Goal: Task Accomplishment & Management: Manage account settings

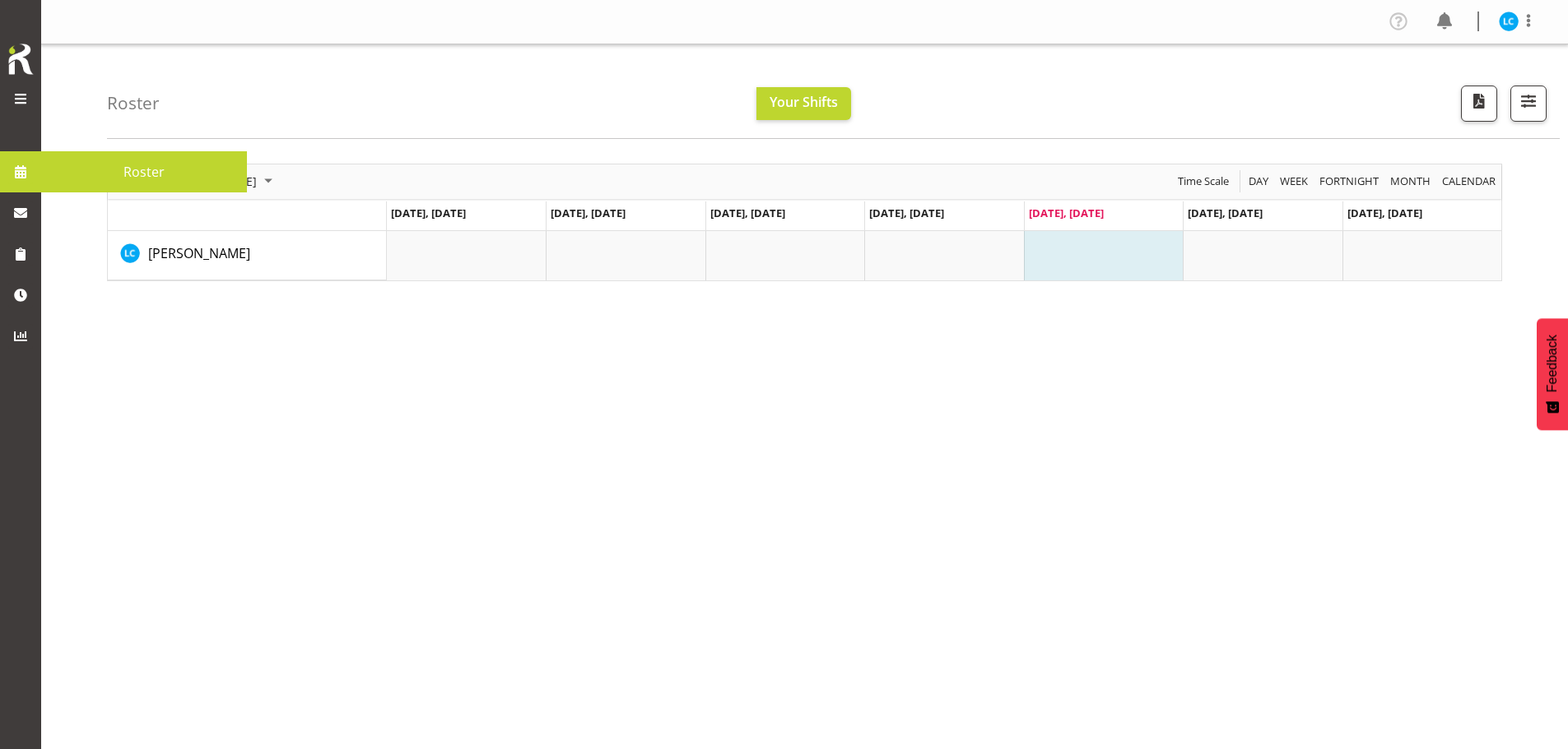
click at [26, 59] on img at bounding box center [20, 58] width 33 height 36
click at [23, 101] on span at bounding box center [20, 98] width 19 height 19
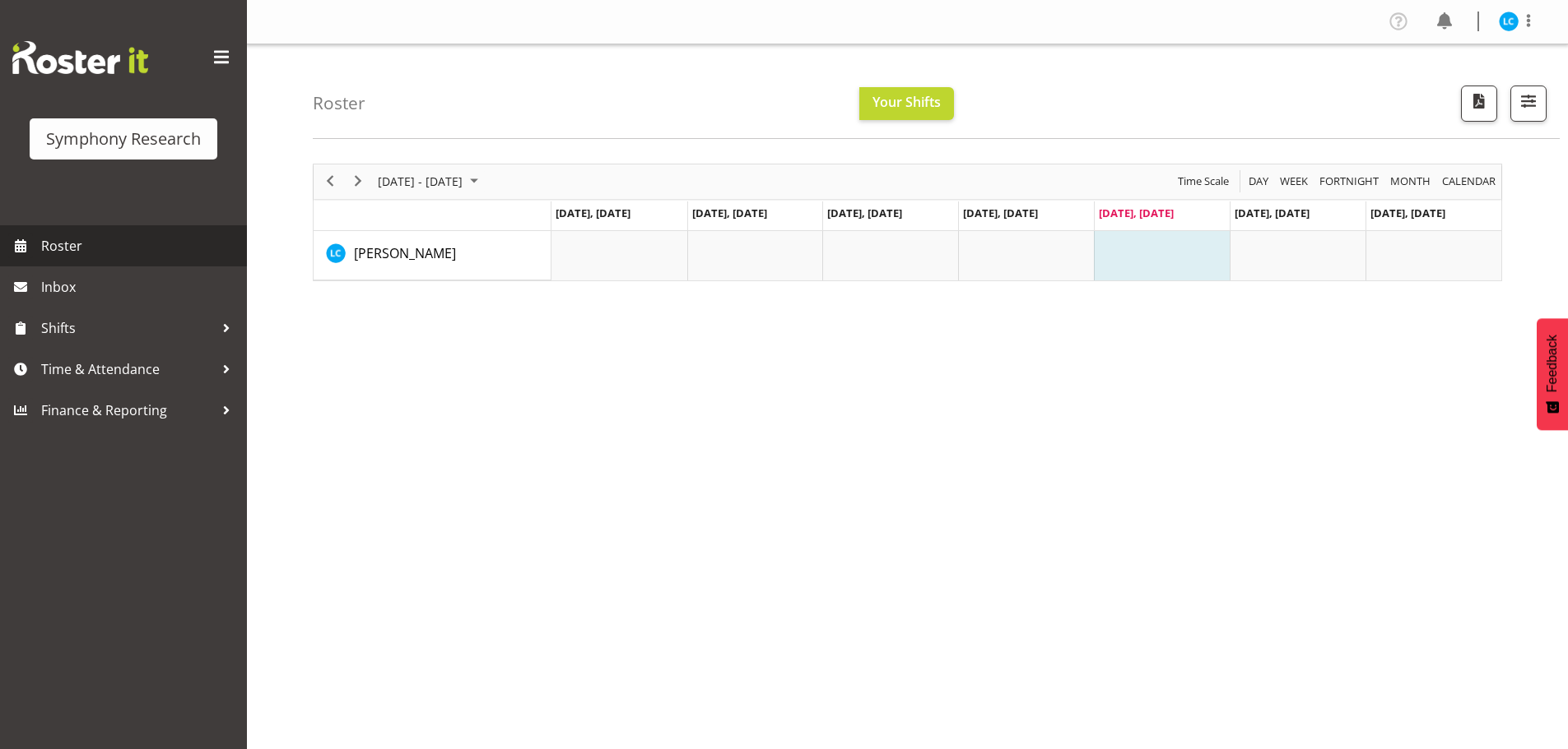
click at [62, 252] on span "Roster" at bounding box center [139, 245] width 197 height 25
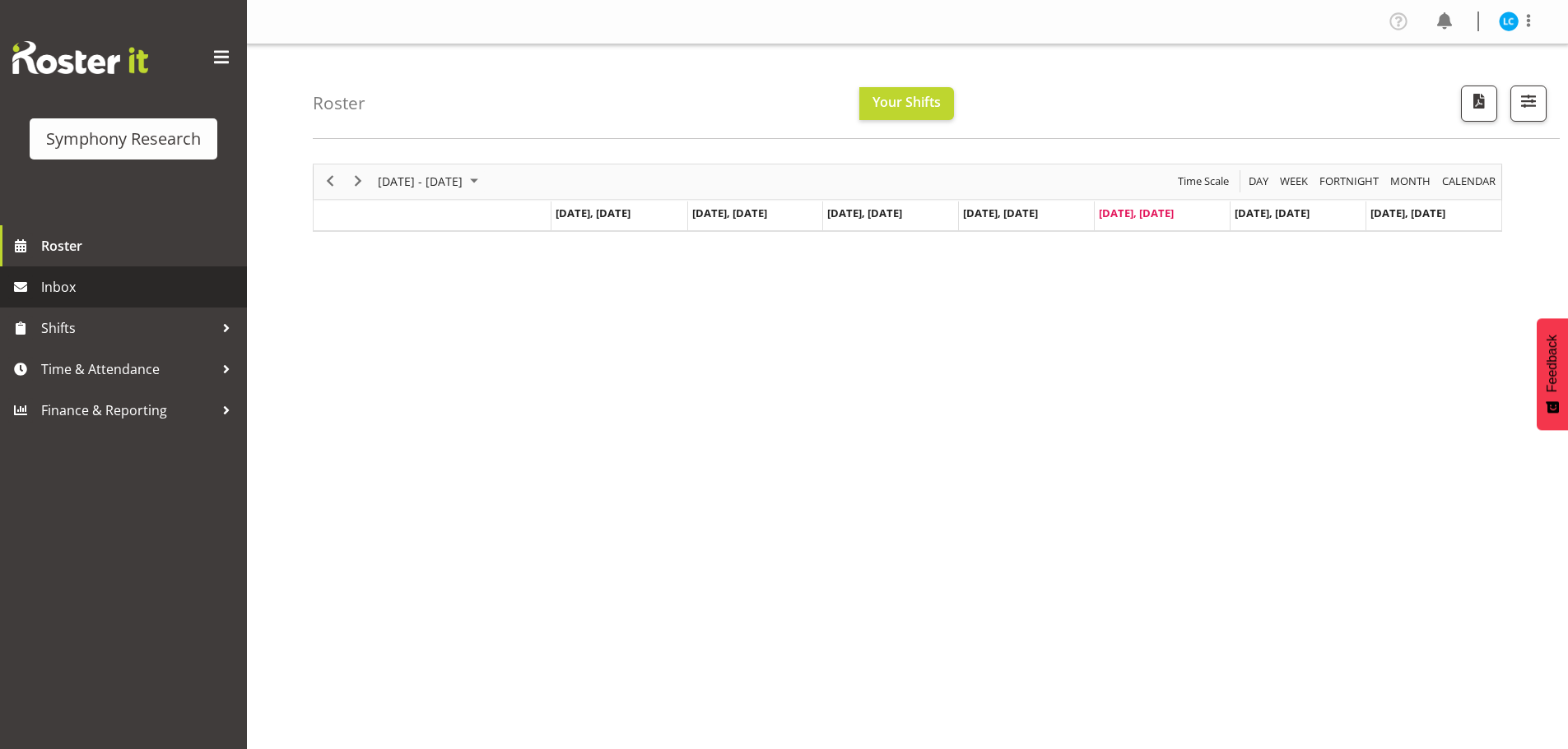
click at [53, 287] on span "Inbox" at bounding box center [139, 287] width 197 height 25
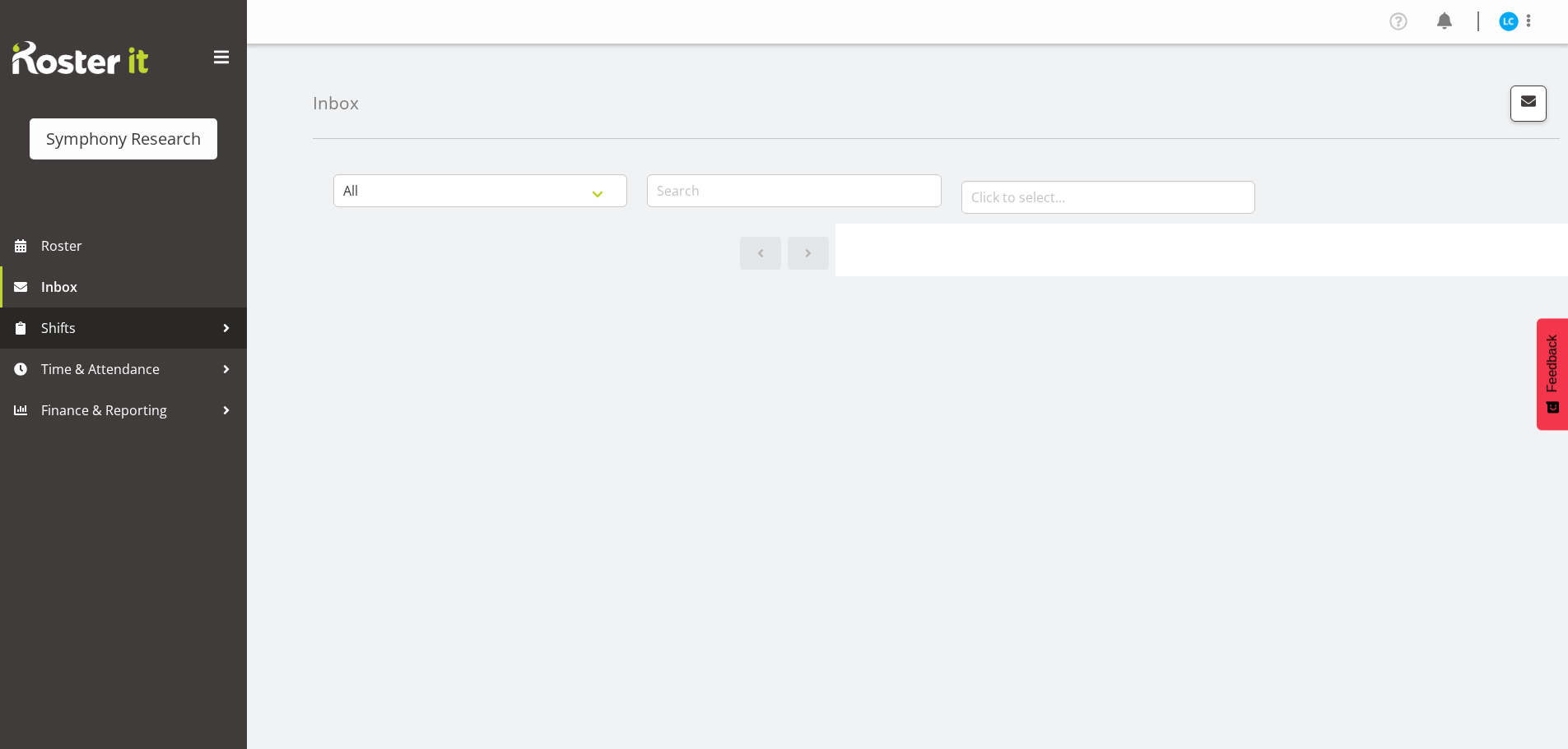
click at [56, 327] on span "Shifts" at bounding box center [127, 328] width 173 height 25
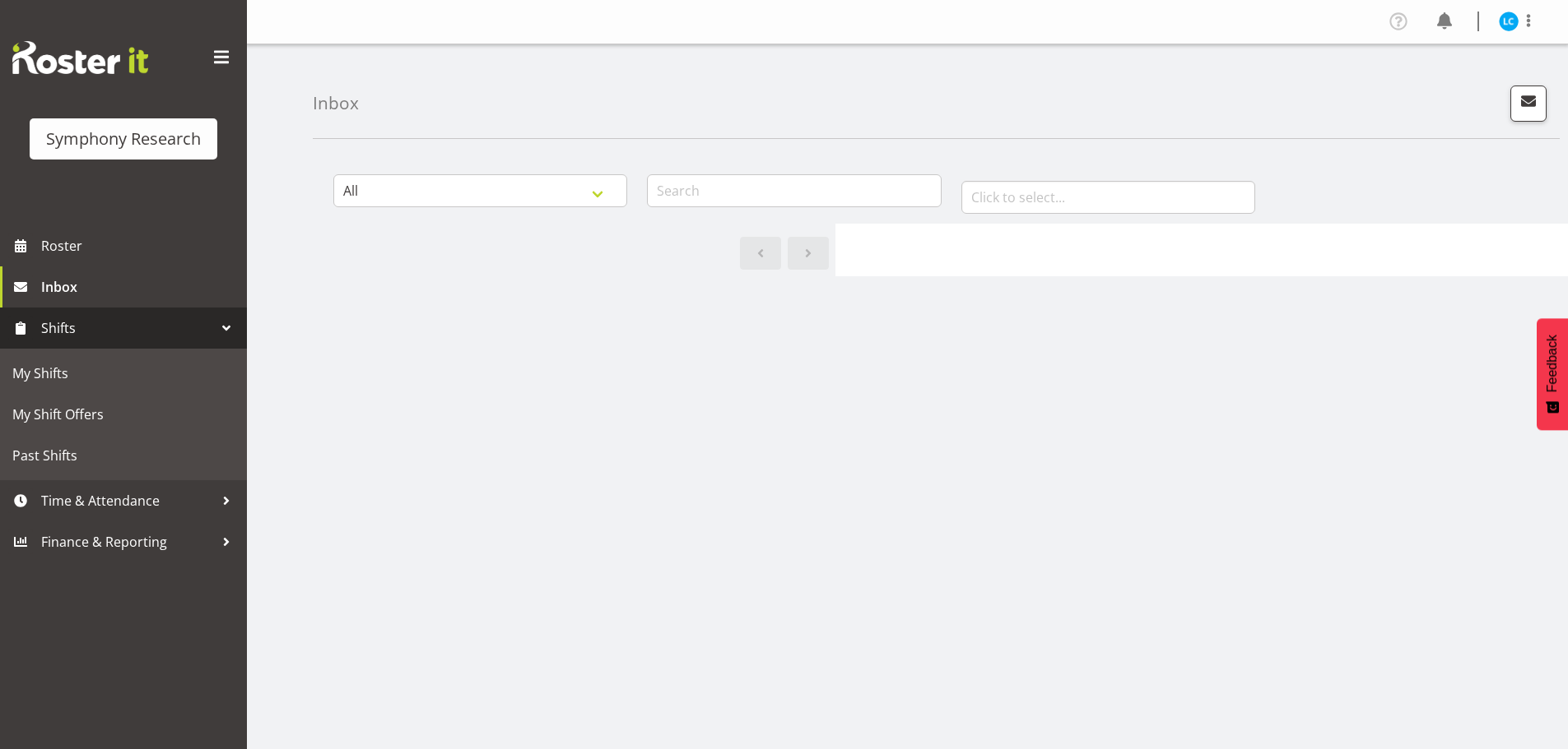
drag, startPoint x: 56, startPoint y: 327, endPoint x: 178, endPoint y: 94, distance: 263.0
click at [58, 326] on span "Shifts" at bounding box center [127, 328] width 173 height 25
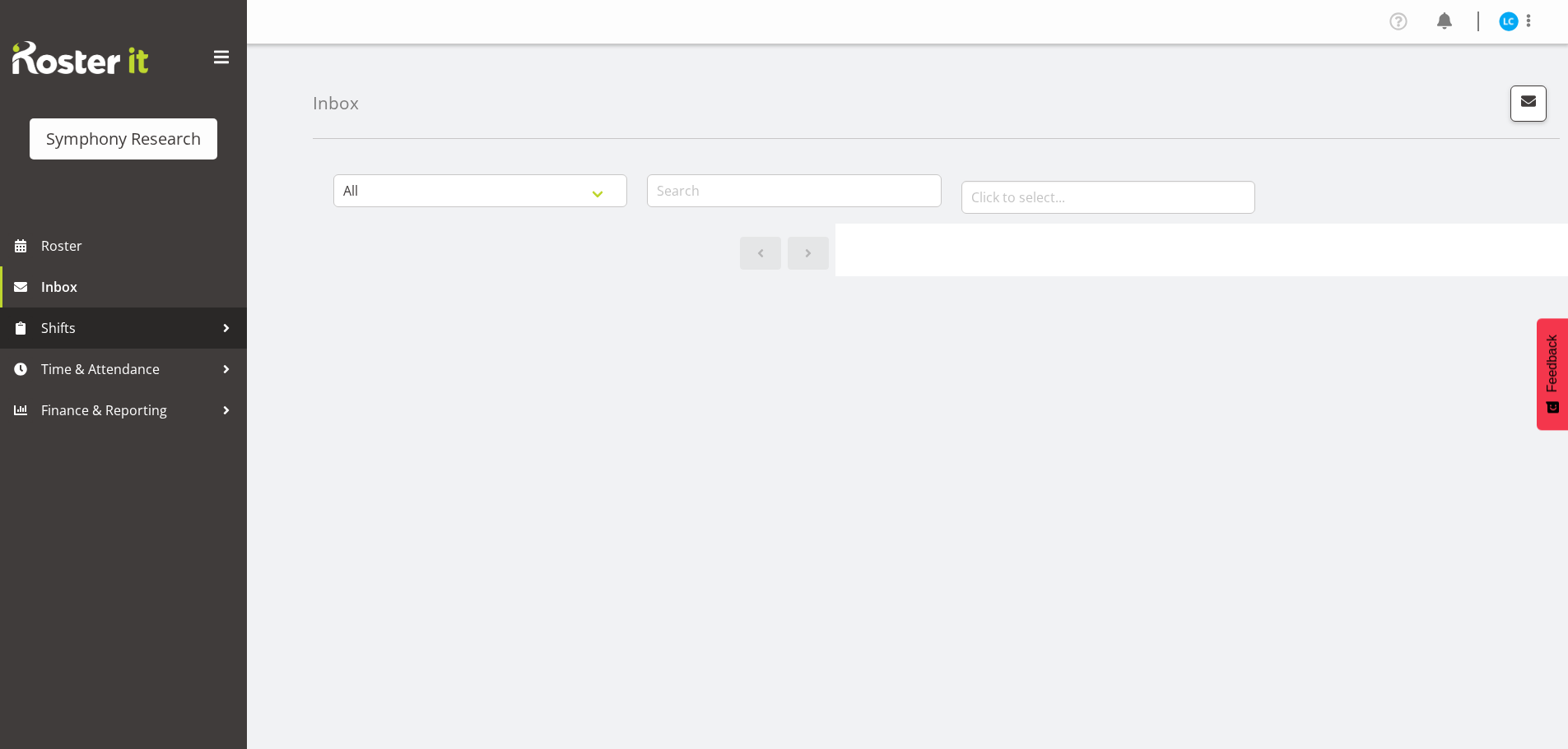
click at [79, 333] on span "Shifts" at bounding box center [127, 328] width 173 height 25
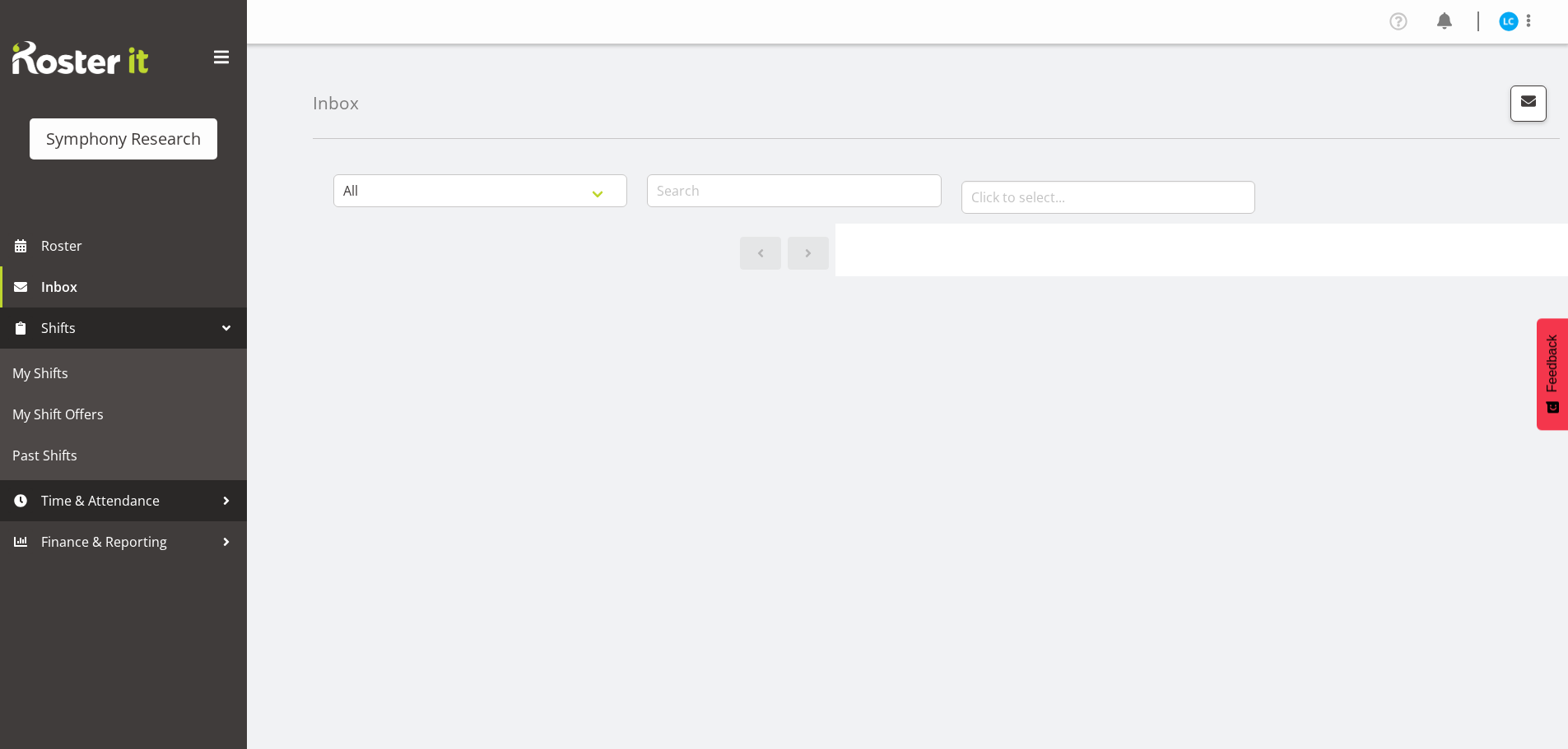
click at [91, 498] on span "Time & Attendance" at bounding box center [127, 501] width 173 height 25
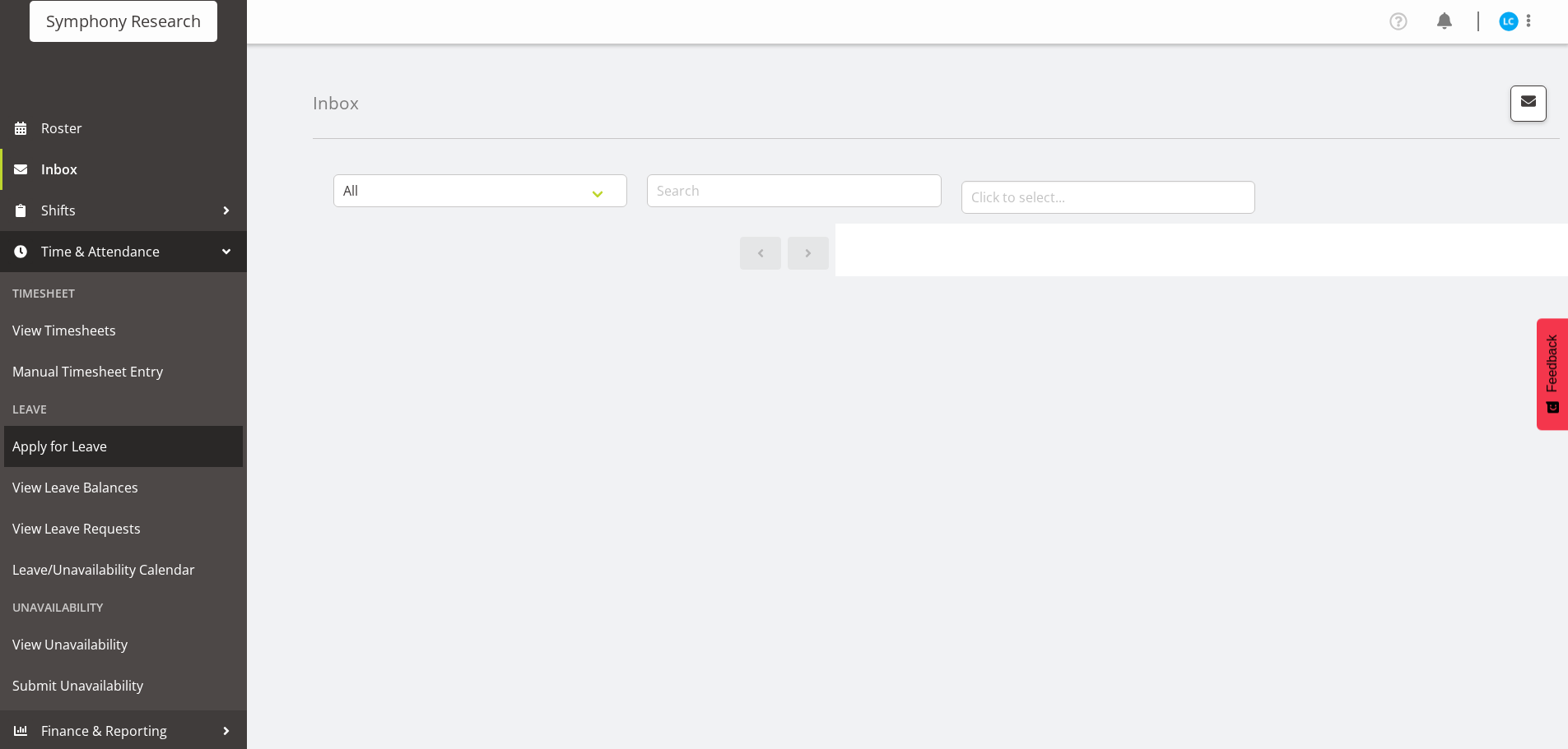
scroll to position [120, 0]
click at [65, 603] on div "Unavailability" at bounding box center [123, 605] width 239 height 33
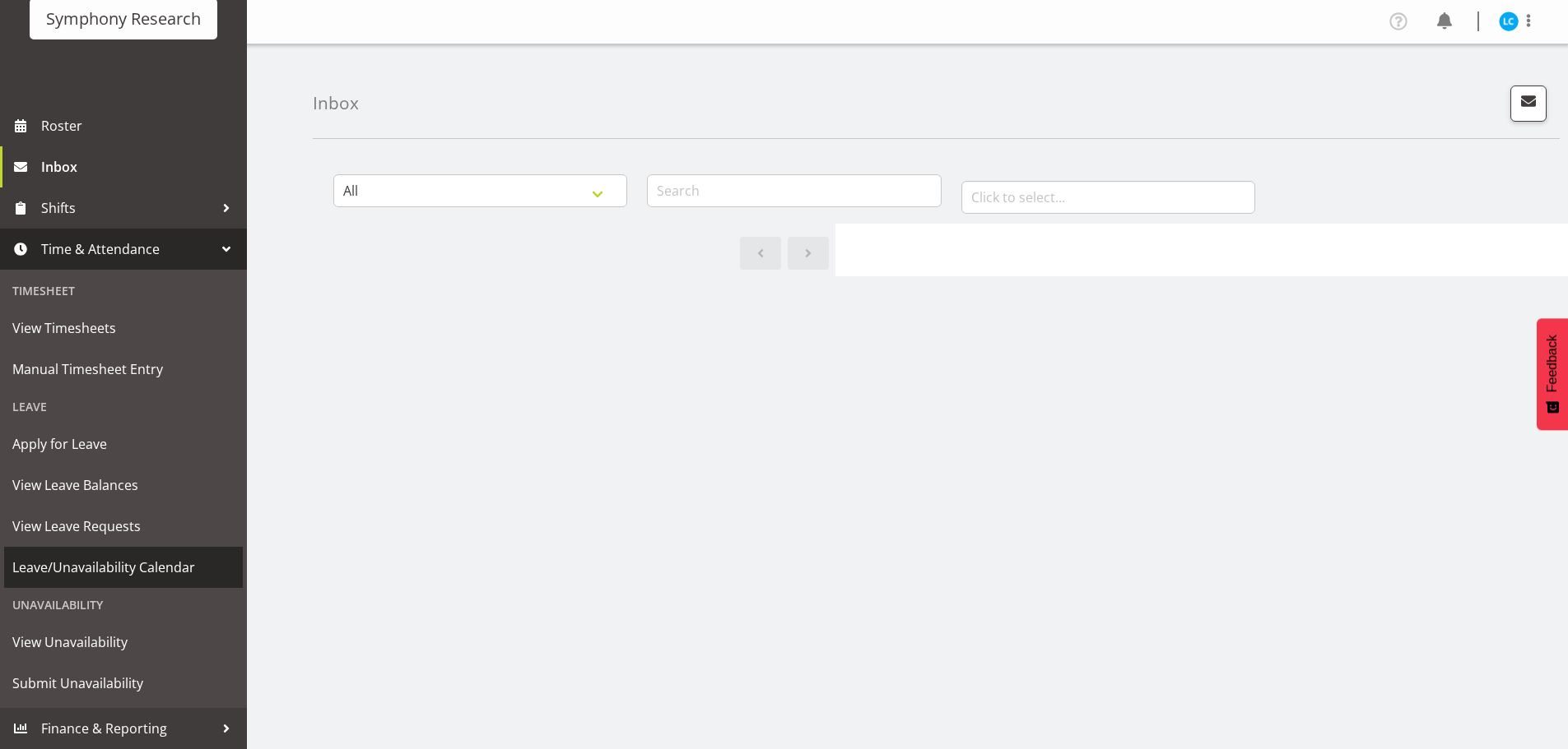
click at [44, 565] on span "Leave/Unavailability Calendar" at bounding box center [123, 568] width 222 height 25
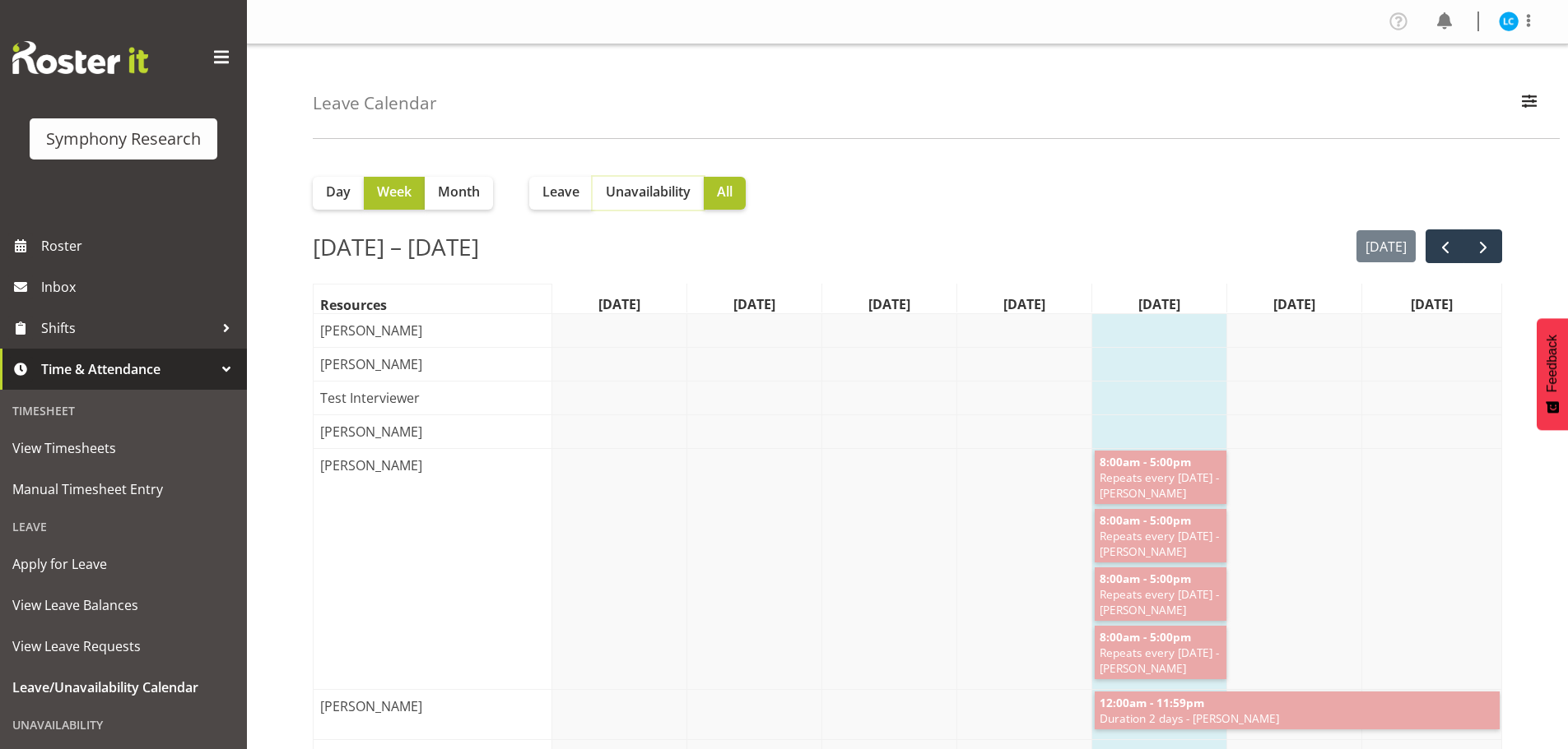
click at [644, 193] on span "Unavailability" at bounding box center [648, 191] width 85 height 19
click at [76, 367] on span "Time & Attendance" at bounding box center [127, 369] width 173 height 25
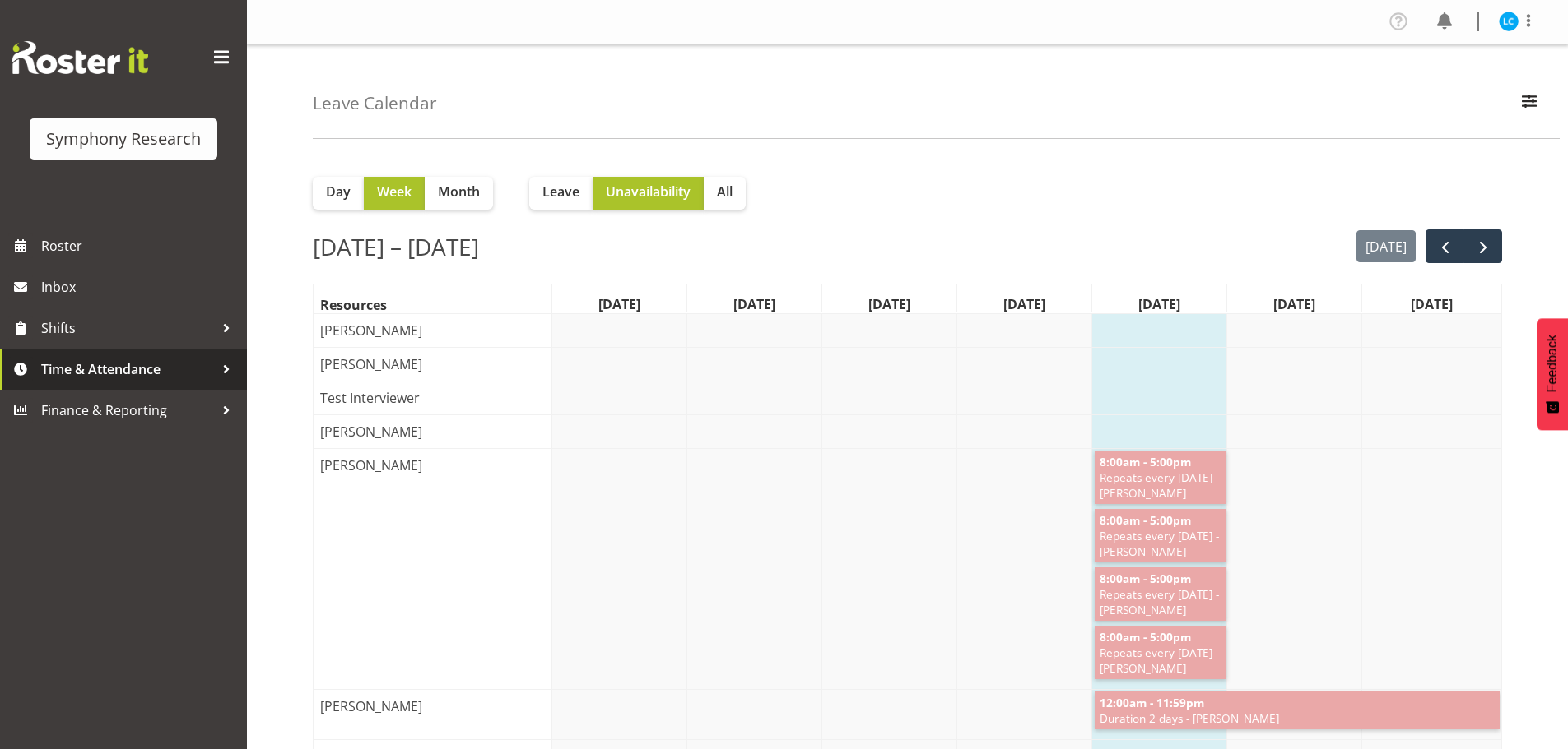
click at [174, 368] on span "Time & Attendance" at bounding box center [127, 369] width 173 height 25
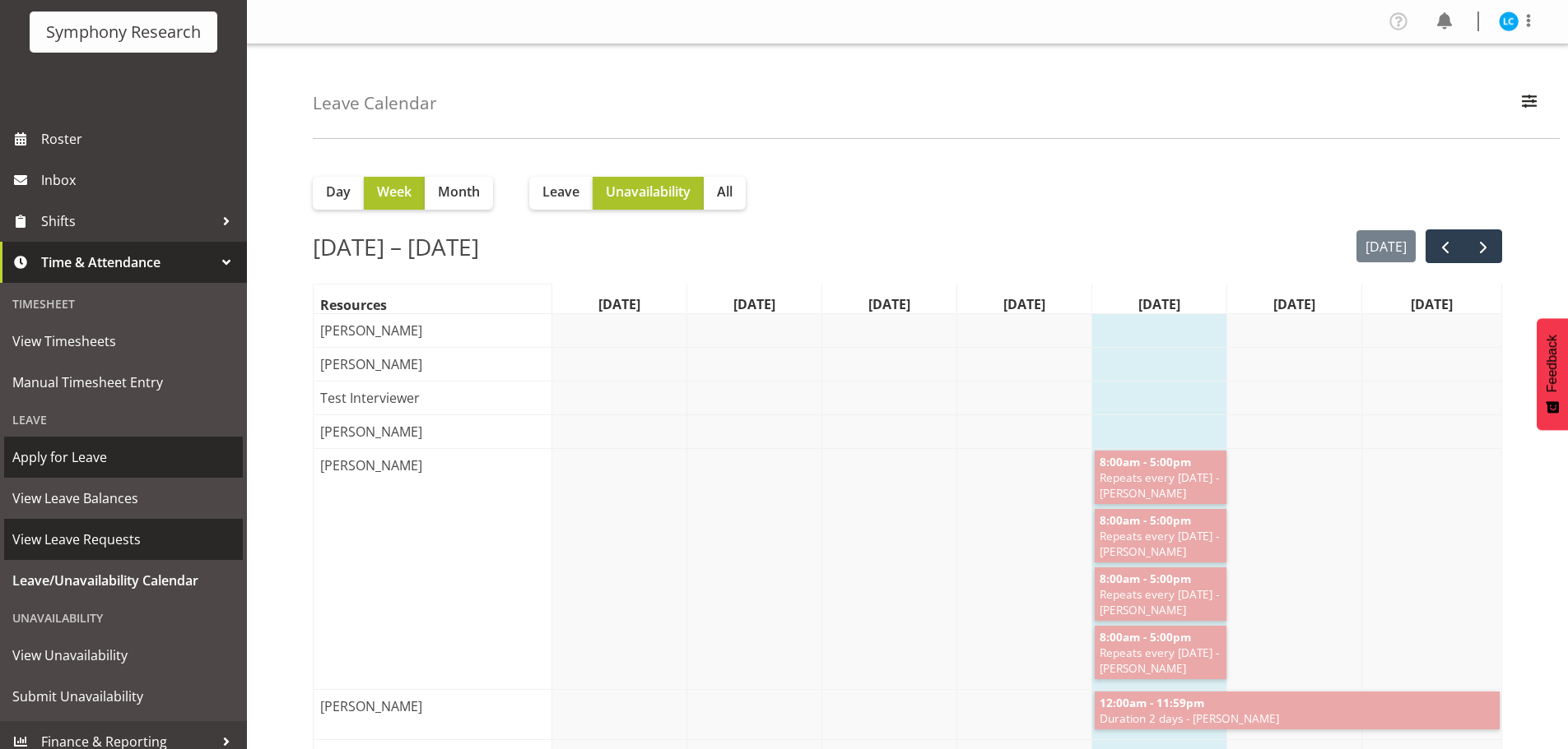
scroll to position [120, 0]
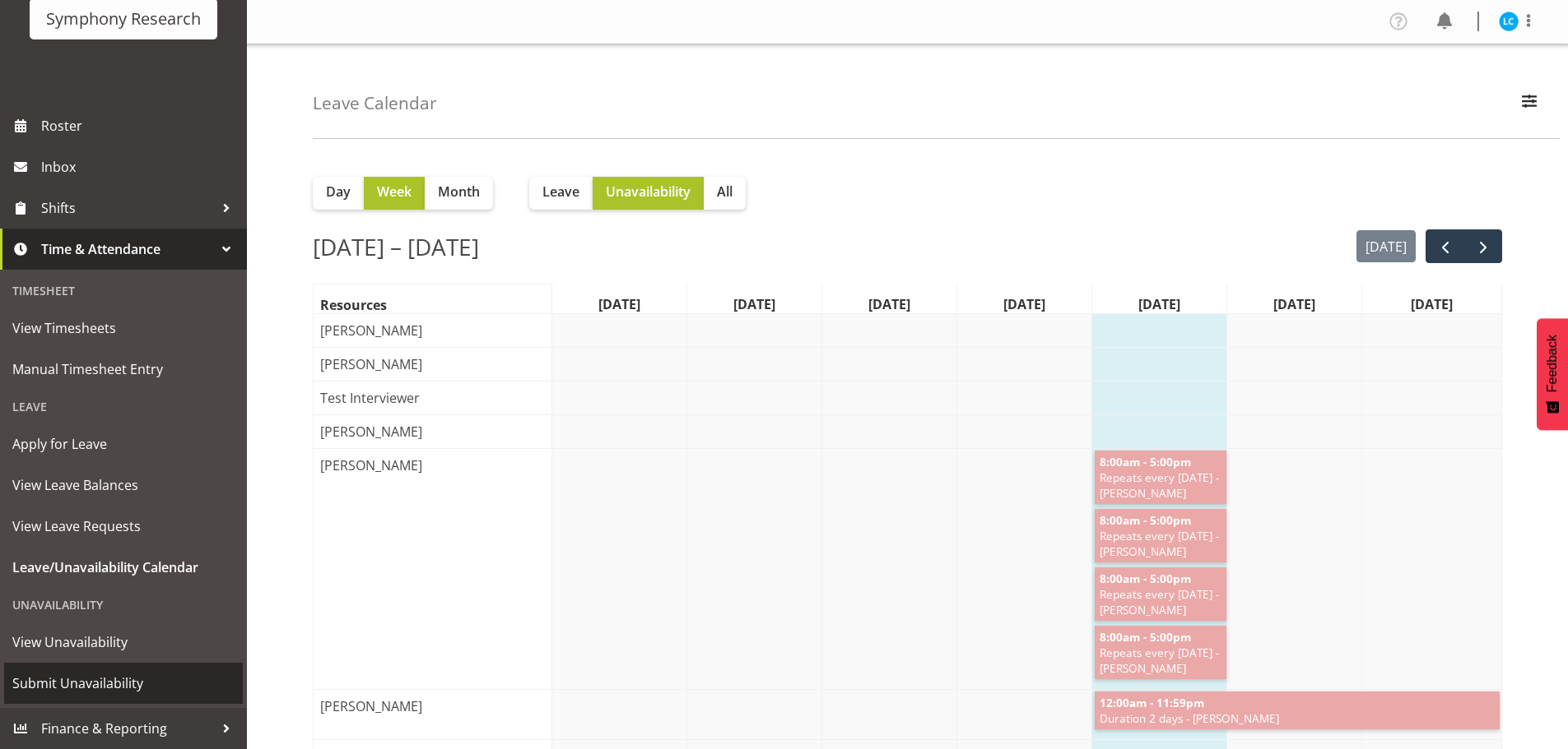
click at [95, 674] on span "Submit Unavailability" at bounding box center [123, 683] width 222 height 25
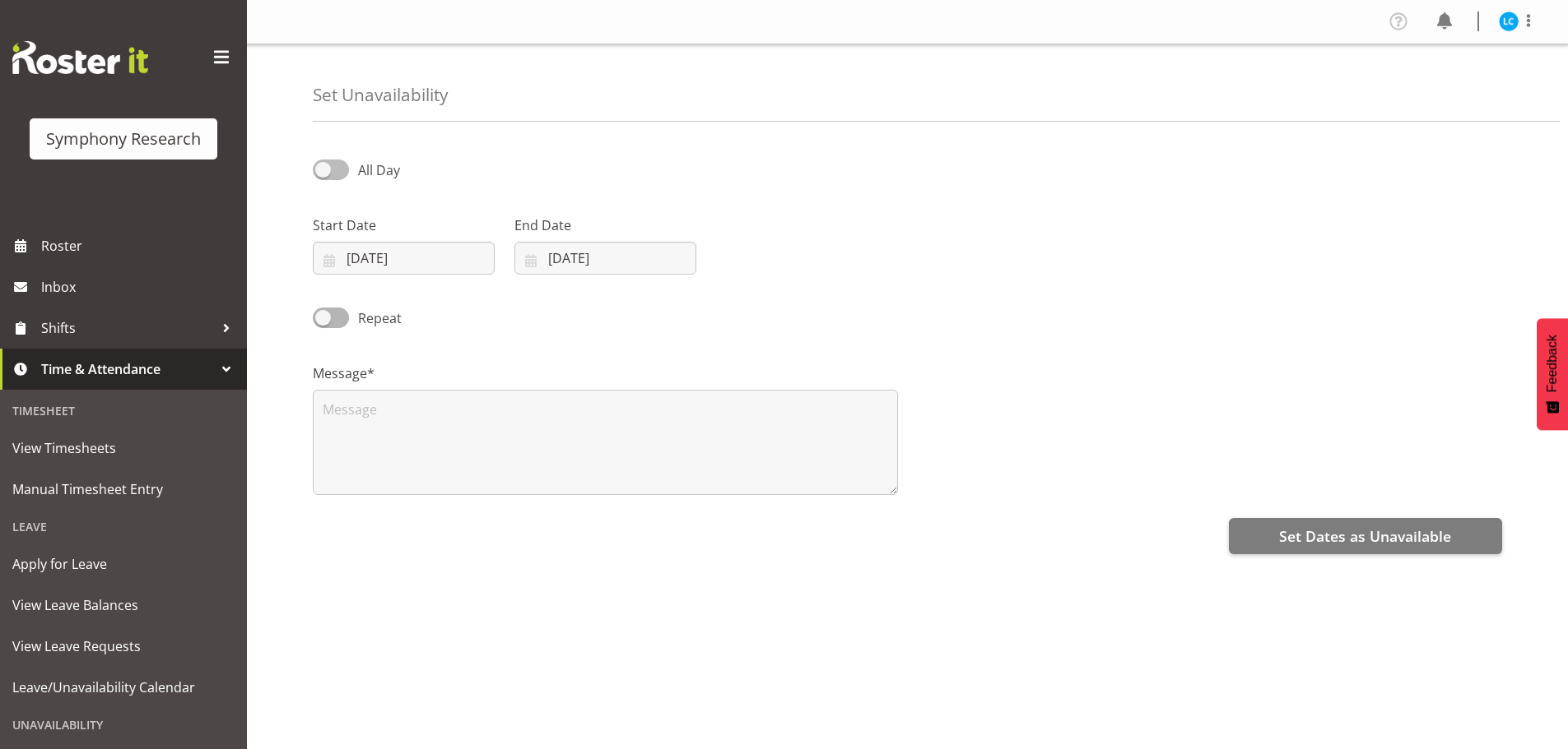
click at [322, 168] on span at bounding box center [331, 169] width 36 height 20
click at [322, 168] on input "All Day" at bounding box center [319, 170] width 11 height 11
click at [338, 174] on span at bounding box center [331, 169] width 36 height 20
click at [323, 174] on input "Part Day" at bounding box center [319, 170] width 11 height 11
click at [323, 170] on span at bounding box center [331, 169] width 36 height 20
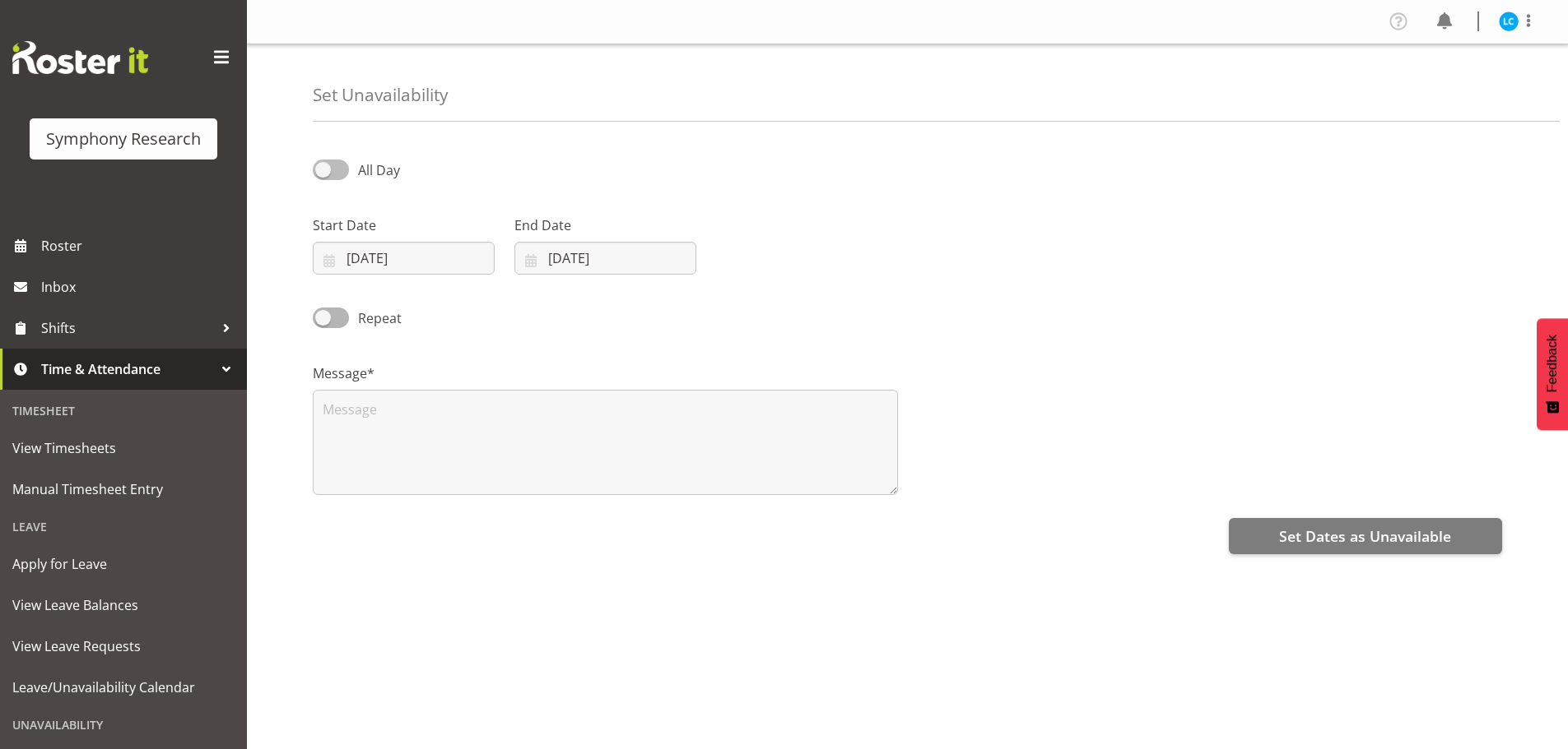
click at [323, 170] on input "All Day" at bounding box center [319, 170] width 11 height 11
click at [345, 162] on span at bounding box center [331, 169] width 36 height 20
click at [323, 165] on input "Part Day" at bounding box center [319, 170] width 11 height 11
checkbox input "false"
click at [374, 259] on input "22/08/2025" at bounding box center [404, 258] width 182 height 33
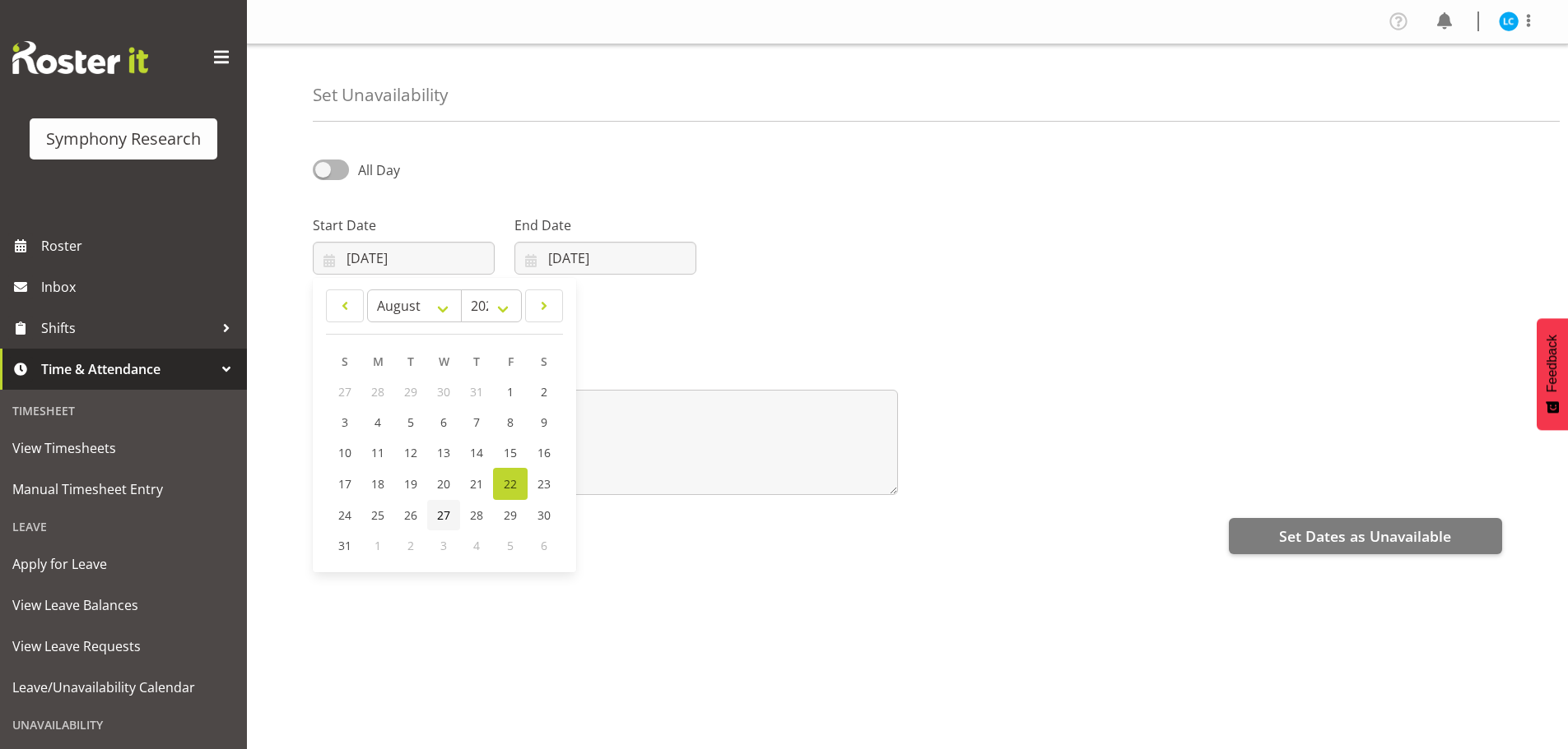
click at [446, 515] on span "27" at bounding box center [444, 515] width 13 height 16
type input "27/08/2025"
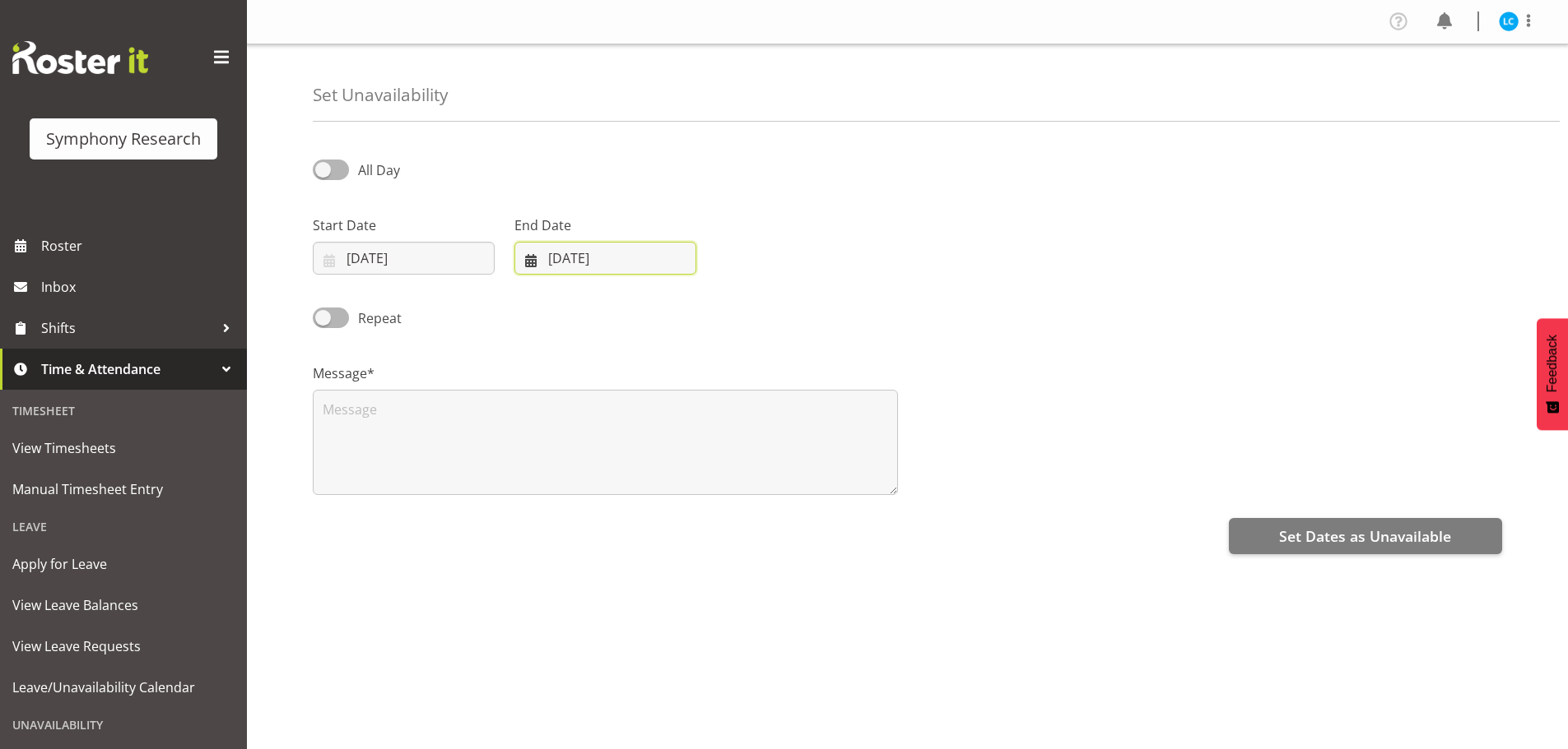
click at [549, 255] on input "22/08/2025" at bounding box center [605, 258] width 182 height 33
click at [647, 515] on span "27" at bounding box center [645, 515] width 13 height 16
type input "27/08/2025"
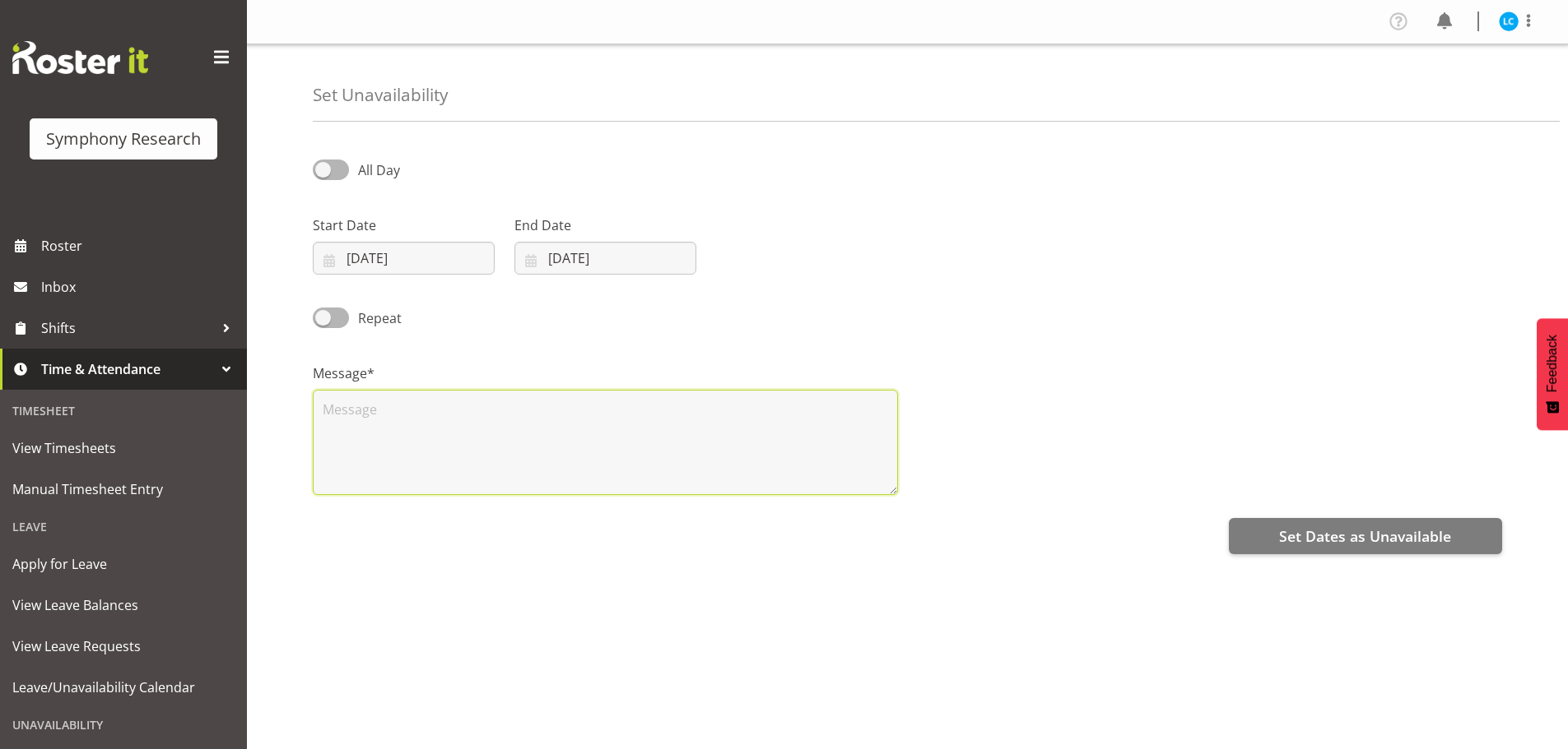
click at [358, 418] on textarea at bounding box center [606, 443] width 585 height 106
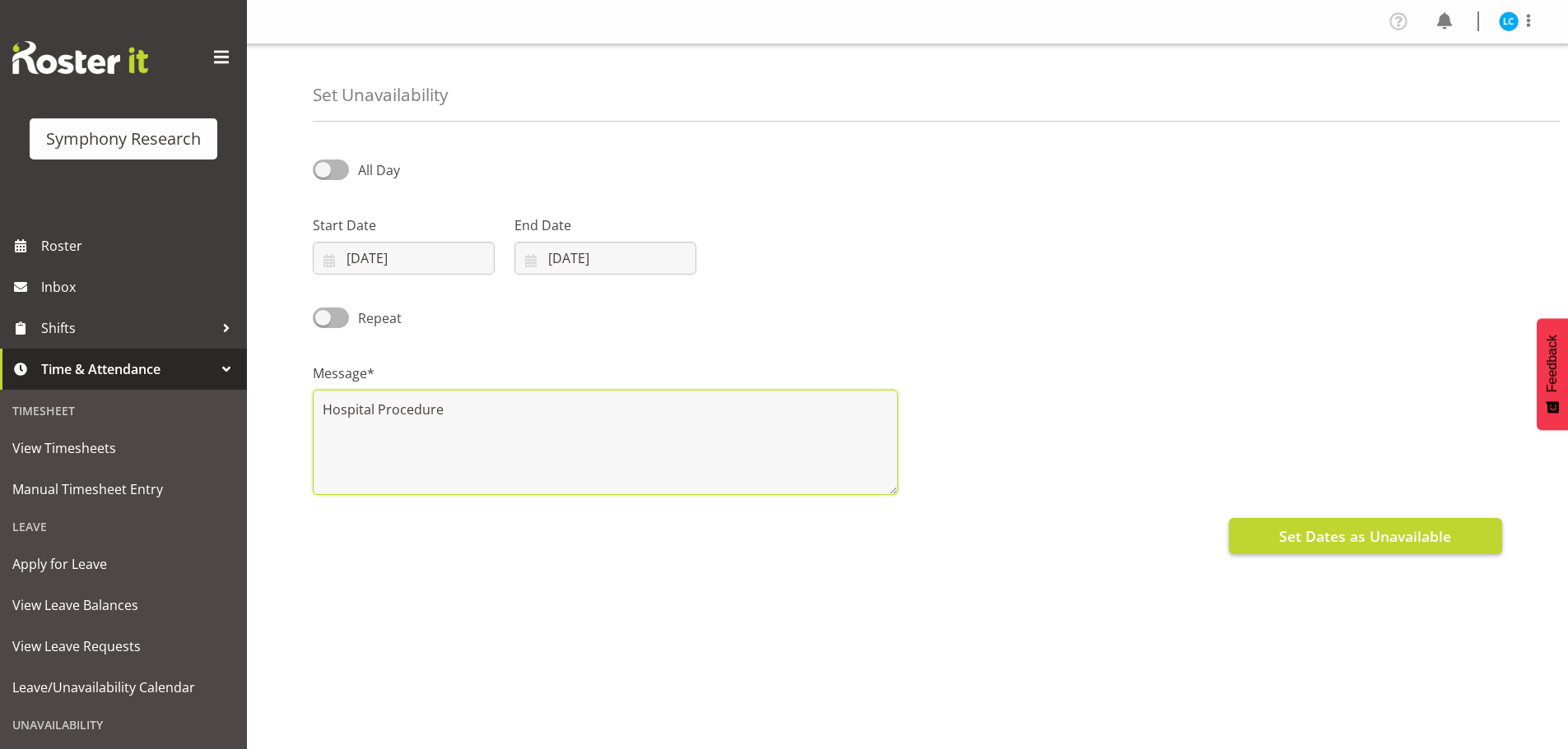
type textarea "Hospital Procedure"
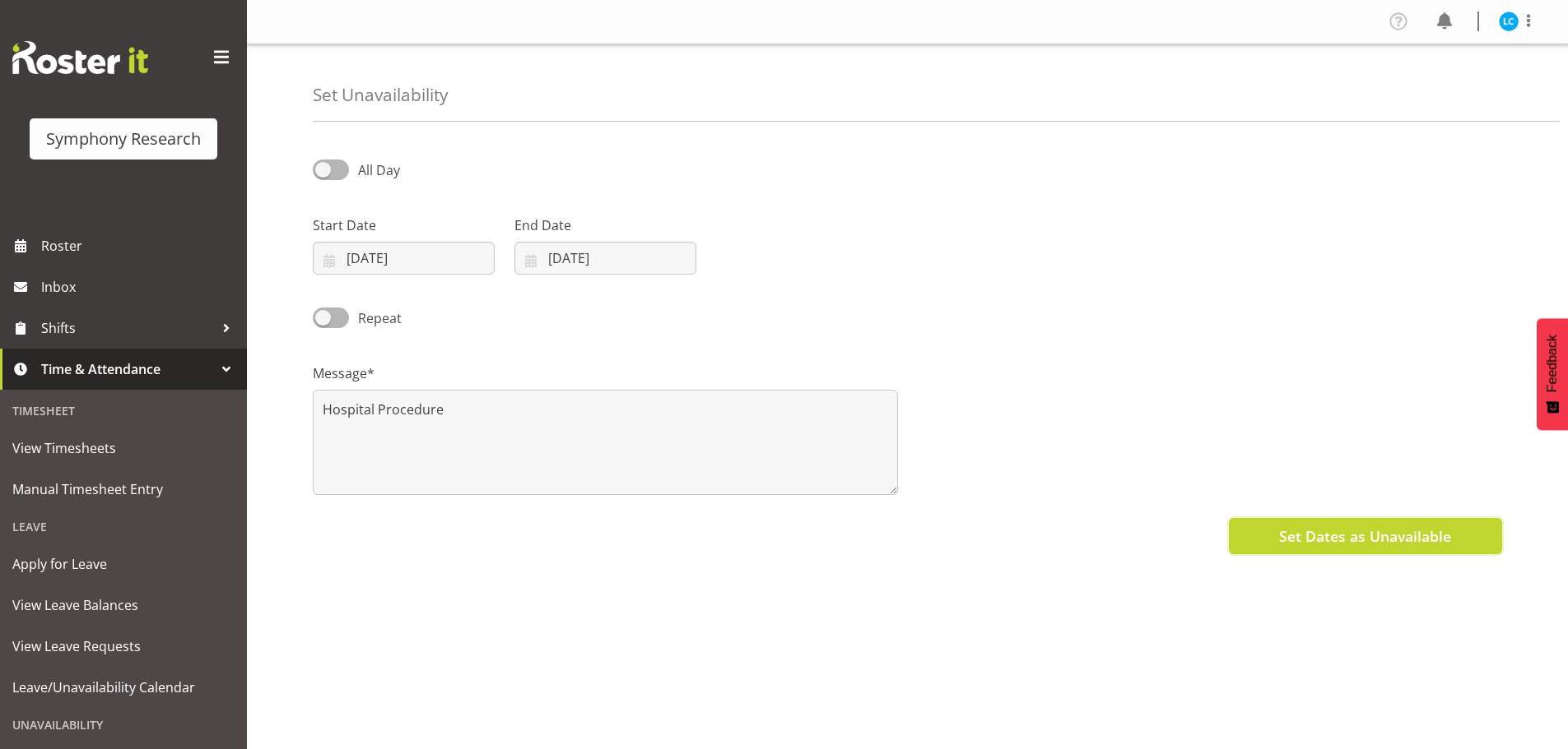
click at [1311, 535] on span "Set Dates as Unavailable" at bounding box center [1365, 536] width 172 height 21
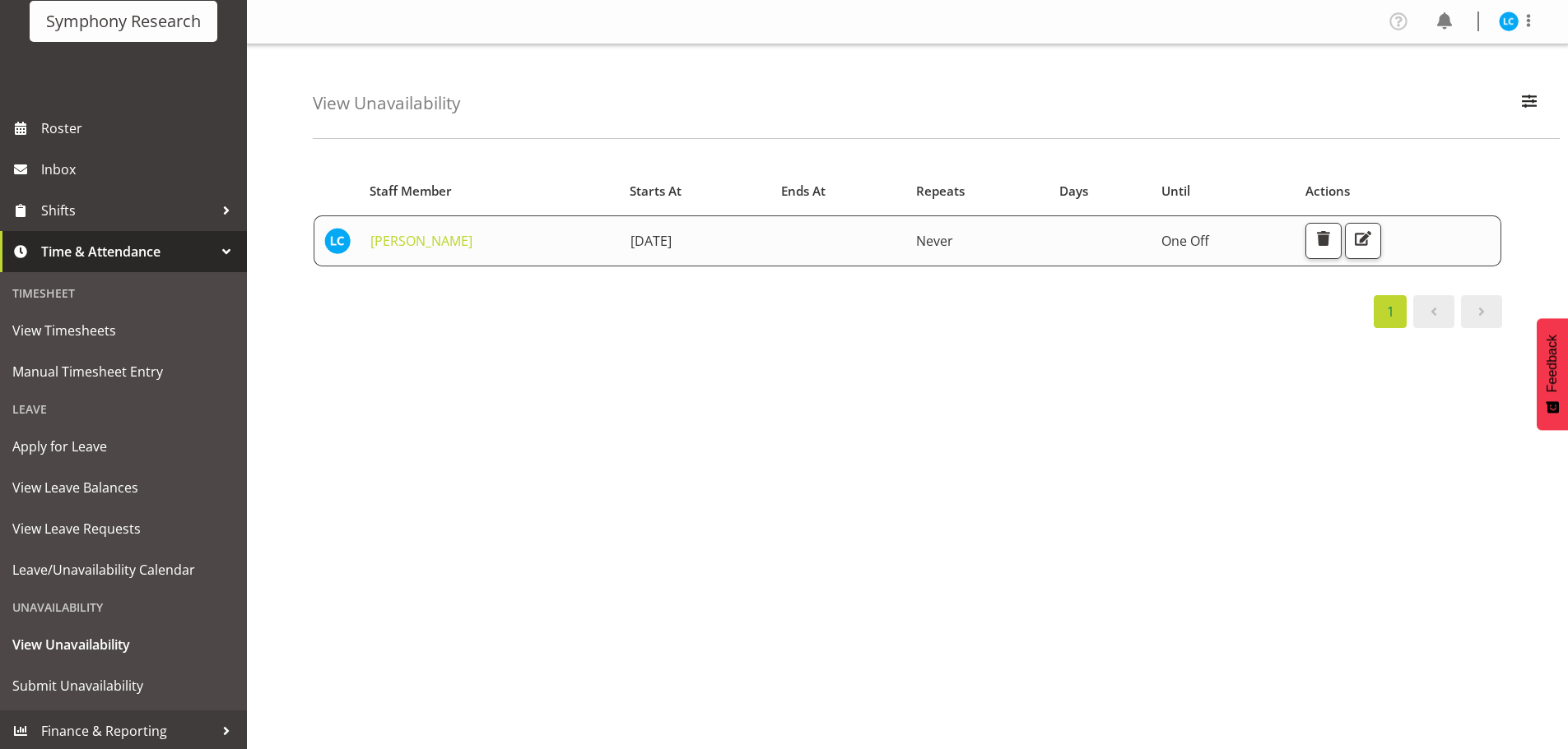
scroll to position [120, 0]
click at [93, 638] on span "View Unavailability" at bounding box center [123, 643] width 222 height 25
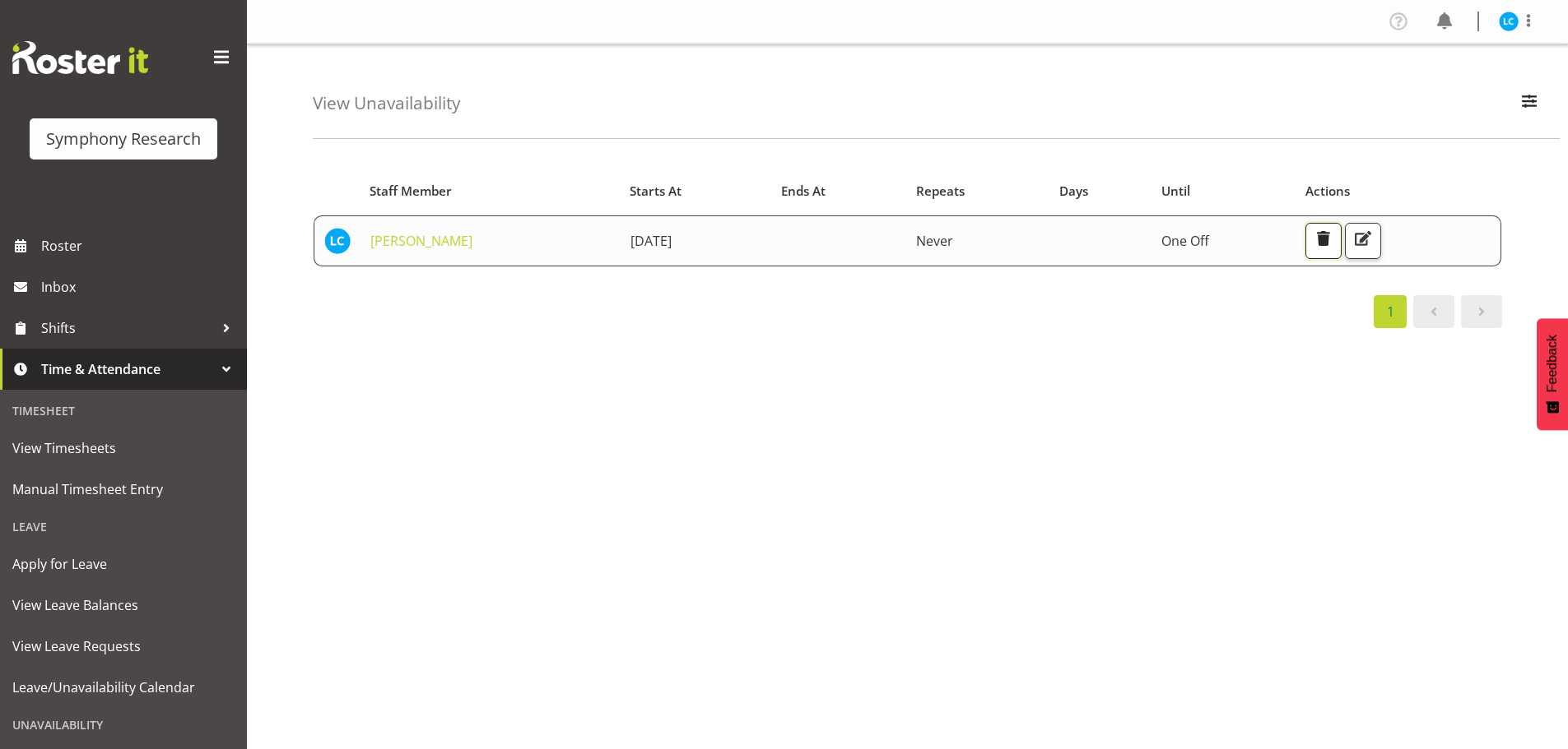
click at [1334, 240] on span "button" at bounding box center [1323, 238] width 21 height 21
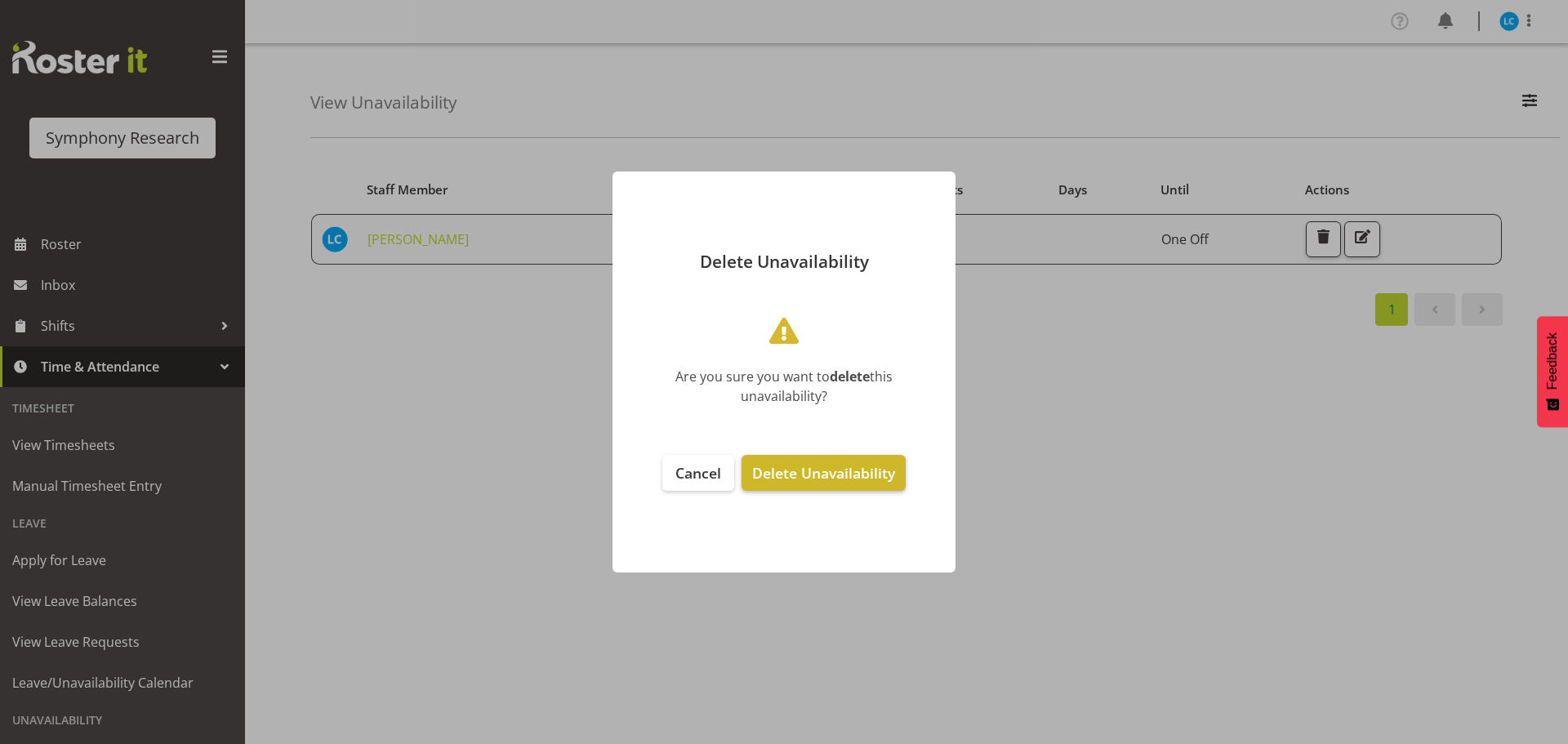
click at [846, 473] on span "Delete Unavailability" at bounding box center [823, 473] width 142 height 19
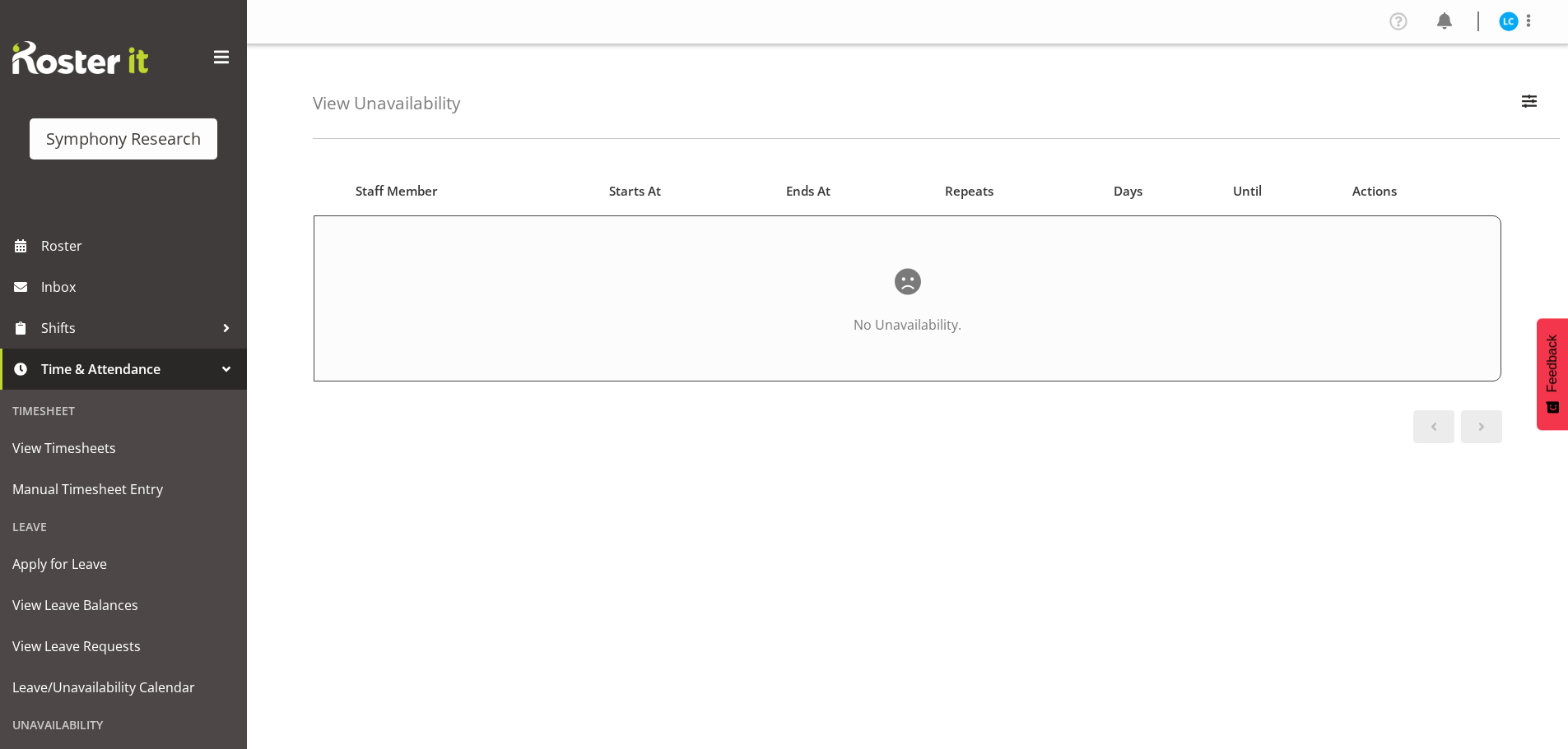
scroll to position [120, 0]
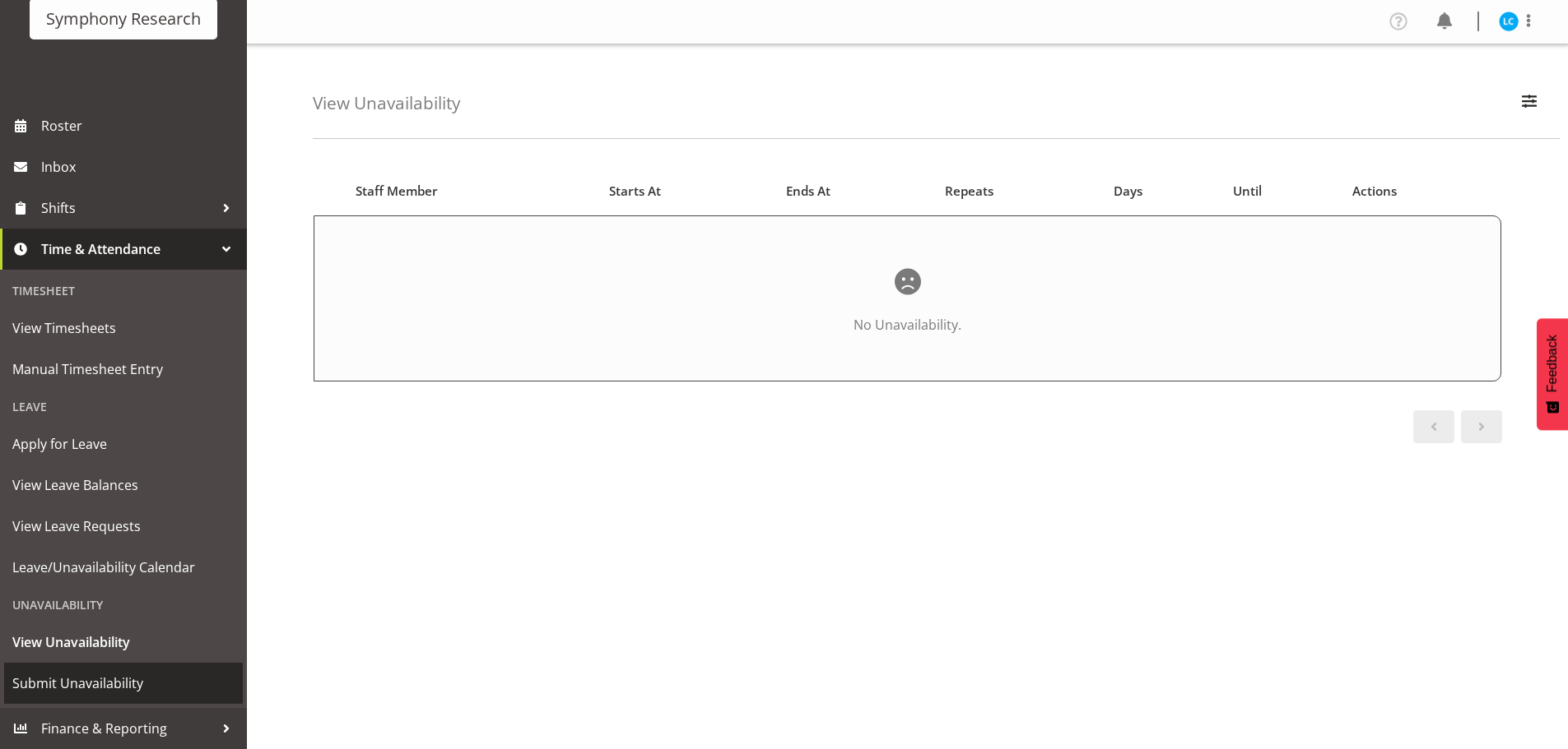
click at [69, 679] on span "Submit Unavailability" at bounding box center [123, 683] width 222 height 25
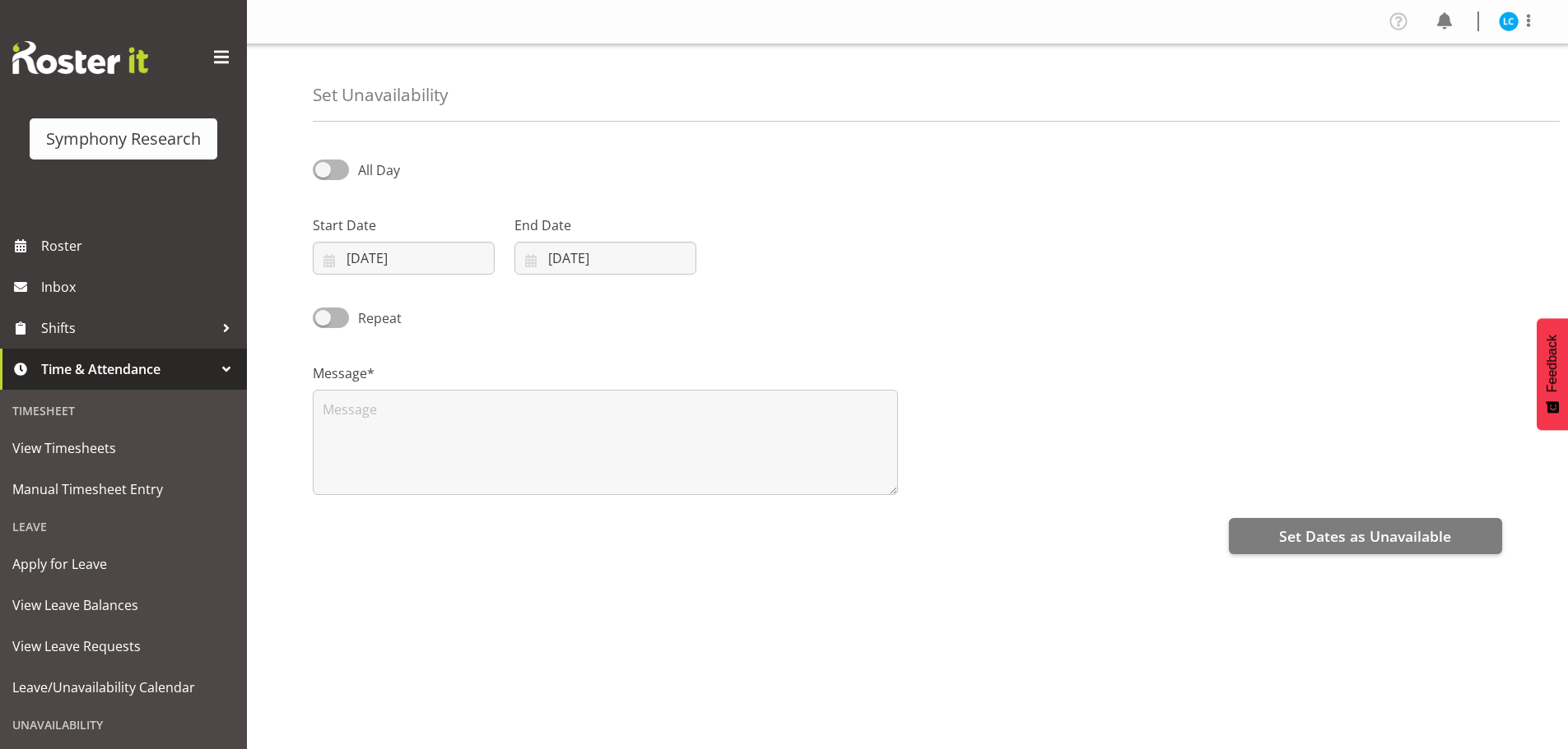
select select "7"
select select "2025"
click at [381, 261] on input "22/08/2025" at bounding box center [404, 258] width 182 height 33
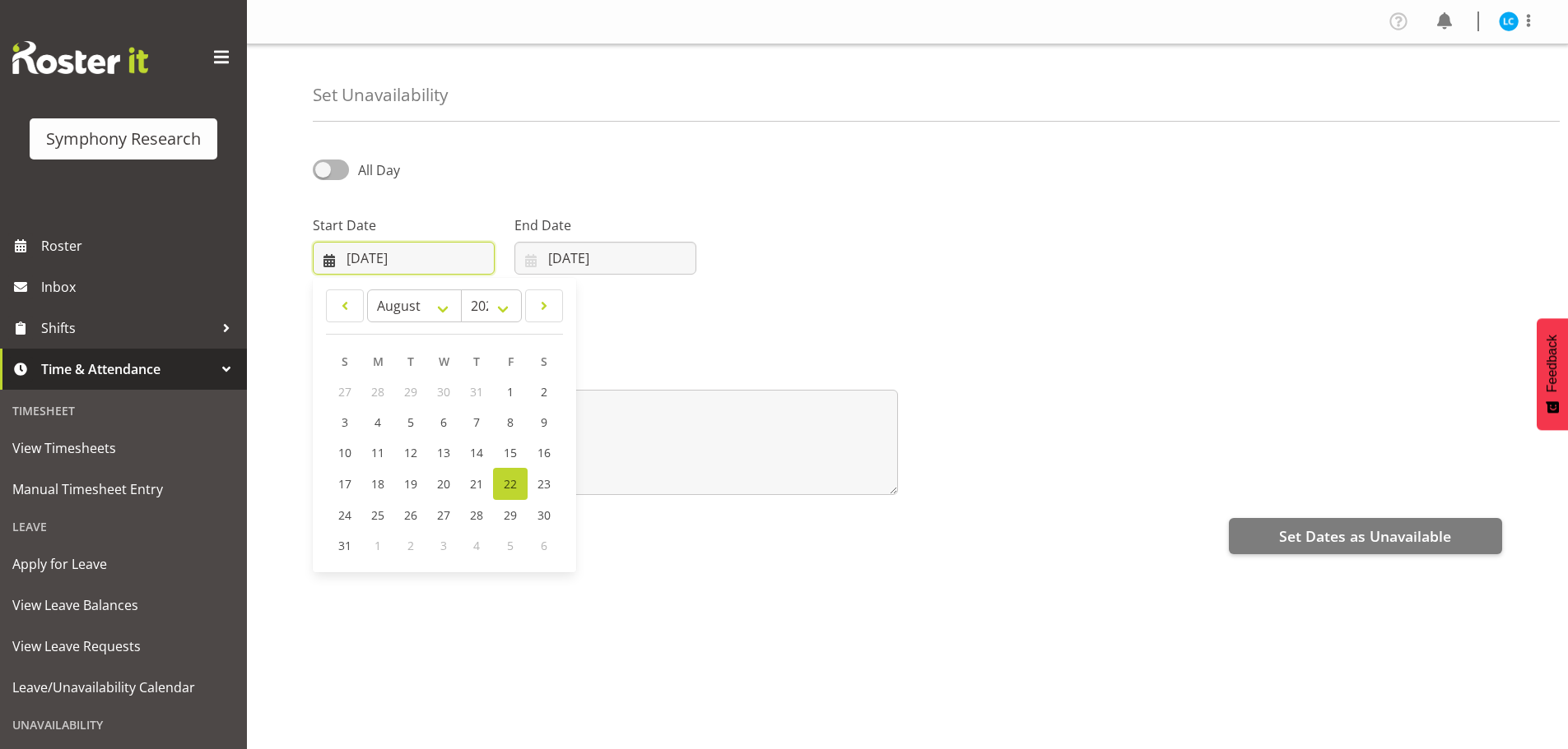
click at [355, 257] on input "[DATE]" at bounding box center [404, 258] width 182 height 33
click at [380, 517] on span "25" at bounding box center [378, 515] width 13 height 16
type input "25/08/2025"
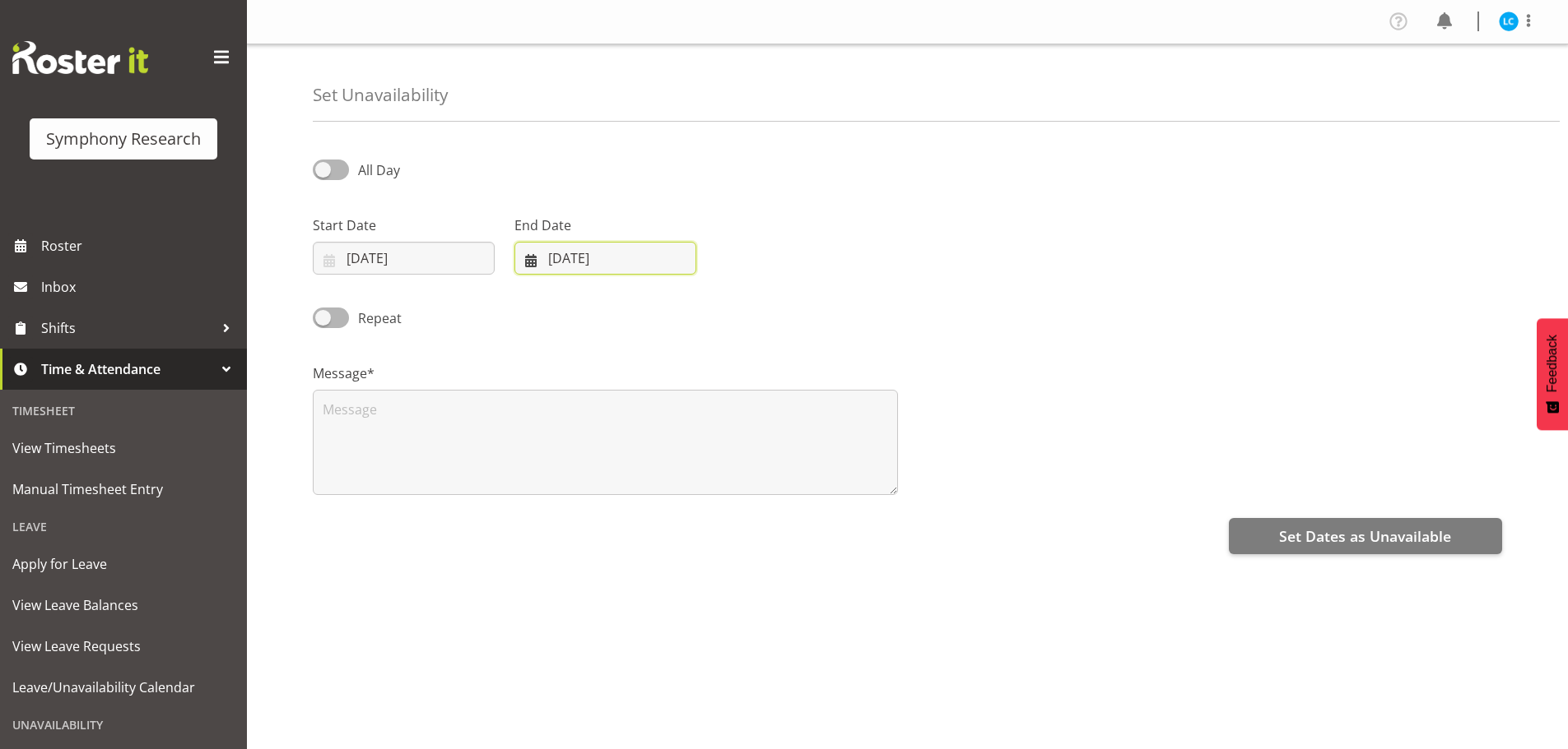
click at [559, 259] on input "22/08/2025" at bounding box center [605, 258] width 182 height 33
click at [545, 551] on span "31" at bounding box center [546, 545] width 13 height 16
type input "31/08/2025"
click at [329, 324] on span at bounding box center [331, 318] width 36 height 20
click at [323, 323] on input "Repeat" at bounding box center [319, 318] width 11 height 11
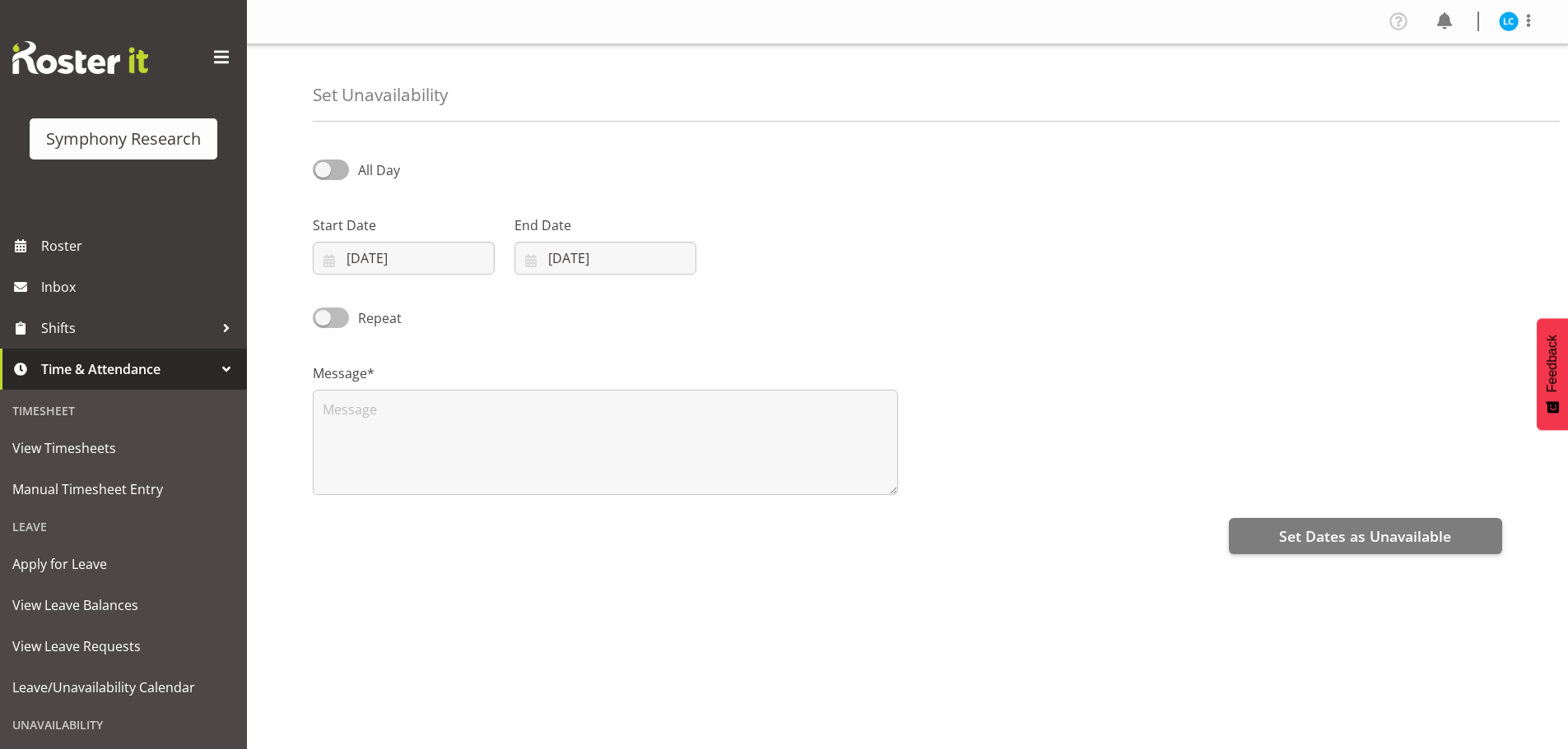
checkbox input "true"
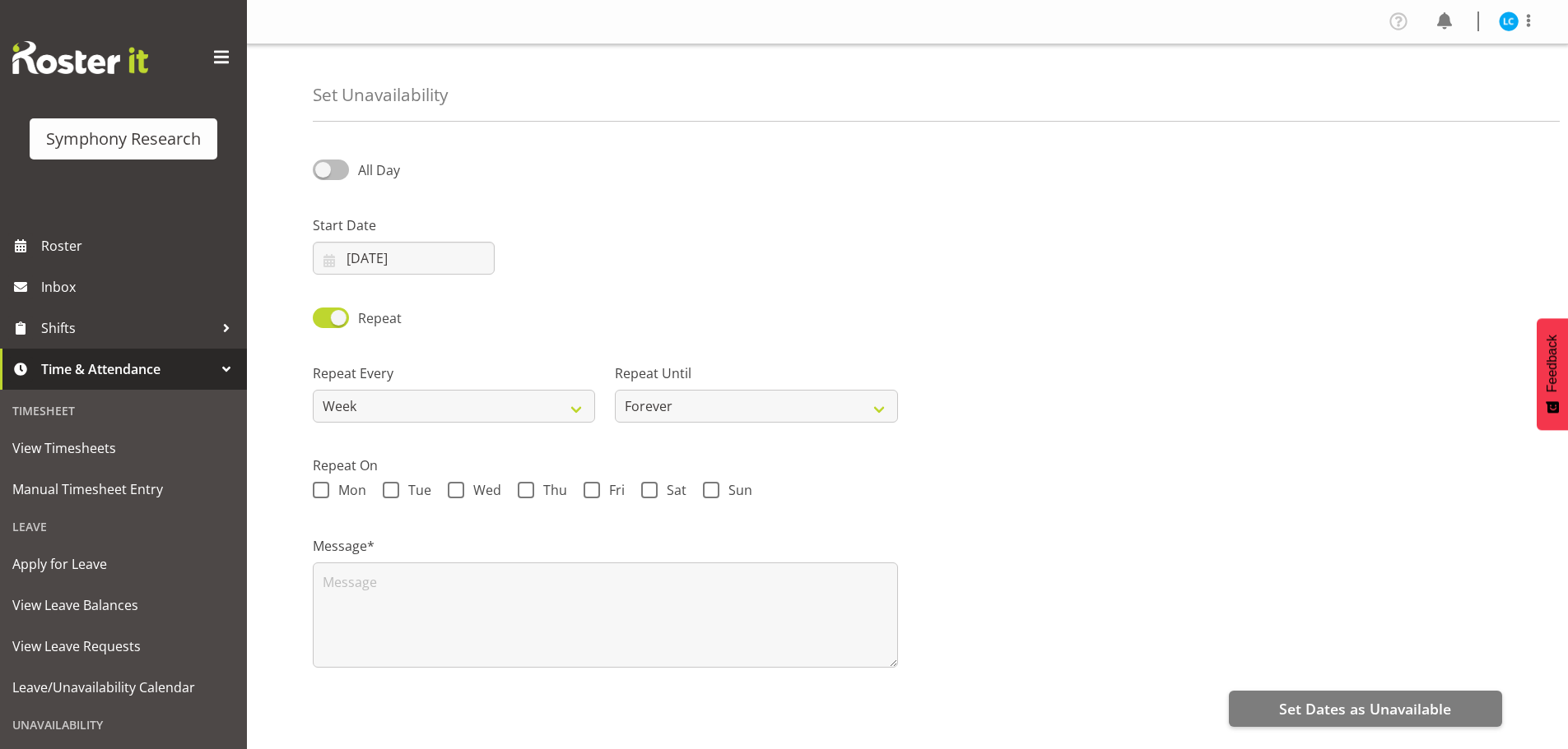
click at [324, 173] on span at bounding box center [331, 169] width 36 height 20
click at [323, 173] on input "All Day" at bounding box center [319, 170] width 11 height 11
checkbox input "true"
select select "10"
select select "50"
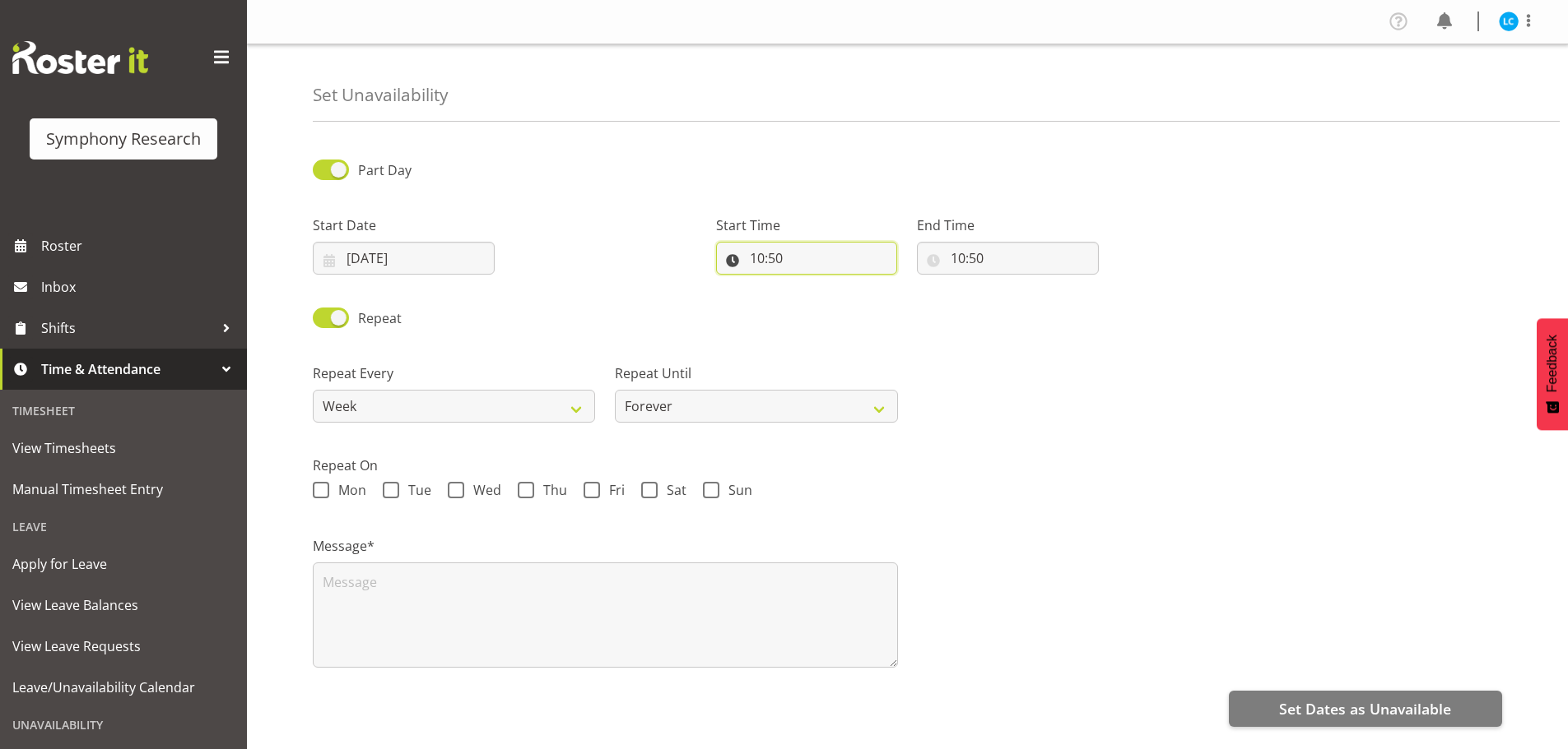
click at [777, 260] on input "10:50" at bounding box center [807, 258] width 182 height 33
click at [789, 246] on input "10:50" at bounding box center [807, 258] width 182 height 33
click at [798, 261] on input "10:50" at bounding box center [807, 258] width 182 height 33
click at [827, 302] on select "00 01 02 03 04 05 06 07 08 09 10 11 12 13 14 15 16 17 18 19 20 21 22 23" at bounding box center [828, 301] width 37 height 33
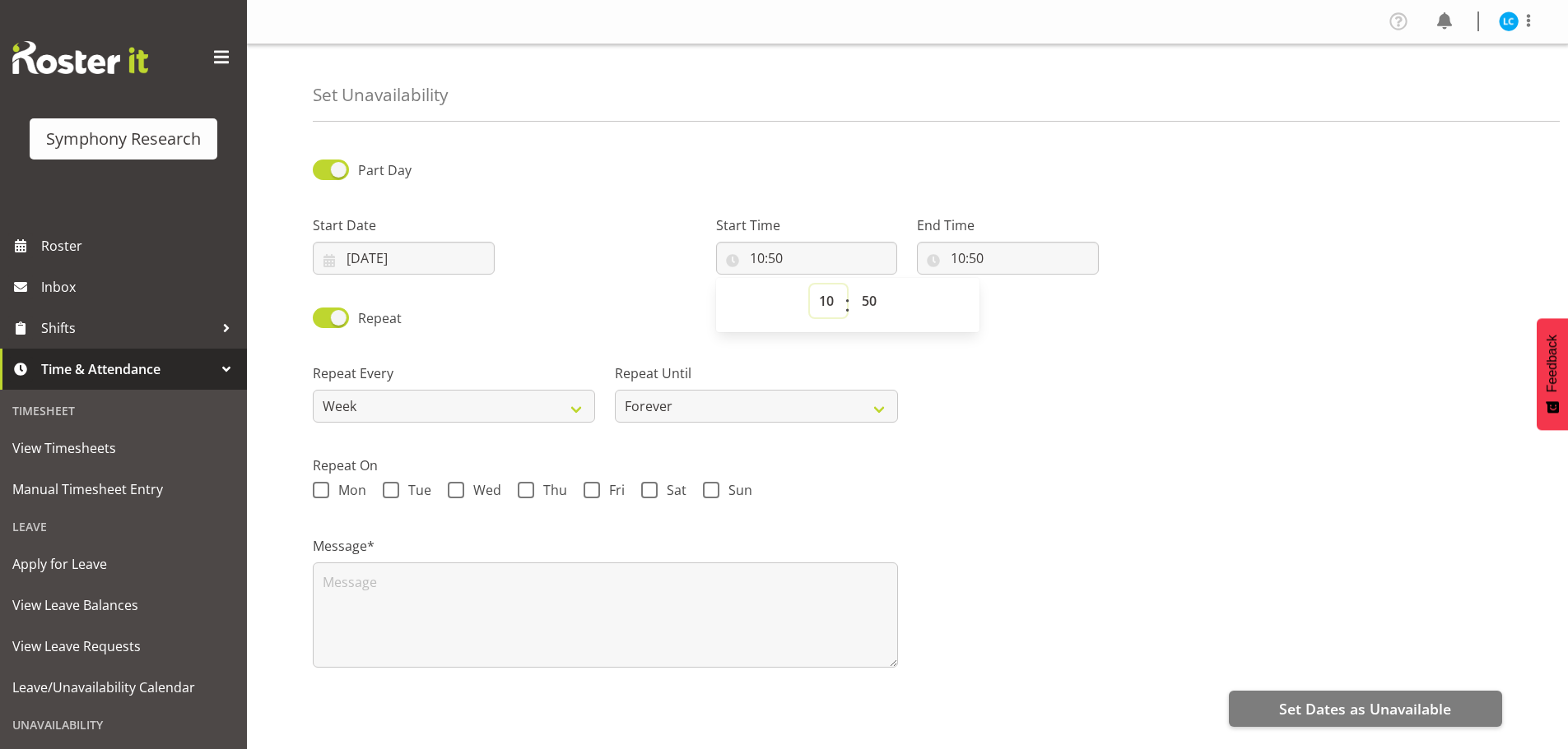
click at [831, 304] on select "00 01 02 03 04 05 06 07 08 09 10 11 12 13 14 15 16 17 18 19 20 21 22 23" at bounding box center [828, 301] width 37 height 33
click at [563, 283] on div at bounding box center [606, 239] width 202 height 93
click at [324, 490] on span at bounding box center [321, 491] width 17 height 17
click at [323, 490] on input "Mon" at bounding box center [319, 491] width 11 height 11
checkbox input "true"
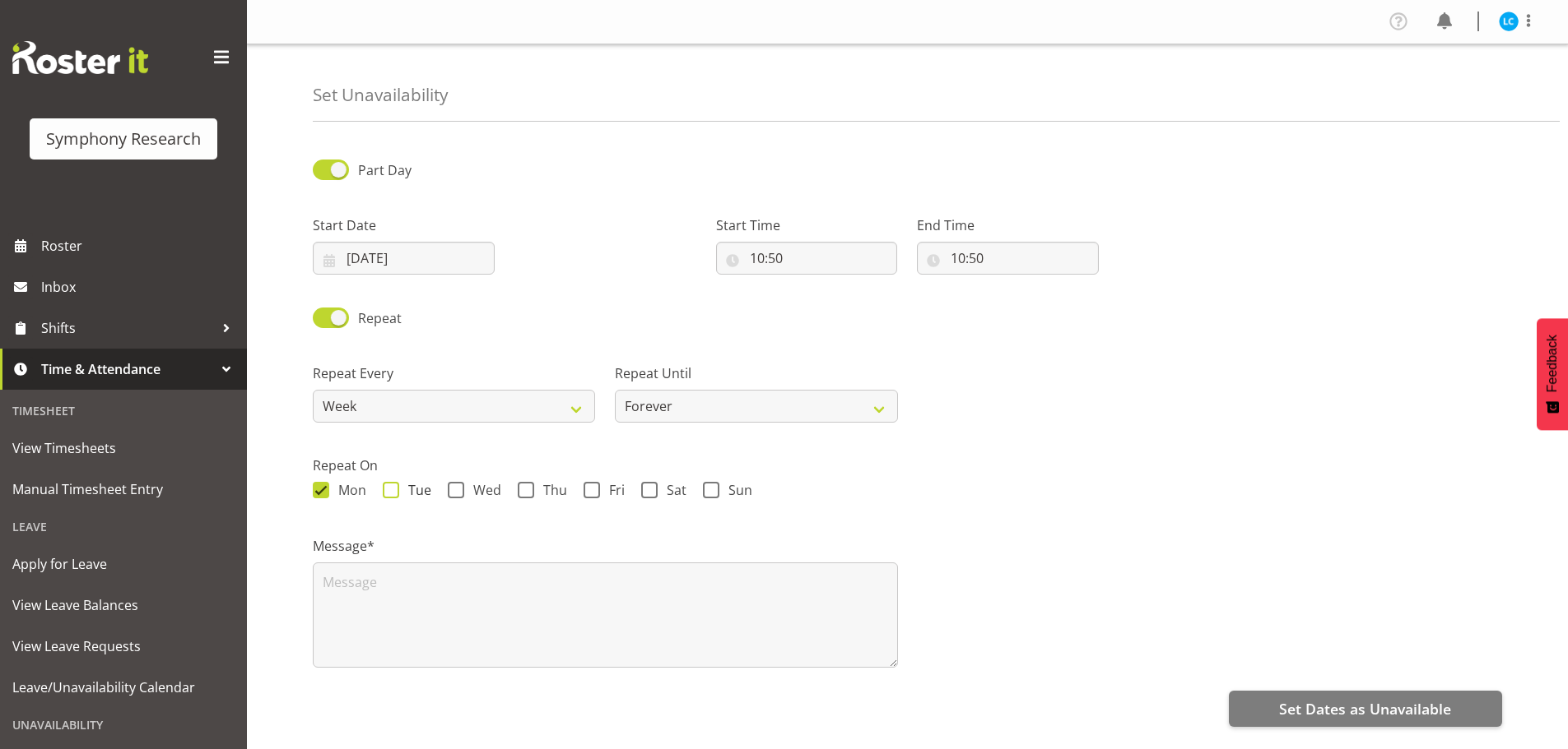
drag, startPoint x: 384, startPoint y: 489, endPoint x: 433, endPoint y: 489, distance: 49.0
click at [385, 489] on span at bounding box center [391, 491] width 17 height 17
click at [385, 489] on input "Tue" at bounding box center [388, 491] width 11 height 11
checkbox input "true"
click at [453, 488] on span at bounding box center [456, 491] width 17 height 17
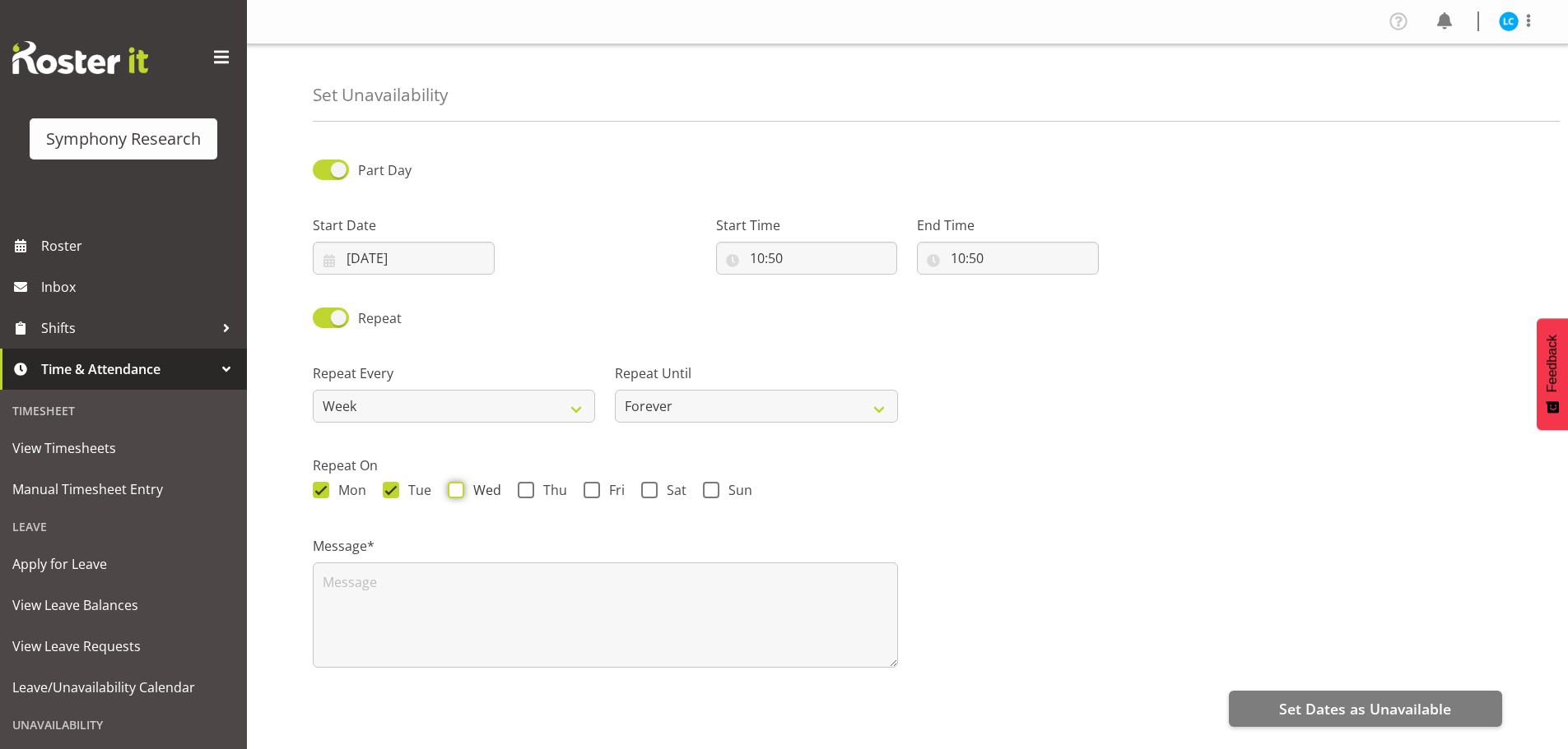
click at [453, 488] on input "Wed" at bounding box center [453, 491] width 11 height 11
checkbox input "true"
drag, startPoint x: 524, startPoint y: 493, endPoint x: 576, endPoint y: 493, distance: 52.0
click at [528, 493] on span at bounding box center [526, 491] width 17 height 17
click at [528, 493] on input "Thu" at bounding box center [523, 491] width 11 height 11
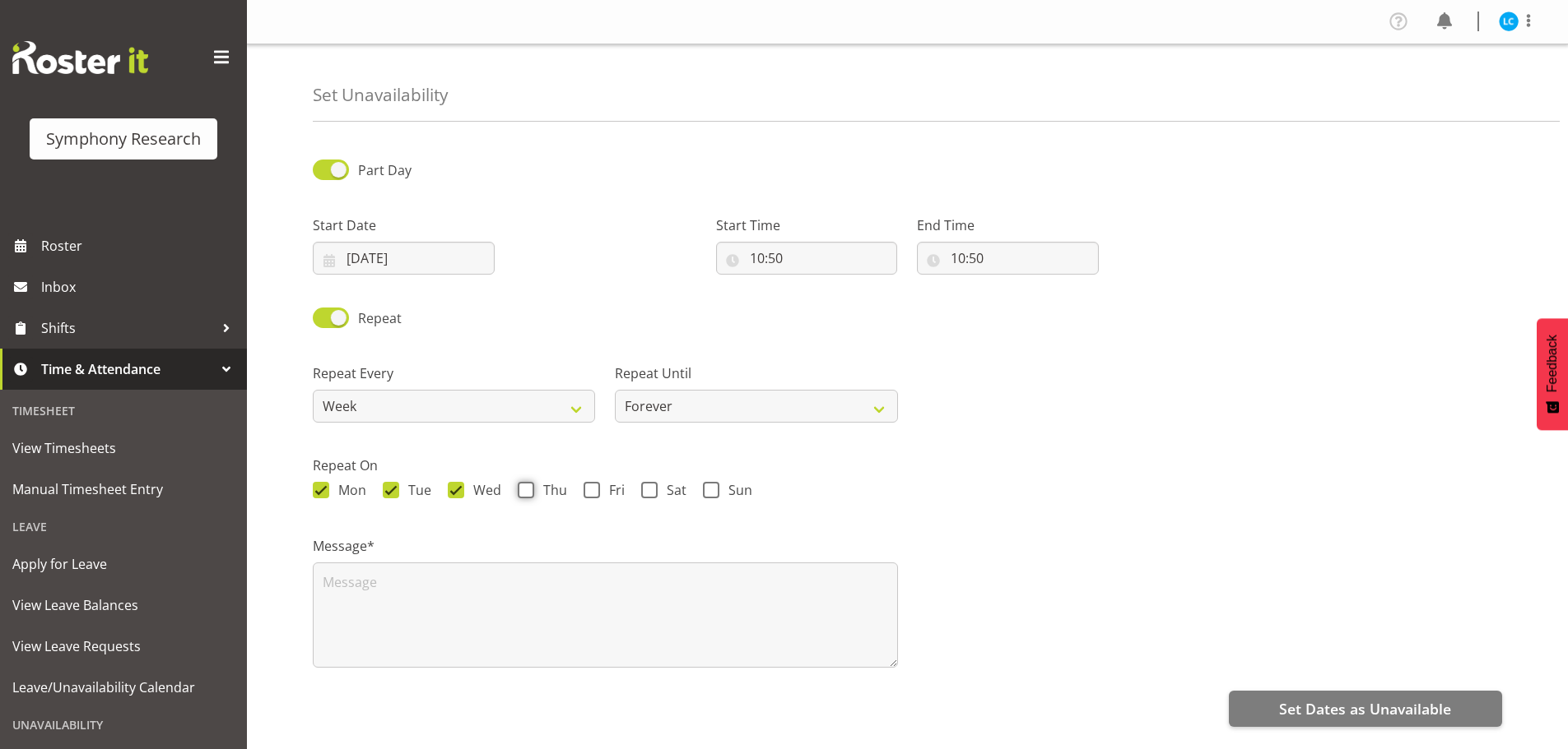
checkbox input "true"
click at [586, 489] on span at bounding box center [592, 491] width 17 height 17
click at [586, 489] on input "Fri" at bounding box center [589, 491] width 11 height 11
checkbox input "true"
click at [716, 493] on span at bounding box center [711, 491] width 17 height 17
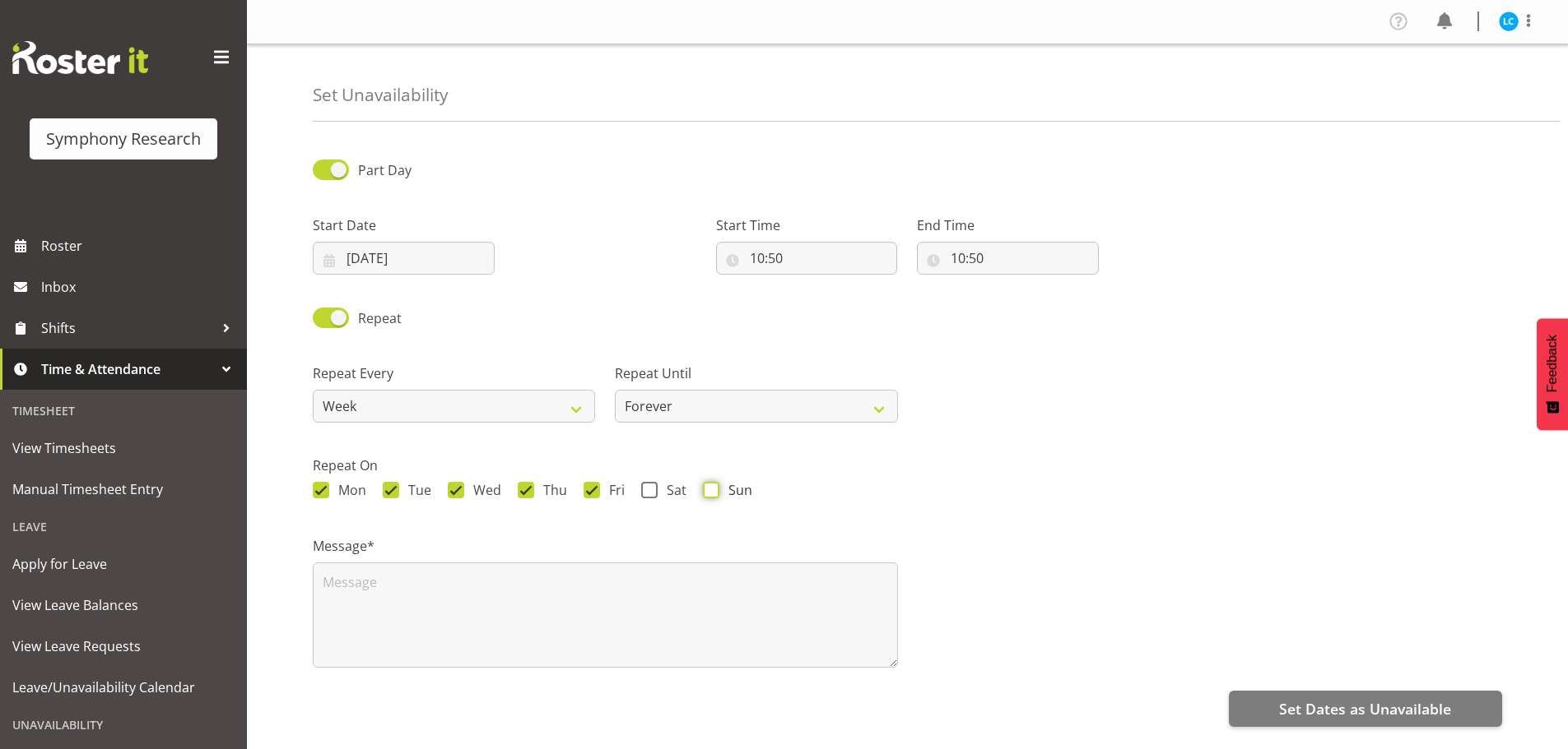
click at [713, 493] on input "Sun" at bounding box center [709, 491] width 11 height 11
checkbox input "true"
click at [793, 262] on input "10:50" at bounding box center [807, 258] width 182 height 33
click at [799, 256] on input "10:50" at bounding box center [807, 258] width 182 height 33
click at [759, 255] on input "10:50" at bounding box center [807, 258] width 182 height 33
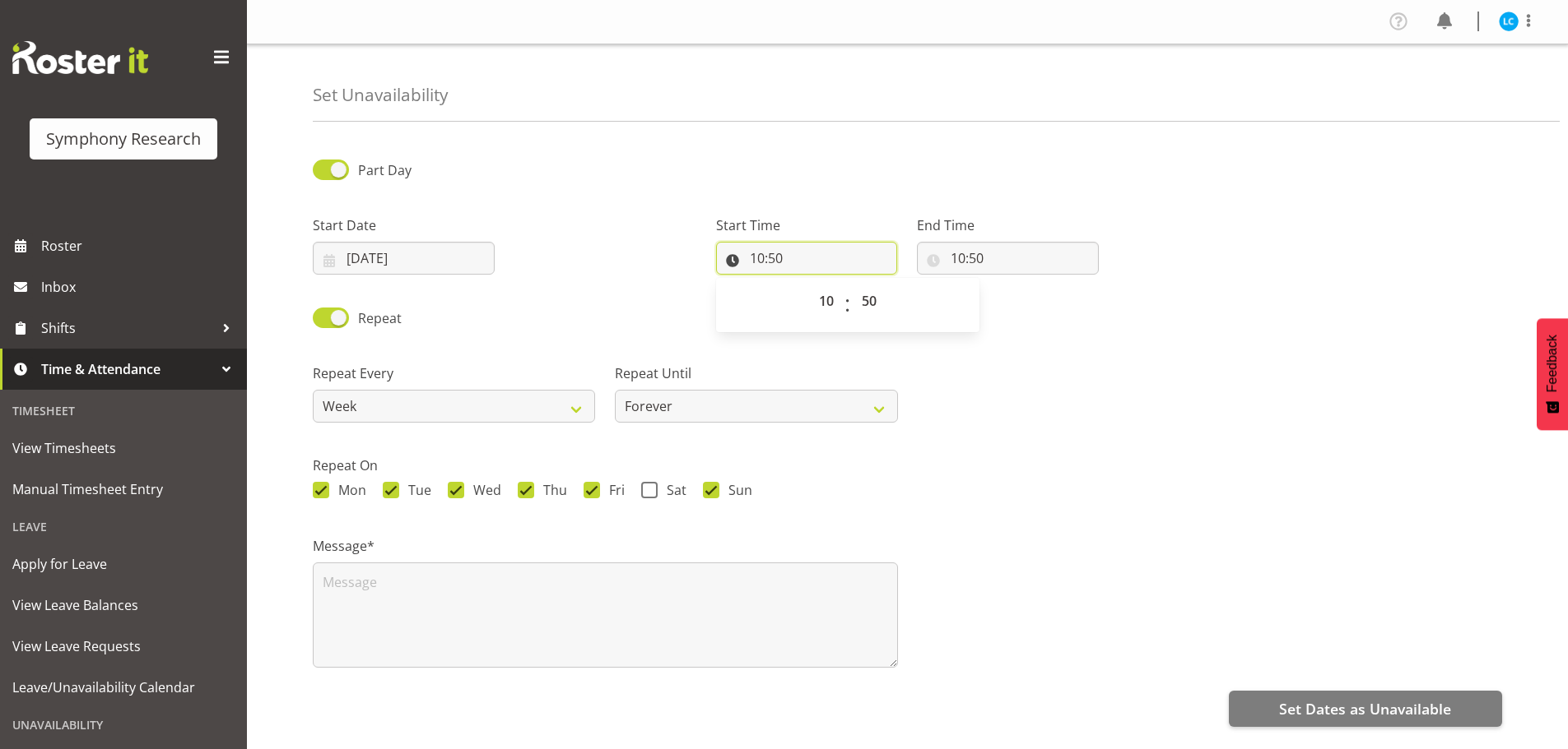
click at [754, 261] on input "10:50" at bounding box center [807, 258] width 182 height 33
click at [769, 266] on input "10:50" at bounding box center [807, 258] width 182 height 33
click at [830, 301] on select "00 01 02 03 04 05 06 07 08 09 10 11 12 13 14 15 16 17 18 19 20 21 22 23" at bounding box center [828, 301] width 37 height 33
select select "9"
click at [809, 284] on select "00 01 02 03 04 05 06 07 08 09 10 11 12 13 14 15 16 17 18 19 20 21 22 23" at bounding box center [828, 301] width 37 height 33
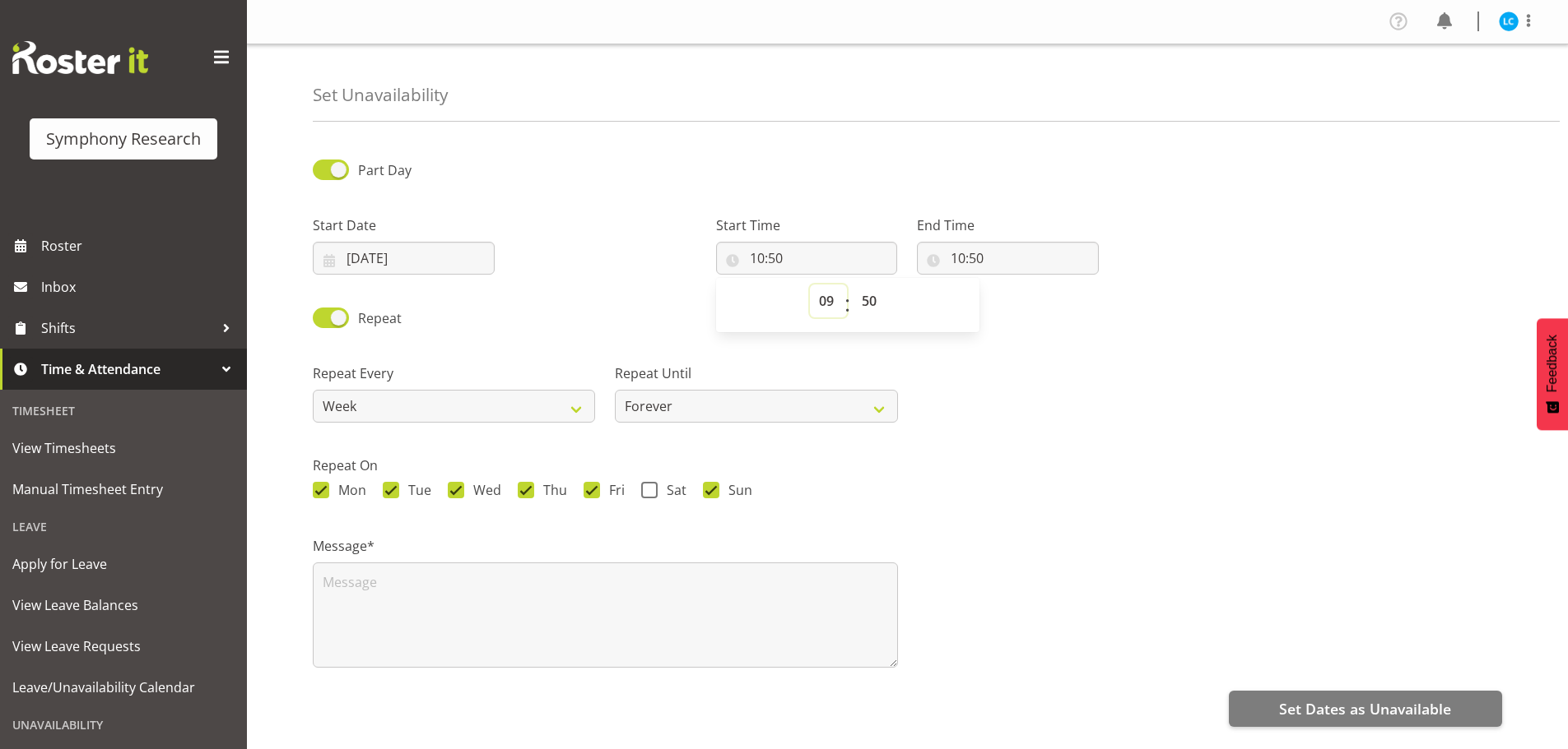
type input "09:50"
click at [863, 306] on select "00 01 02 03 04 05 06 07 08 09 10 11 12 13 14 15 16 17 18 19 20 21 22 23 24 25 2…" at bounding box center [872, 301] width 37 height 33
select select "30"
click at [853, 284] on select "00 01 02 03 04 05 06 07 08 09 10 11 12 13 14 15 16 17 18 19 20 21 22 23 24 25 2…" at bounding box center [872, 301] width 37 height 33
type input "09:30"
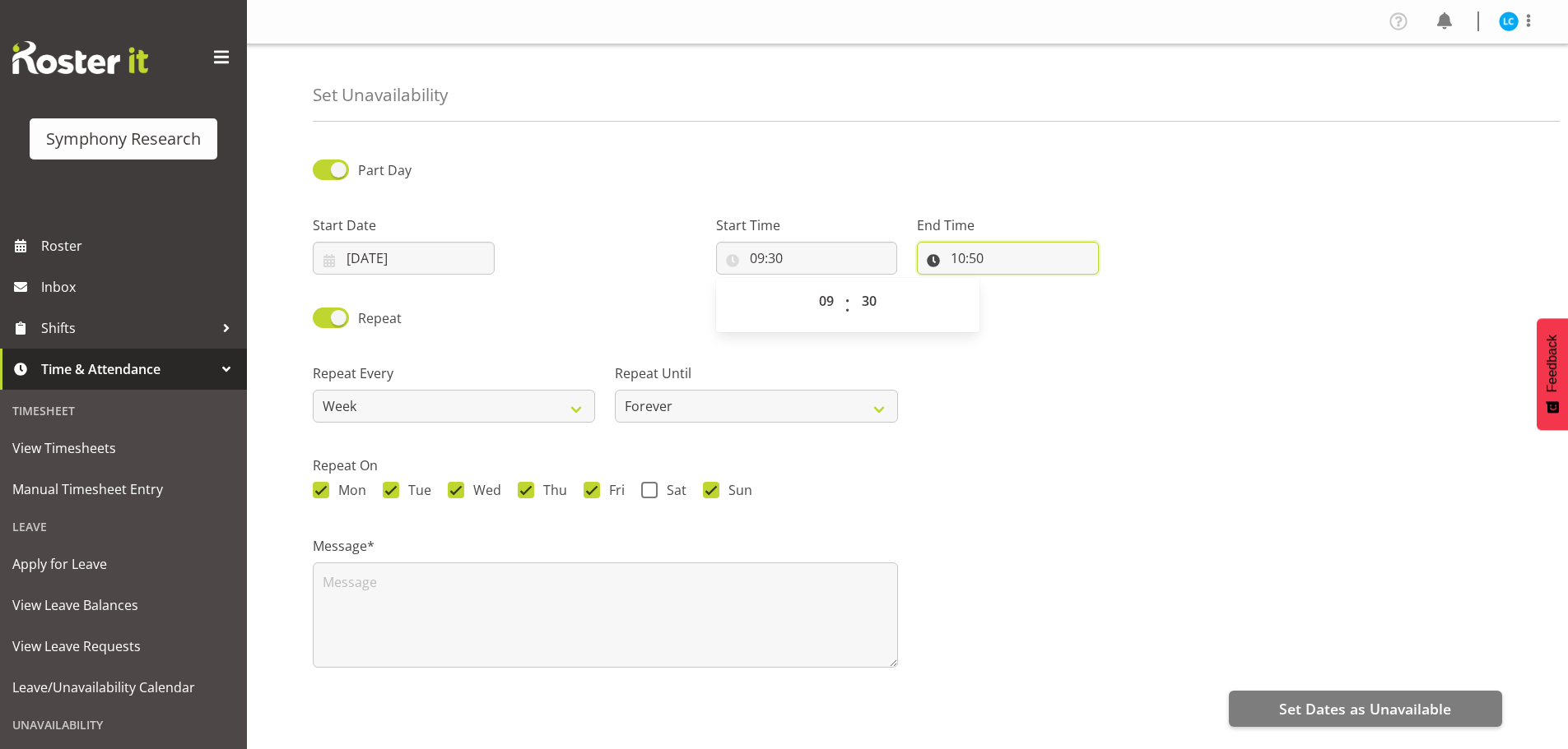
click at [963, 257] on input "10:50" at bounding box center [1008, 258] width 182 height 33
click at [1025, 303] on select "00 01 02 03 04 05 06 07 08 09 10 11 12 13 14 15 16 17 18 19 20 21 22 23" at bounding box center [1029, 301] width 37 height 33
select select "16"
click at [1010, 284] on select "00 01 02 03 04 05 06 07 08 09 10 11 12 13 14 15 16 17 18 19 20 21 22 23" at bounding box center [1029, 301] width 37 height 33
type input "16:50"
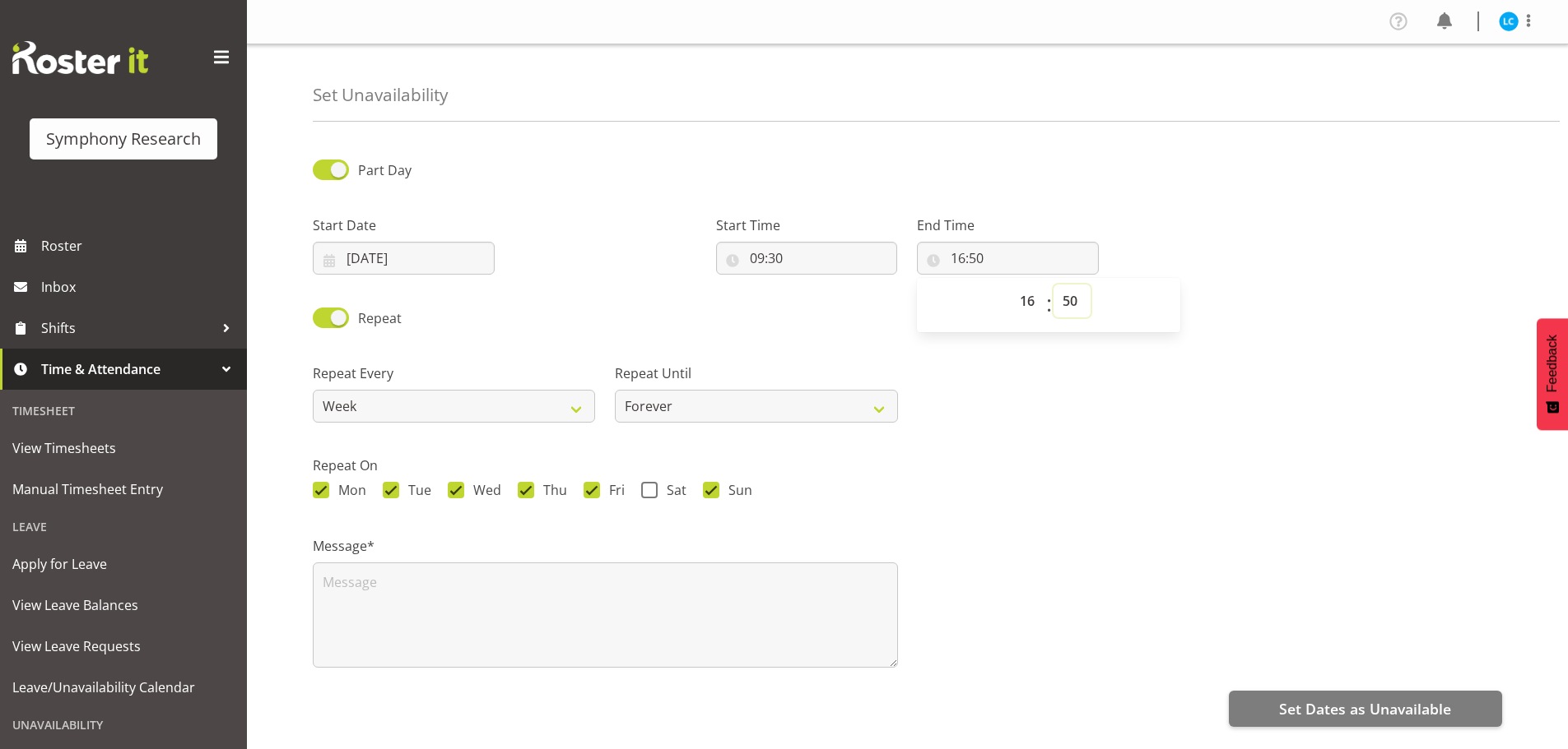
click at [1068, 304] on select "00 01 02 03 04 05 06 07 08 09 10 11 12 13 14 15 16 17 18 19 20 21 22 23 24 25 2…" at bounding box center [1072, 301] width 37 height 33
select select "0"
click at [1053, 284] on select "00 01 02 03 04 05 06 07 08 09 10 11 12 13 14 15 16 17 18 19 20 21 22 23 24 25 2…" at bounding box center [1072, 301] width 37 height 33
type input "16:00"
click at [622, 311] on div "Repeat" at bounding box center [907, 312] width 1209 height 56
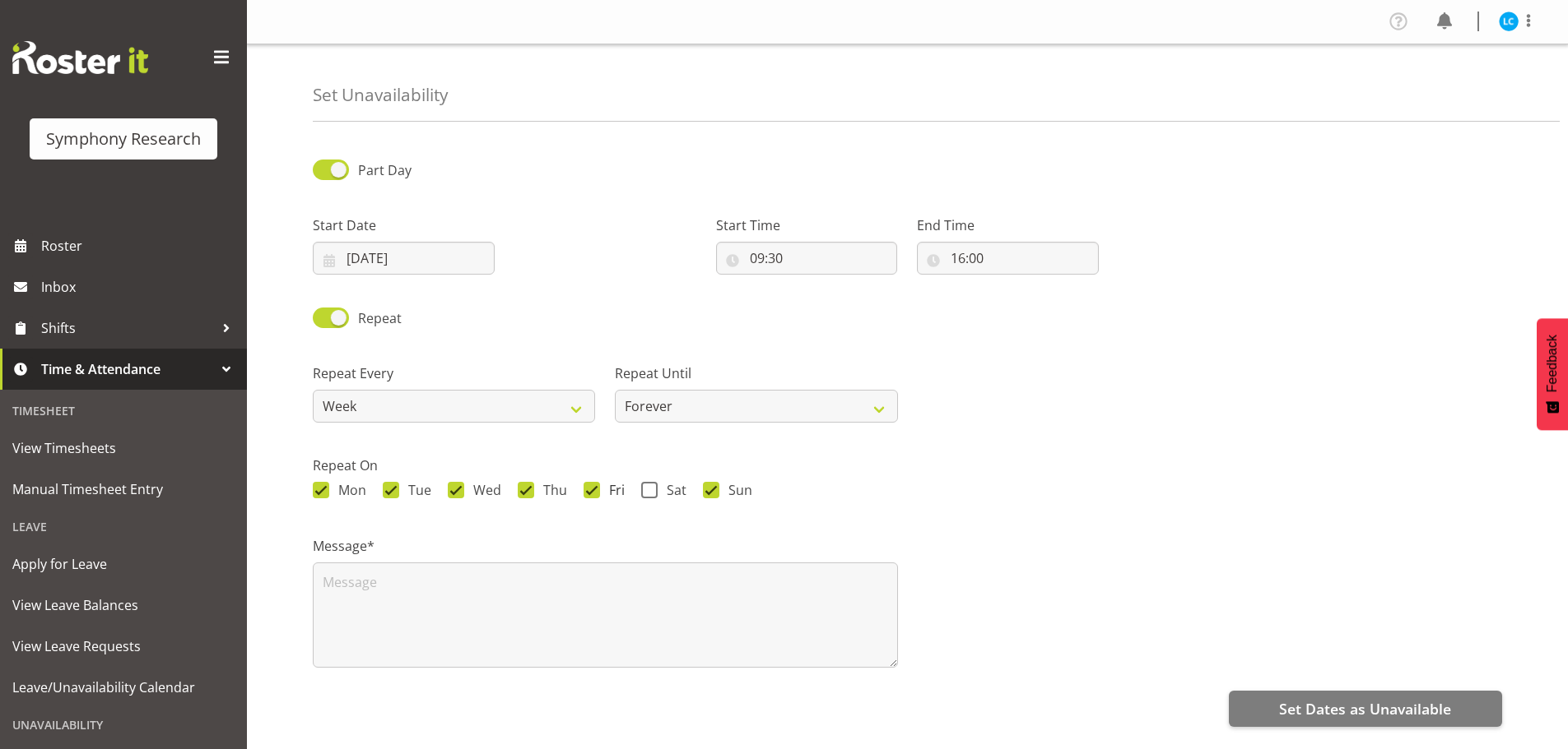
click at [586, 490] on span at bounding box center [592, 491] width 17 height 17
click at [586, 490] on input "Fri" at bounding box center [589, 491] width 11 height 11
checkbox input "false"
click at [619, 597] on textarea at bounding box center [606, 616] width 585 height 106
type textarea "*"
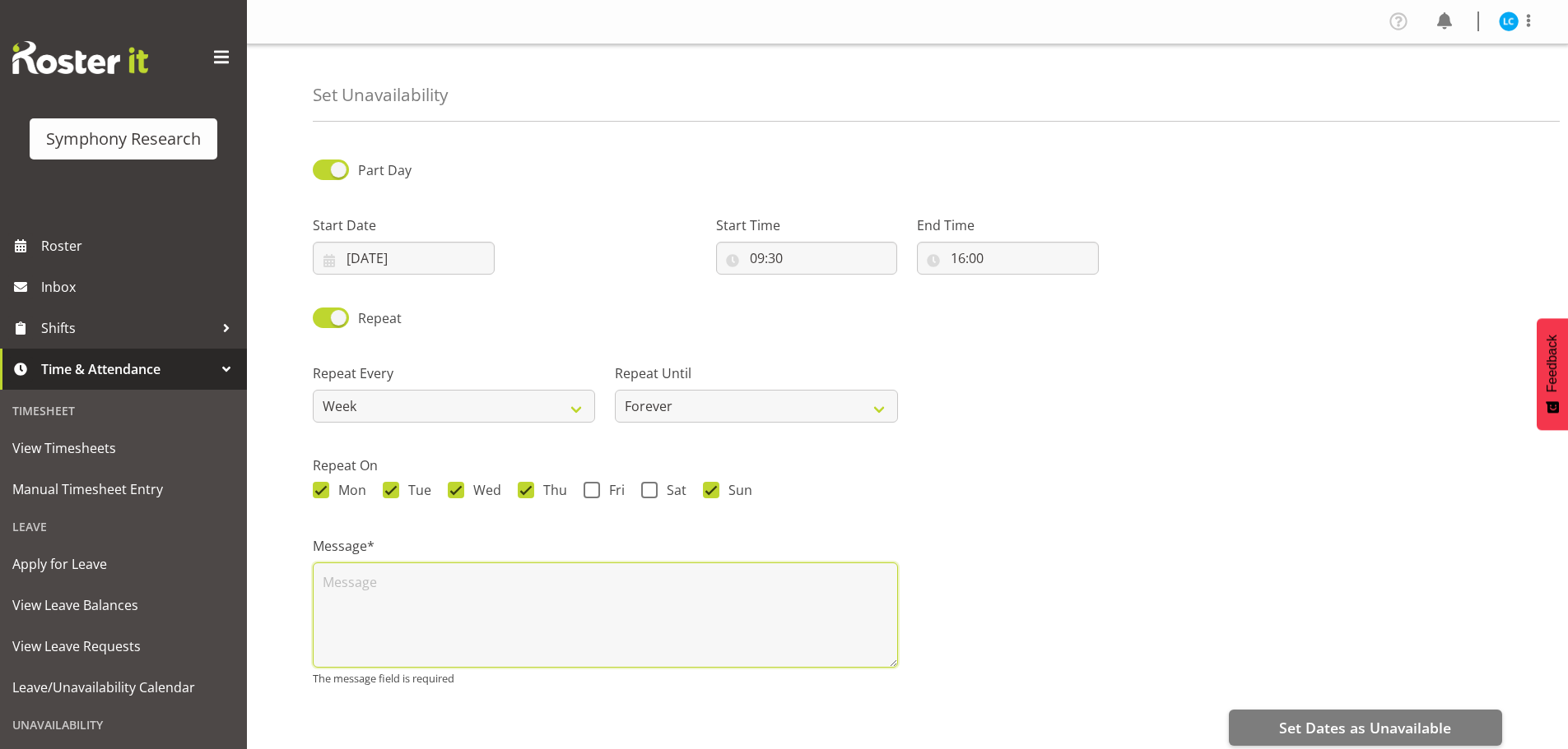
type textarea "a"
type textarea "L"
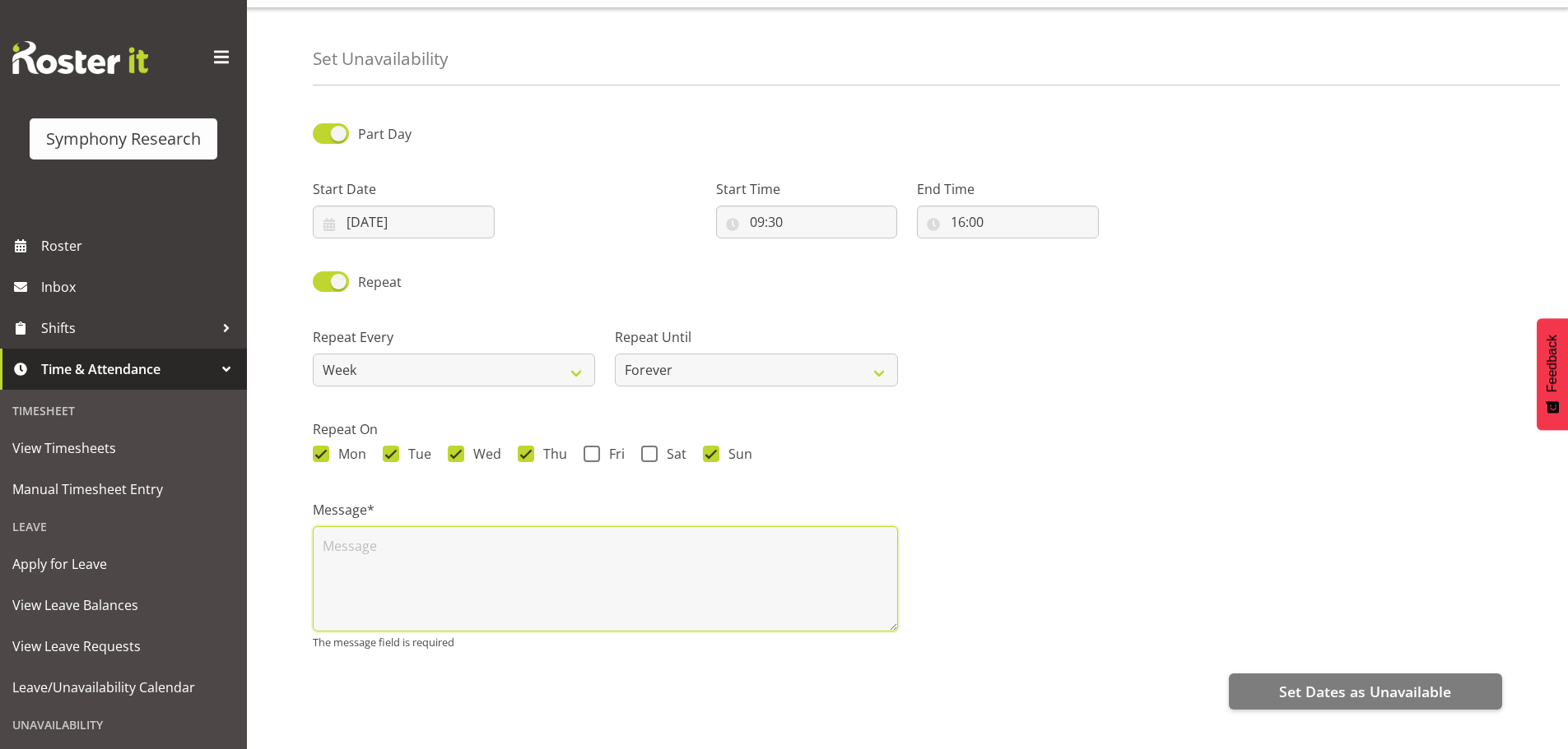
scroll to position [56, 0]
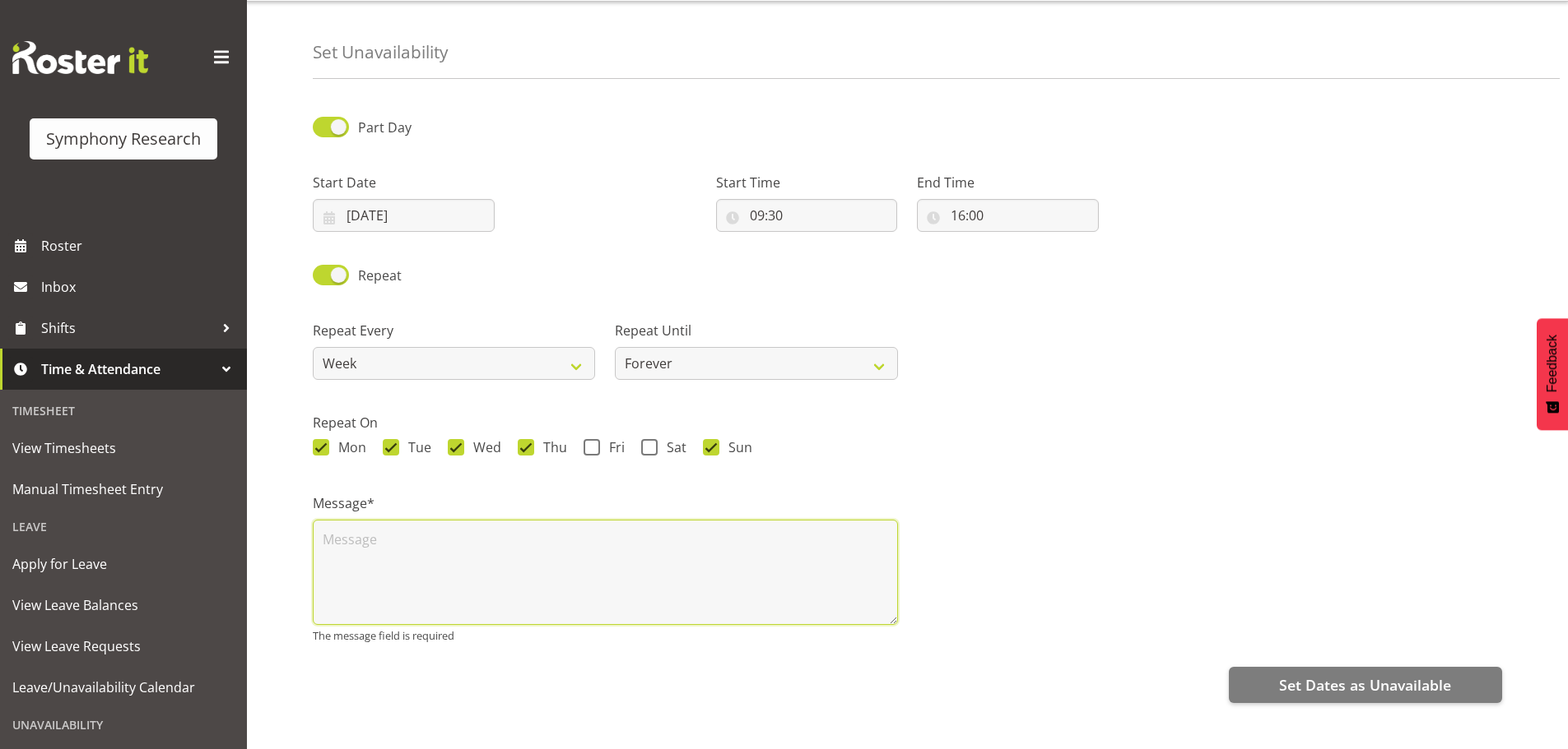
click at [470, 538] on textarea at bounding box center [606, 573] width 585 height 106
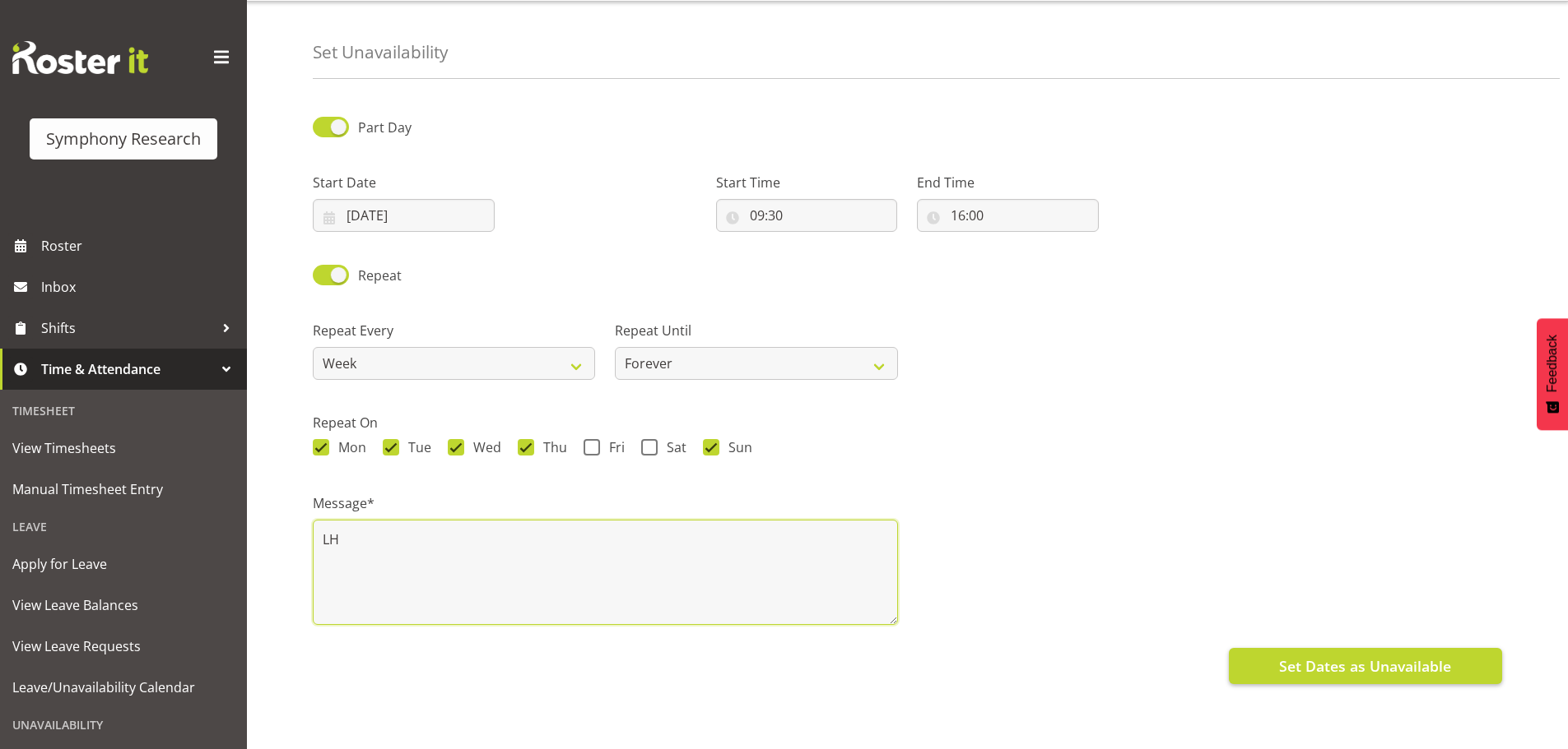
type textarea "LH"
click at [1295, 655] on span "Set Dates as Unavailable" at bounding box center [1365, 666] width 172 height 21
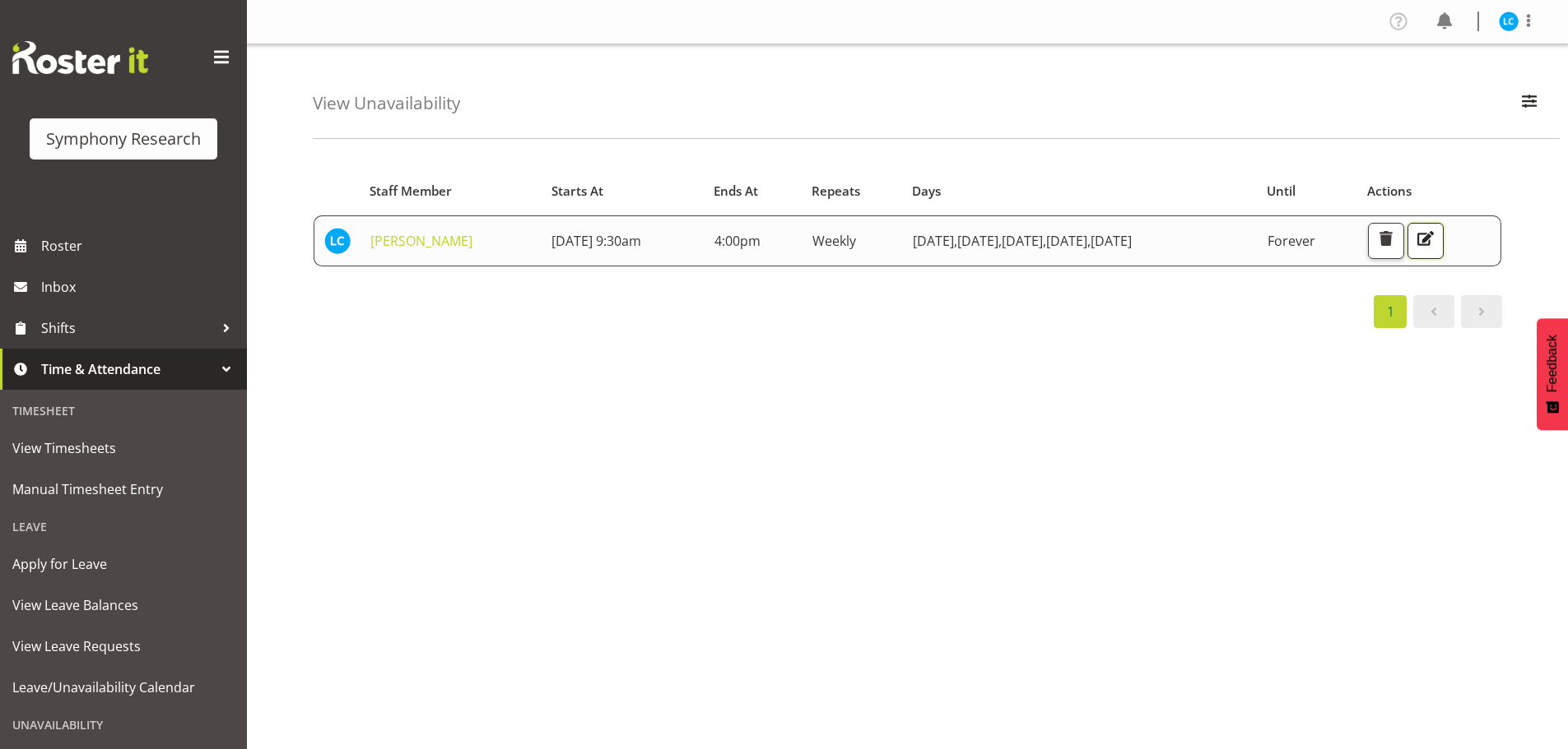
click at [1436, 243] on span "button" at bounding box center [1424, 238] width 21 height 21
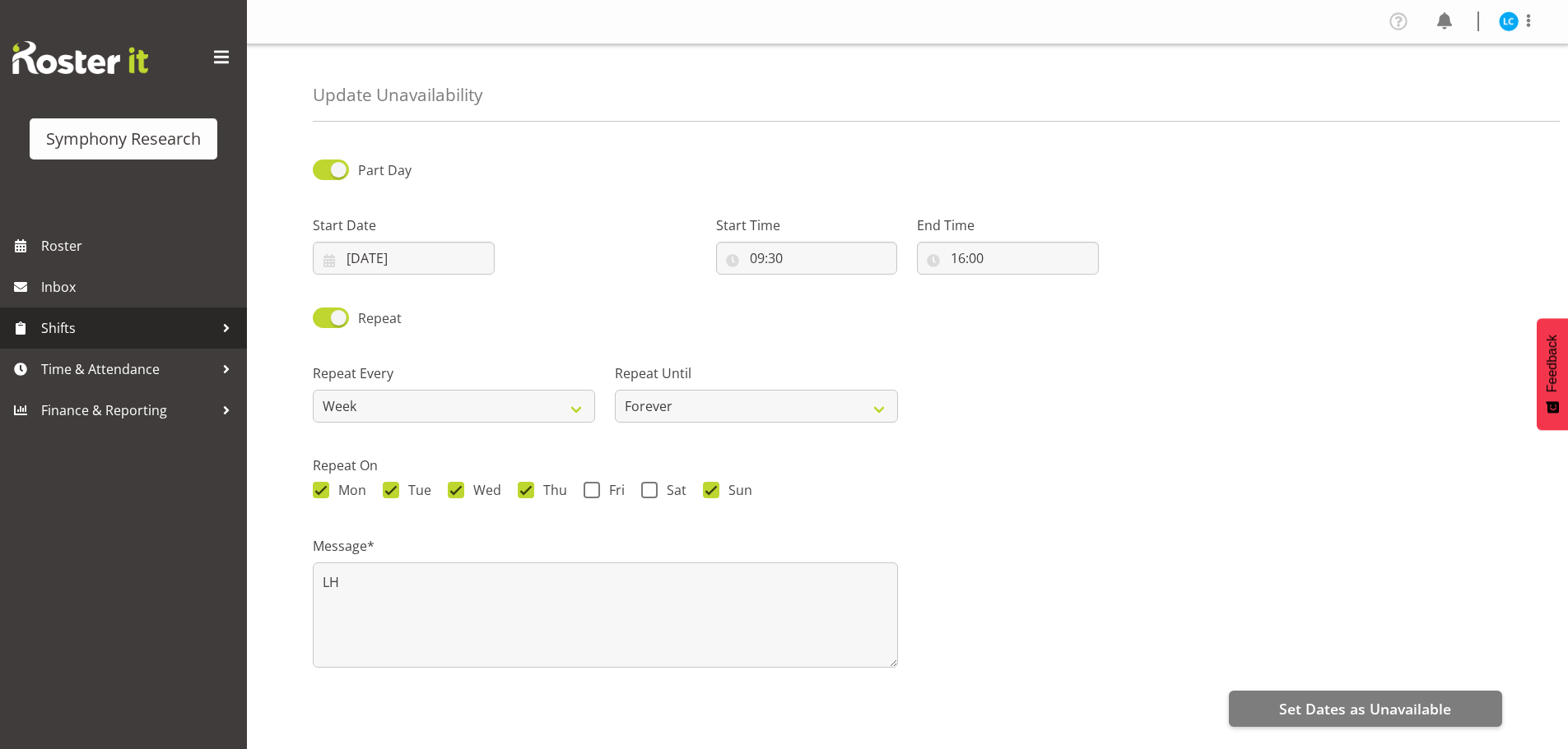
click at [62, 324] on span "Shifts" at bounding box center [127, 328] width 173 height 25
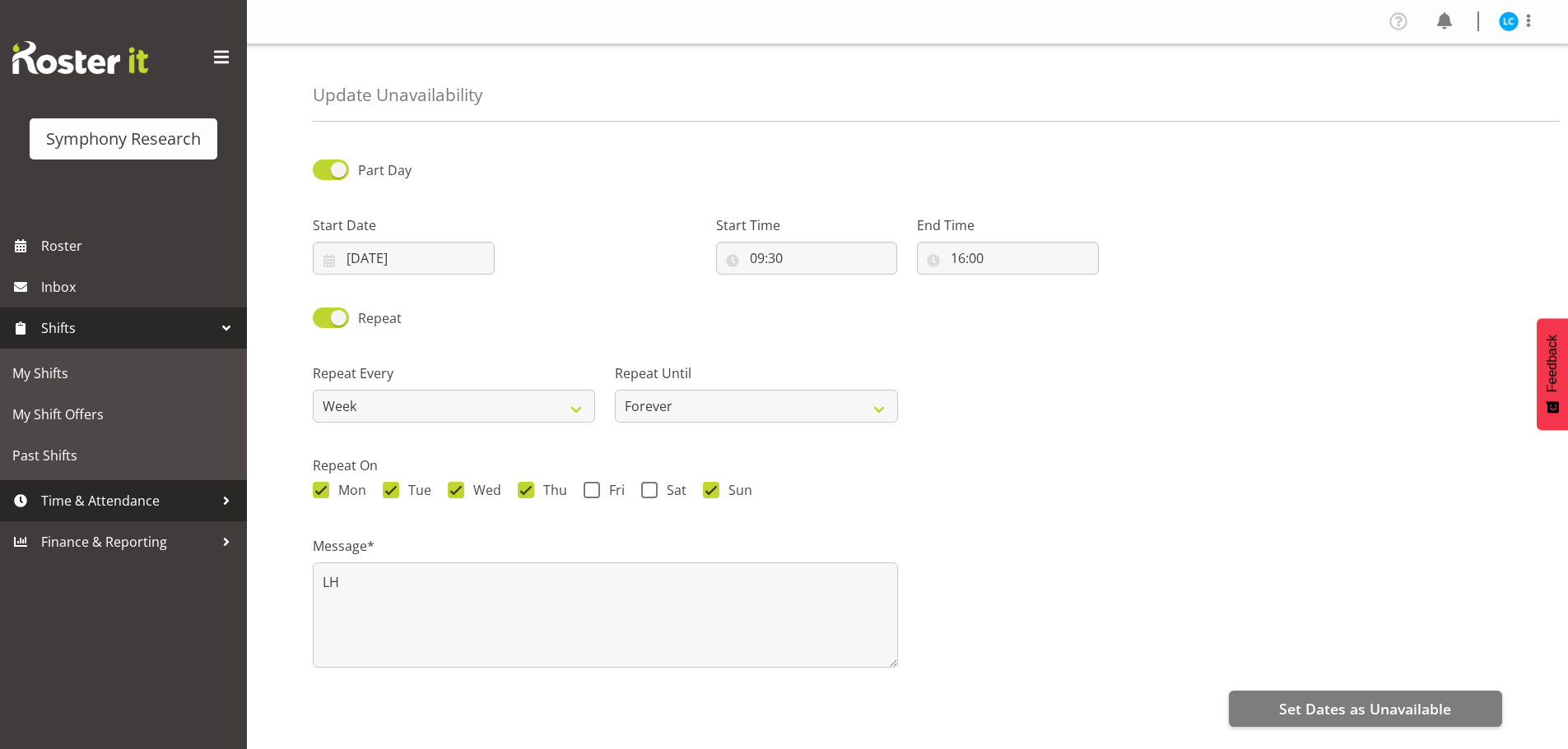
click at [107, 498] on span "Time & Attendance" at bounding box center [127, 501] width 173 height 25
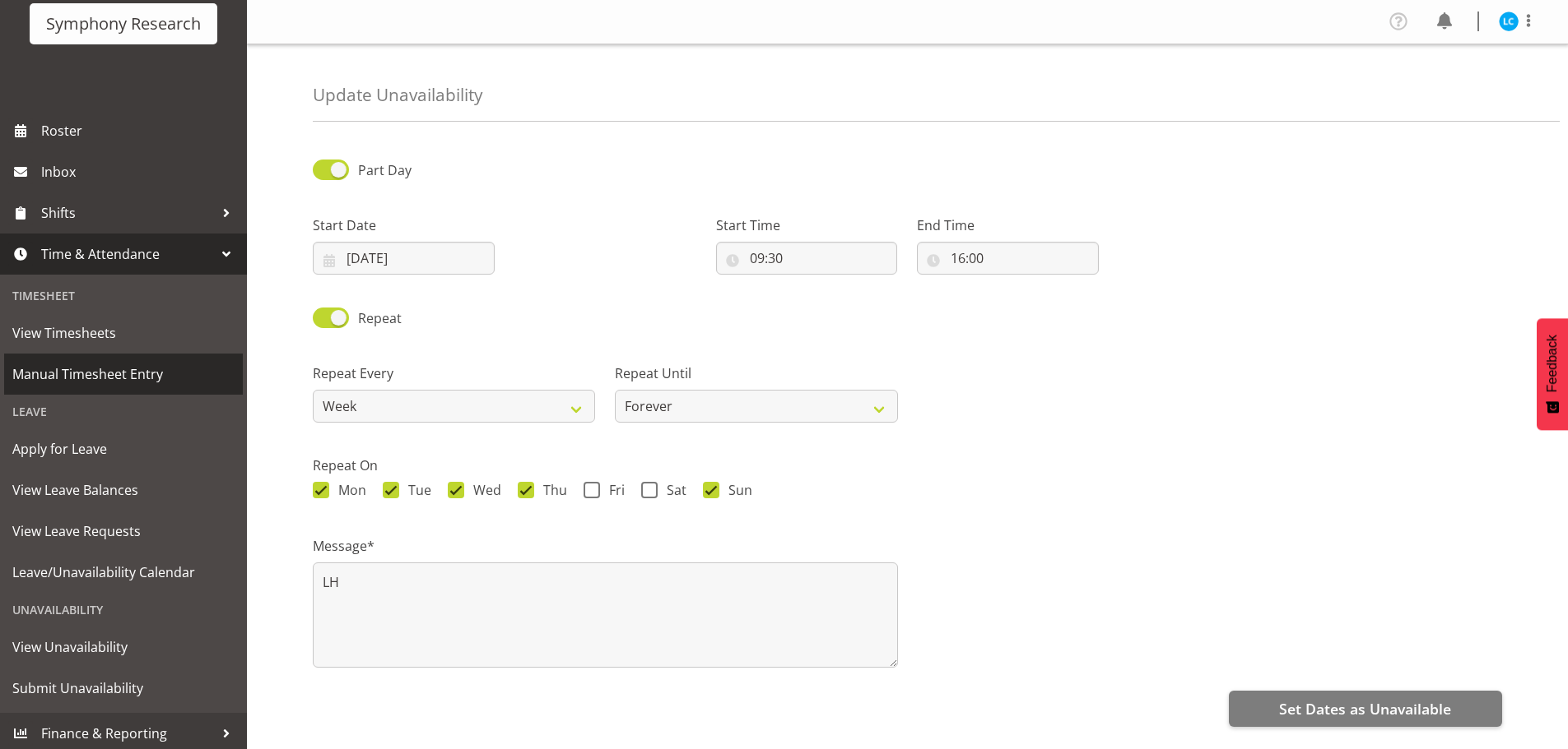
scroll to position [120, 0]
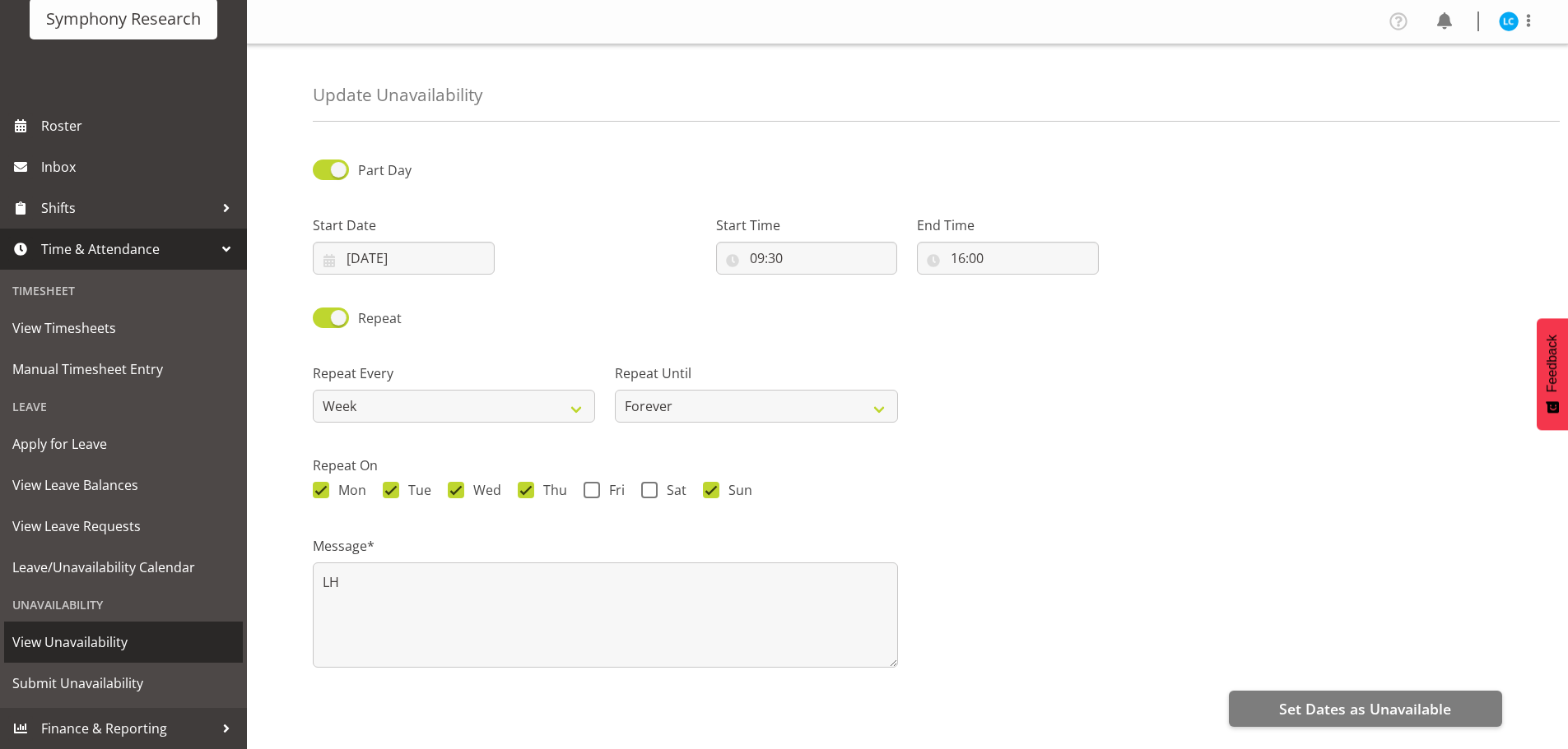
click at [85, 647] on span "View Unavailability" at bounding box center [123, 643] width 222 height 25
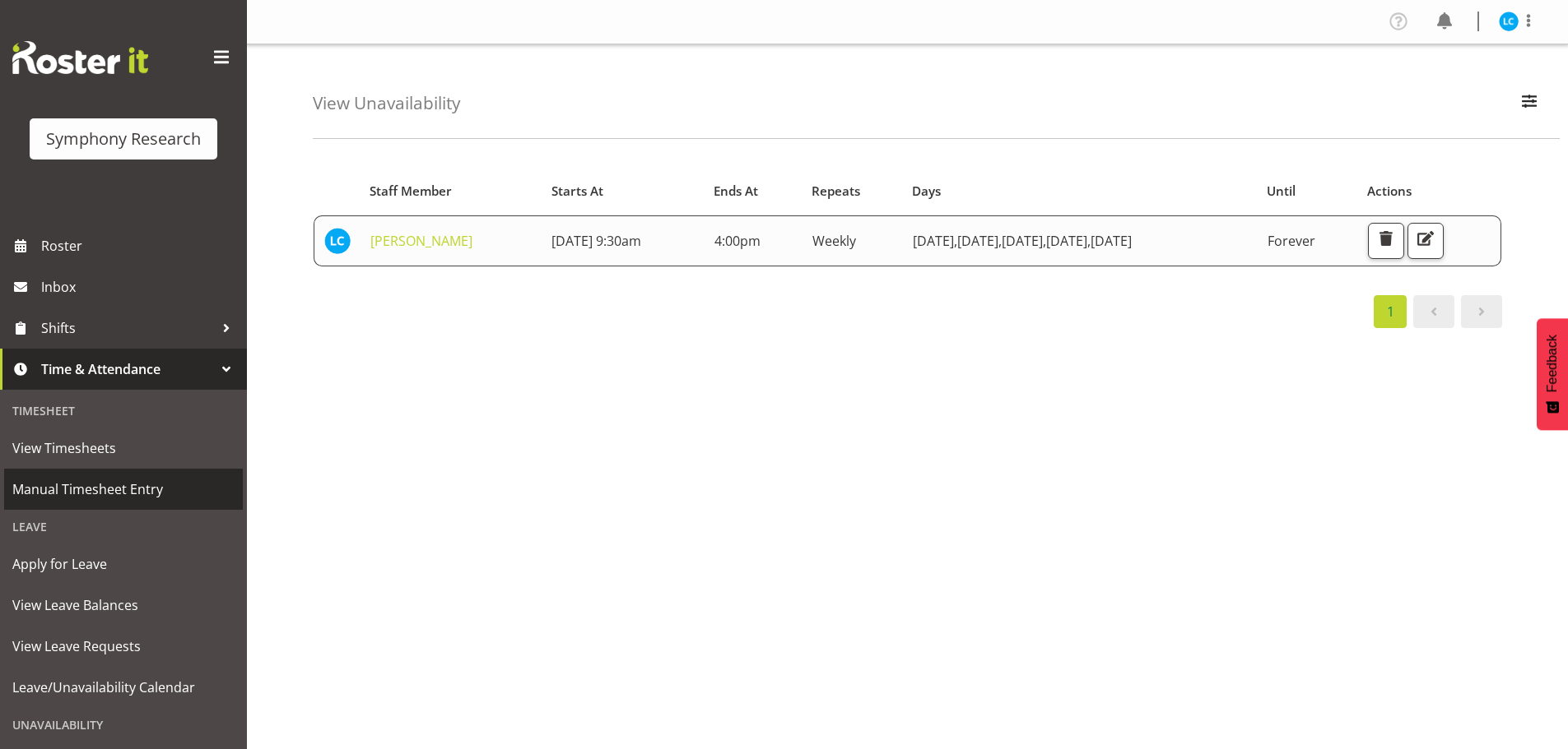
click at [82, 484] on span "Manual Timesheet Entry" at bounding box center [123, 489] width 222 height 25
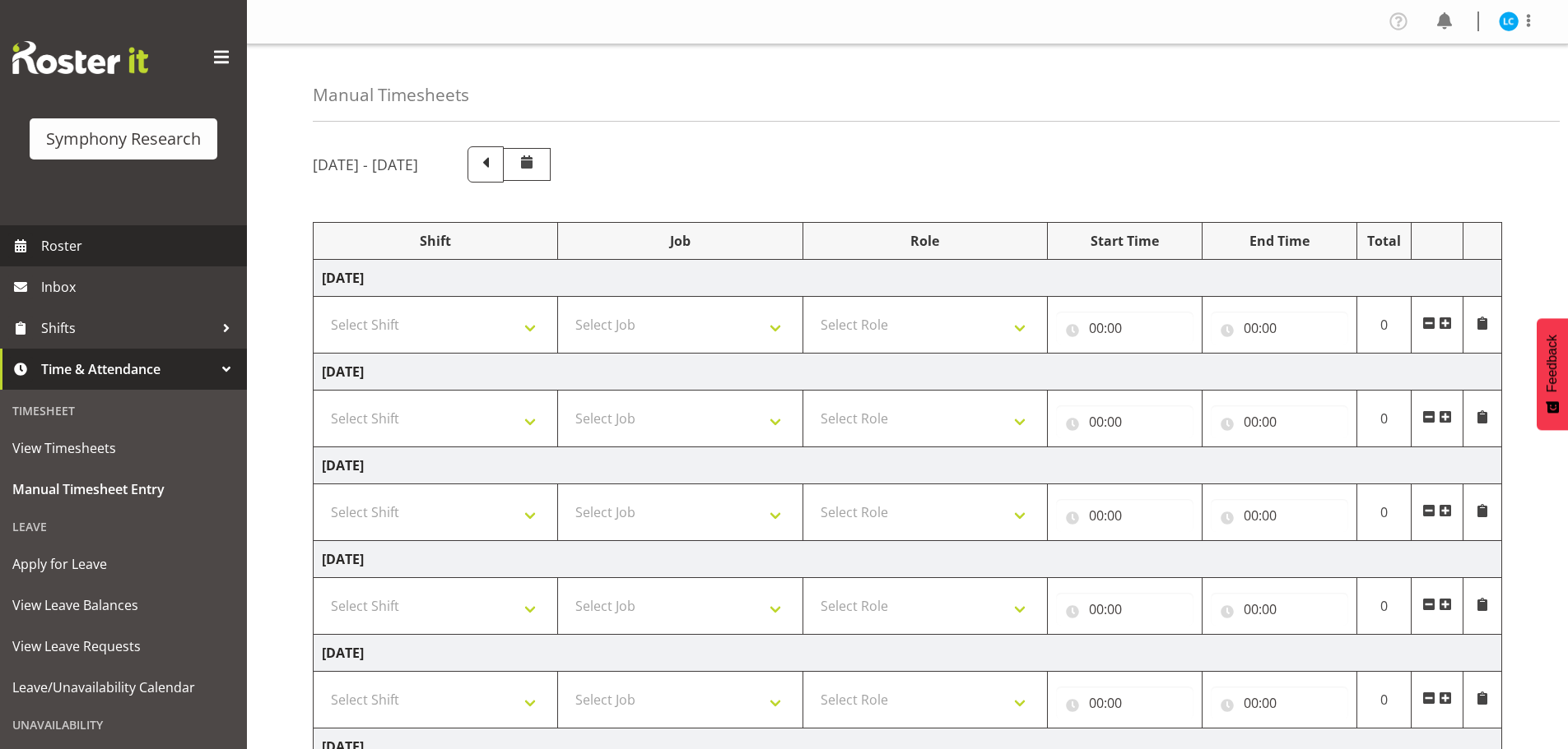
click at [64, 240] on span "Roster" at bounding box center [139, 245] width 197 height 25
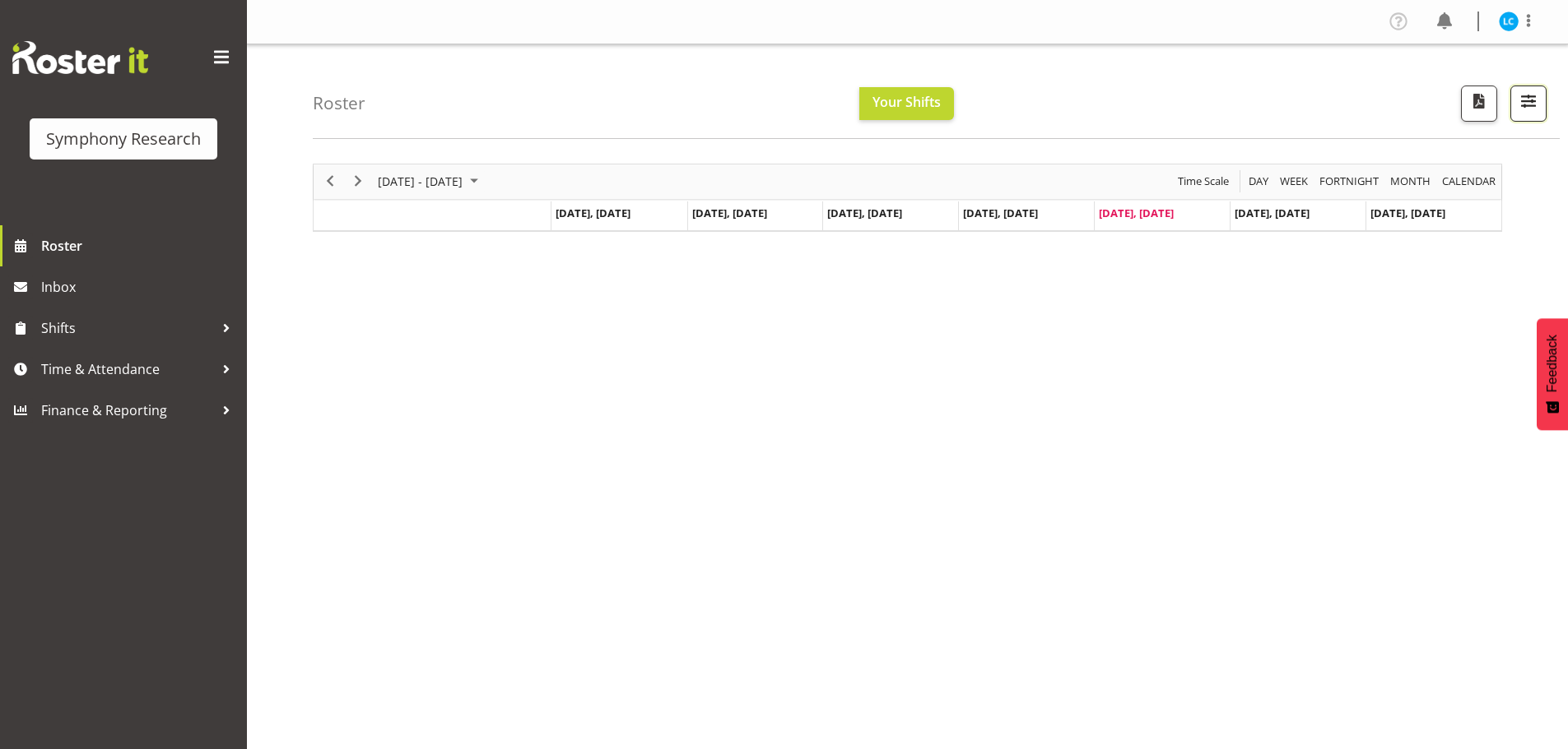
click at [1525, 103] on span "button" at bounding box center [1527, 101] width 21 height 21
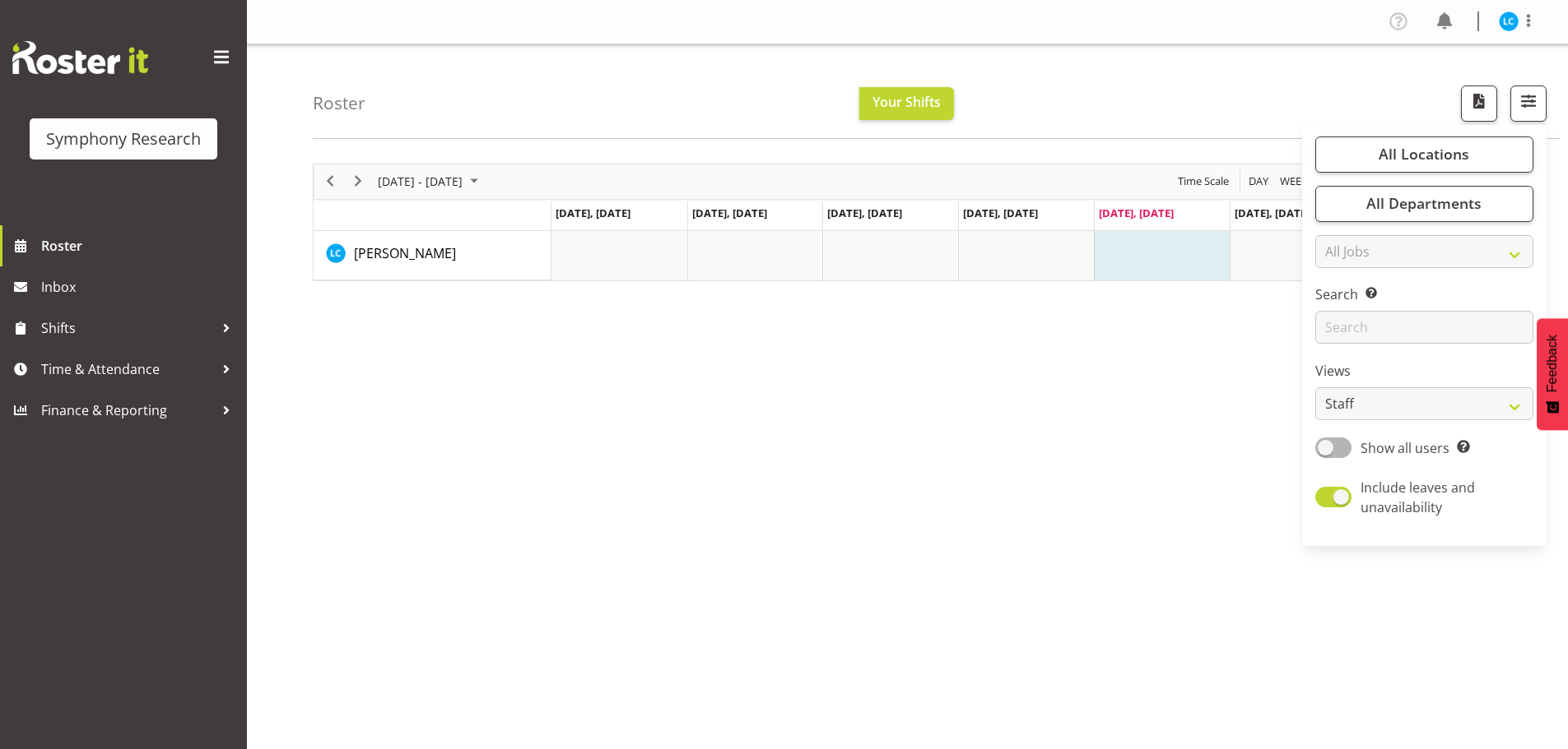
click at [666, 417] on div "August 18 - 24, 2025 Today Day Week Fortnight Month calendar Month Agenda Time …" at bounding box center [940, 480] width 1255 height 658
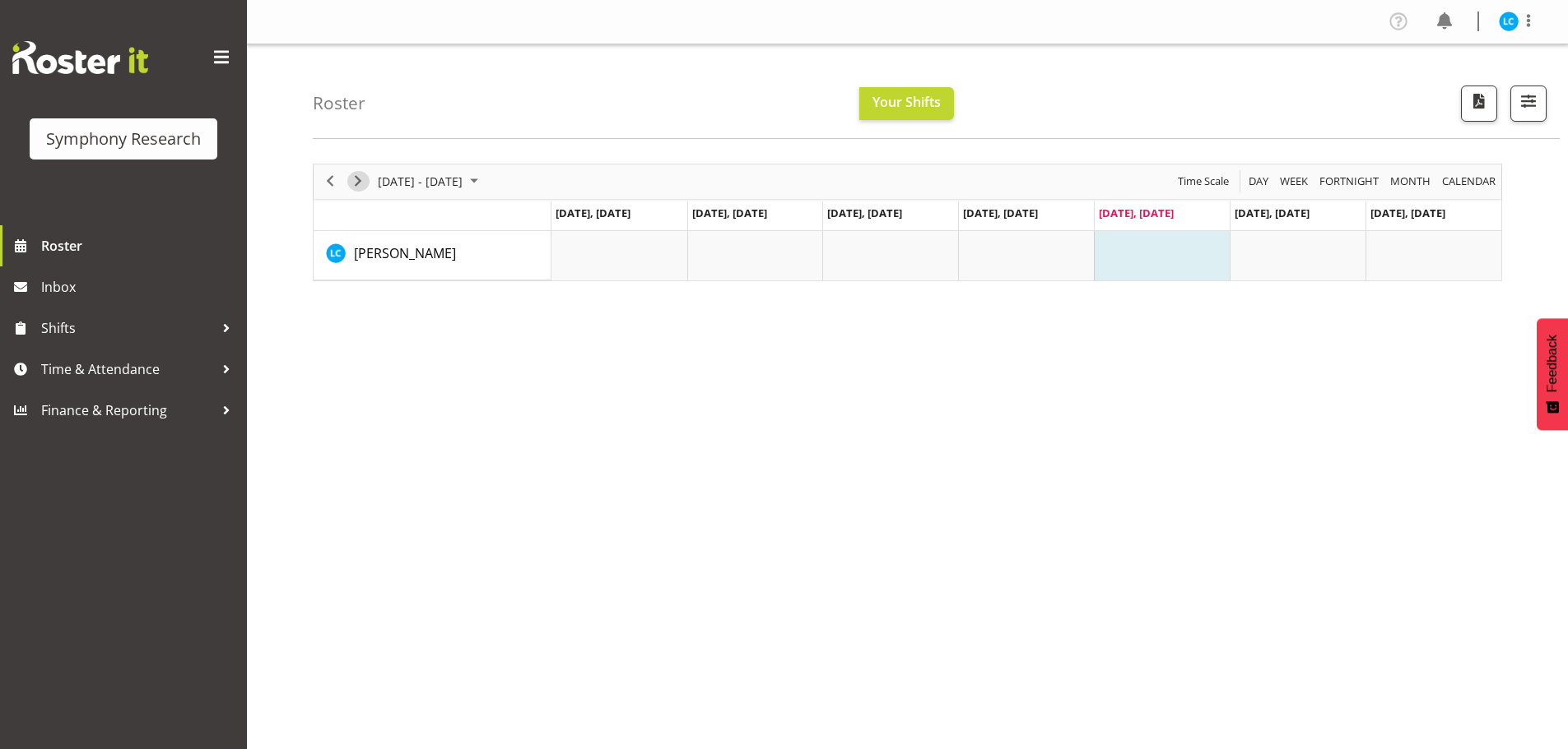
click at [358, 181] on span "Next" at bounding box center [358, 181] width 19 height 20
click at [810, 241] on icon "Timeline Week of August 29, 2025" at bounding box center [810, 242] width 3 height 8
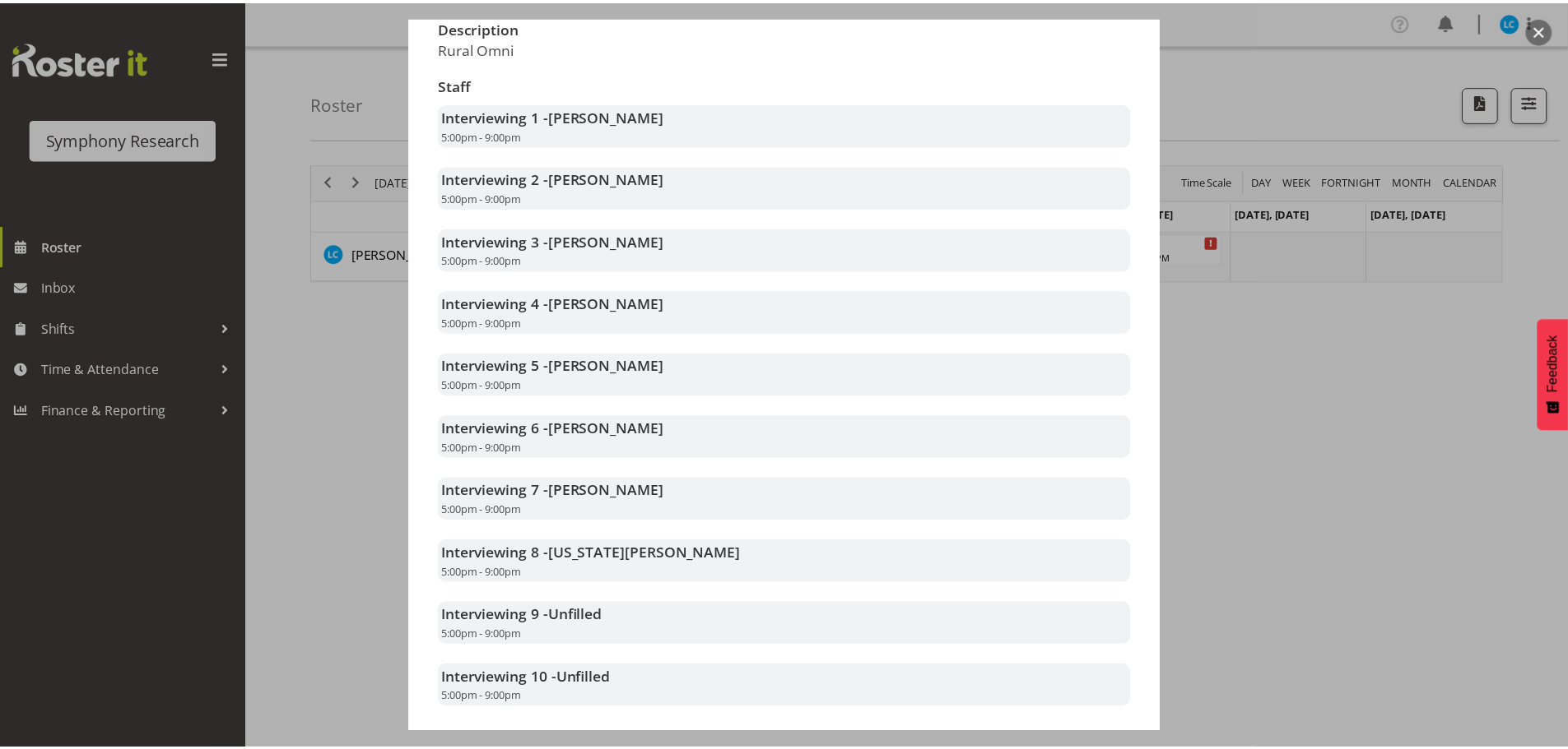
scroll to position [496, 0]
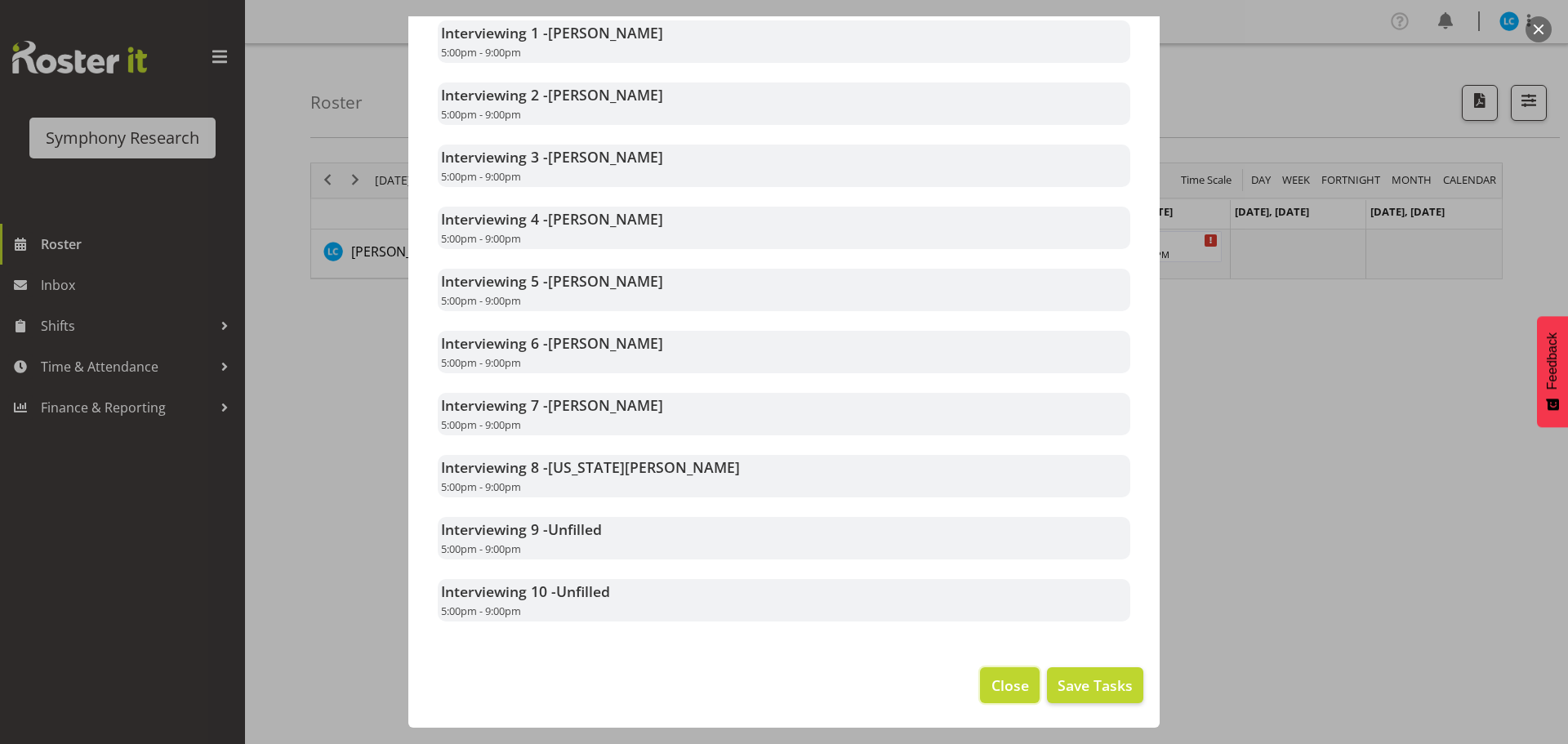
click at [987, 673] on button "Close" at bounding box center [1009, 685] width 59 height 36
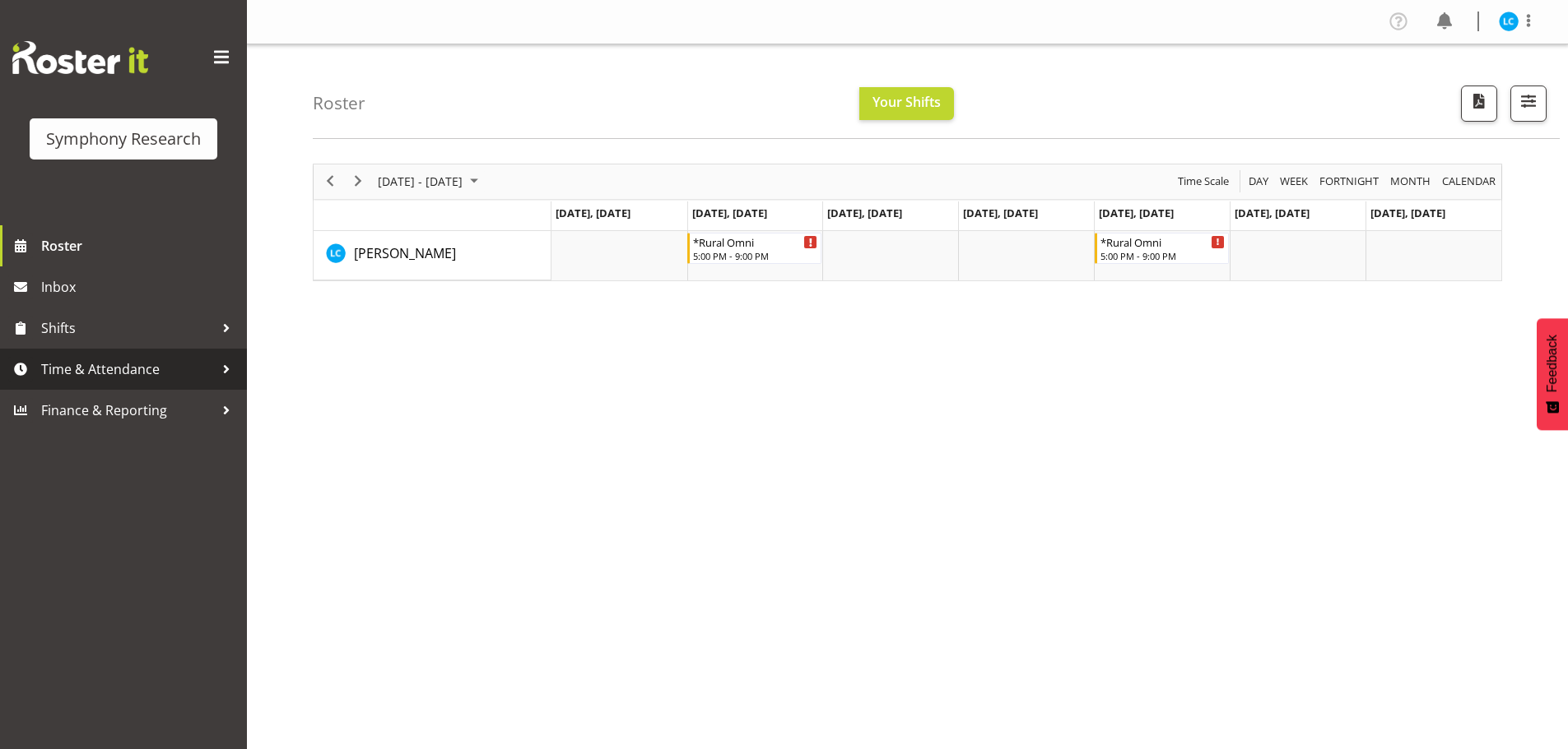
click at [82, 360] on span "Time & Attendance" at bounding box center [127, 369] width 173 height 25
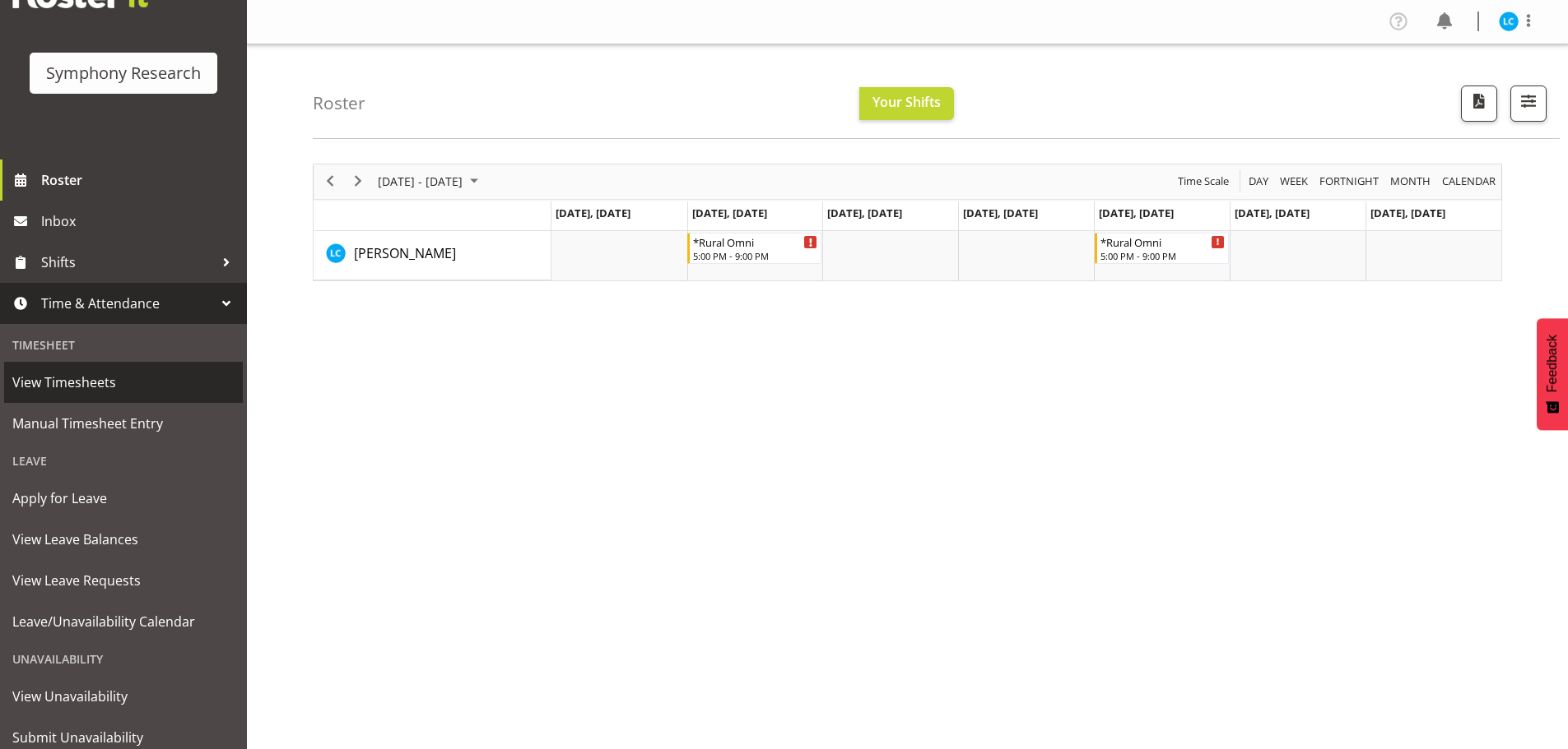
scroll to position [120, 0]
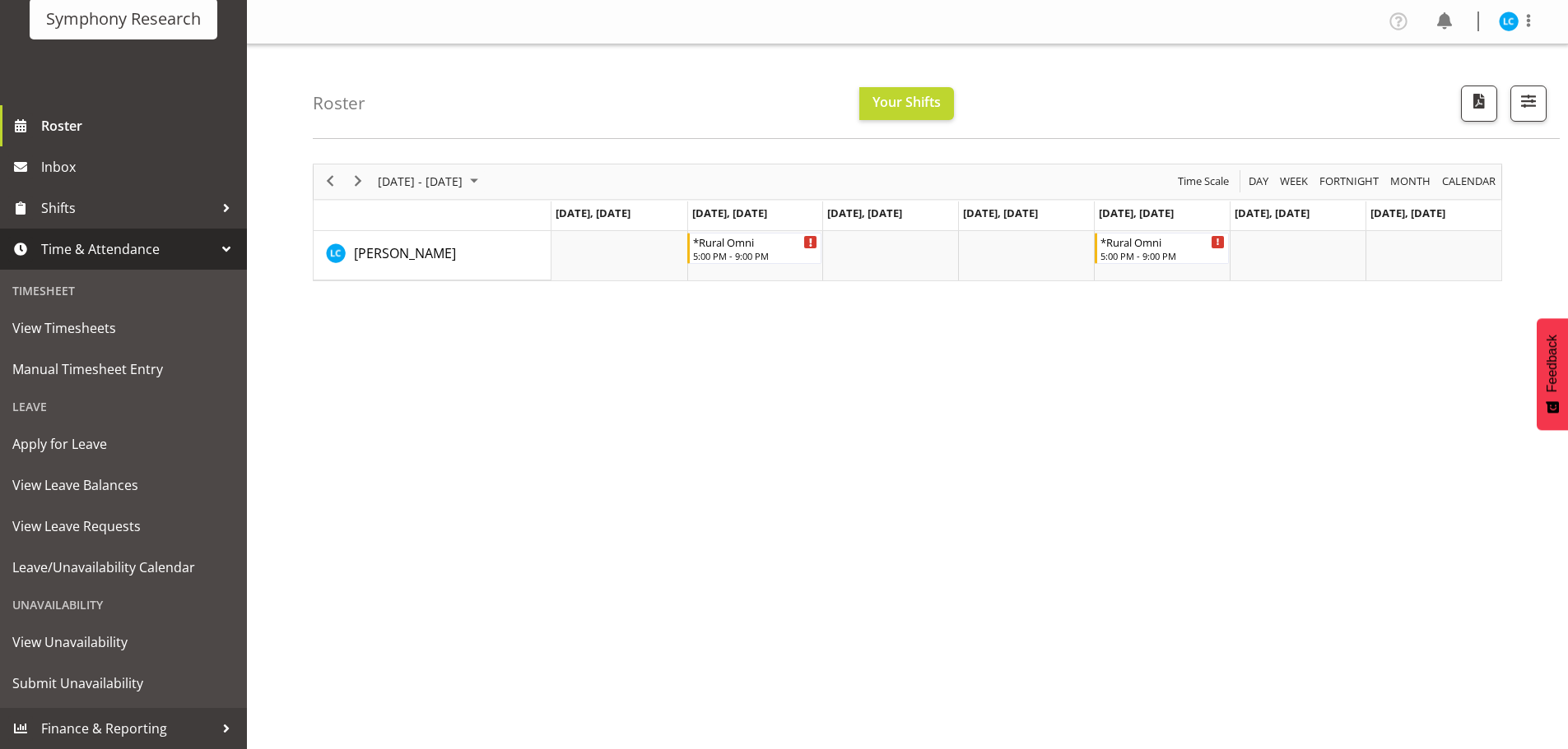
click at [76, 602] on div "Unavailability" at bounding box center [123, 605] width 239 height 33
click at [75, 676] on span "Submit Unavailability" at bounding box center [123, 683] width 222 height 25
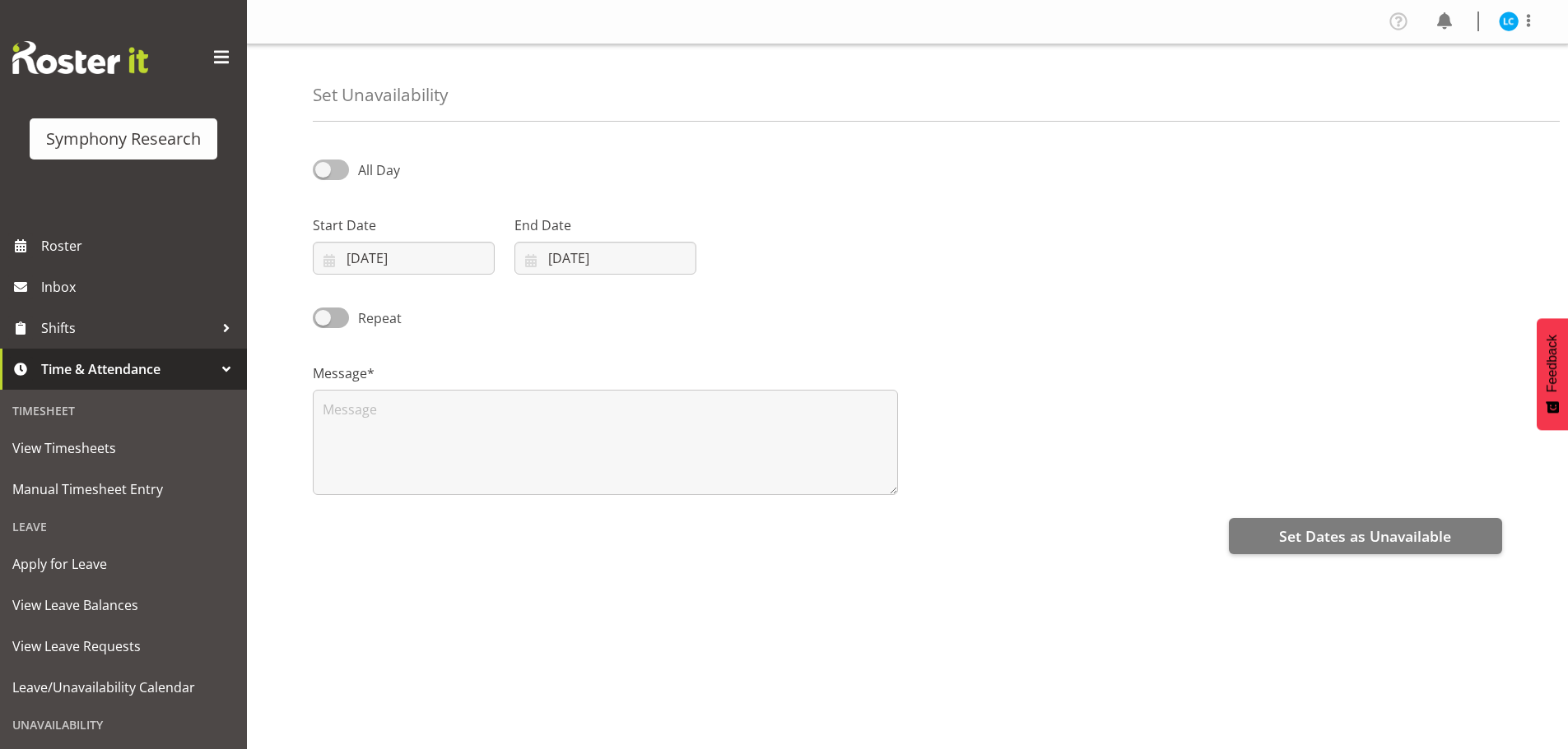
click at [329, 169] on span at bounding box center [331, 169] width 36 height 20
click at [323, 169] on input "All Day" at bounding box center [319, 170] width 11 height 11
click at [340, 175] on span at bounding box center [331, 169] width 36 height 20
click at [323, 175] on input "Part Day" at bounding box center [319, 170] width 11 height 11
checkbox input "false"
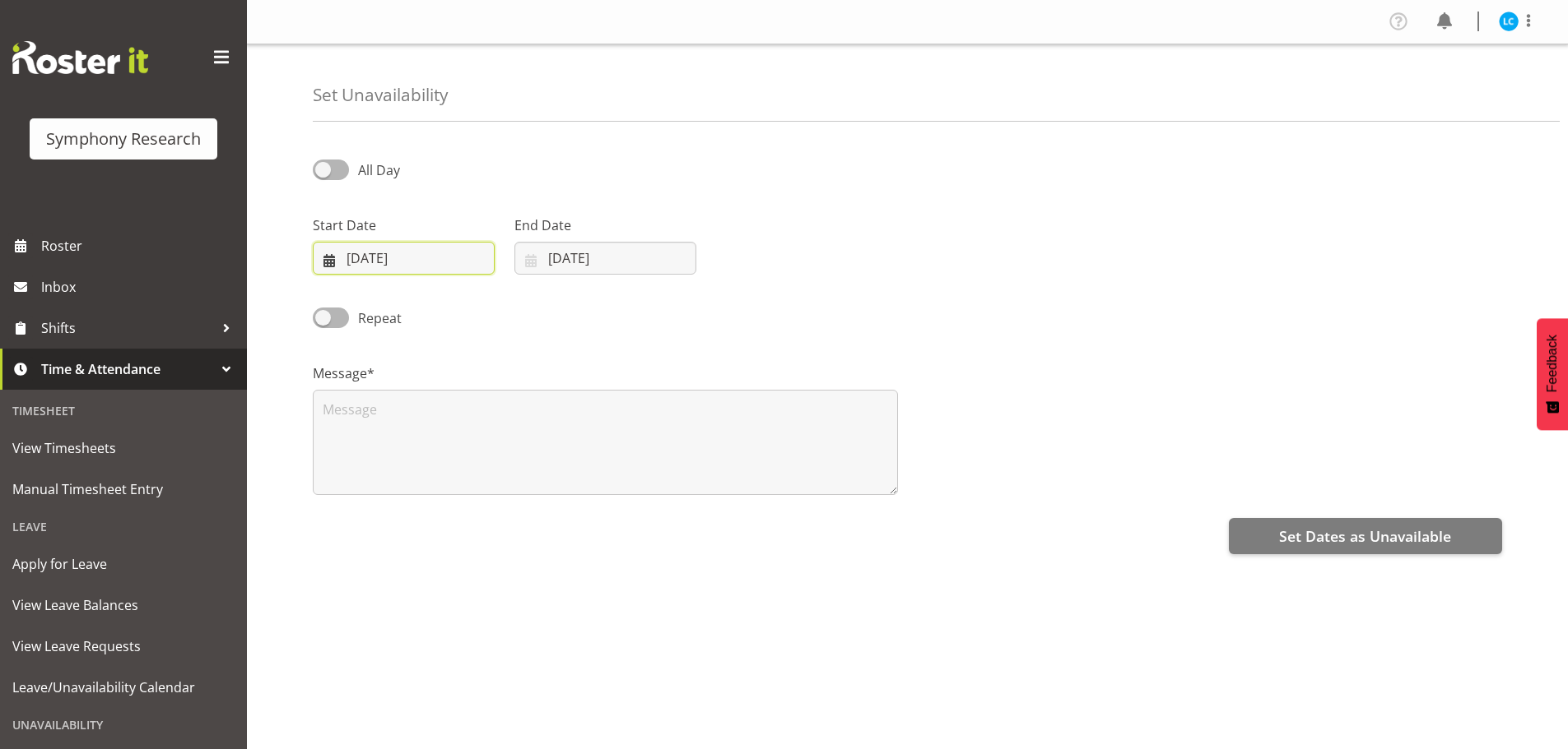
click at [358, 266] on input "[DATE]" at bounding box center [404, 258] width 182 height 33
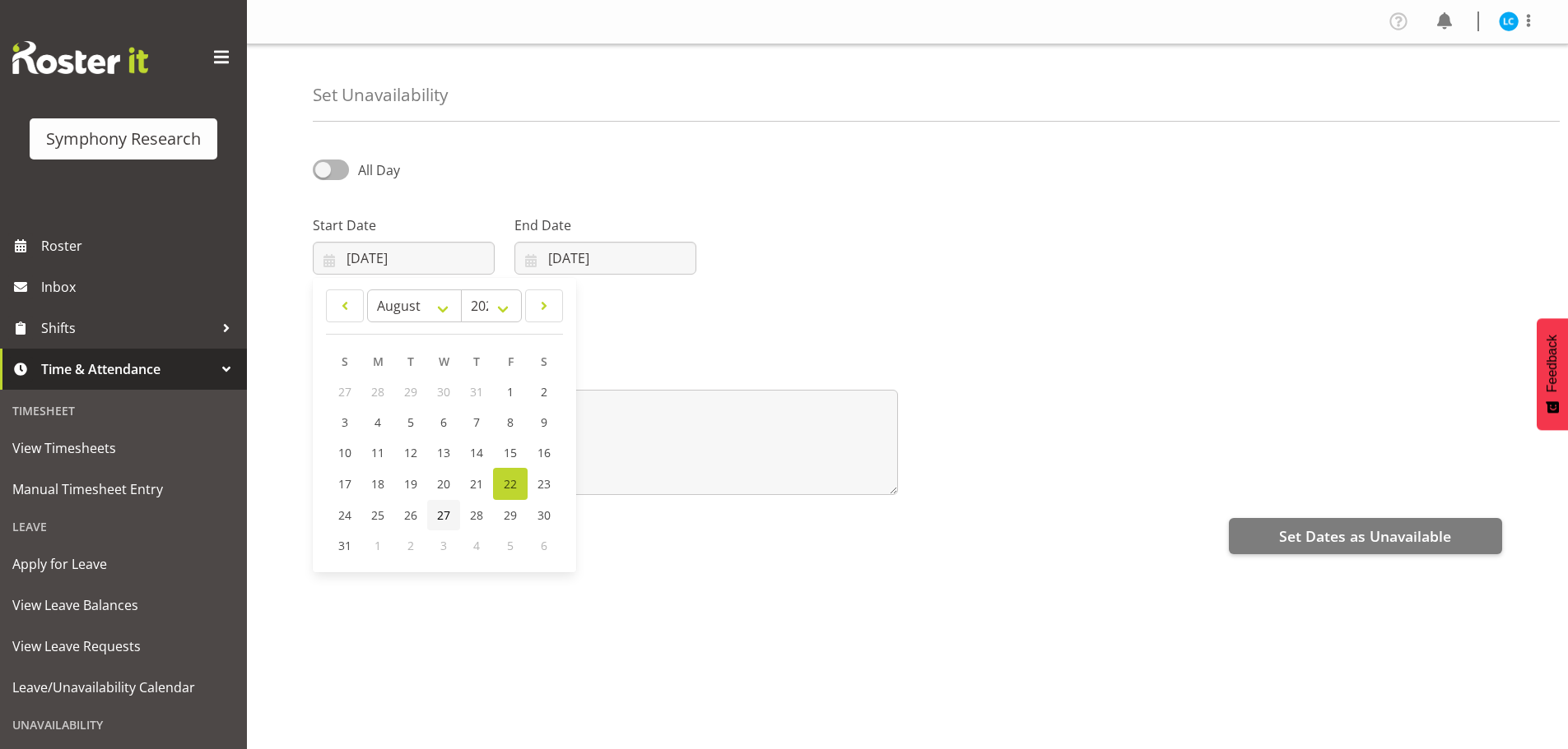
click at [443, 517] on span "27" at bounding box center [444, 515] width 13 height 16
type input "[DATE]"
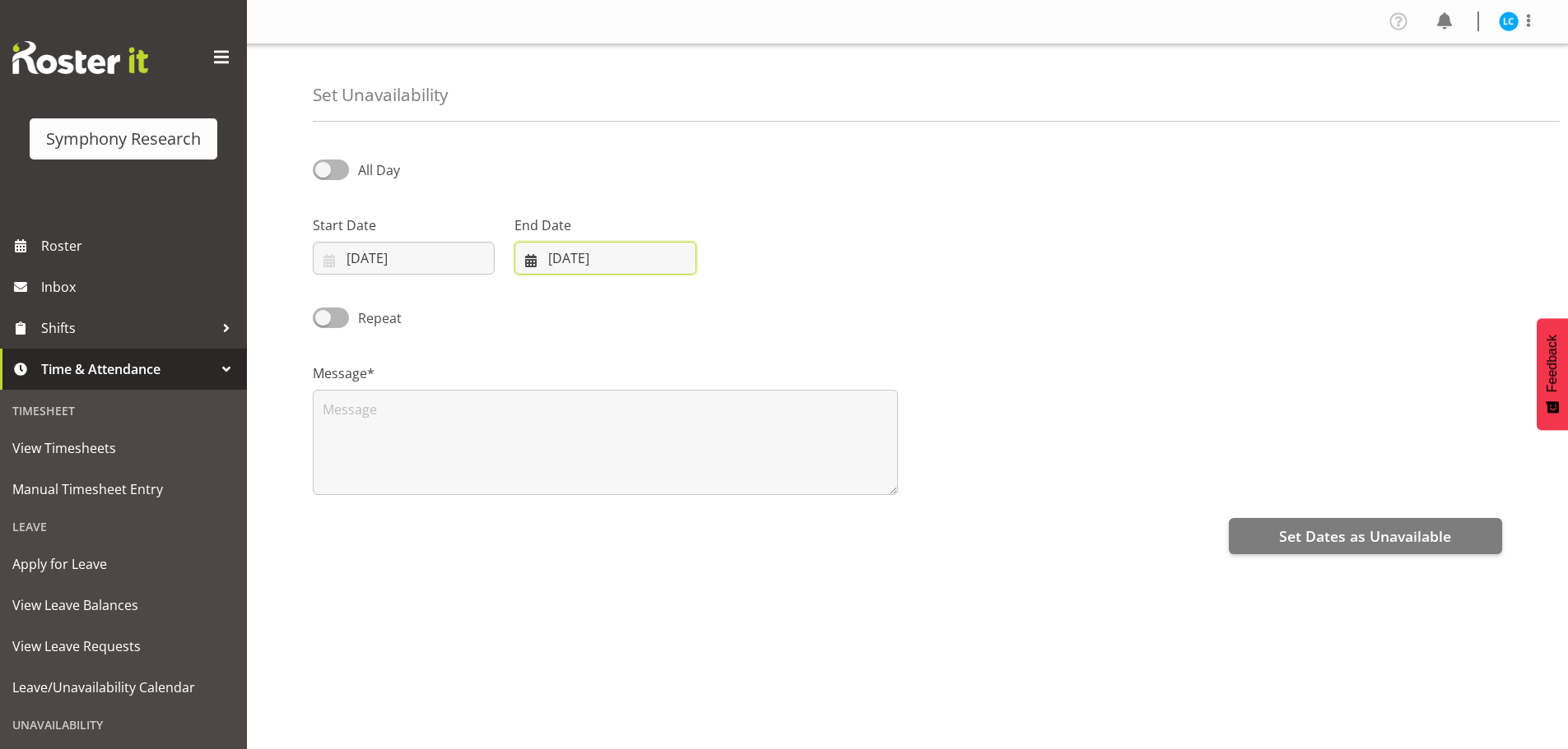
click at [561, 256] on input "[DATE]" at bounding box center [605, 258] width 182 height 33
click at [647, 513] on span "27" at bounding box center [645, 515] width 13 height 16
type input "[DATE]"
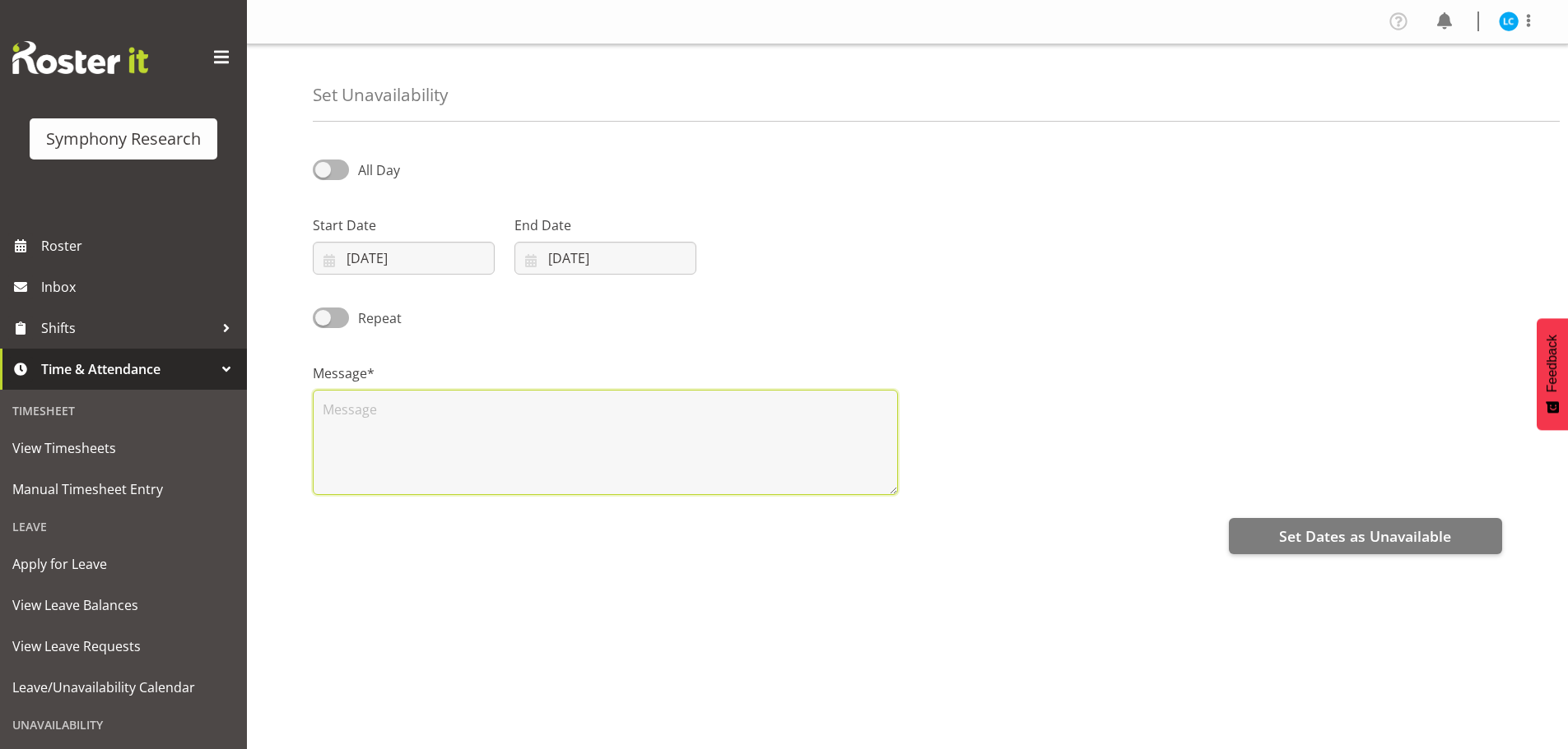
click at [395, 427] on textarea at bounding box center [606, 443] width 585 height 106
type textarea "H"
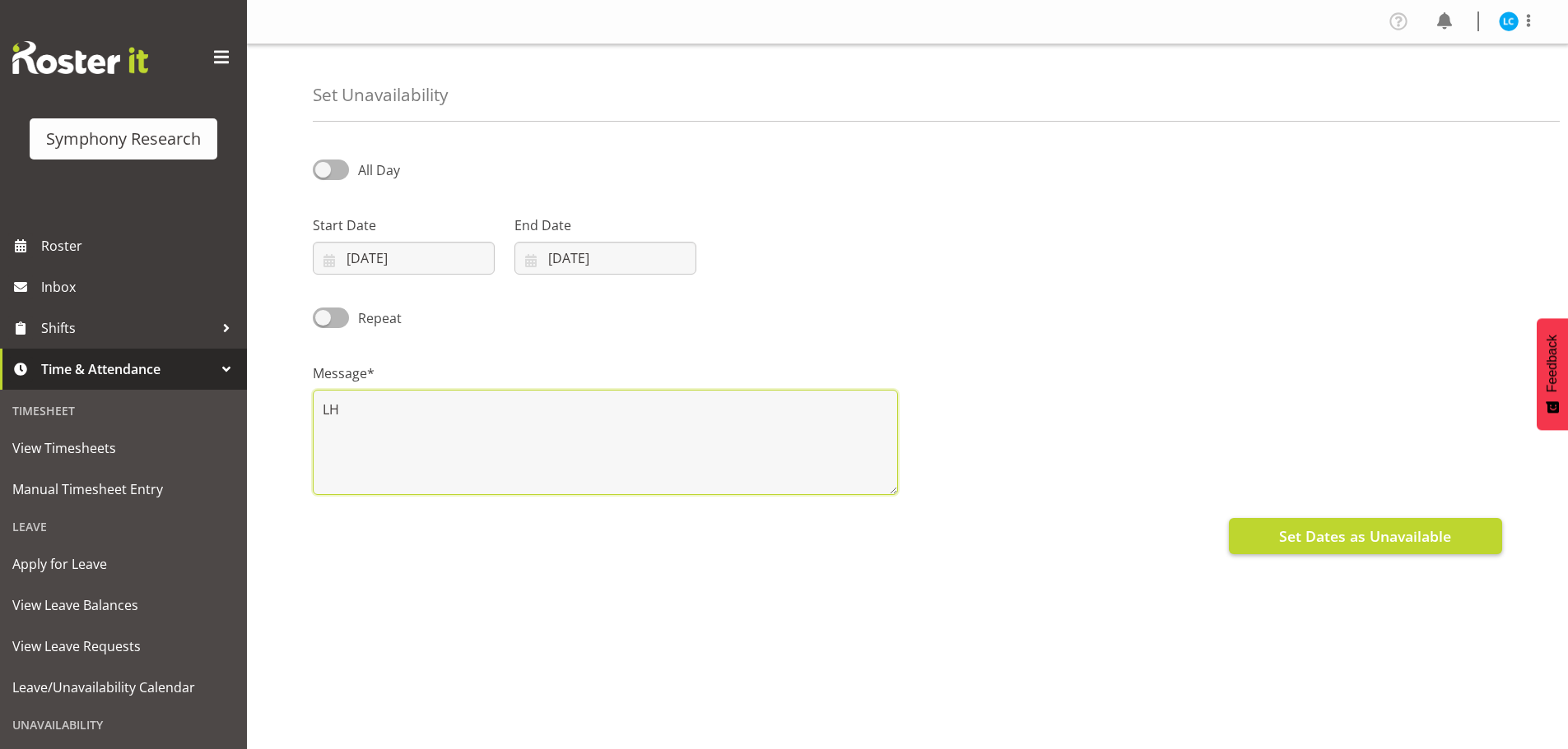
type textarea "LH"
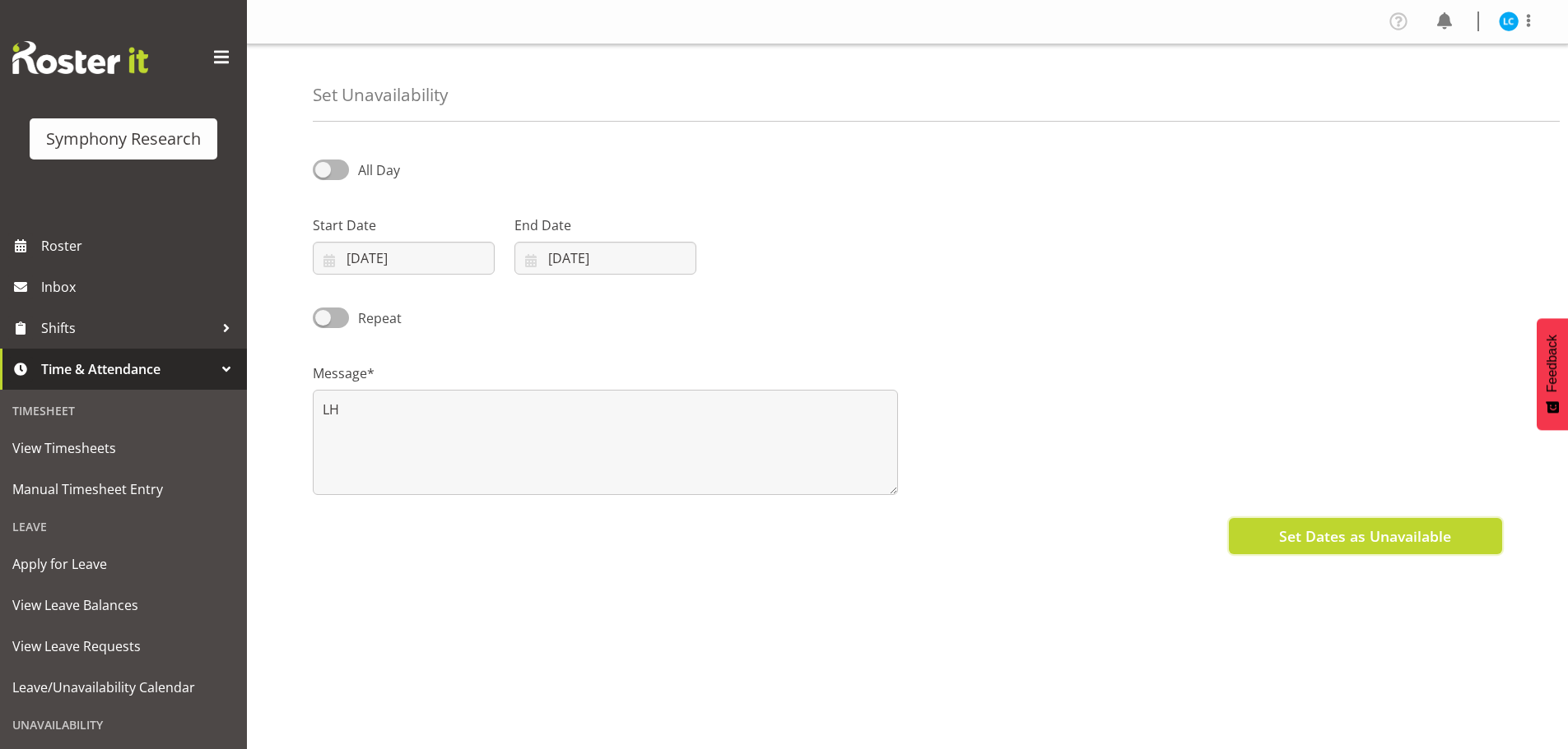
click at [1279, 531] on button "Set Dates as Unavailable" at bounding box center [1365, 536] width 273 height 36
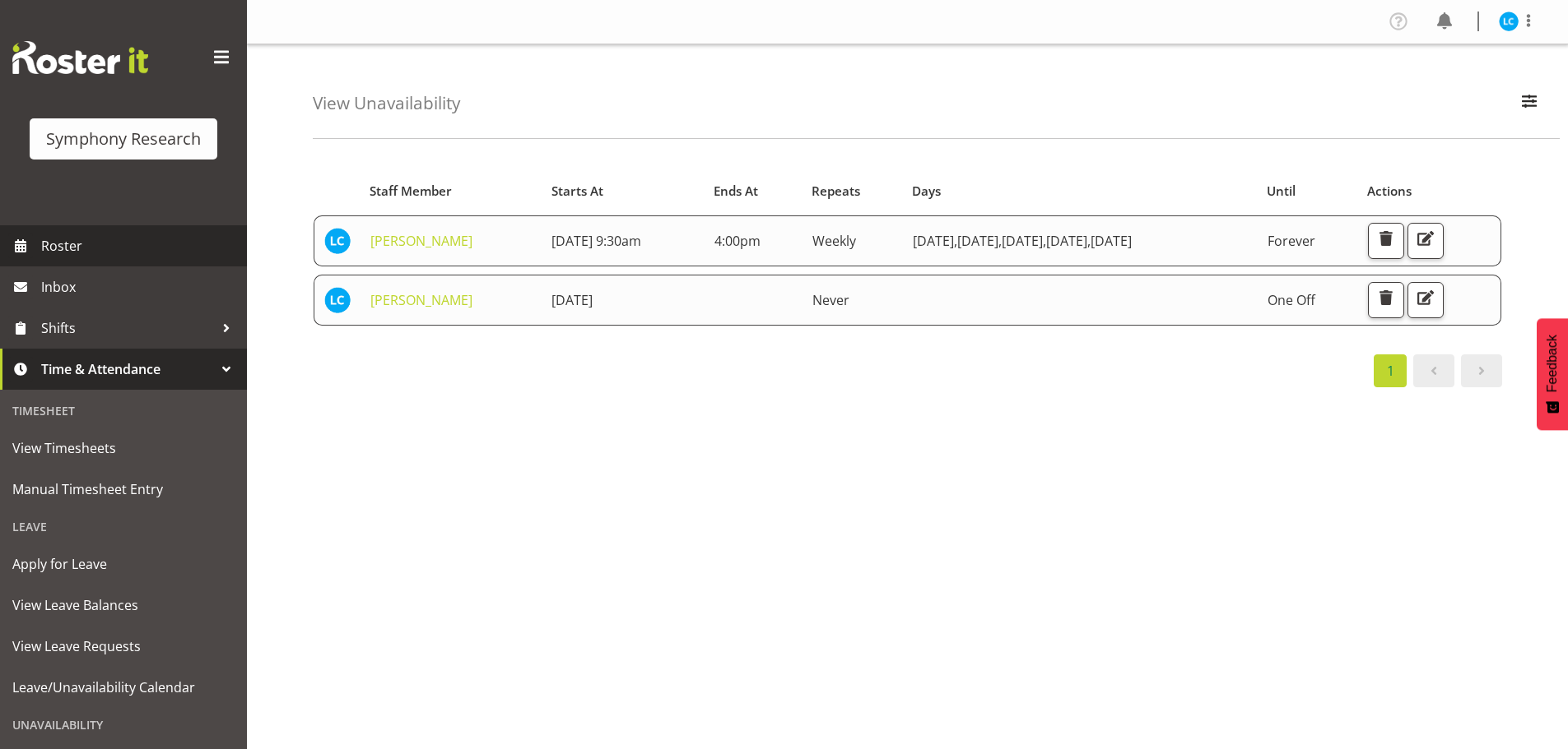
click at [56, 244] on span "Roster" at bounding box center [139, 245] width 197 height 25
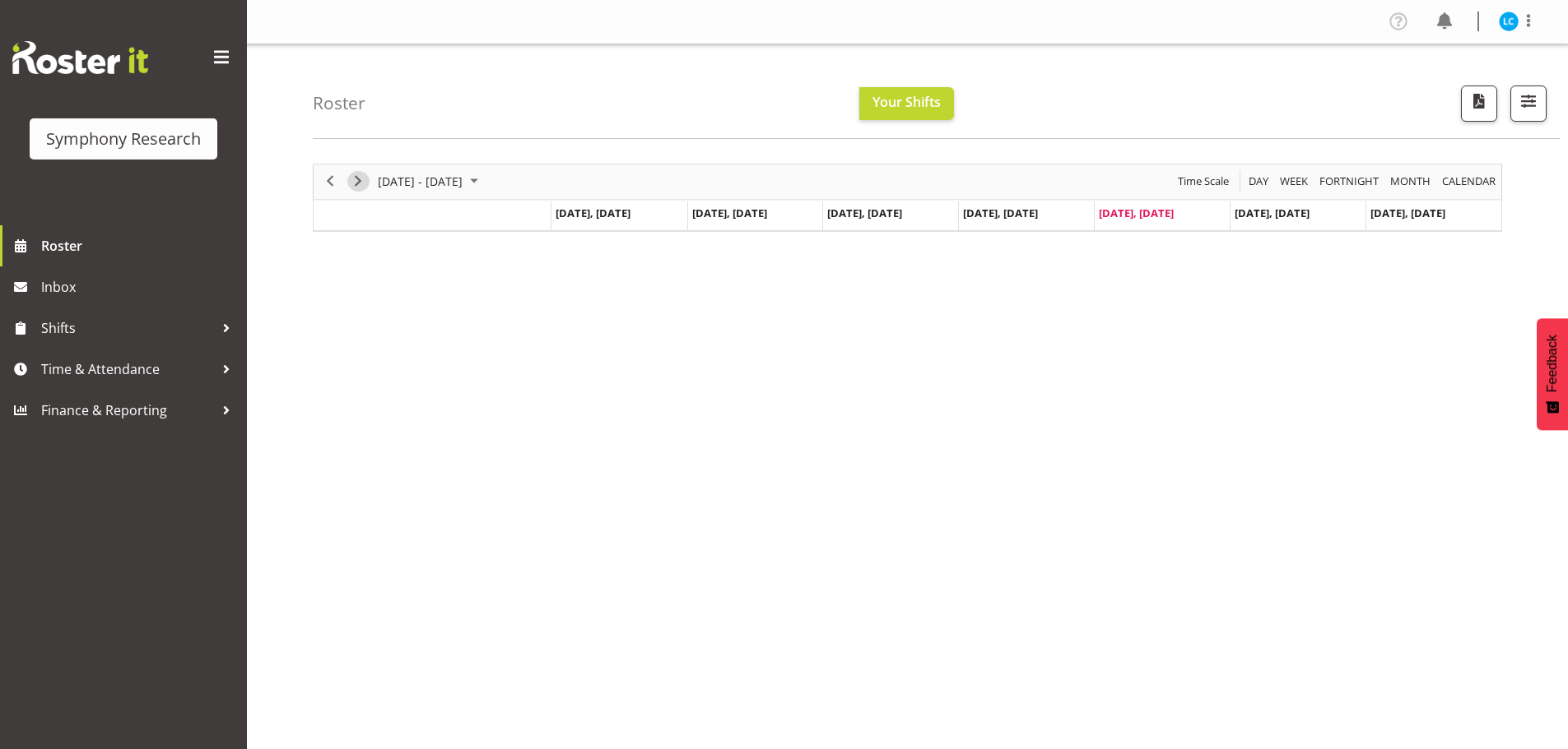
click at [361, 178] on span "Next" at bounding box center [358, 181] width 19 height 20
click at [361, 182] on span "Next" at bounding box center [358, 181] width 19 height 20
click at [332, 181] on span "Previous" at bounding box center [330, 181] width 19 height 20
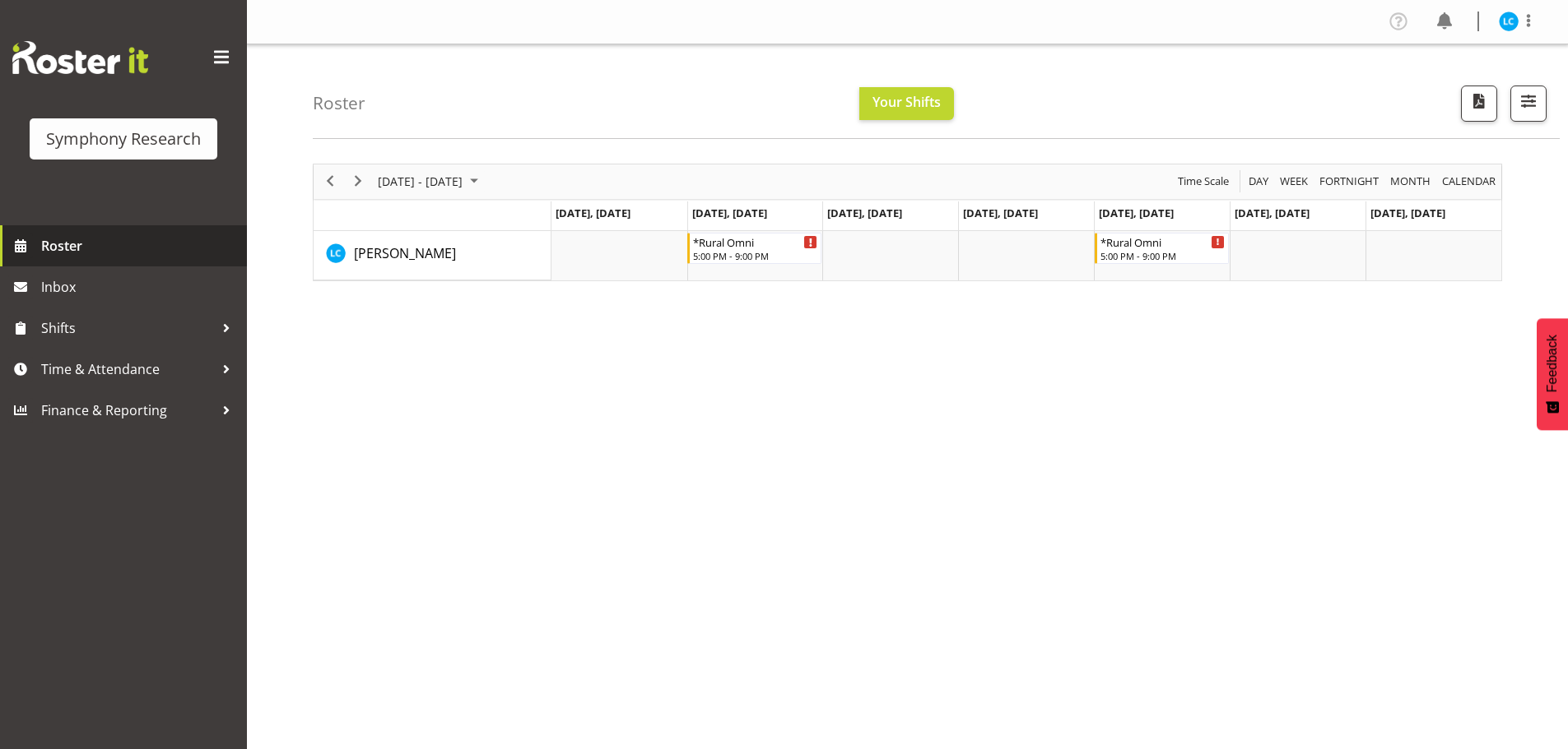
click at [65, 247] on span "Roster" at bounding box center [139, 245] width 197 height 25
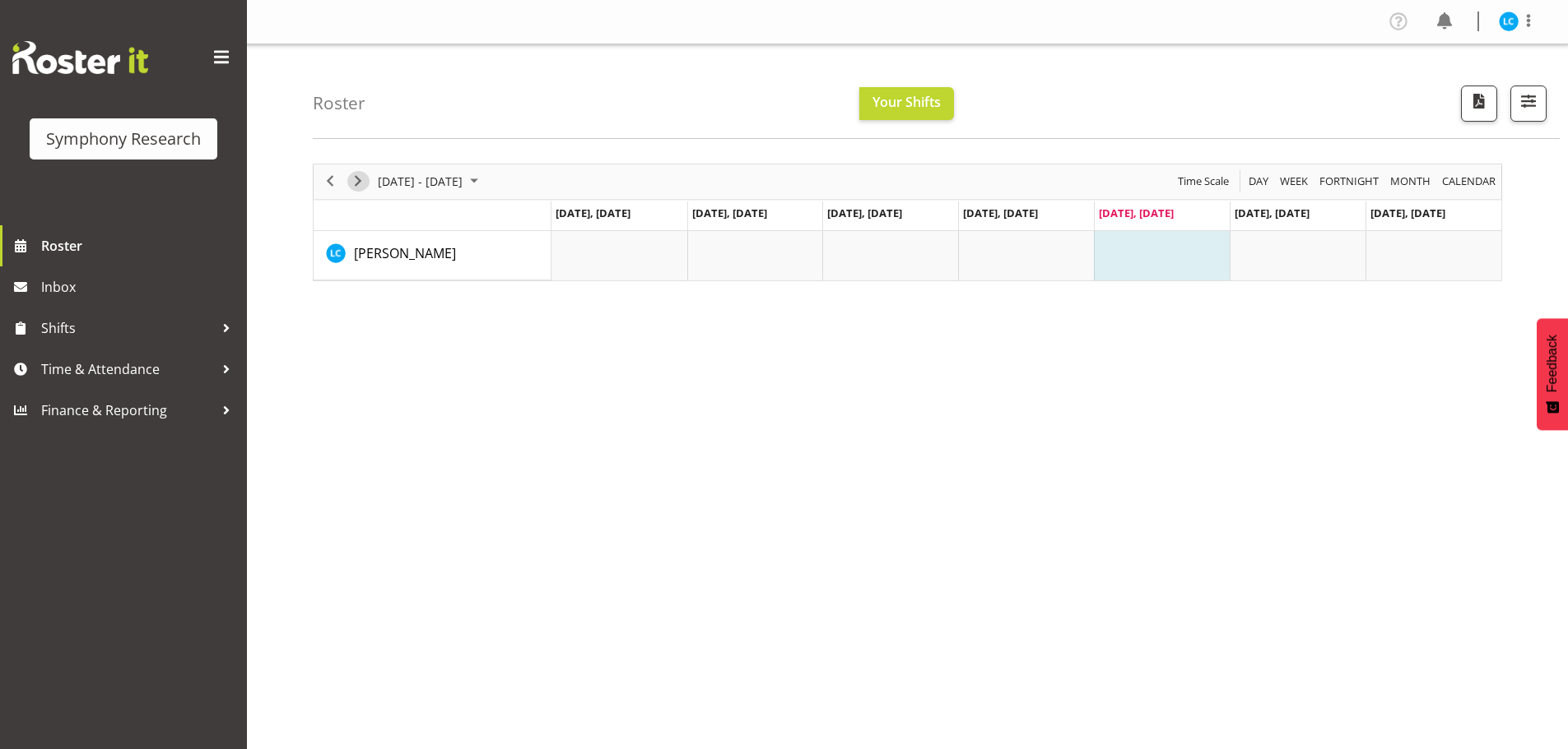
click at [359, 184] on span "Next" at bounding box center [358, 181] width 19 height 20
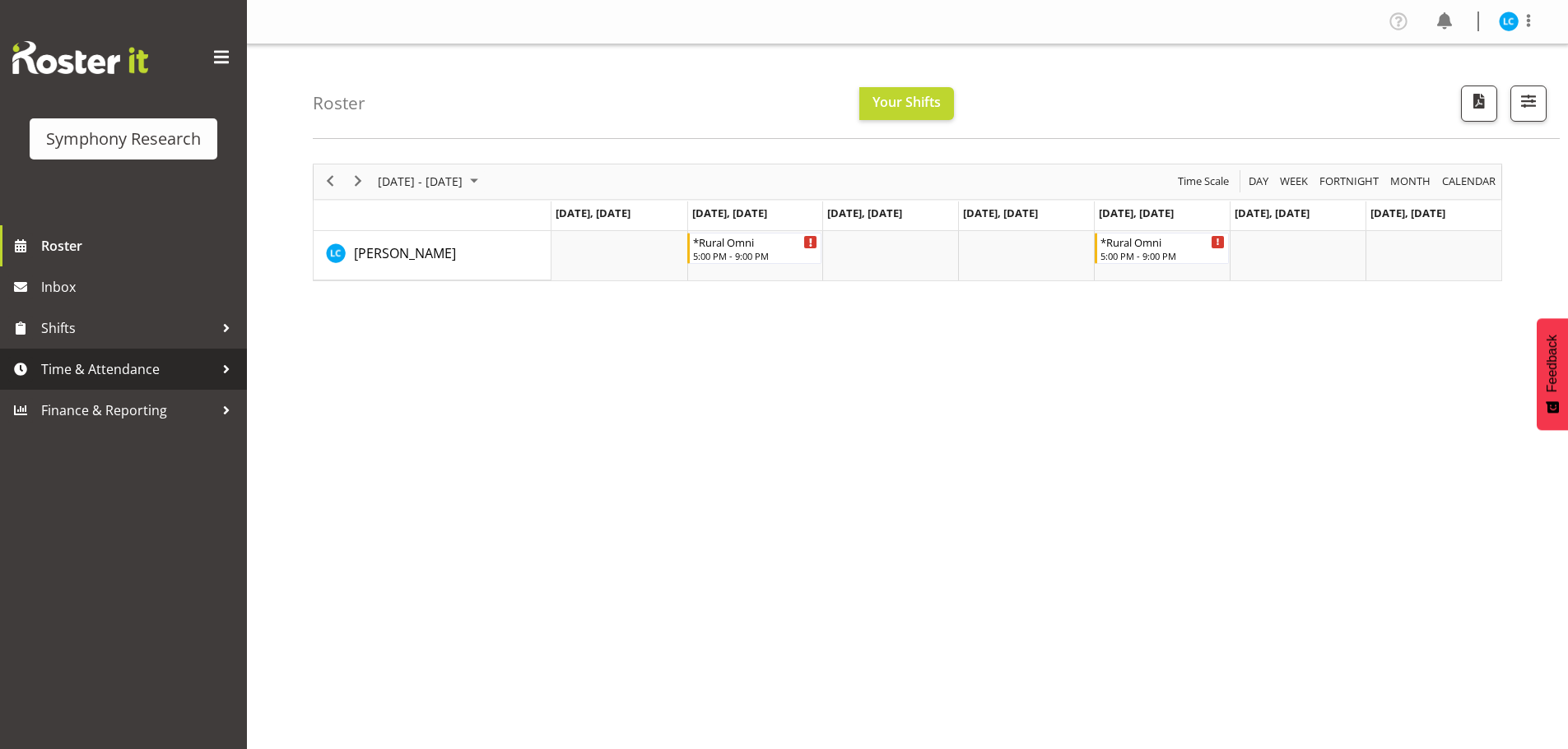
click at [78, 372] on span "Time & Attendance" at bounding box center [127, 369] width 173 height 25
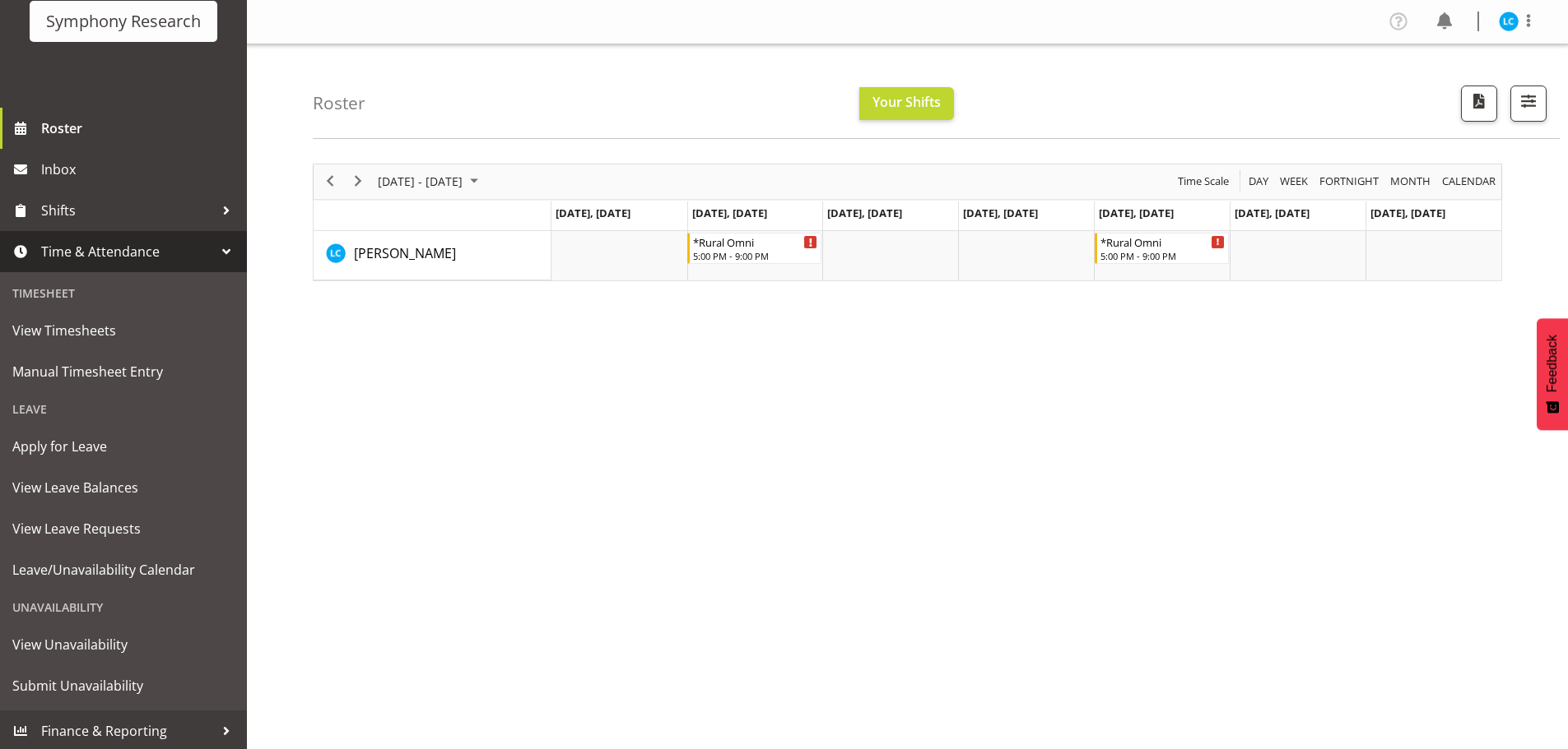
scroll to position [120, 0]
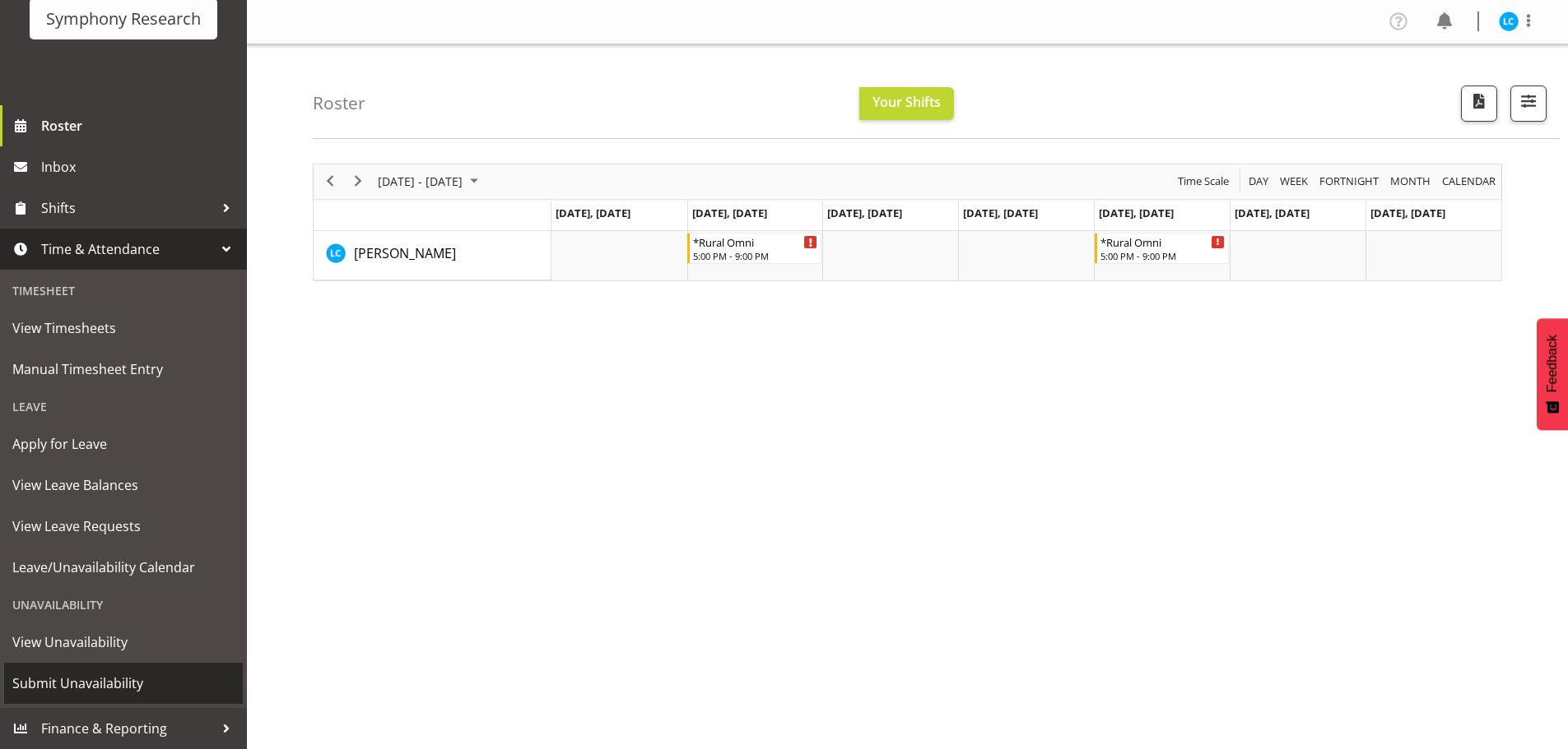
click at [63, 686] on span "Submit Unavailability" at bounding box center [123, 683] width 222 height 25
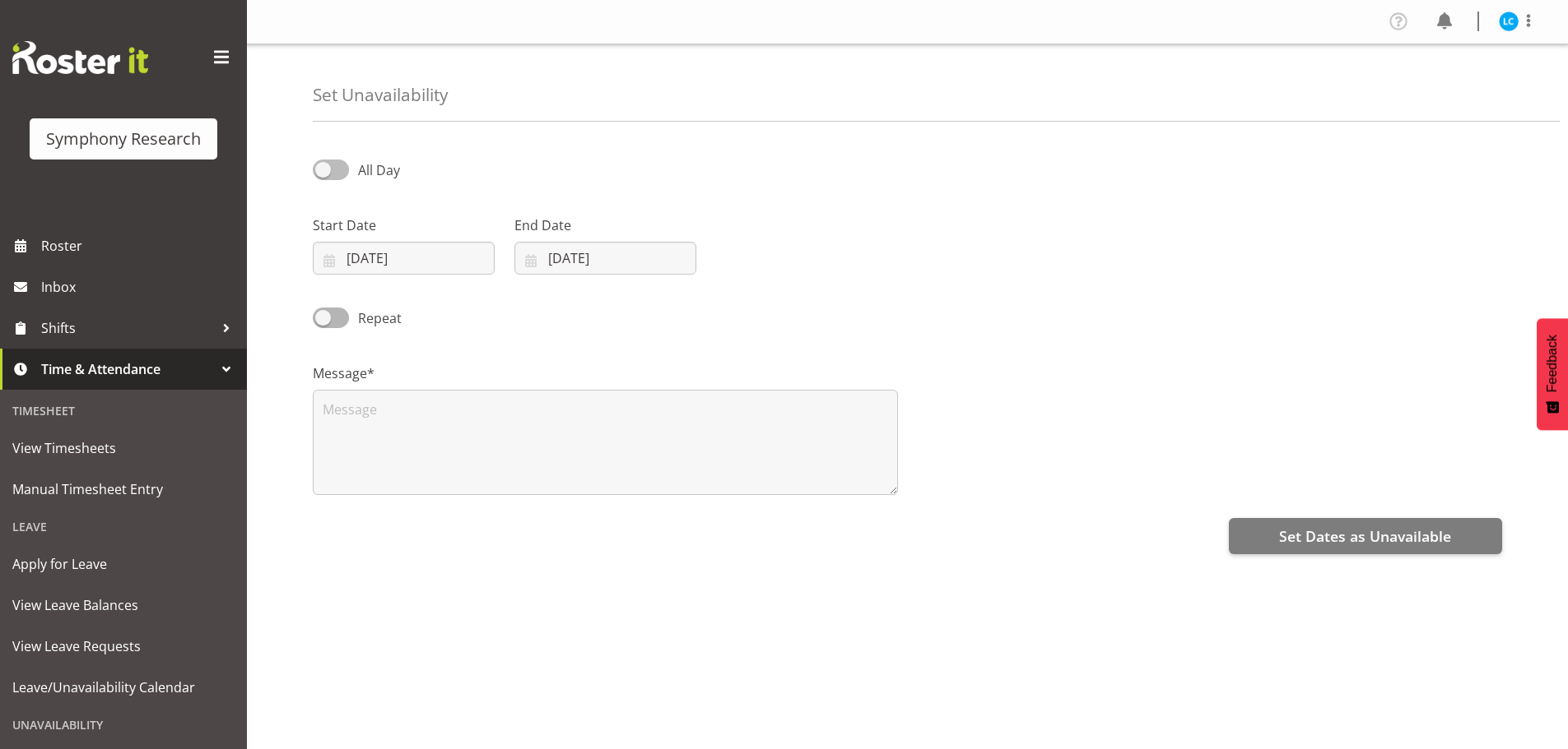
click at [324, 169] on span at bounding box center [331, 169] width 36 height 20
click at [323, 169] on input "All Day" at bounding box center [319, 170] width 11 height 11
checkbox input "true"
click at [347, 262] on input "[DATE]" at bounding box center [404, 258] width 182 height 33
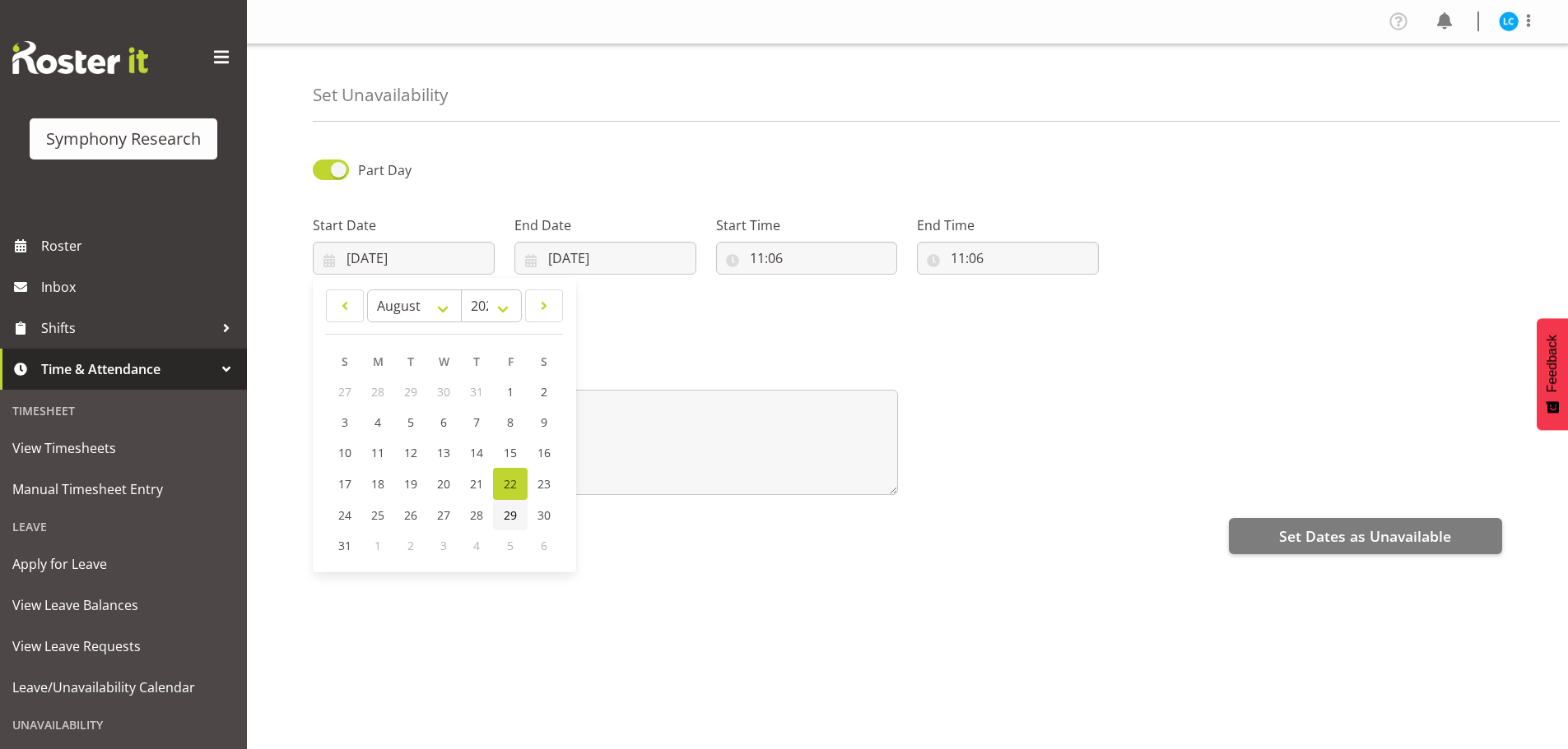
click at [508, 515] on span "29" at bounding box center [510, 515] width 13 height 16
type input "[DATE]"
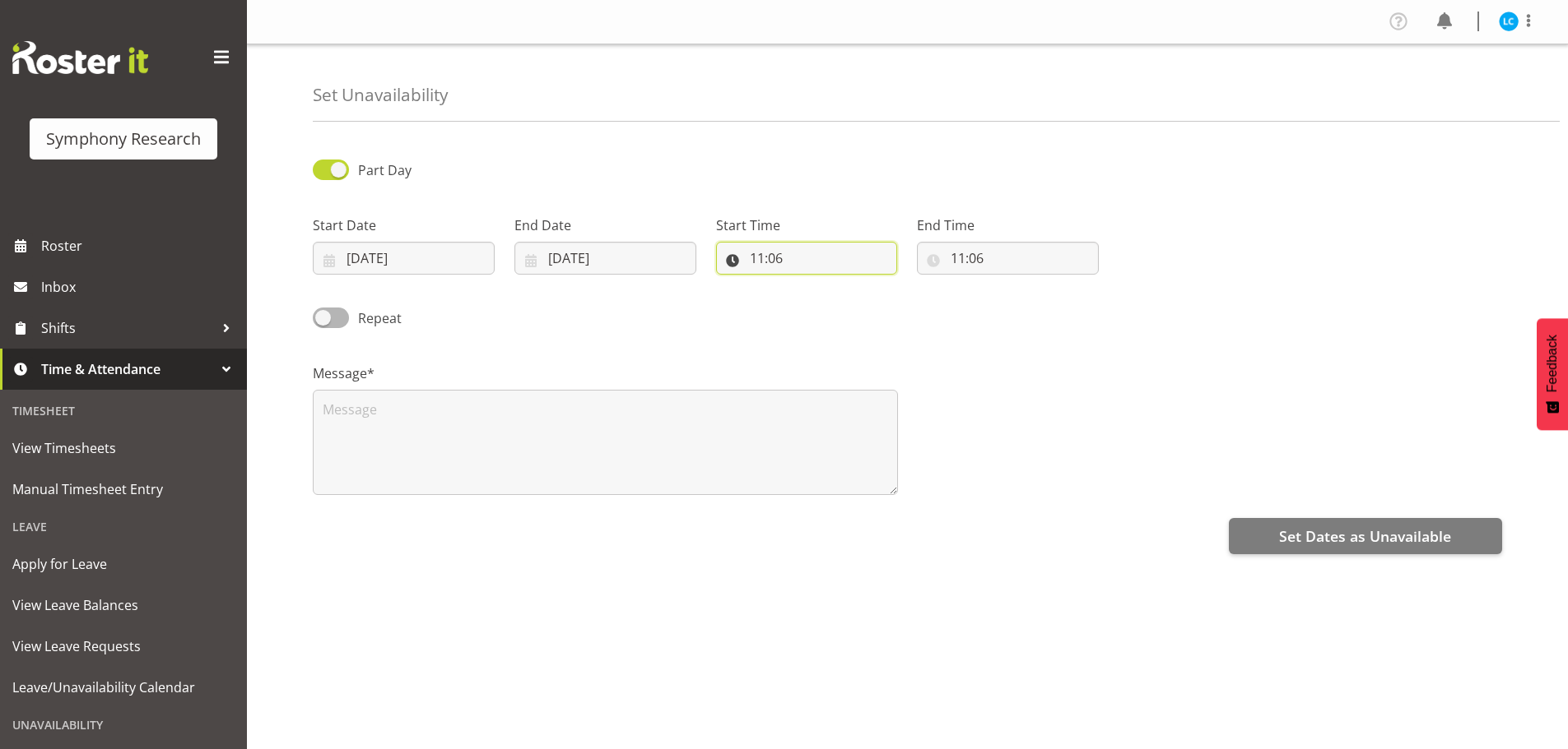
click at [751, 255] on input "11:06" at bounding box center [807, 258] width 182 height 33
click at [819, 298] on select "00 01 02 03 04 05 06 07 08 09 10 11 12 13 14 15 16 17 18 19 20 21 22 23" at bounding box center [828, 301] width 37 height 33
select select "17"
click at [809, 284] on select "00 01 02 03 04 05 06 07 08 09 10 11 12 13 14 15 16 17 18 19 20 21 22 23" at bounding box center [828, 301] width 37 height 33
type input "17:06"
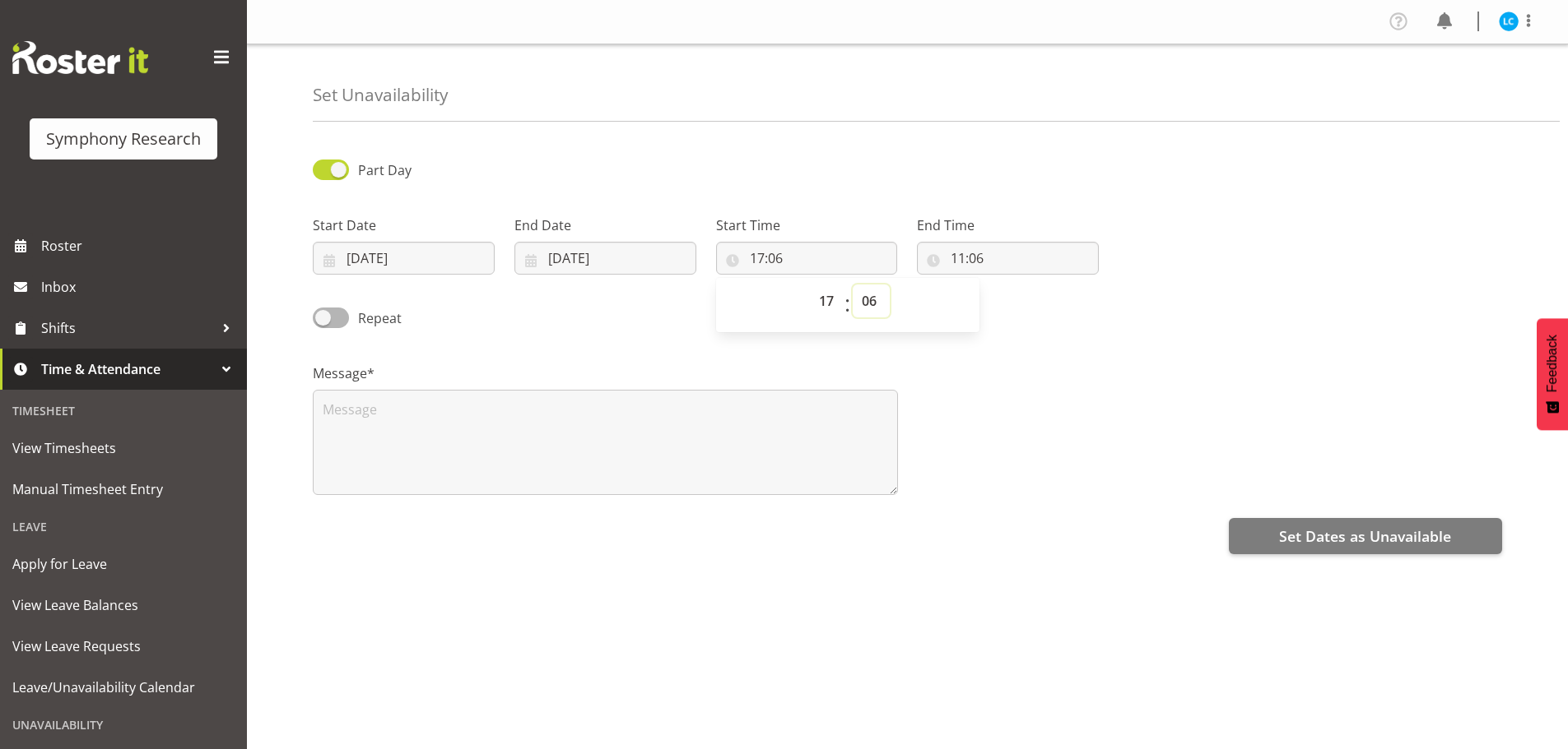
click at [868, 296] on select "00 01 02 03 04 05 06 07 08 09 10 11 12 13 14 15 16 17 18 19 20 21 22 23 24 25 2…" at bounding box center [872, 301] width 37 height 33
select select "0"
click at [853, 284] on select "00 01 02 03 04 05 06 07 08 09 10 11 12 13 14 15 16 17 18 19 20 21 22 23 24 25 2…" at bounding box center [872, 301] width 37 height 33
type input "17:00"
click at [962, 258] on input "11:06" at bounding box center [1008, 258] width 182 height 33
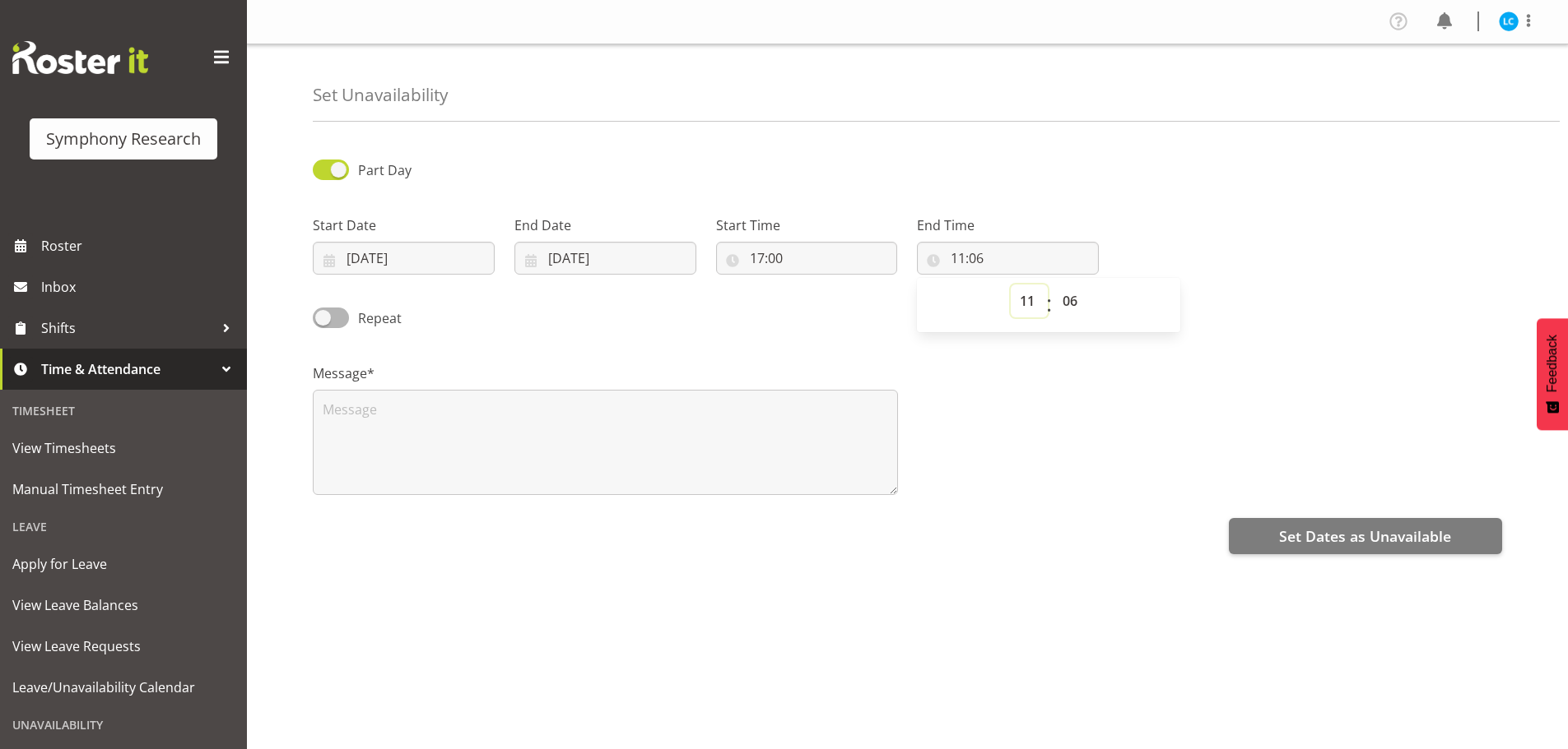
click at [1028, 303] on select "00 01 02 03 04 05 06 07 08 09 10 11 12 13 14 15 16 17 18 19 20 21 22 23" at bounding box center [1029, 301] width 37 height 33
click at [1025, 296] on select "00 01 02 03 04 05 06 07 08 09 10 11 12 13 14 15 16 17 18 19 20 21 22 23" at bounding box center [1029, 301] width 37 height 33
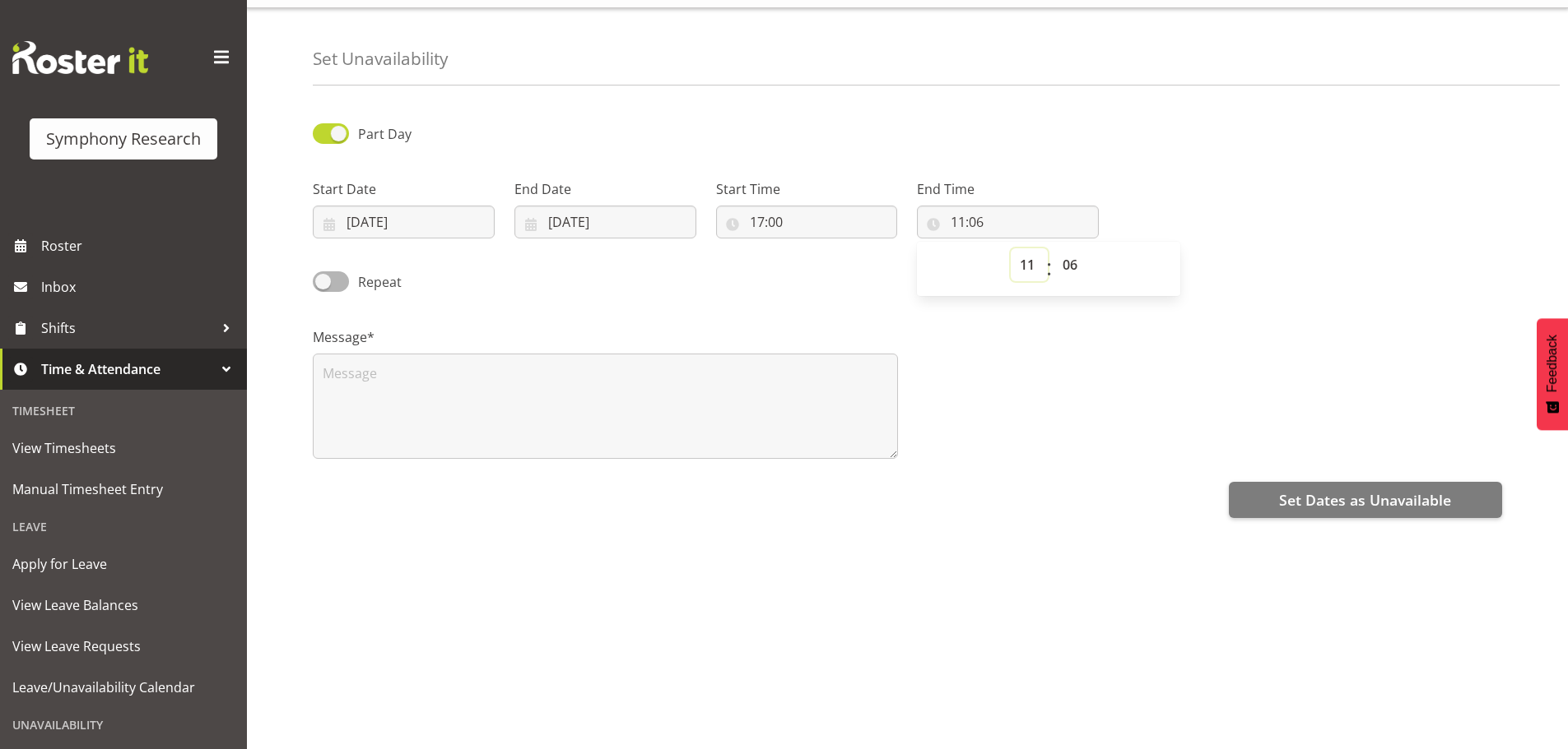
scroll to position [56, 0]
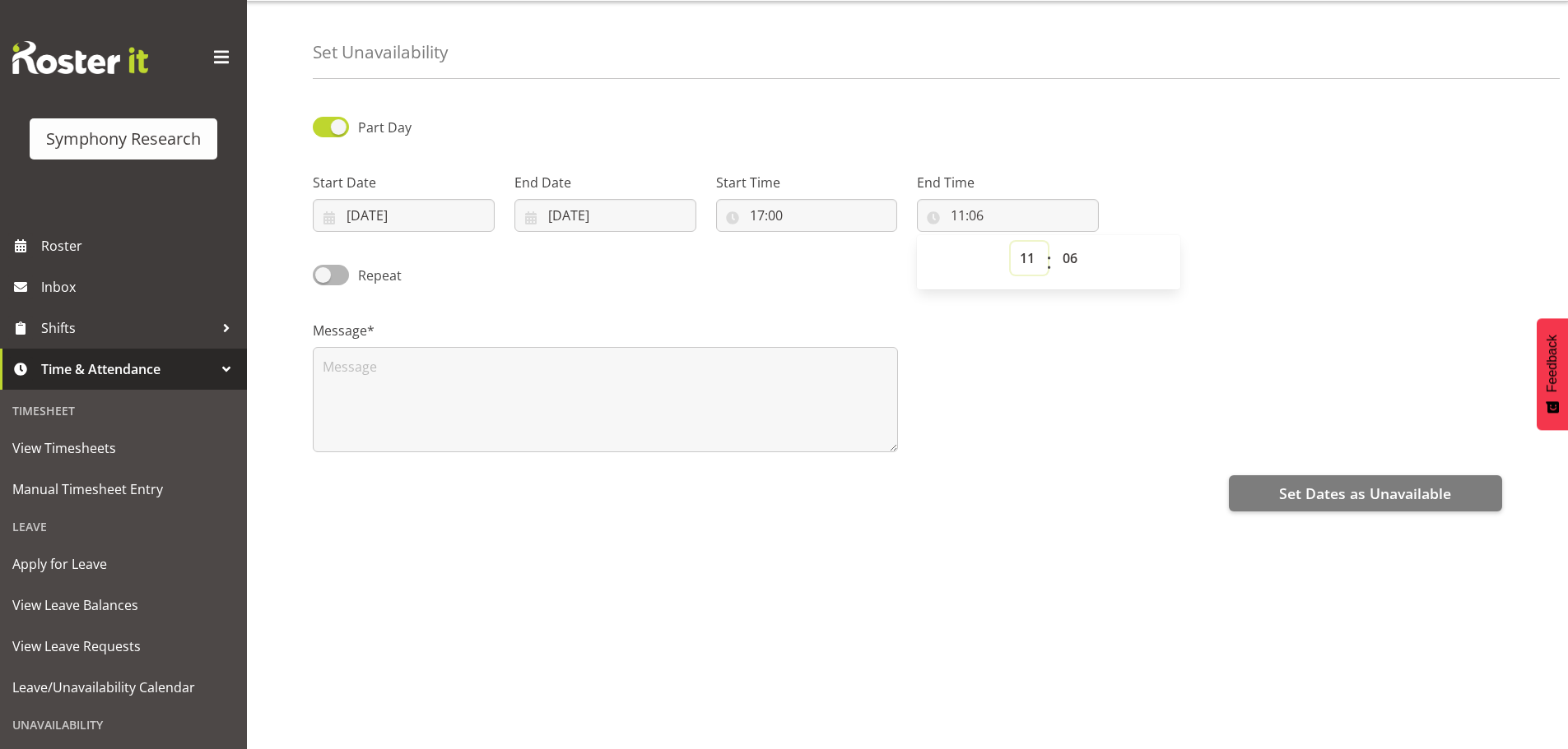
click at [1032, 248] on select "00 01 02 03 04 05 06 07 08 09 10 11 12 13 14 15 16 17 18 19 20 21 22 23" at bounding box center [1029, 258] width 37 height 33
click at [1028, 243] on select "00 01 02 03 04 05 06 07 08 09 10 11 12 13 14 15 16 17 18 19 20 21 22 23" at bounding box center [1029, 258] width 37 height 33
select select "23"
click at [1010, 242] on select "00 01 02 03 04 05 06 07 08 09 10 11 12 13 14 15 16 17 18 19 20 21 22 23" at bounding box center [1029, 258] width 37 height 33
type input "23:06"
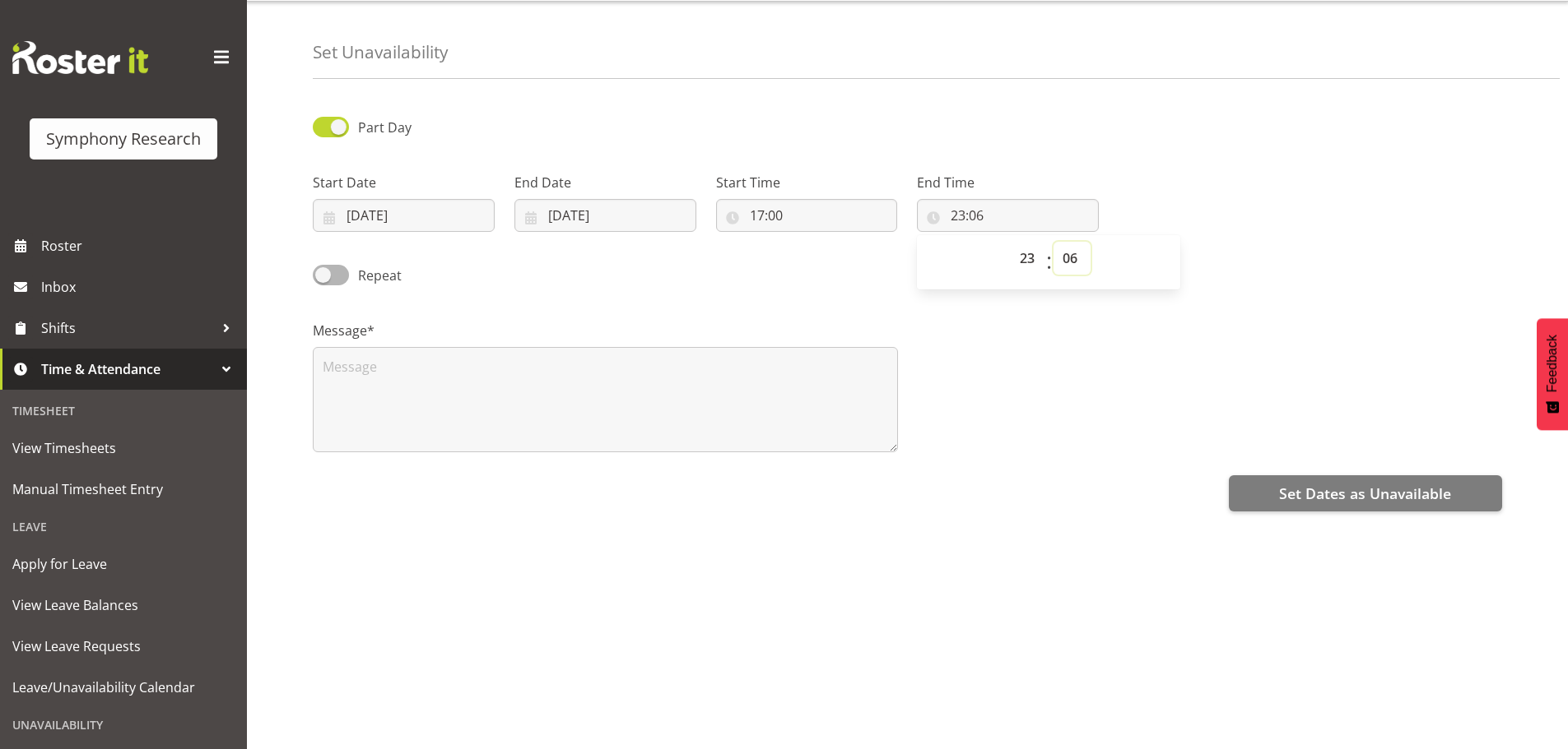
click at [1073, 242] on select "00 01 02 03 04 05 06 07 08 09 10 11 12 13 14 15 16 17 18 19 20 21 22 23 24 25 2…" at bounding box center [1072, 258] width 37 height 33
select select "0"
click at [1053, 242] on select "00 01 02 03 04 05 06 07 08 09 10 11 12 13 14 15 16 17 18 19 20 21 22 23 24 25 2…" at bounding box center [1072, 258] width 37 height 33
type input "23:00"
click at [535, 275] on div "Repeat" at bounding box center [454, 276] width 282 height 23
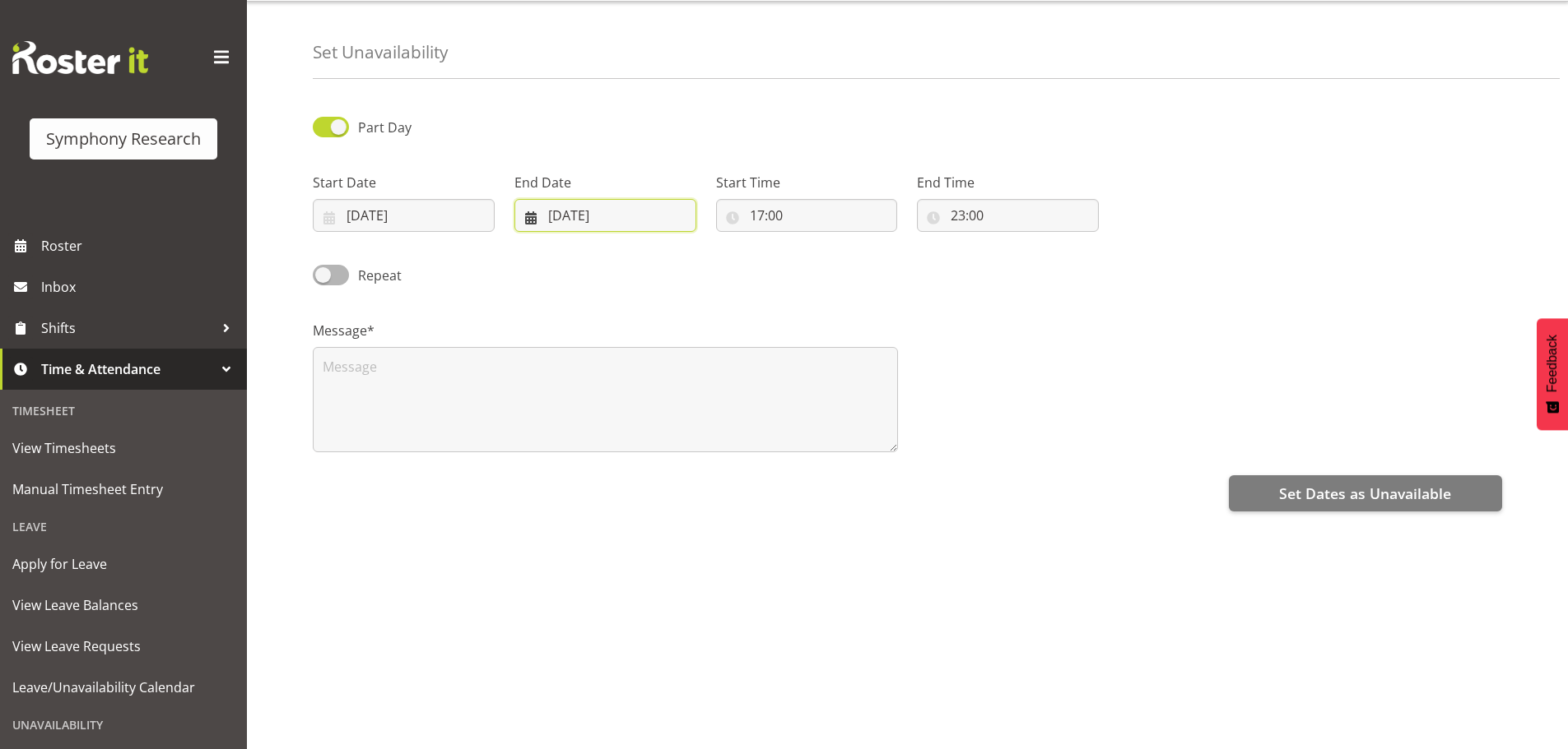
click at [561, 199] on input "22/08/2025" at bounding box center [605, 216] width 182 height 33
click at [712, 465] on span "29" at bounding box center [711, 472] width 13 height 16
type input "29/08/2025"
click at [551, 394] on textarea at bounding box center [606, 400] width 585 height 106
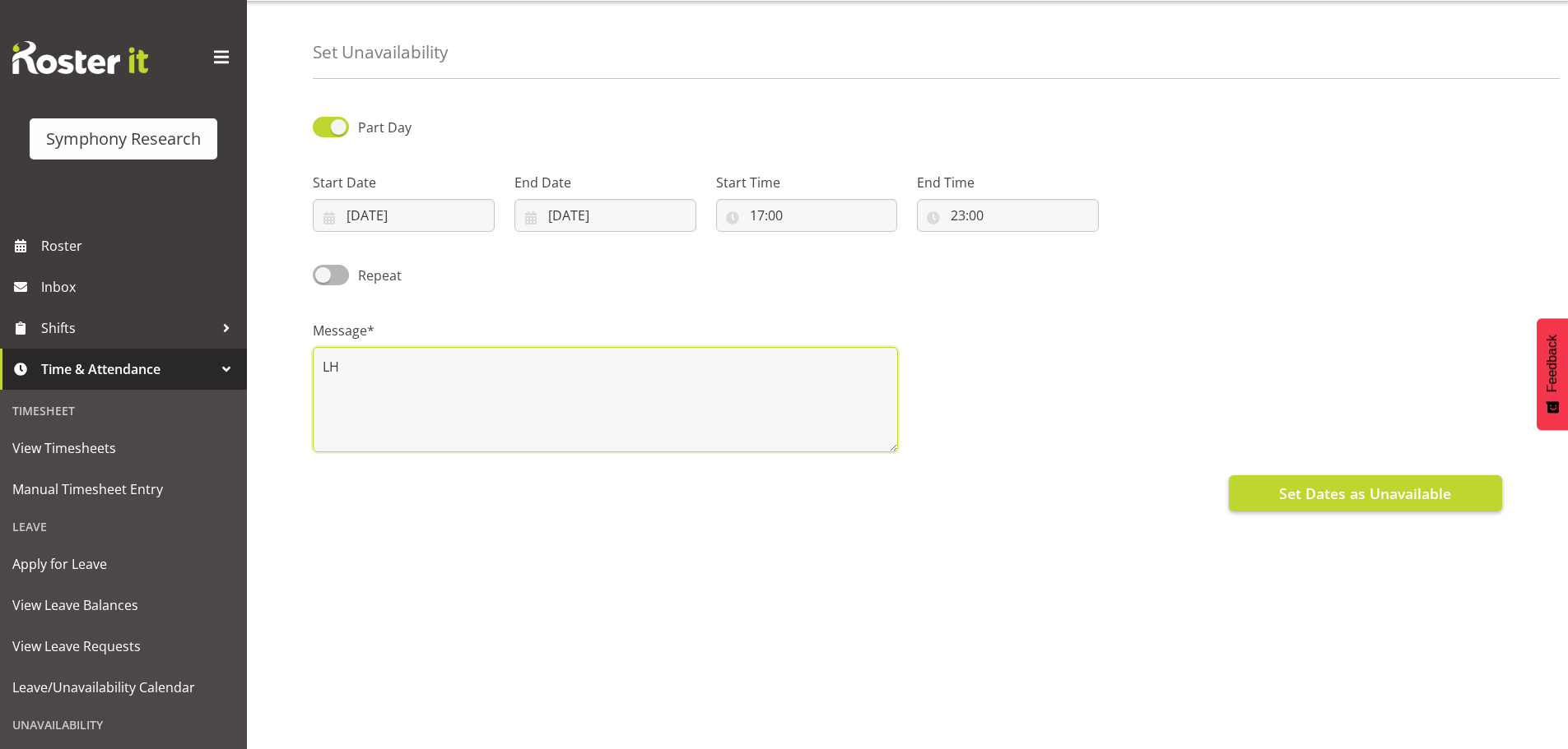
type textarea "LH"
click at [1298, 483] on span "Set Dates as Unavailable" at bounding box center [1365, 493] width 172 height 21
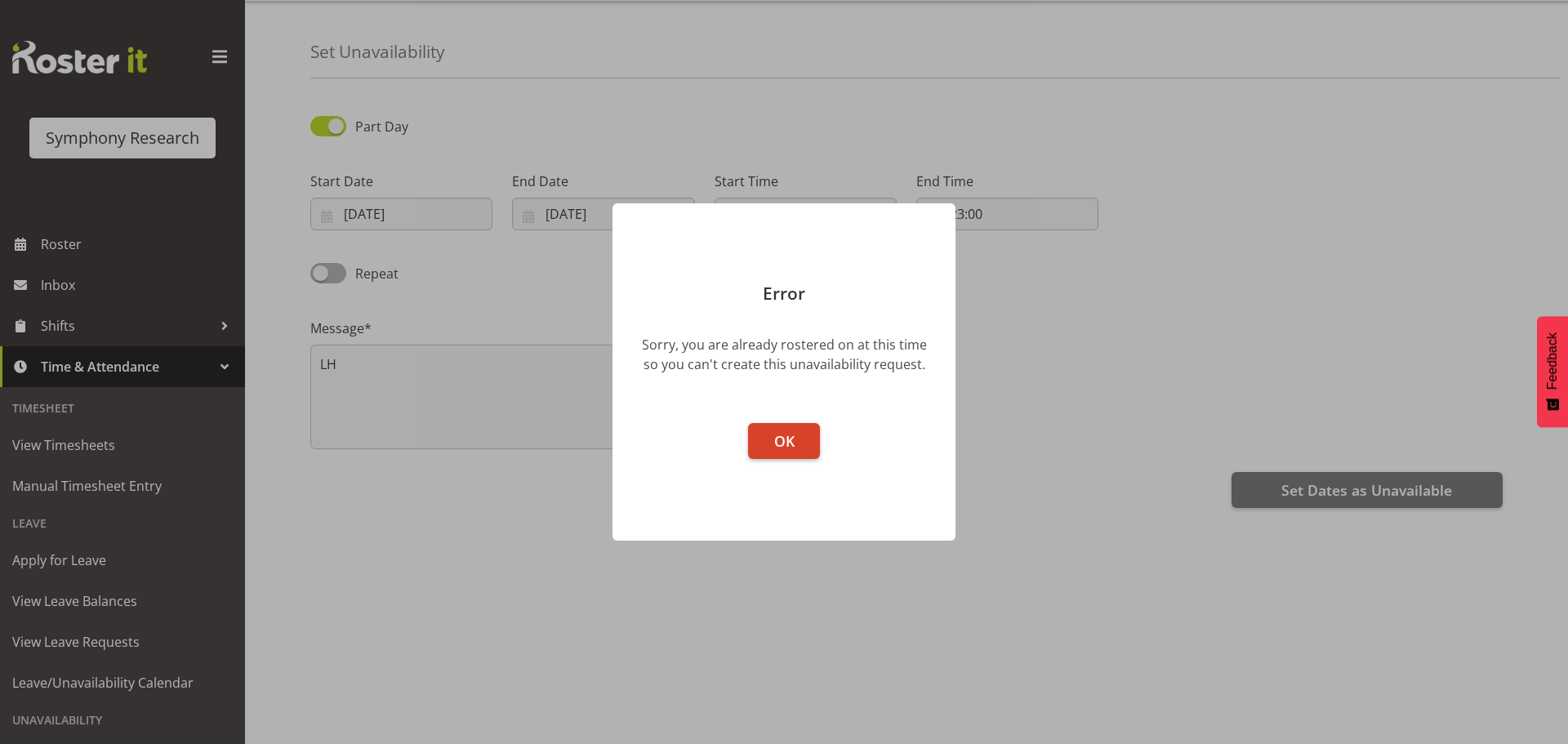
click at [795, 444] on button "OK" at bounding box center [784, 441] width 72 height 36
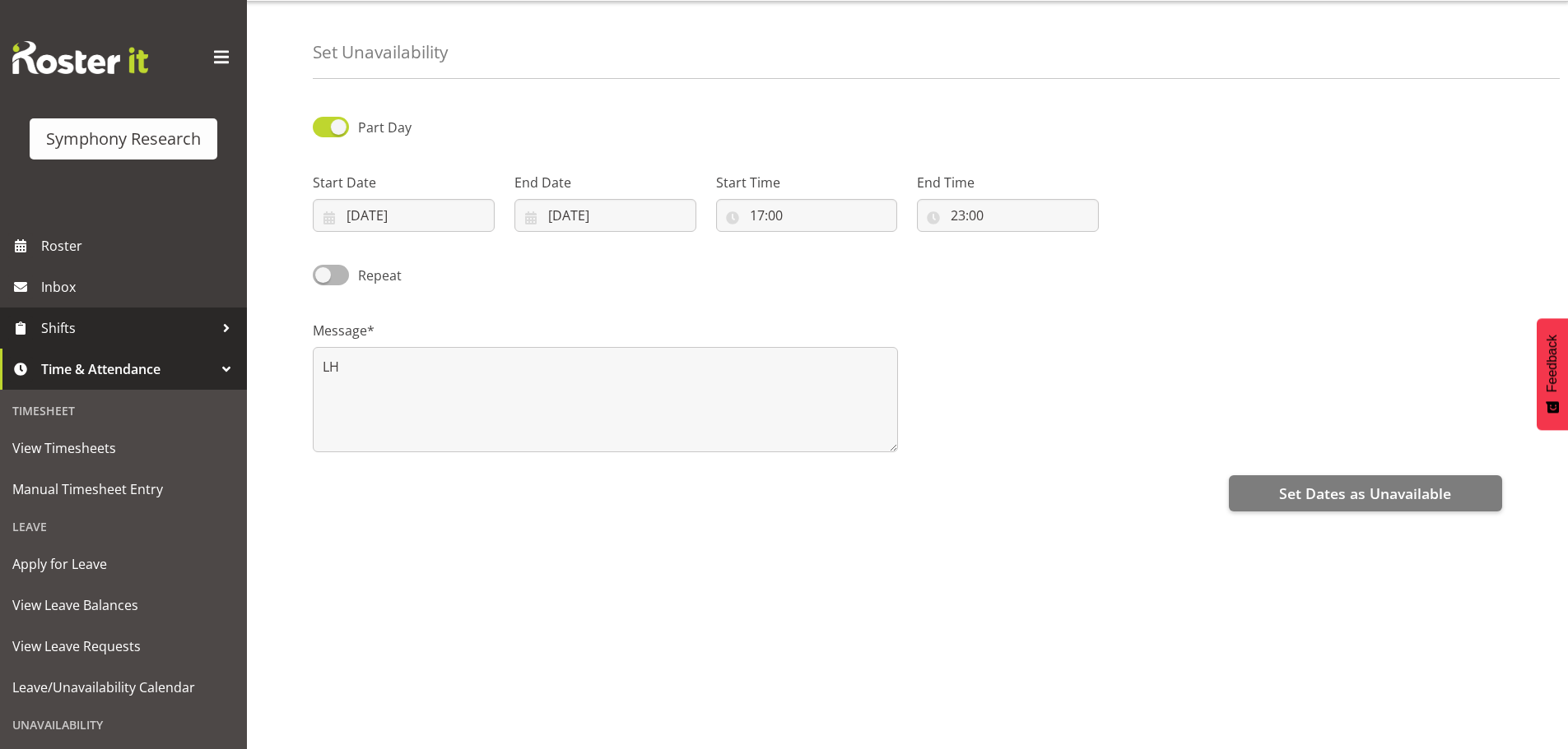
click at [65, 330] on span "Shifts" at bounding box center [127, 328] width 173 height 25
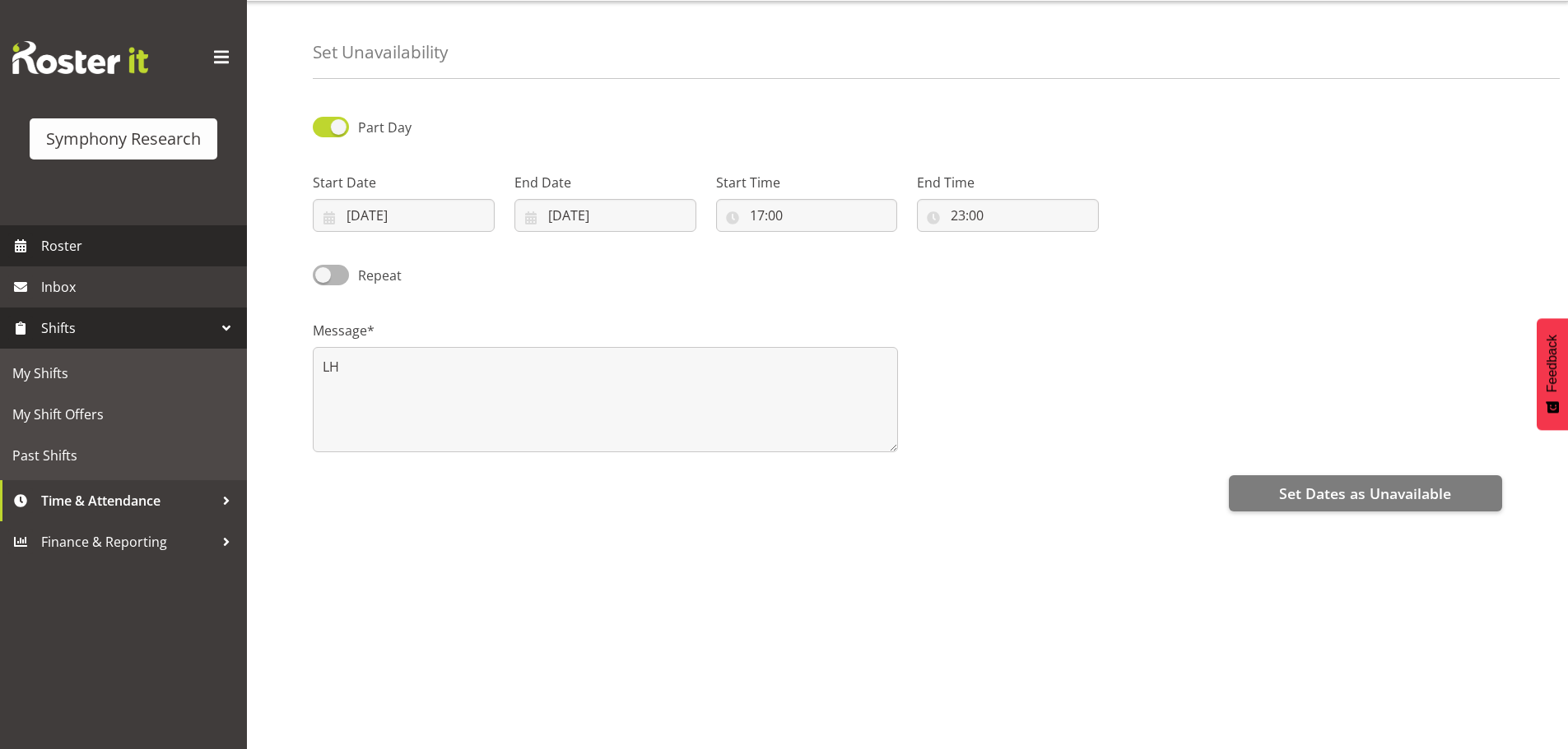
click at [57, 249] on span "Roster" at bounding box center [139, 245] width 197 height 25
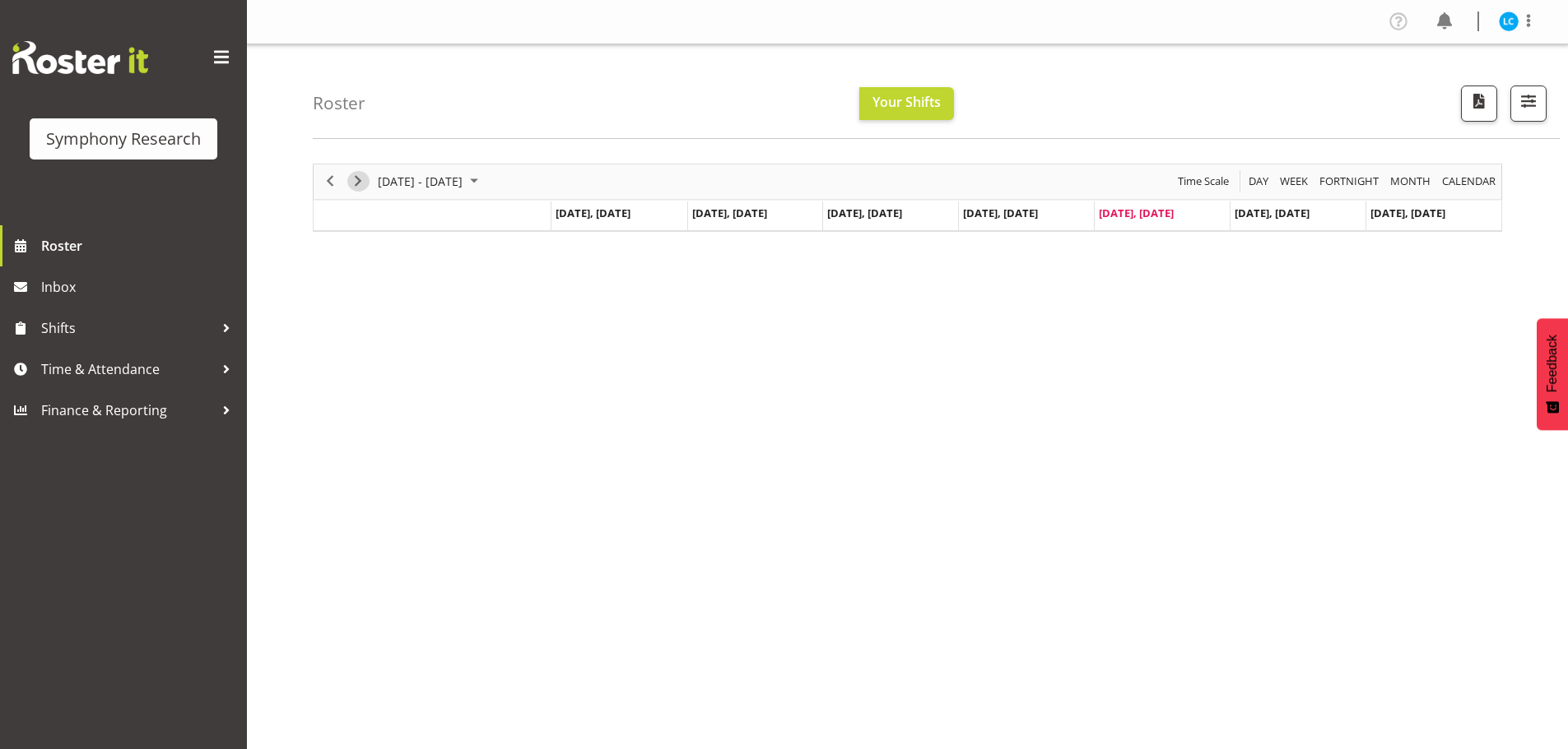
click at [358, 180] on span "Next" at bounding box center [358, 181] width 19 height 20
click at [329, 180] on span "Previous" at bounding box center [330, 181] width 19 height 20
click at [325, 182] on span "Previous" at bounding box center [330, 181] width 19 height 20
click at [355, 182] on span "Next" at bounding box center [358, 181] width 19 height 20
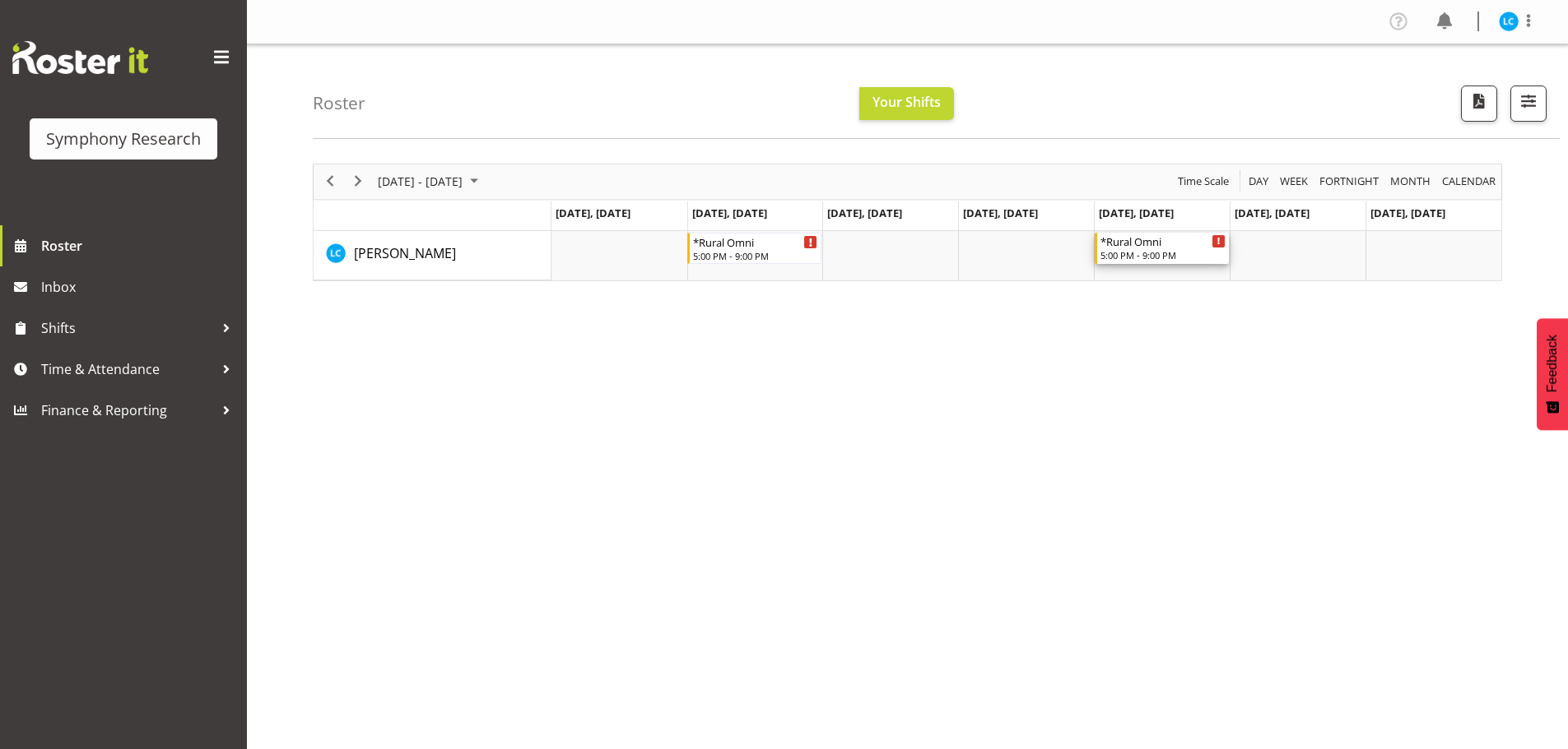
click at [1217, 240] on icon "Timeline Week of August 29, 2025" at bounding box center [1219, 242] width 4 height 8
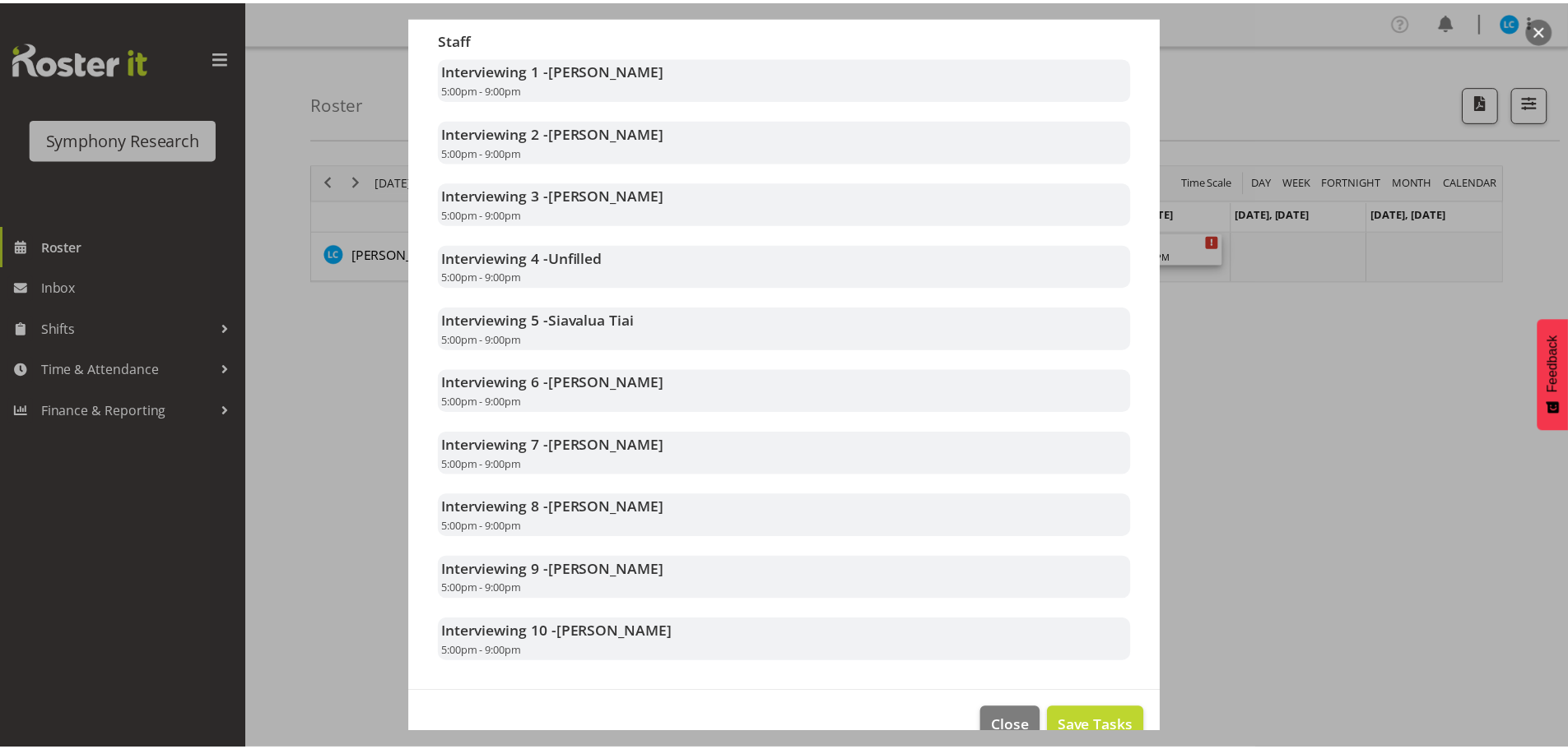
scroll to position [496, 0]
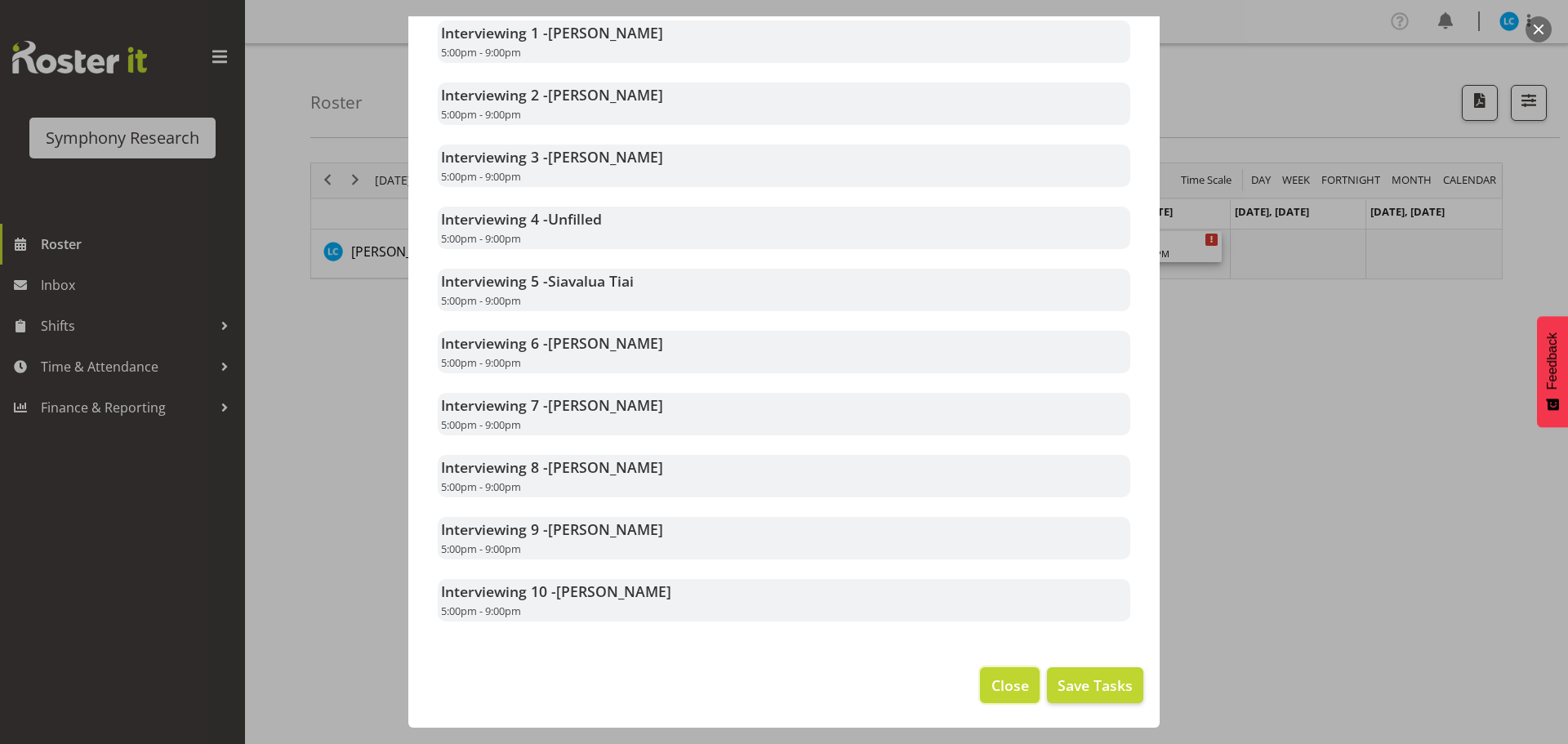
click at [992, 688] on span "Close" at bounding box center [1010, 685] width 38 height 21
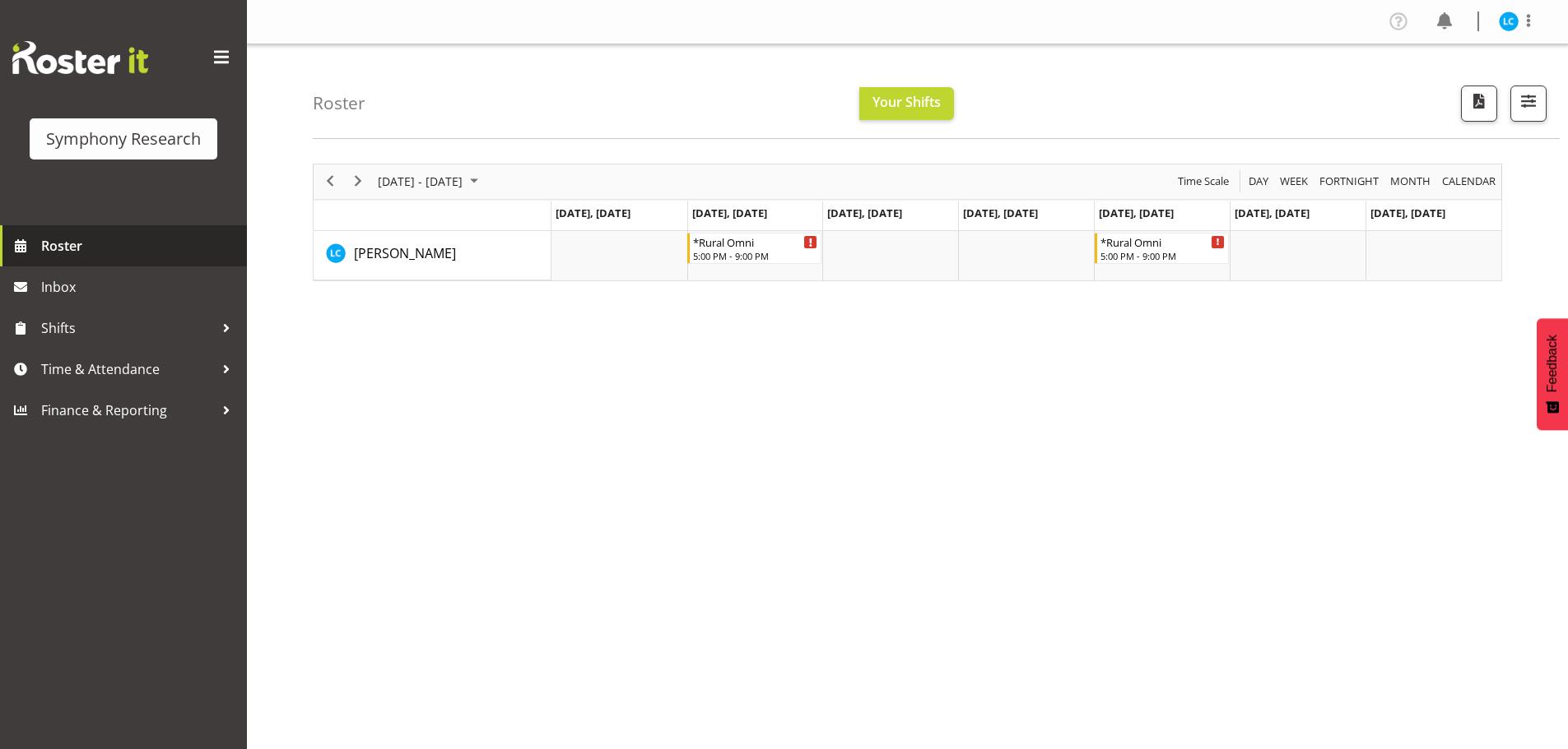
click at [59, 252] on span "Roster" at bounding box center [139, 245] width 197 height 25
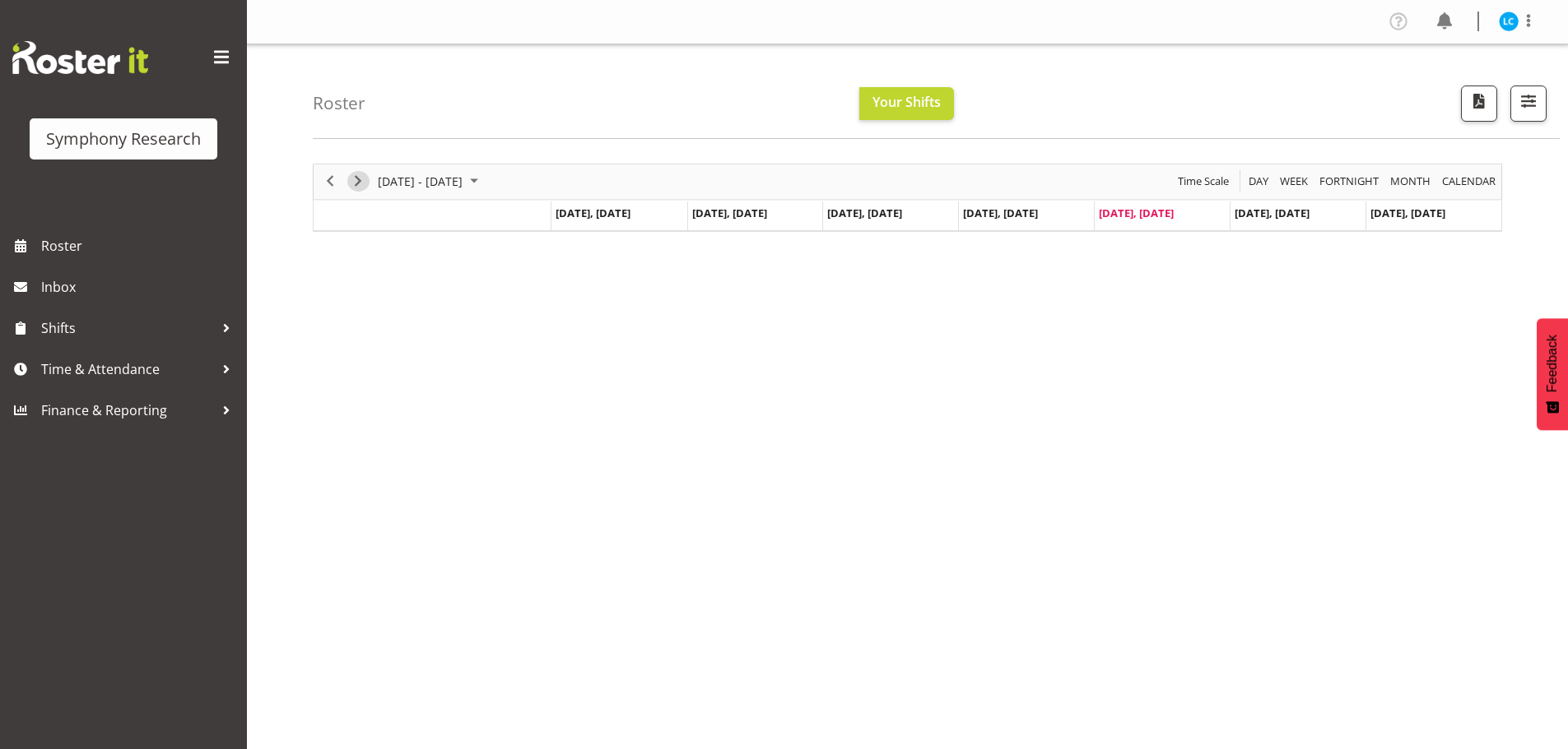
click at [360, 186] on span "Next" at bounding box center [358, 181] width 19 height 20
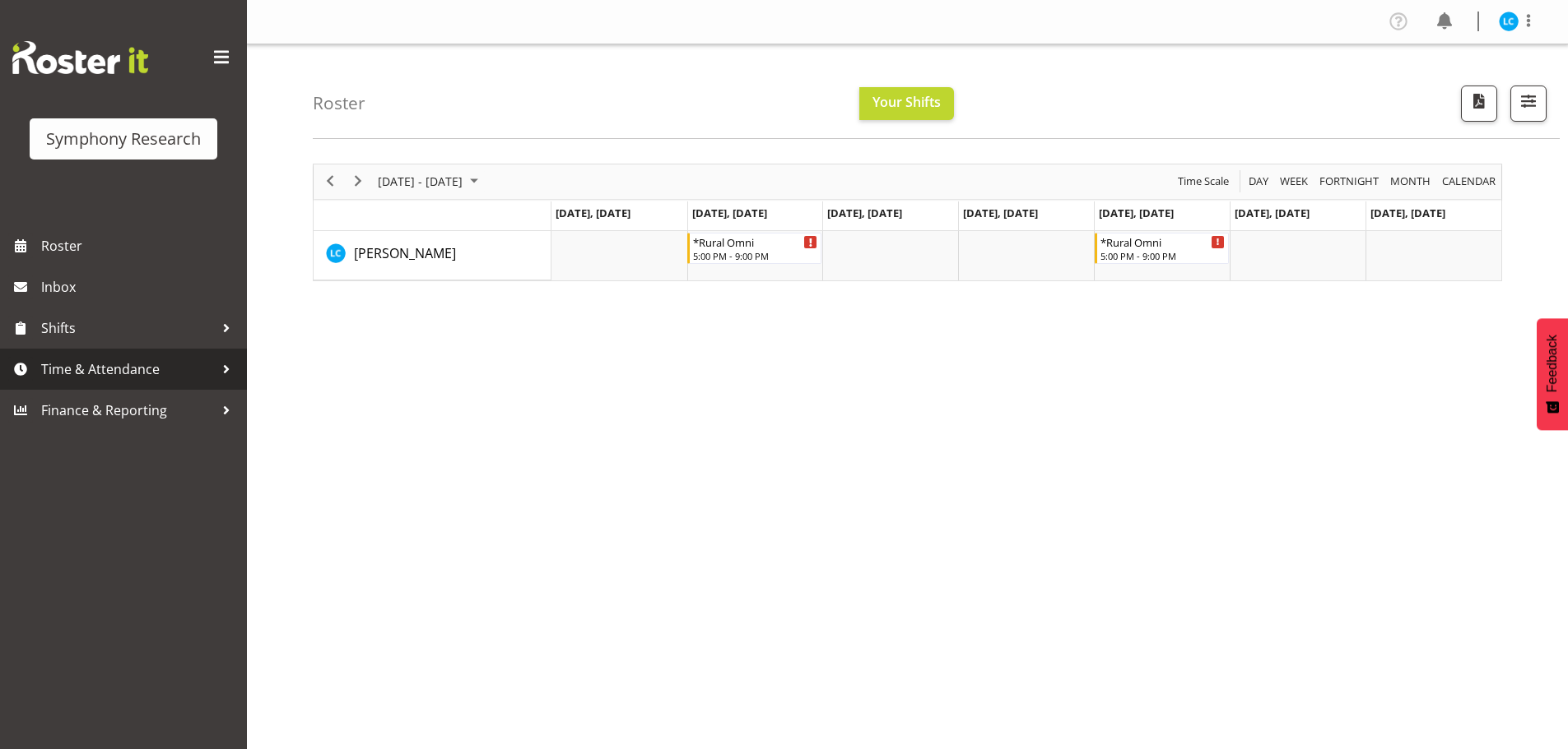
click at [123, 375] on span "Time & Attendance" at bounding box center [127, 369] width 173 height 25
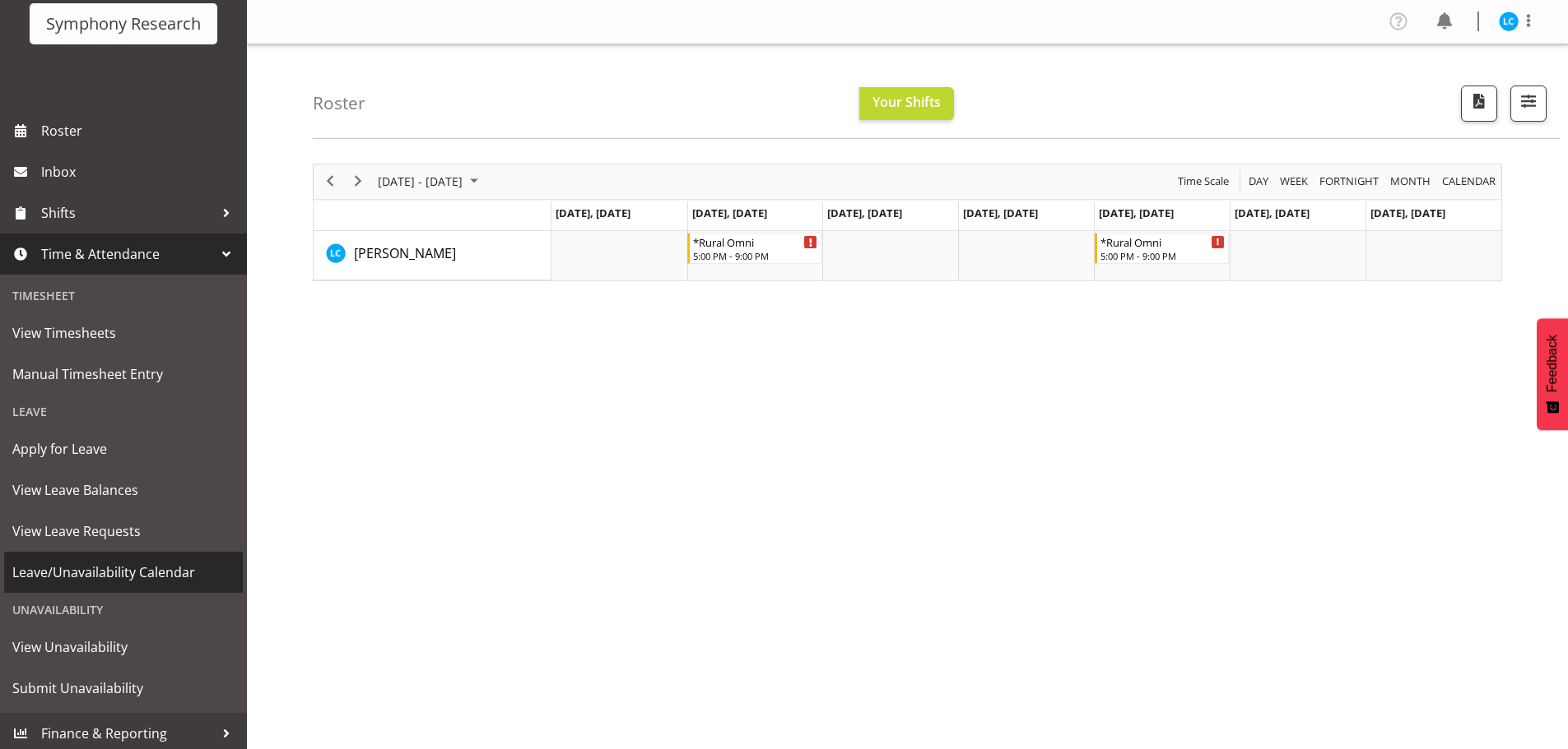
scroll to position [120, 0]
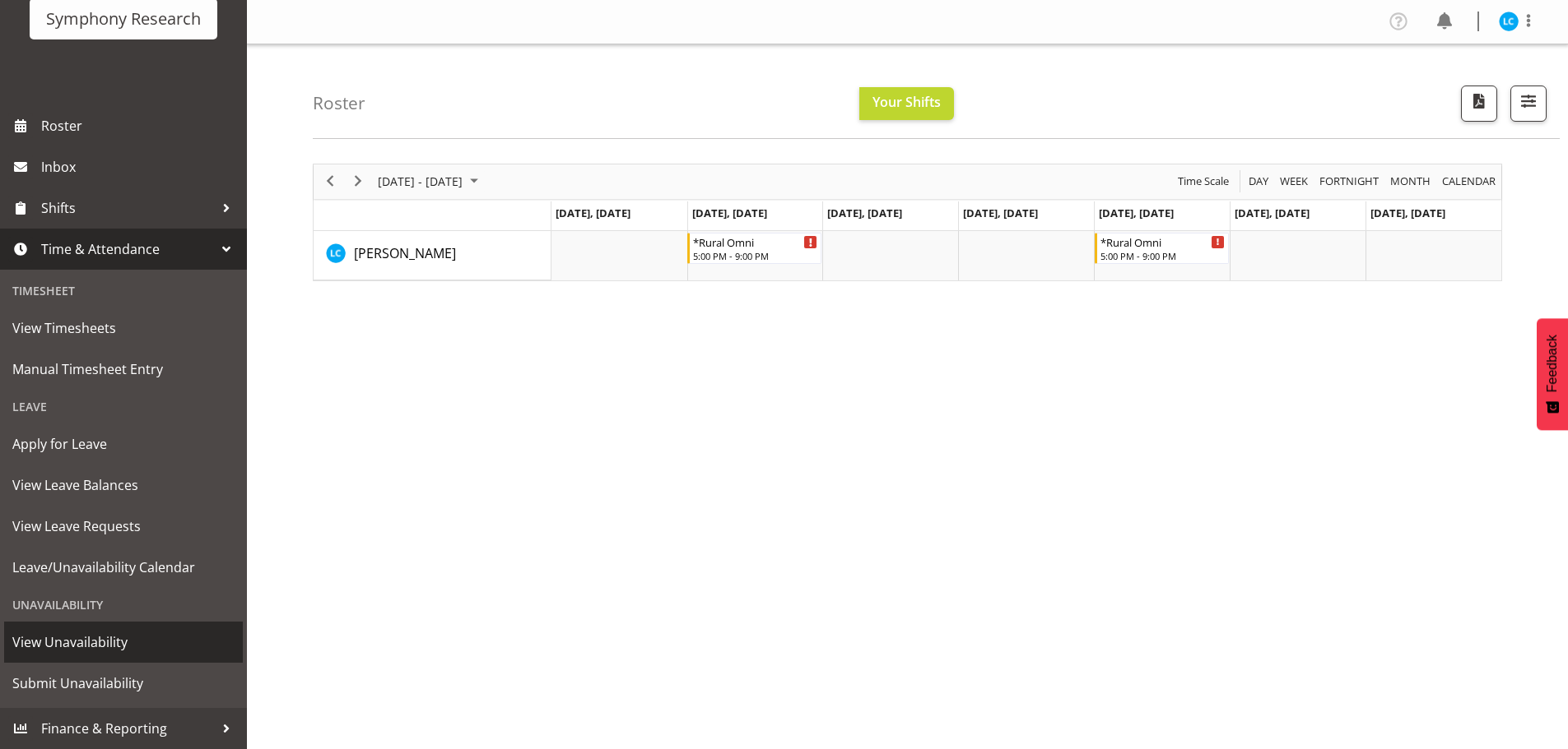
click at [79, 647] on span "View Unavailability" at bounding box center [123, 643] width 222 height 25
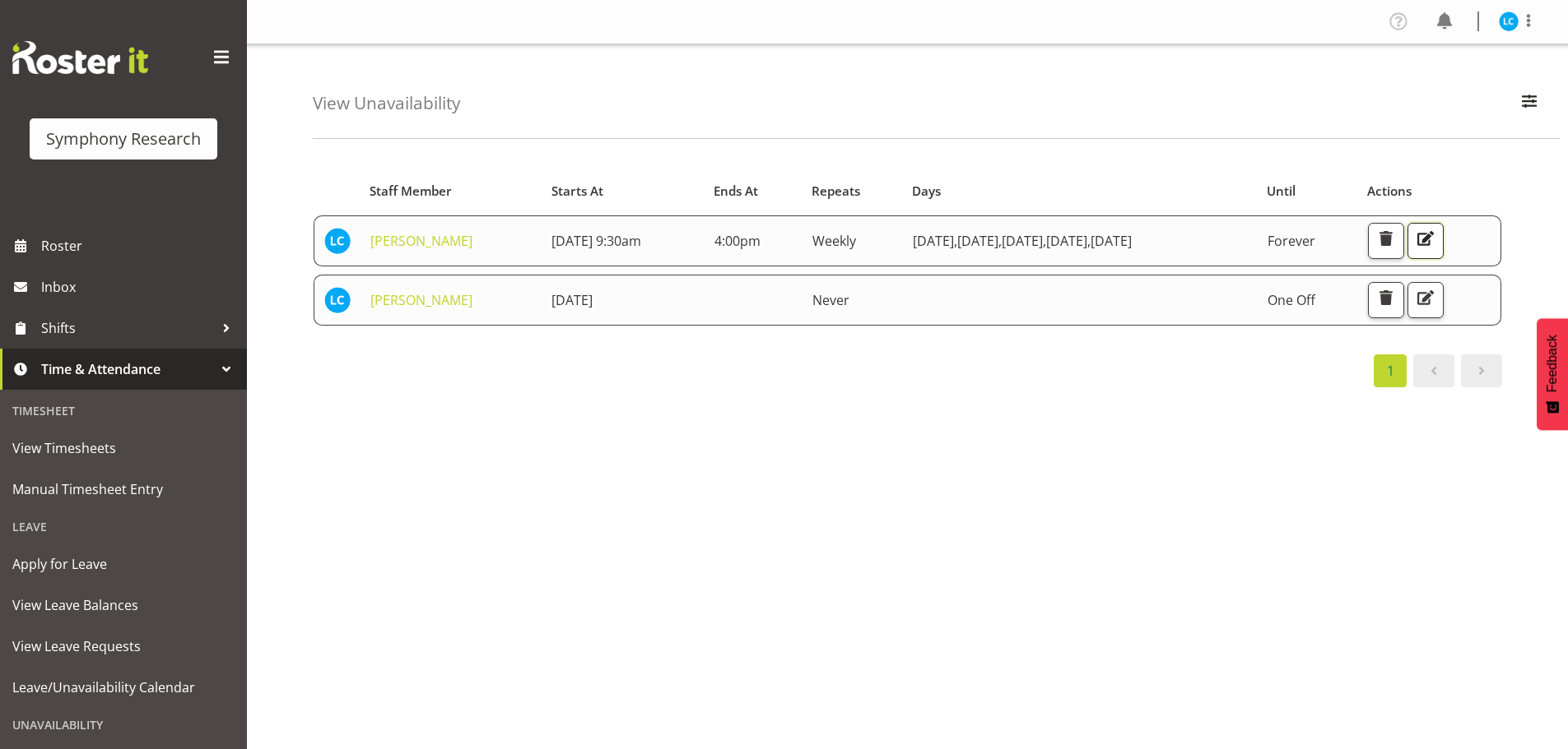
click at [1436, 240] on span "button" at bounding box center [1424, 238] width 21 height 21
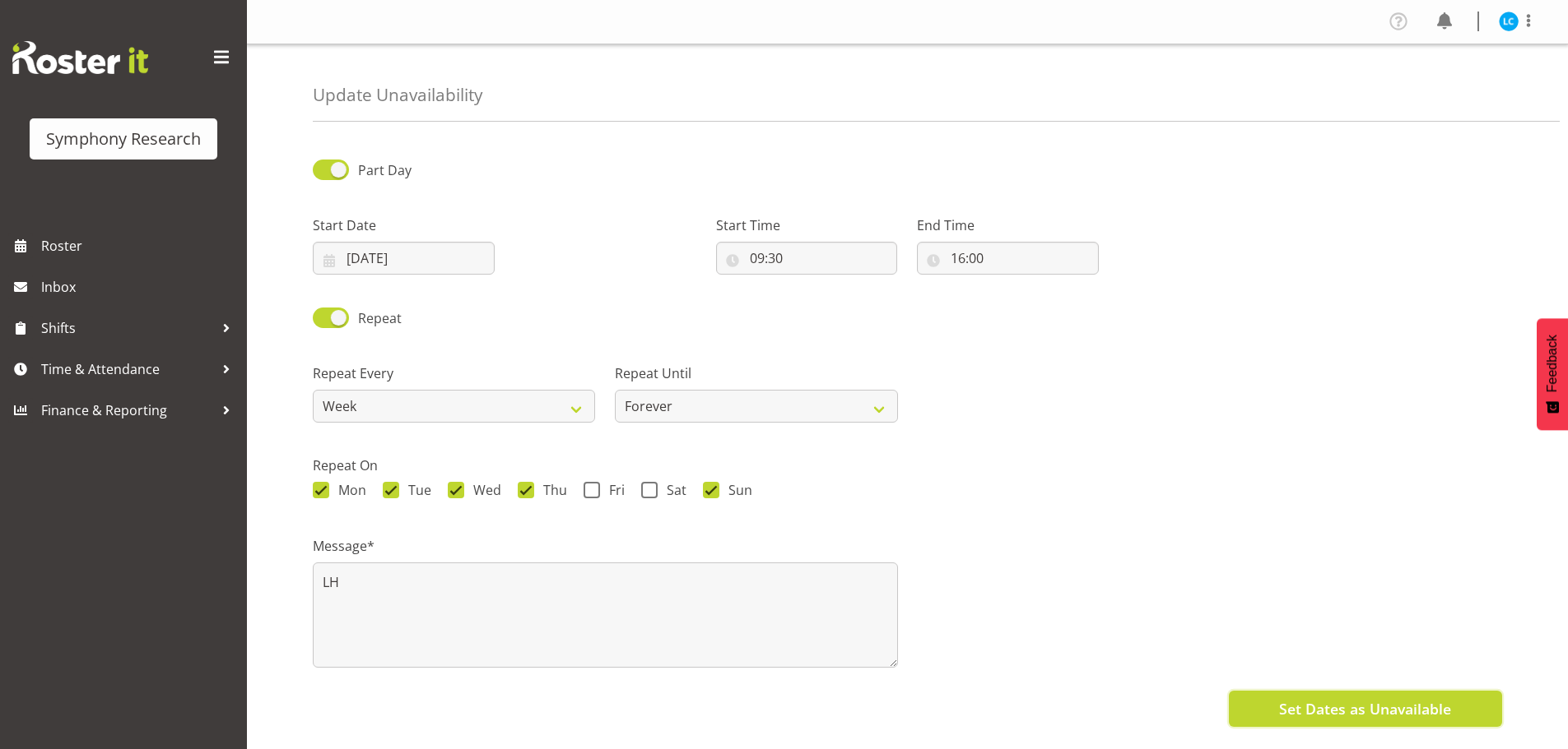
click at [1300, 717] on span "Set Dates as Unavailable" at bounding box center [1365, 708] width 172 height 21
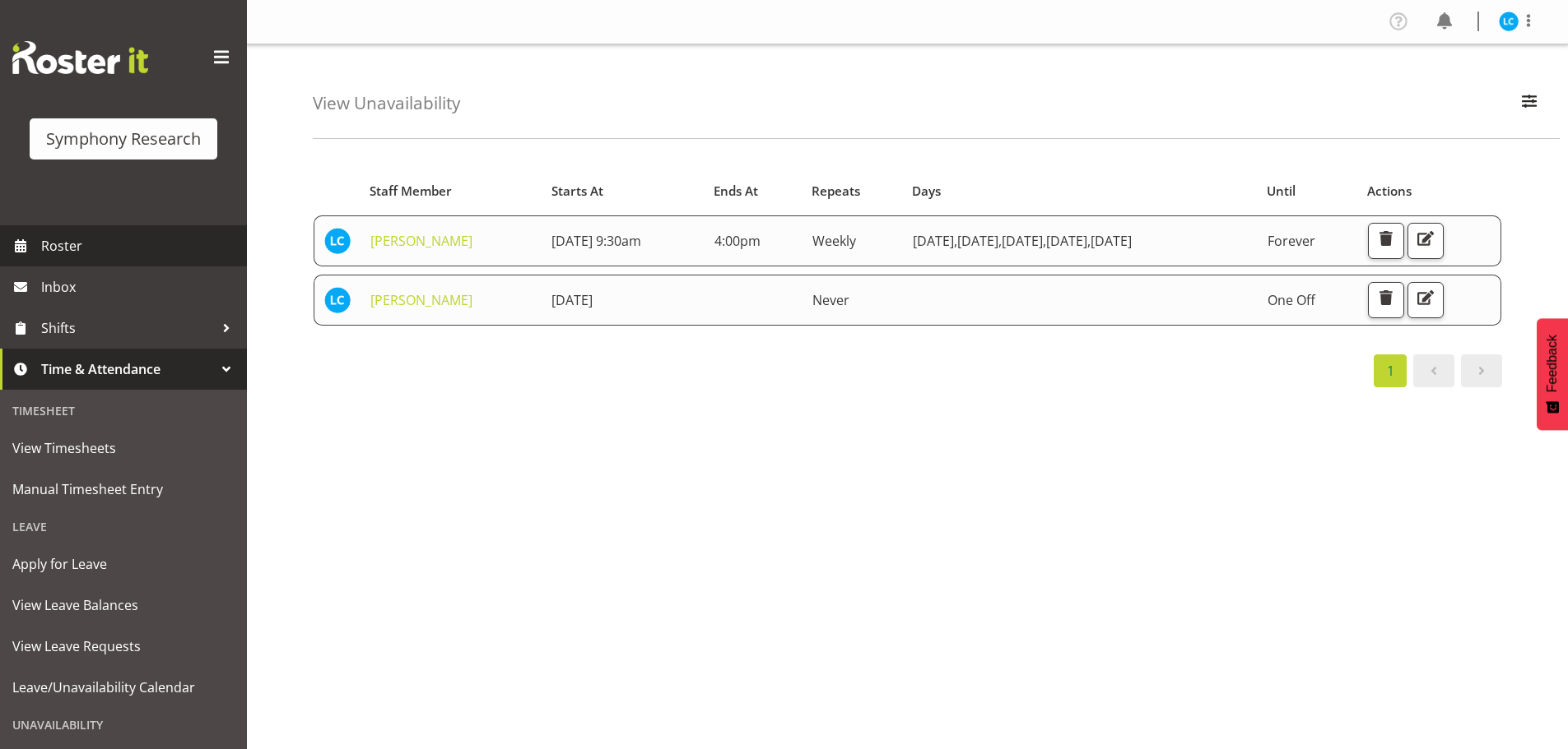
click at [67, 254] on span "Roster" at bounding box center [139, 245] width 197 height 25
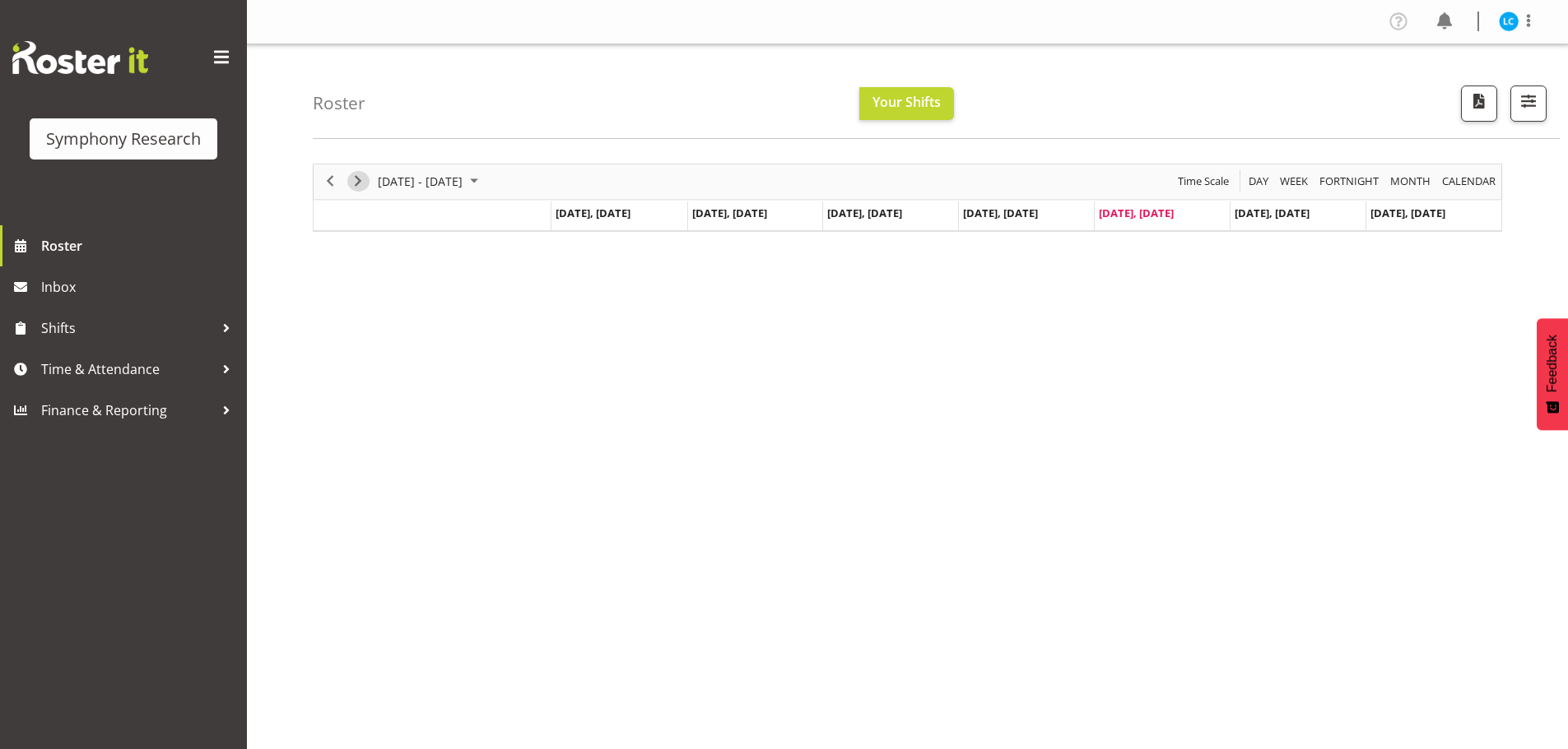
click at [358, 182] on span "Next" at bounding box center [358, 181] width 19 height 20
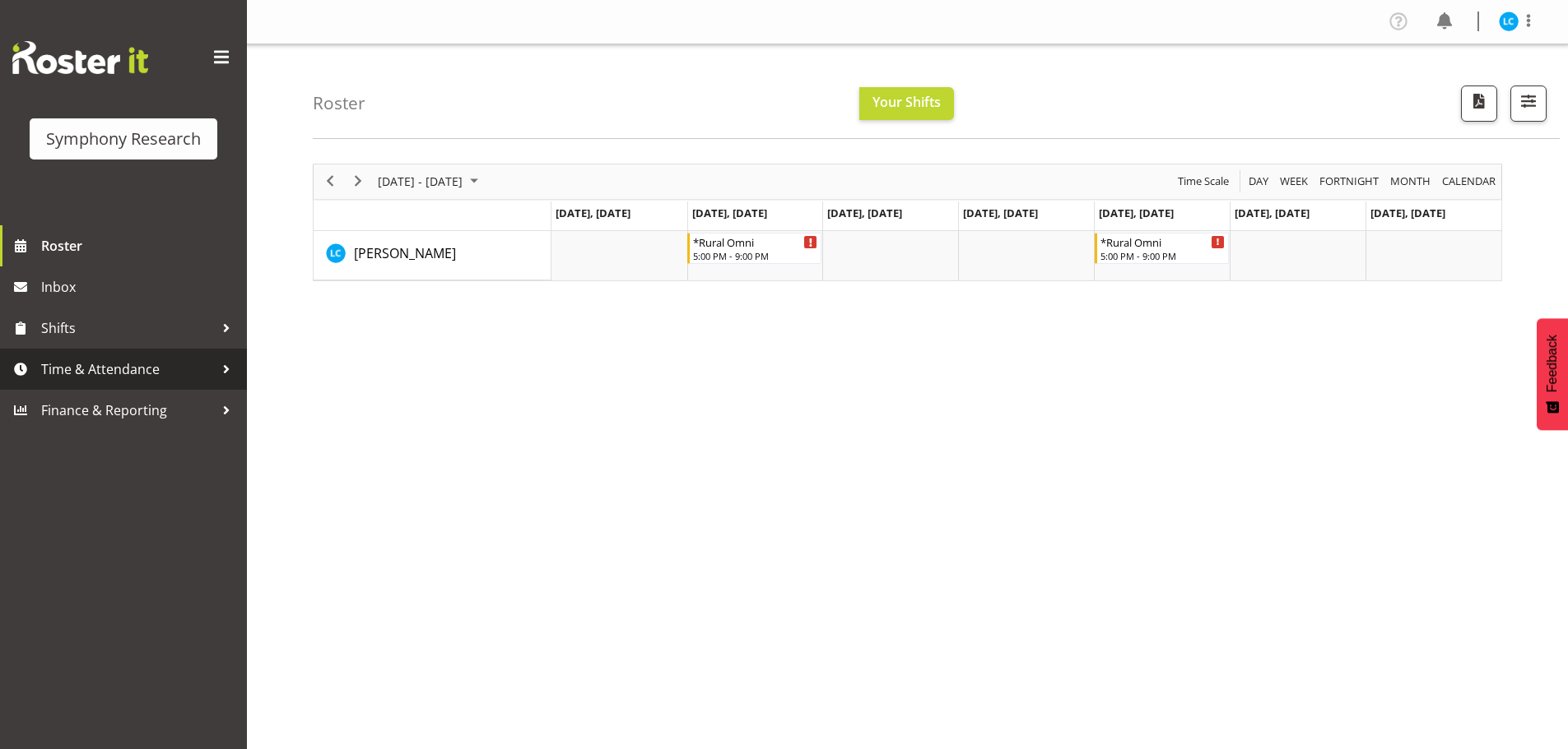
click at [80, 366] on span "Time & Attendance" at bounding box center [127, 369] width 173 height 25
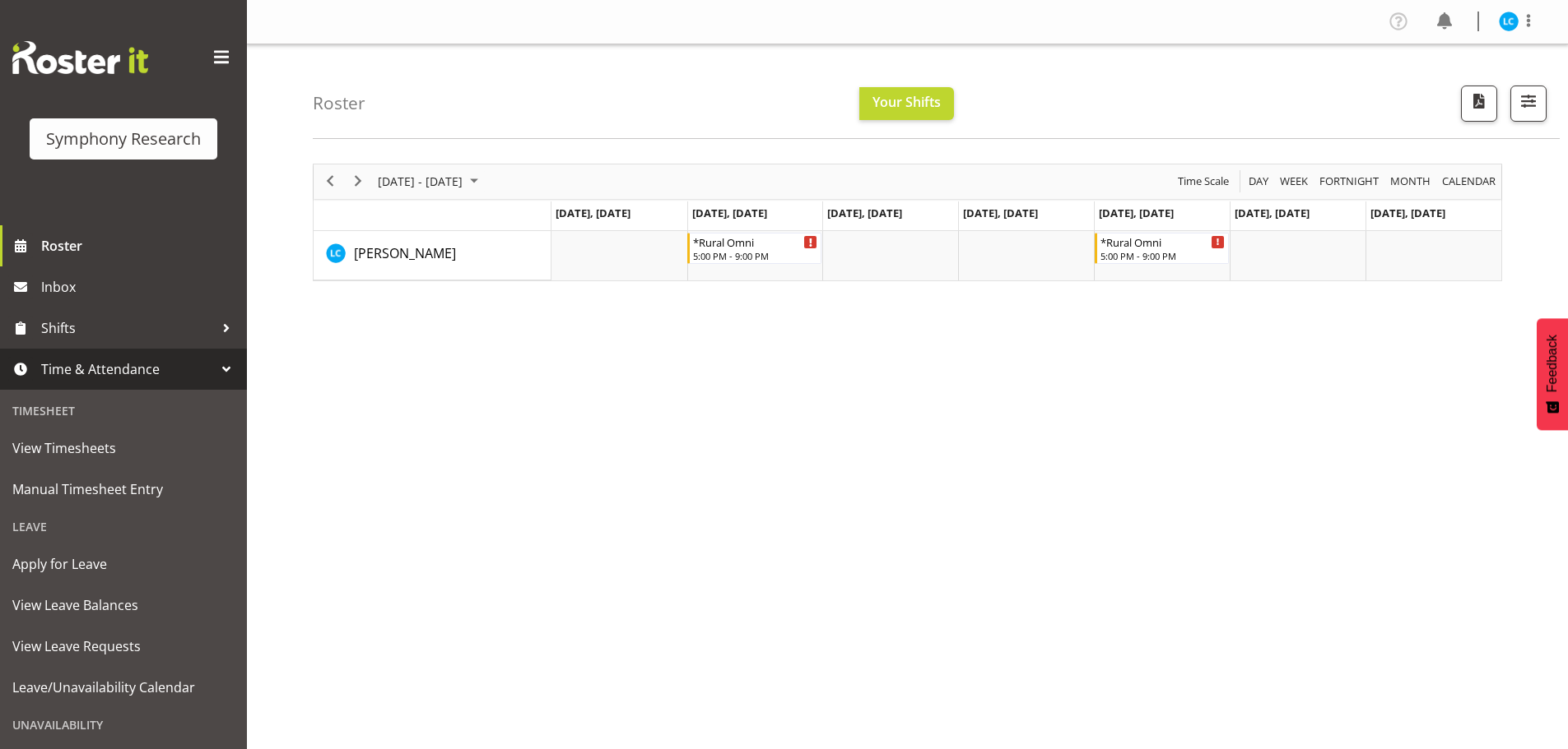
scroll to position [120, 0]
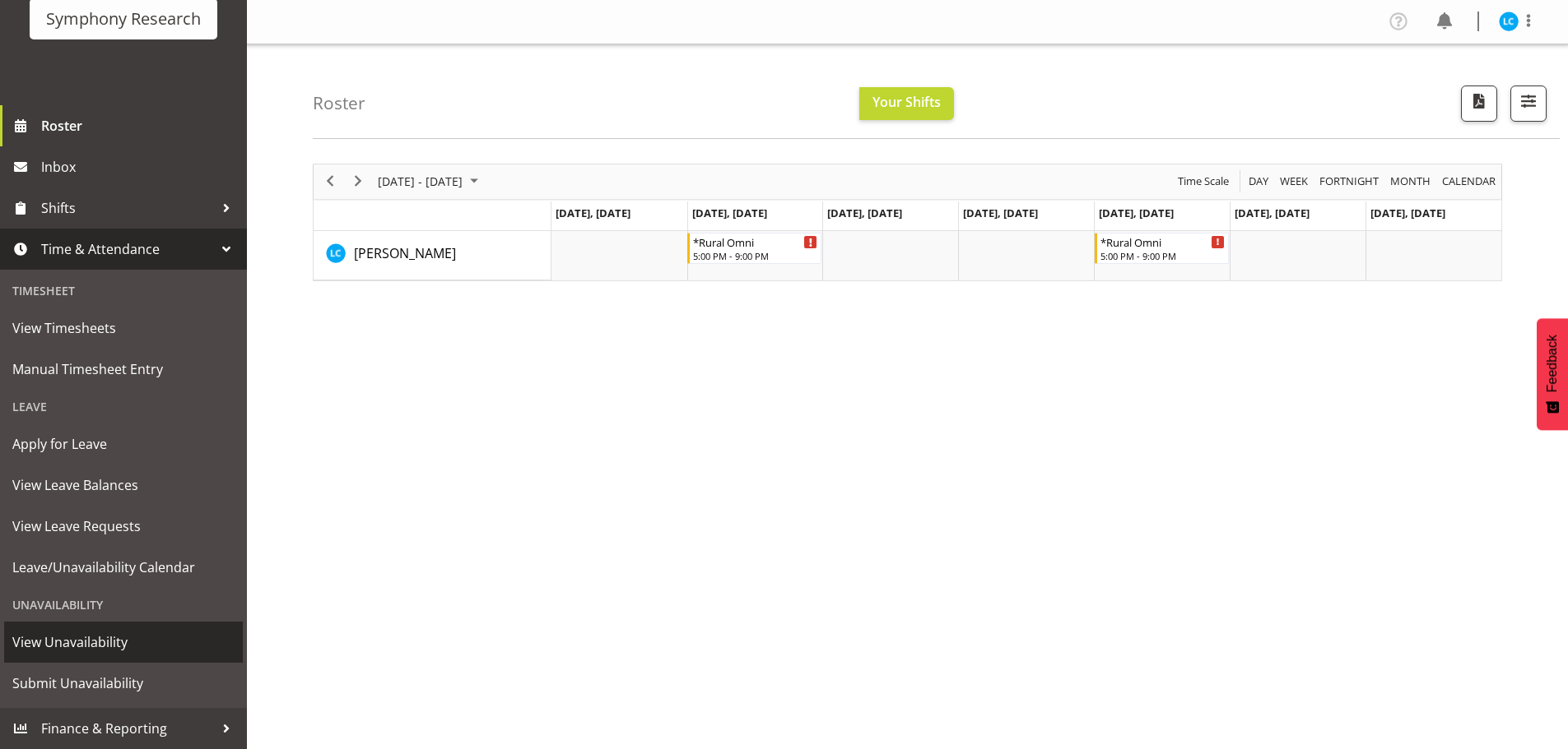
click at [56, 645] on span "View Unavailability" at bounding box center [123, 643] width 222 height 25
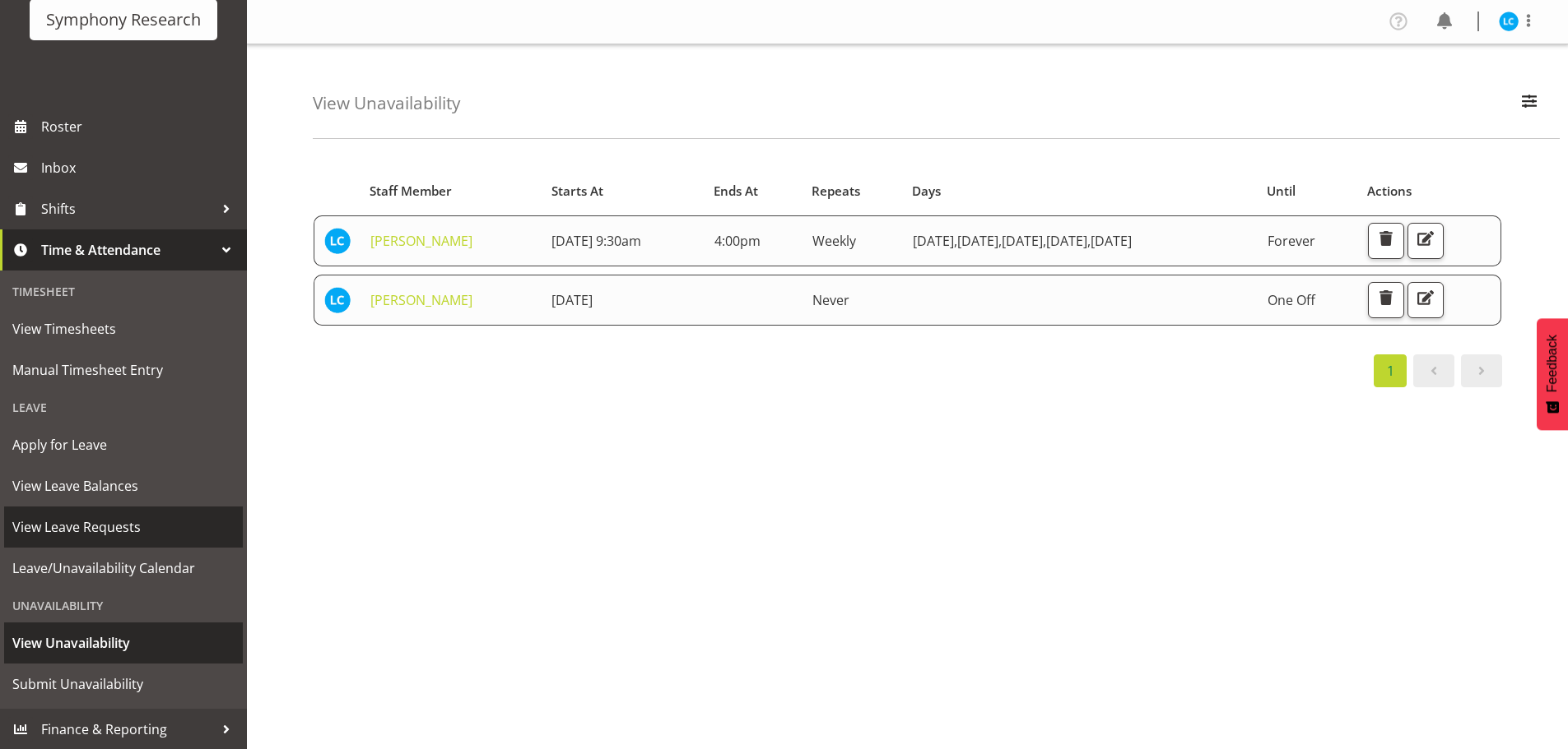
scroll to position [120, 0]
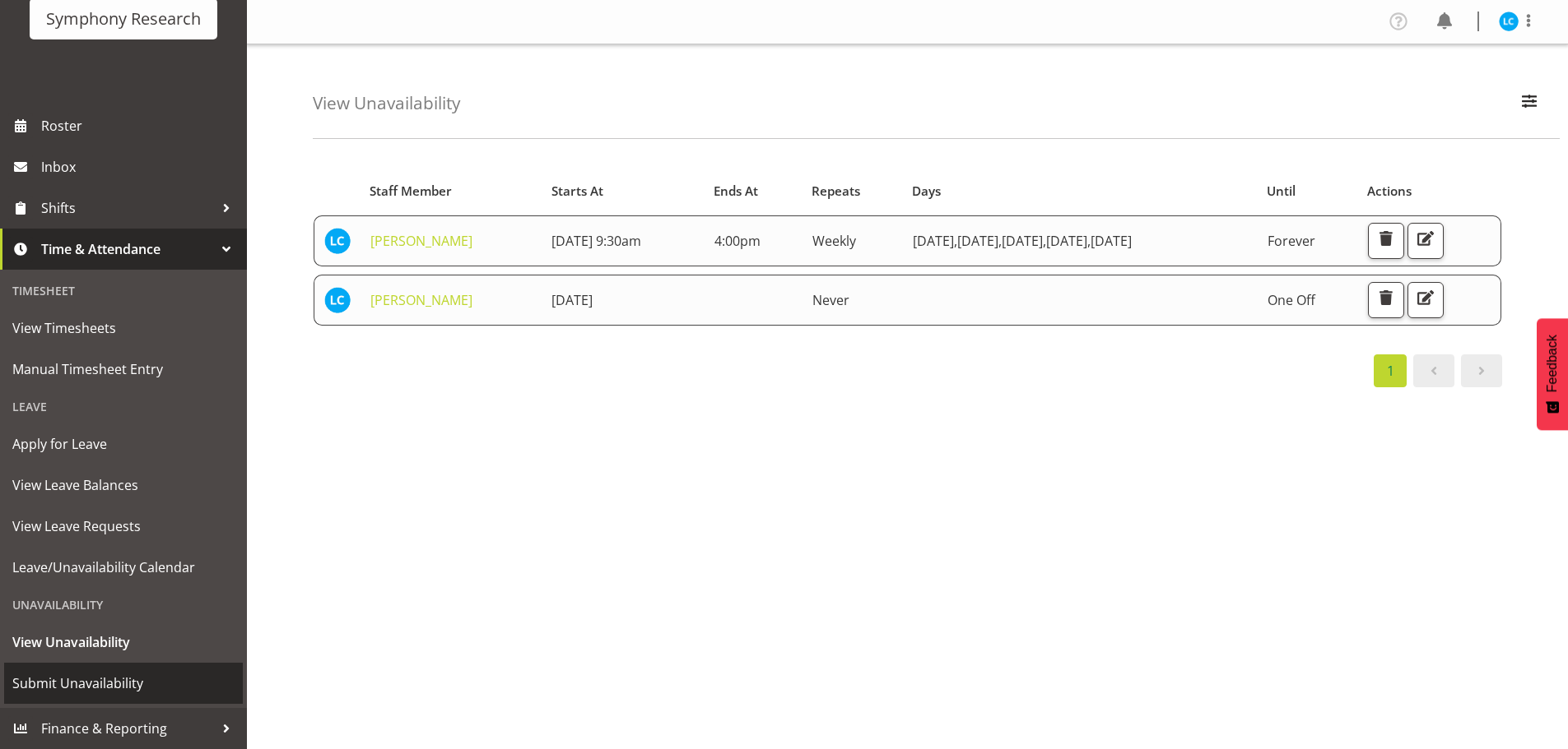
click at [60, 682] on span "Submit Unavailability" at bounding box center [123, 683] width 222 height 25
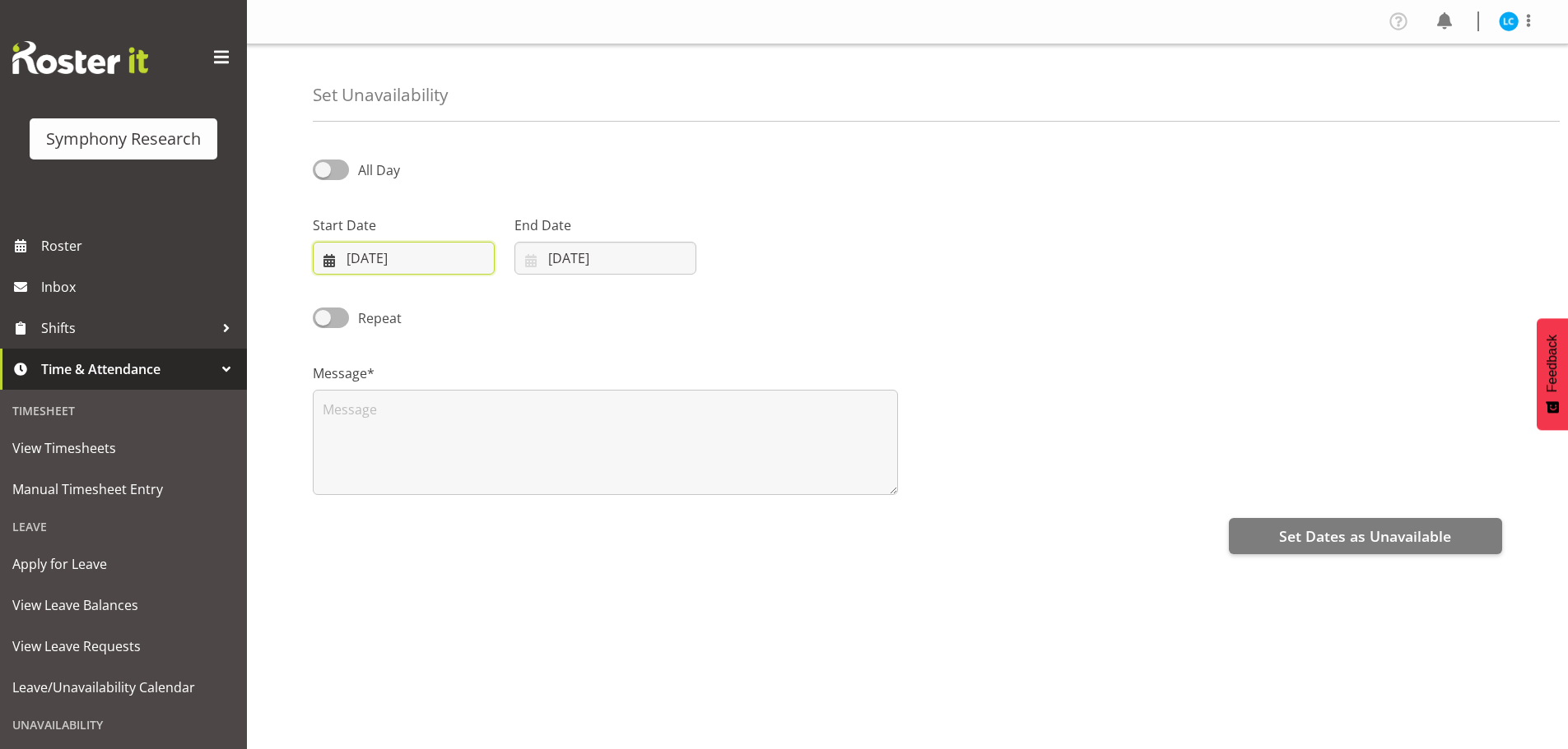
click at [370, 257] on input "22/08/2025" at bounding box center [404, 258] width 182 height 33
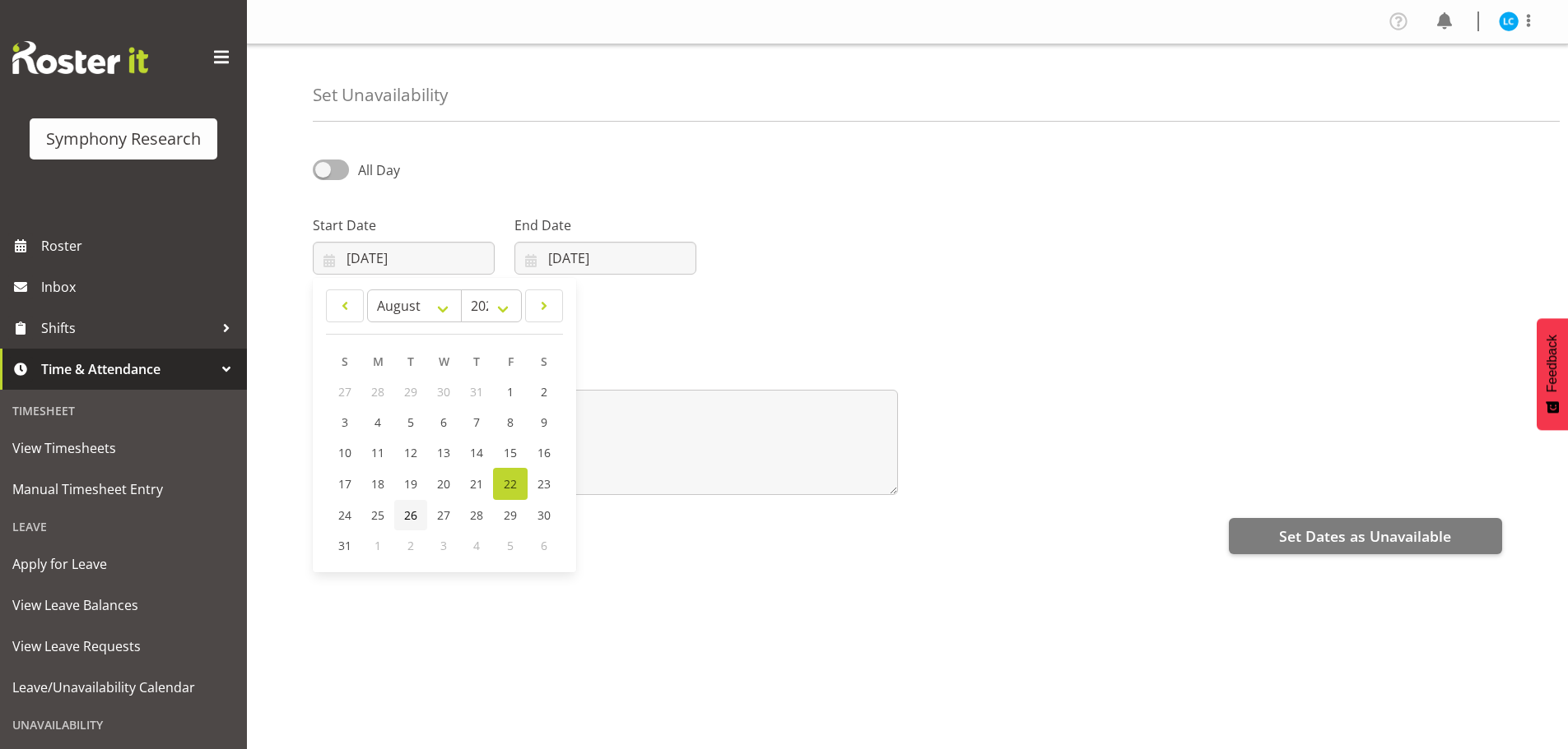
click at [409, 518] on span "26" at bounding box center [410, 515] width 13 height 16
type input "26/08/2025"
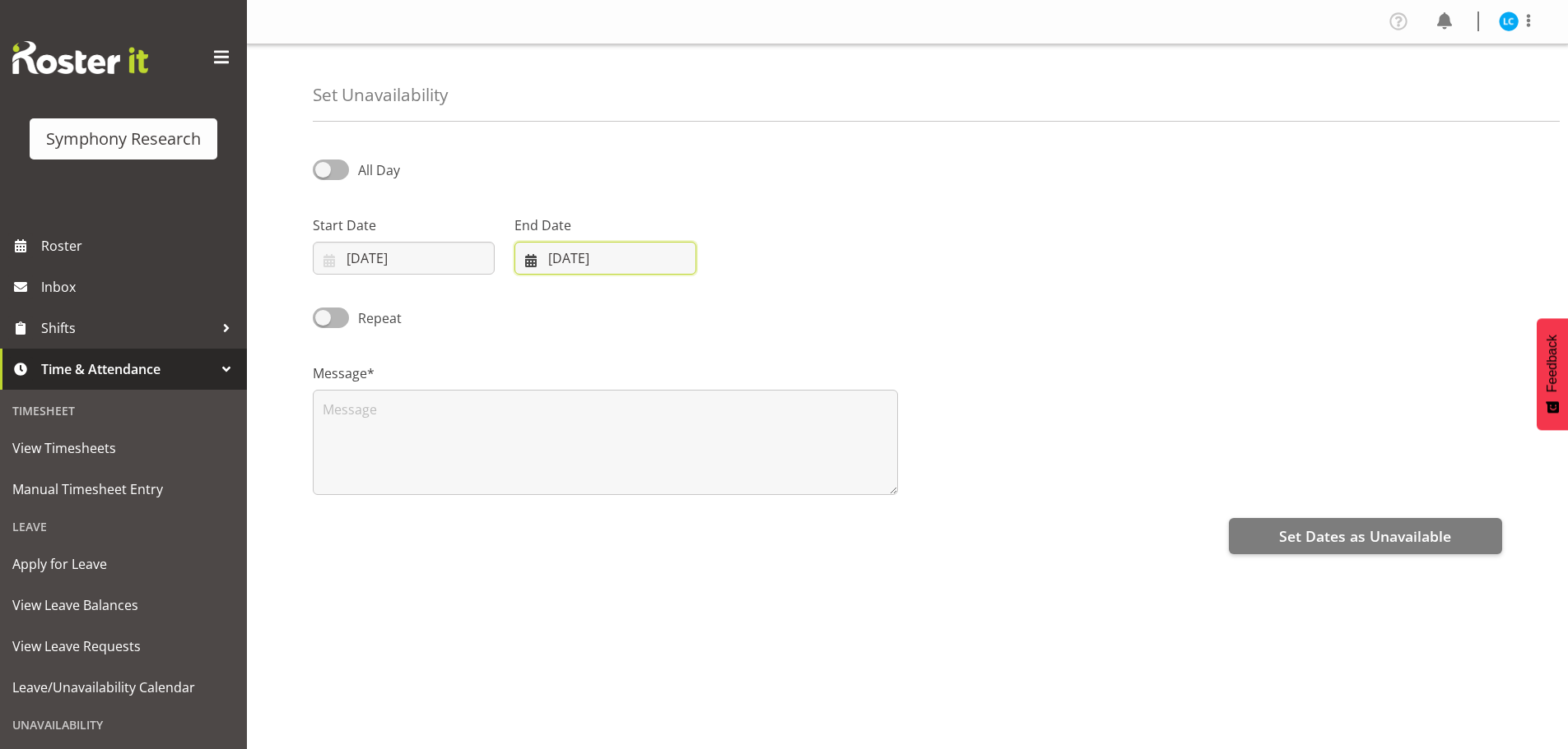
click at [570, 257] on input "22/08/2025" at bounding box center [605, 258] width 182 height 33
click at [612, 518] on span "26" at bounding box center [612, 515] width 13 height 16
type input "26/08/2025"
click at [329, 174] on span at bounding box center [331, 169] width 36 height 20
click at [323, 174] on input "All Day" at bounding box center [319, 170] width 11 height 11
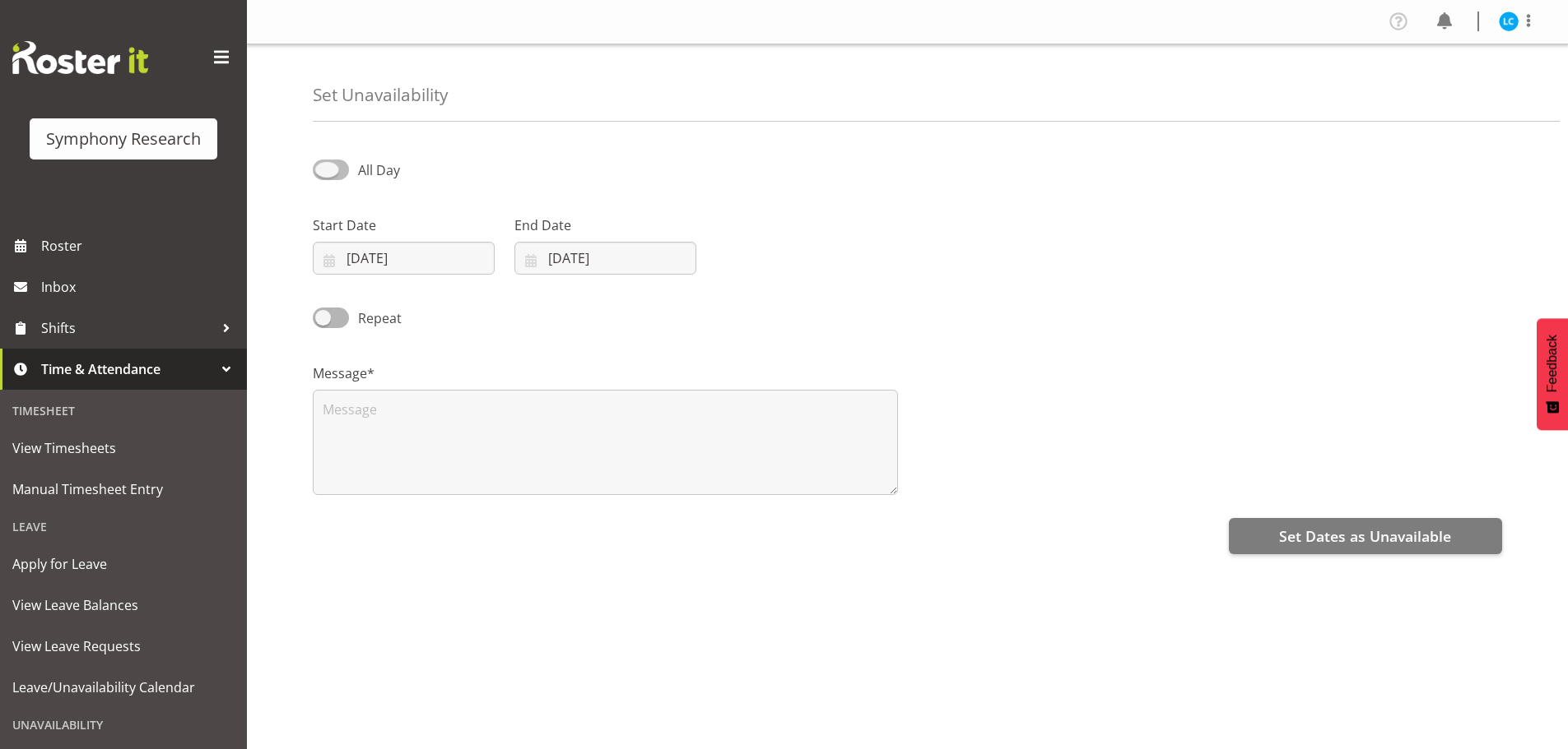
checkbox input "true"
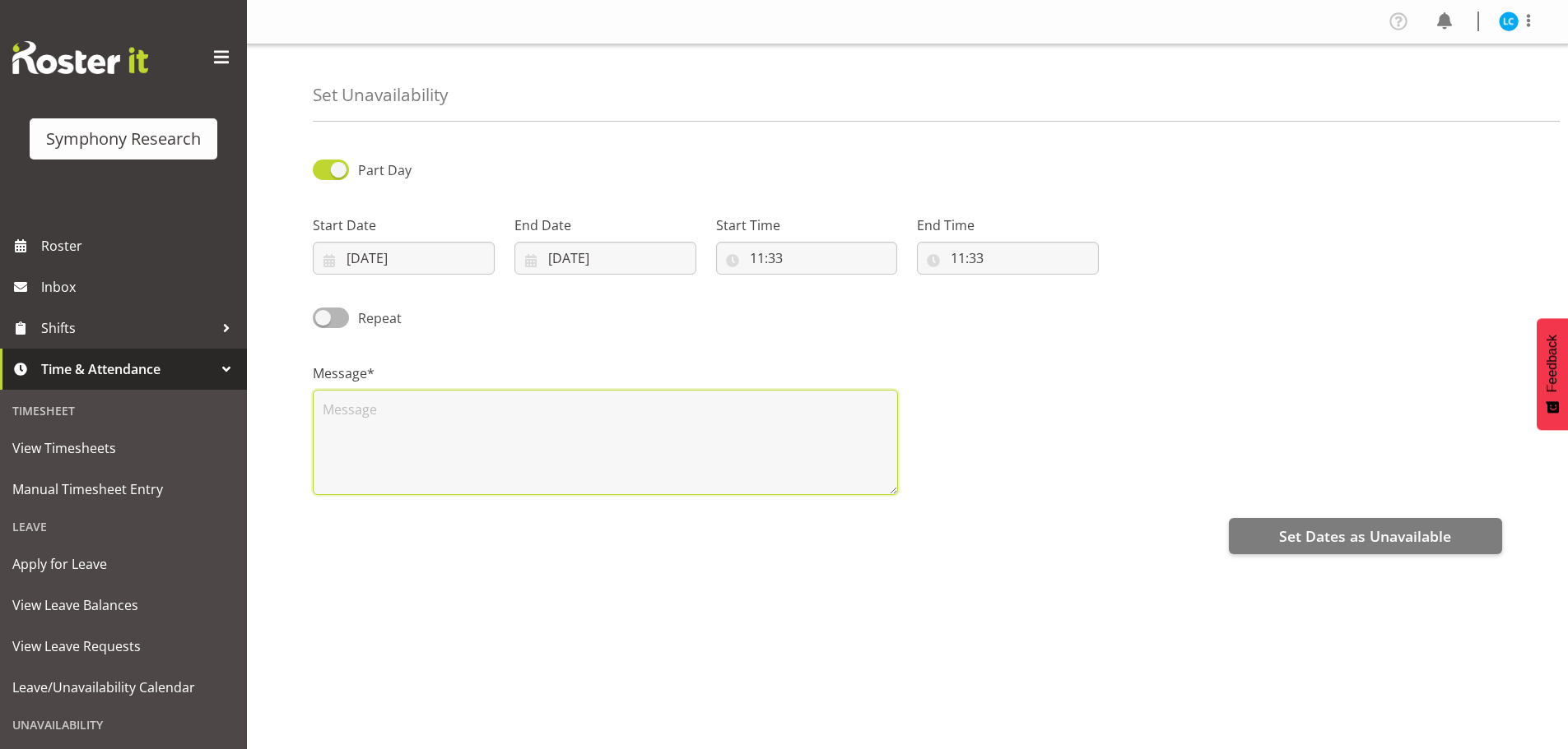
click at [384, 434] on textarea at bounding box center [606, 443] width 585 height 106
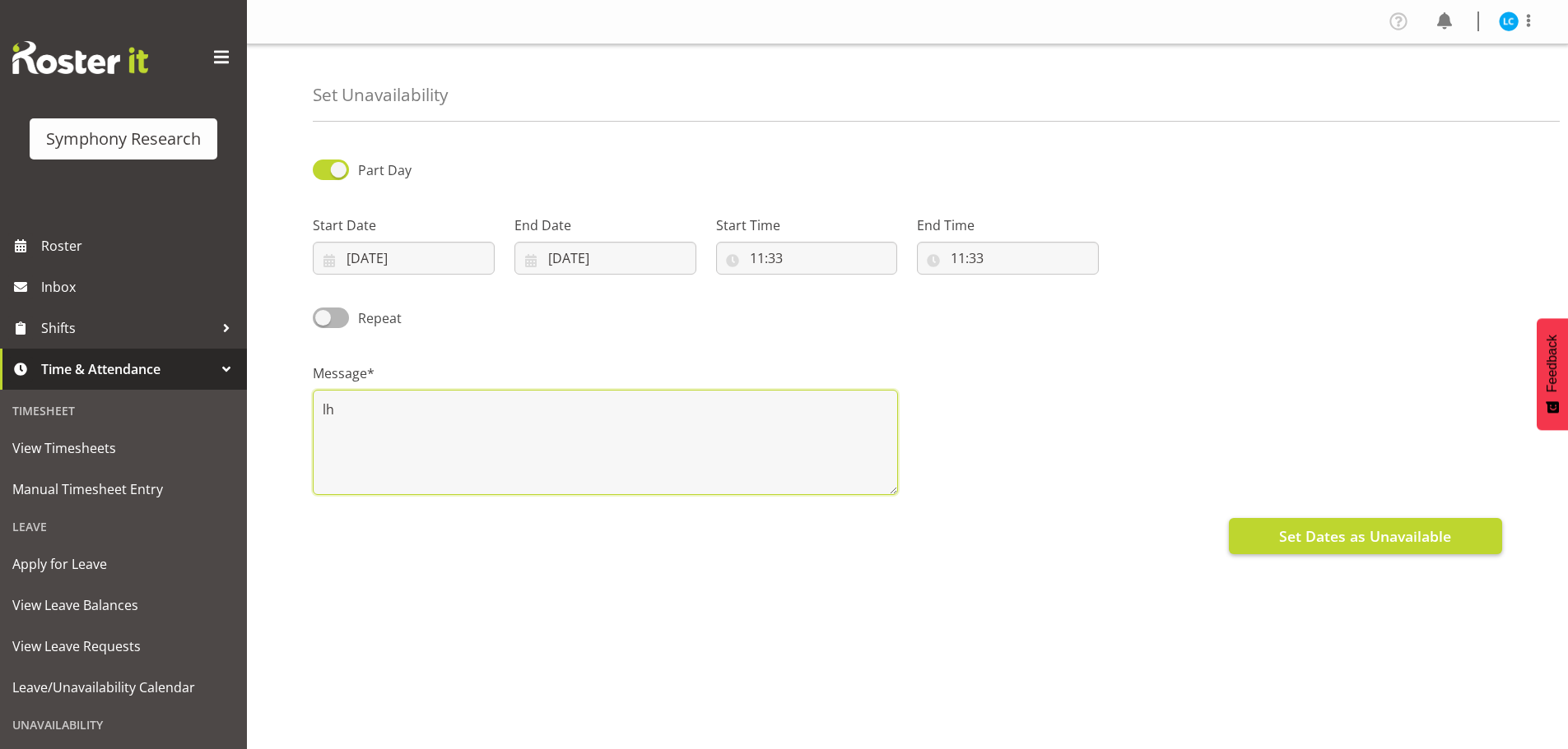
type textarea "lh"
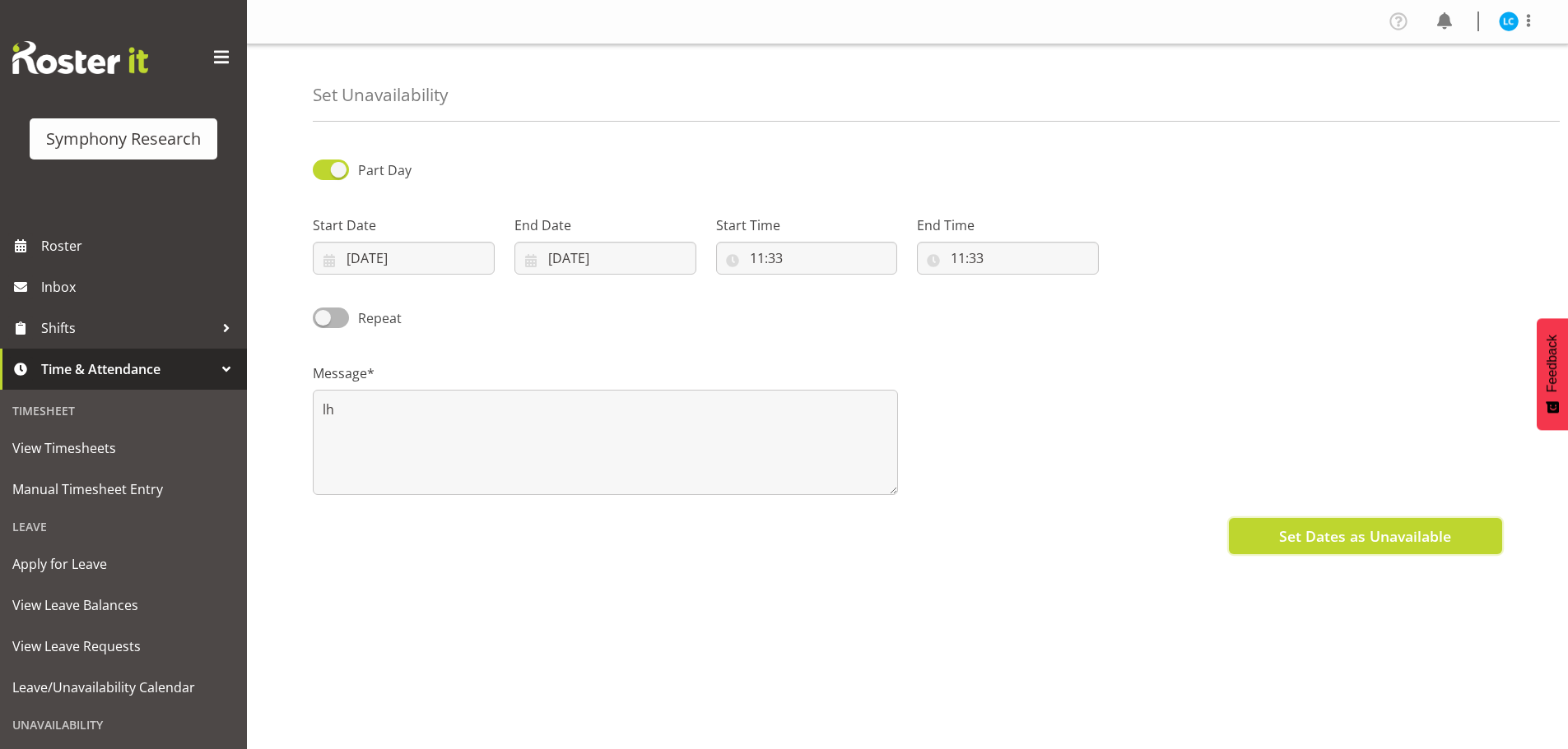
click at [1367, 547] on span "Set Dates as Unavailable" at bounding box center [1365, 536] width 172 height 21
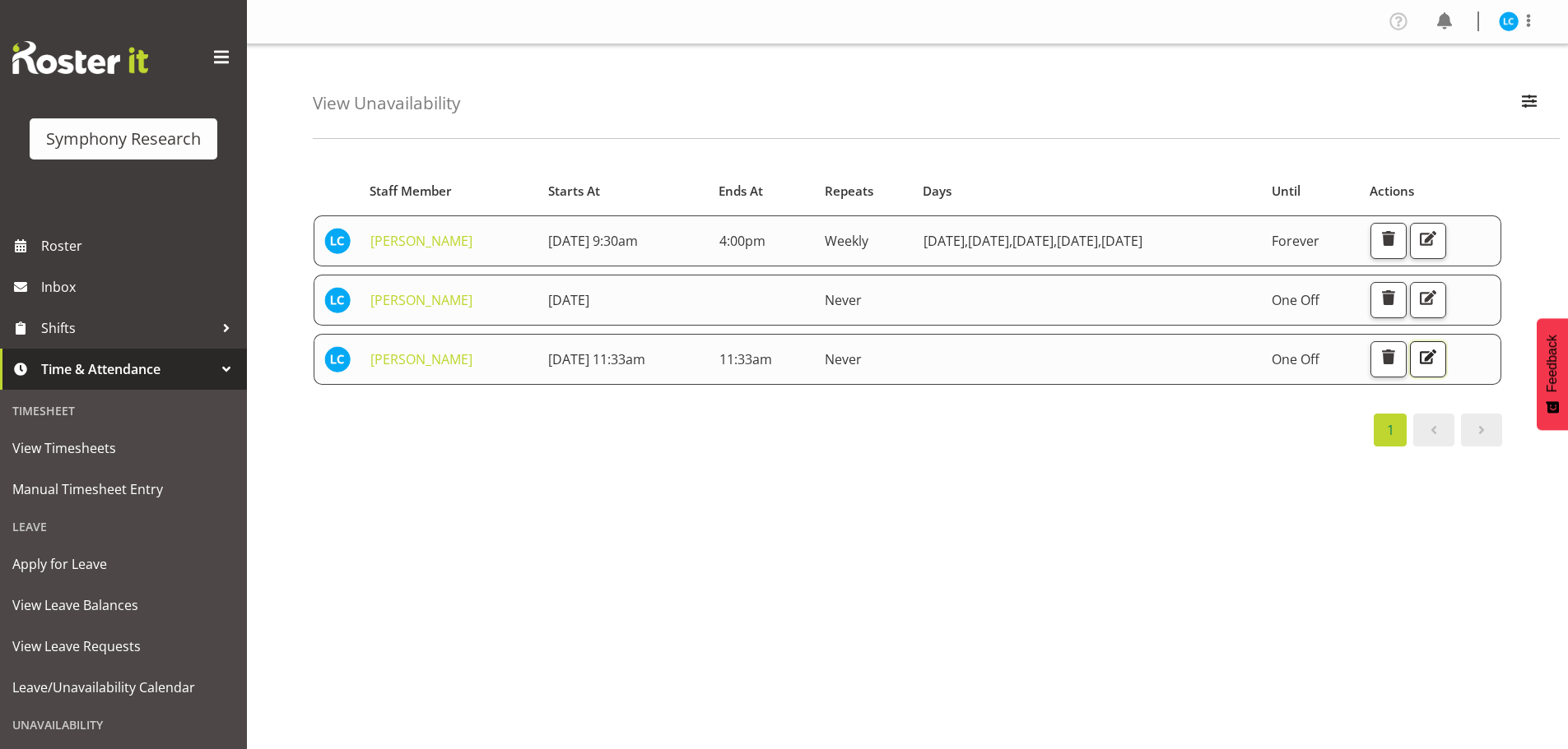
click at [1438, 361] on span "button" at bounding box center [1427, 356] width 21 height 21
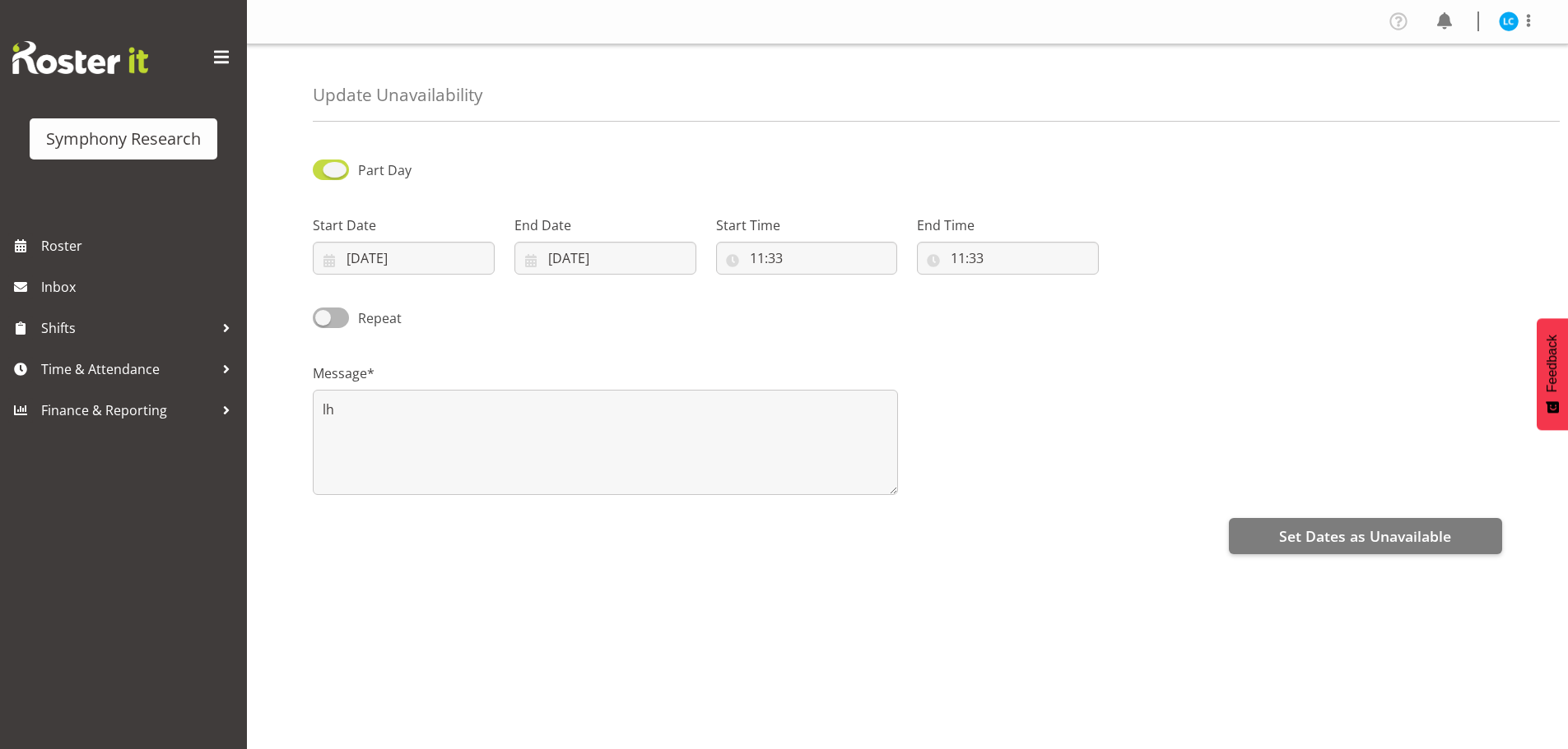
click at [338, 173] on span at bounding box center [331, 169] width 36 height 20
click at [323, 173] on input "Part Day" at bounding box center [319, 170] width 11 height 11
checkbox input "false"
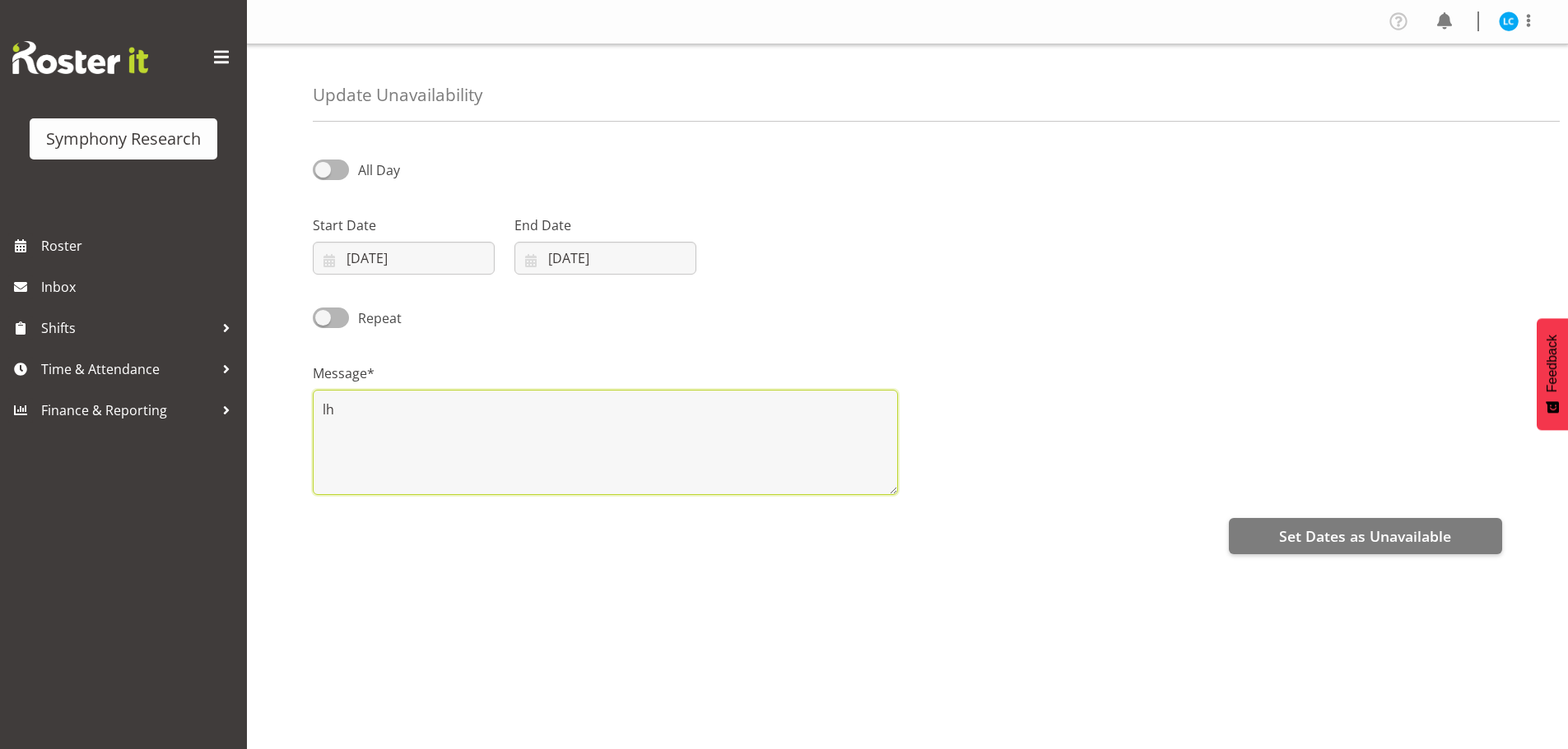
click at [396, 417] on textarea "lh" at bounding box center [606, 443] width 585 height 106
type textarea "l"
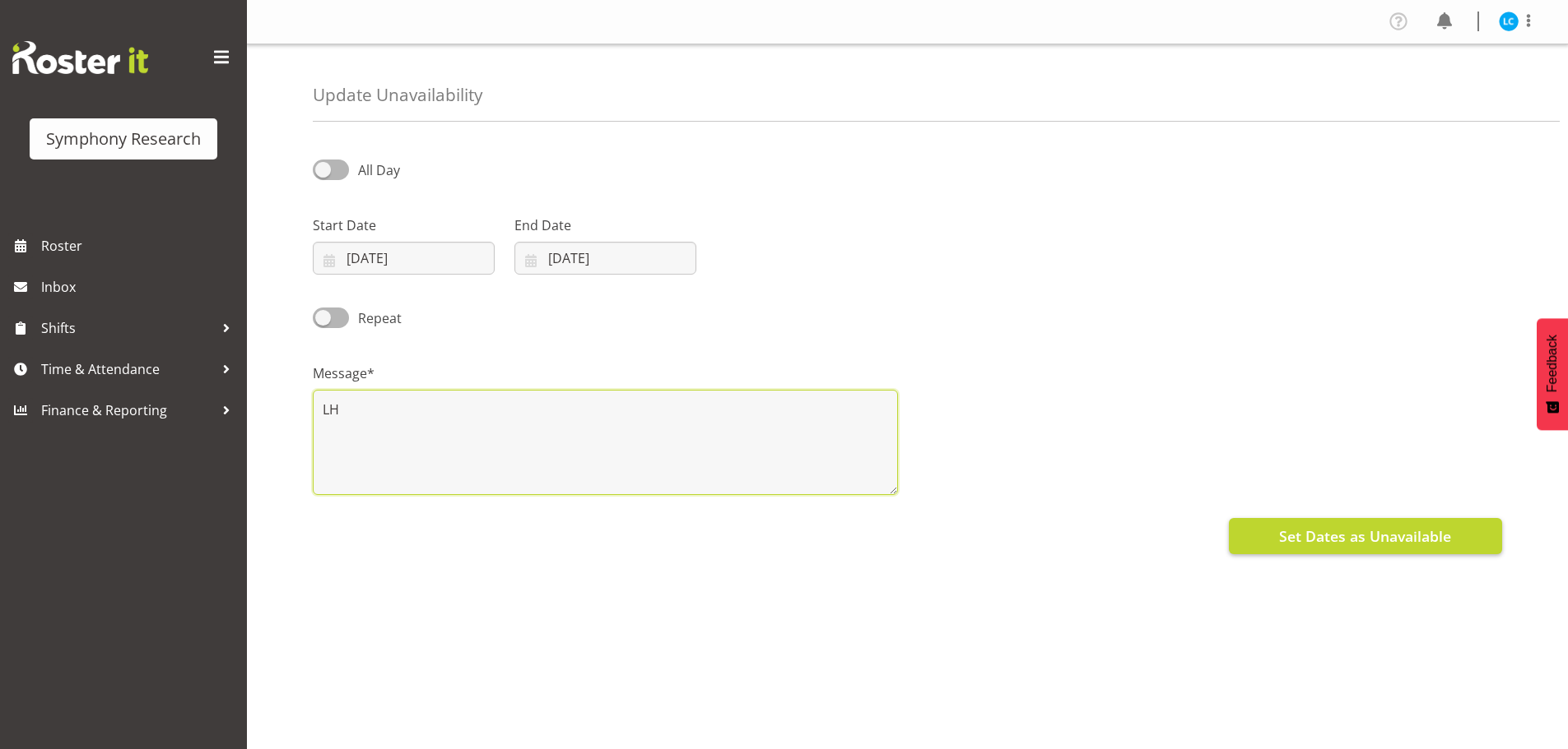
type textarea "LH"
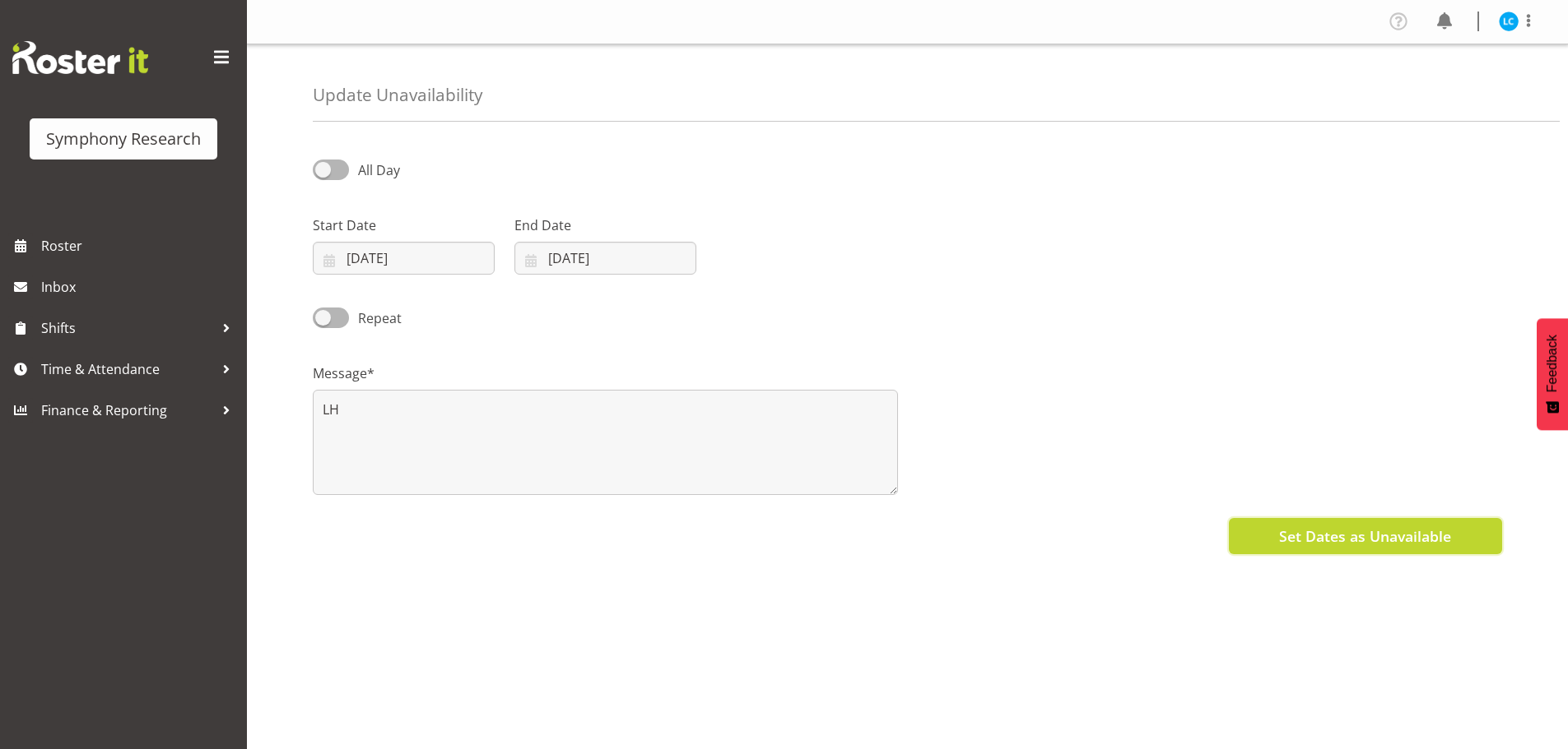
click at [1267, 535] on button "Set Dates as Unavailable" at bounding box center [1365, 536] width 273 height 36
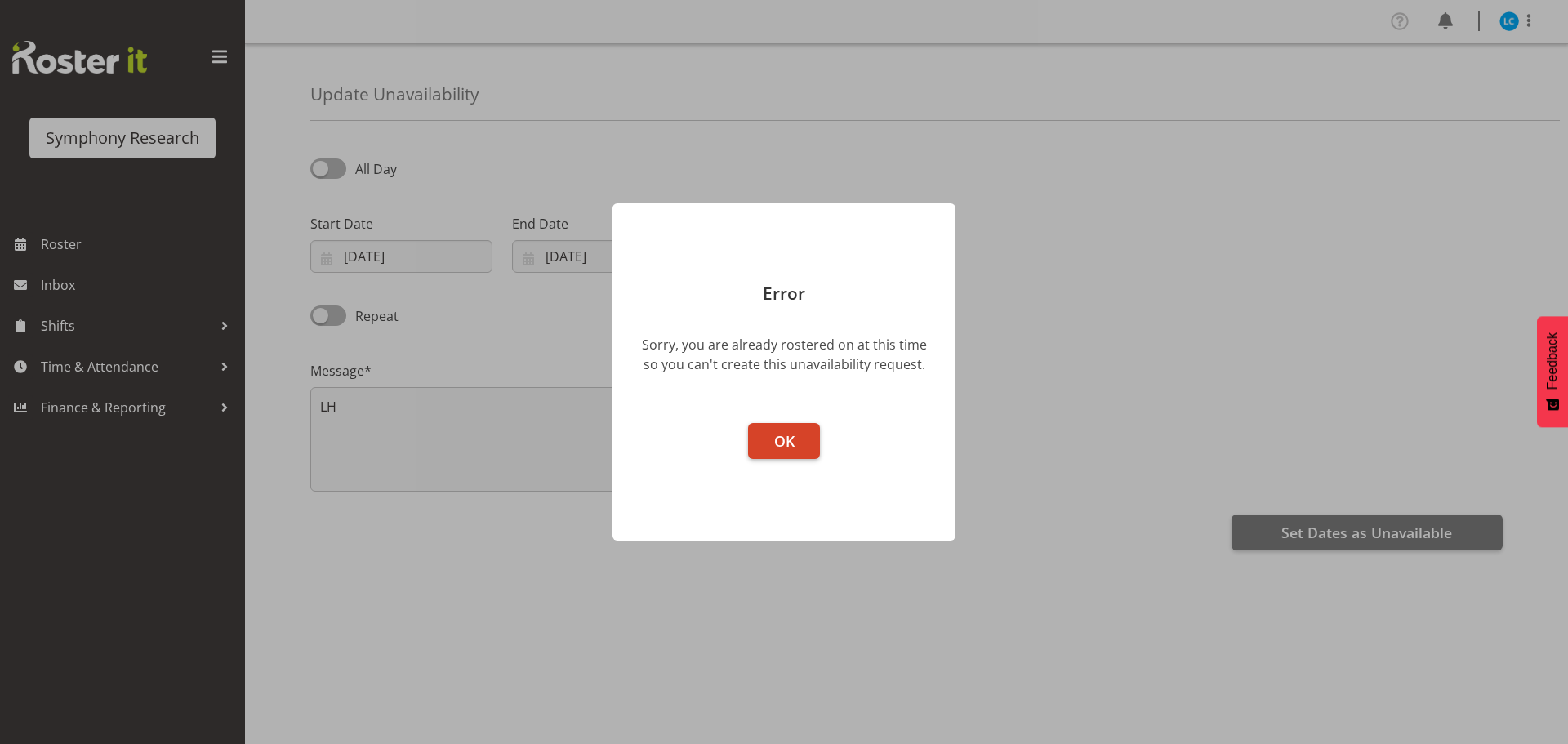
click at [787, 442] on span "OK" at bounding box center [784, 441] width 20 height 19
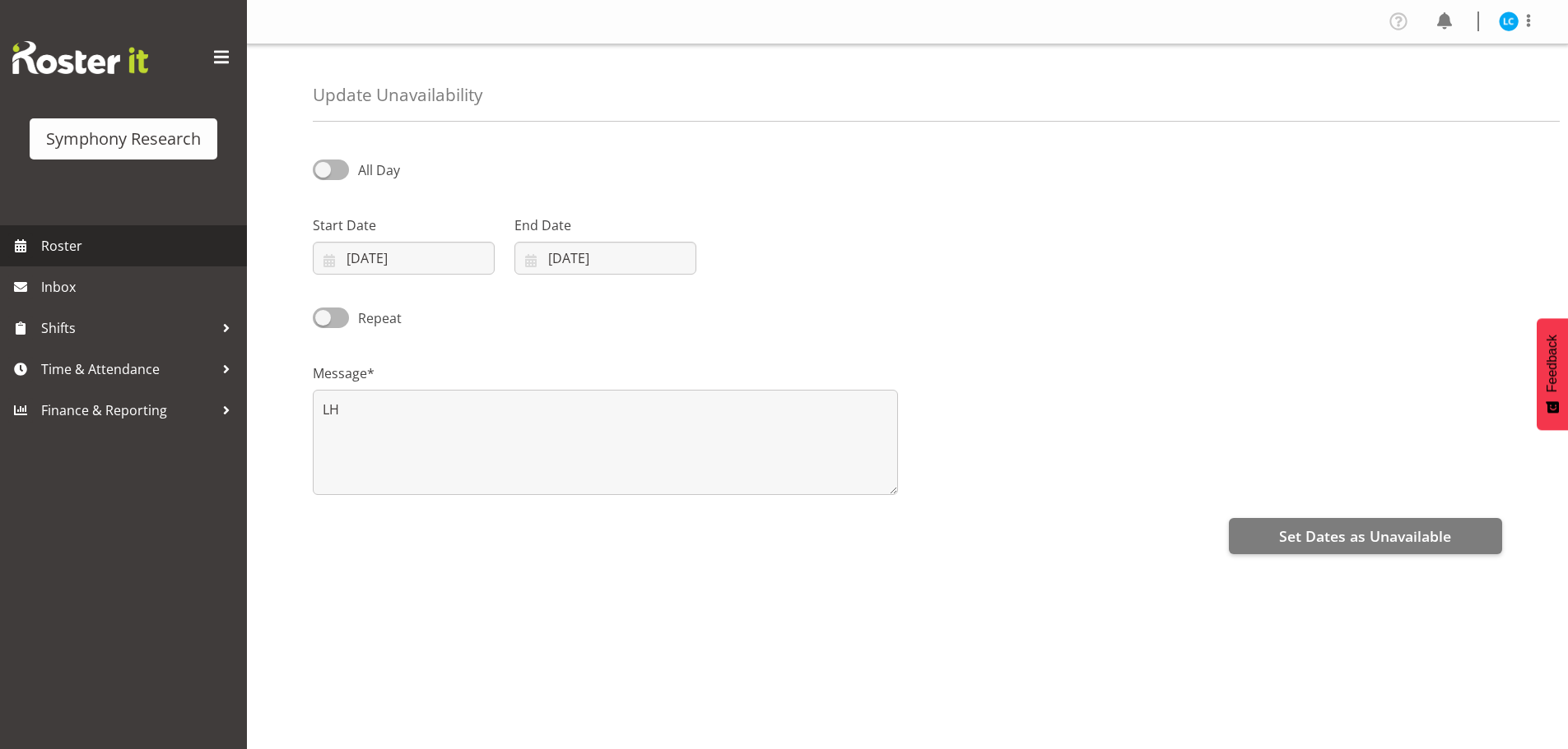
click at [85, 245] on span "Roster" at bounding box center [139, 245] width 197 height 25
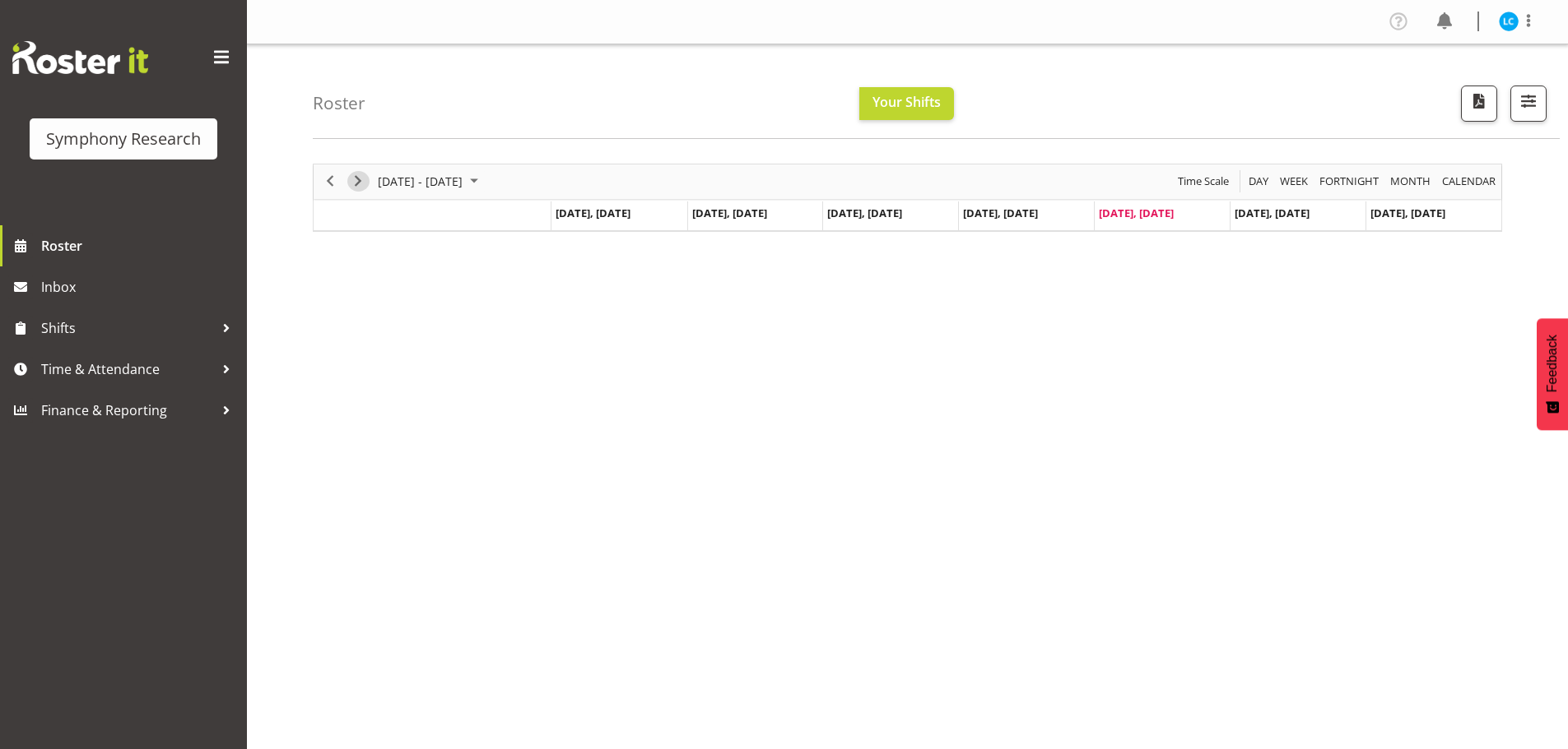
click at [358, 181] on span "Next" at bounding box center [358, 181] width 19 height 20
click at [331, 183] on span "Previous" at bounding box center [330, 181] width 19 height 20
click at [358, 183] on span "Next" at bounding box center [358, 181] width 19 height 20
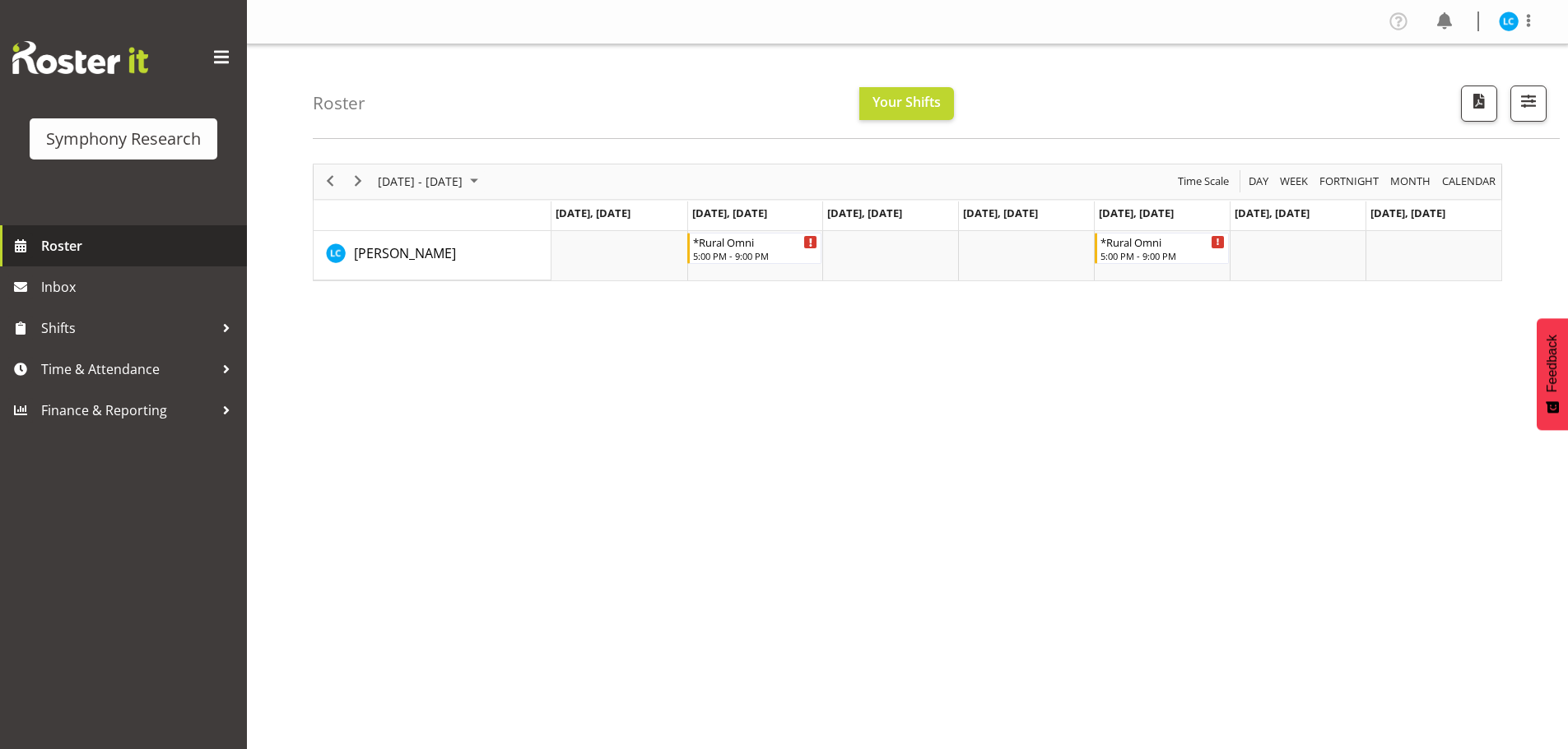
click at [72, 246] on span "Roster" at bounding box center [139, 245] width 197 height 25
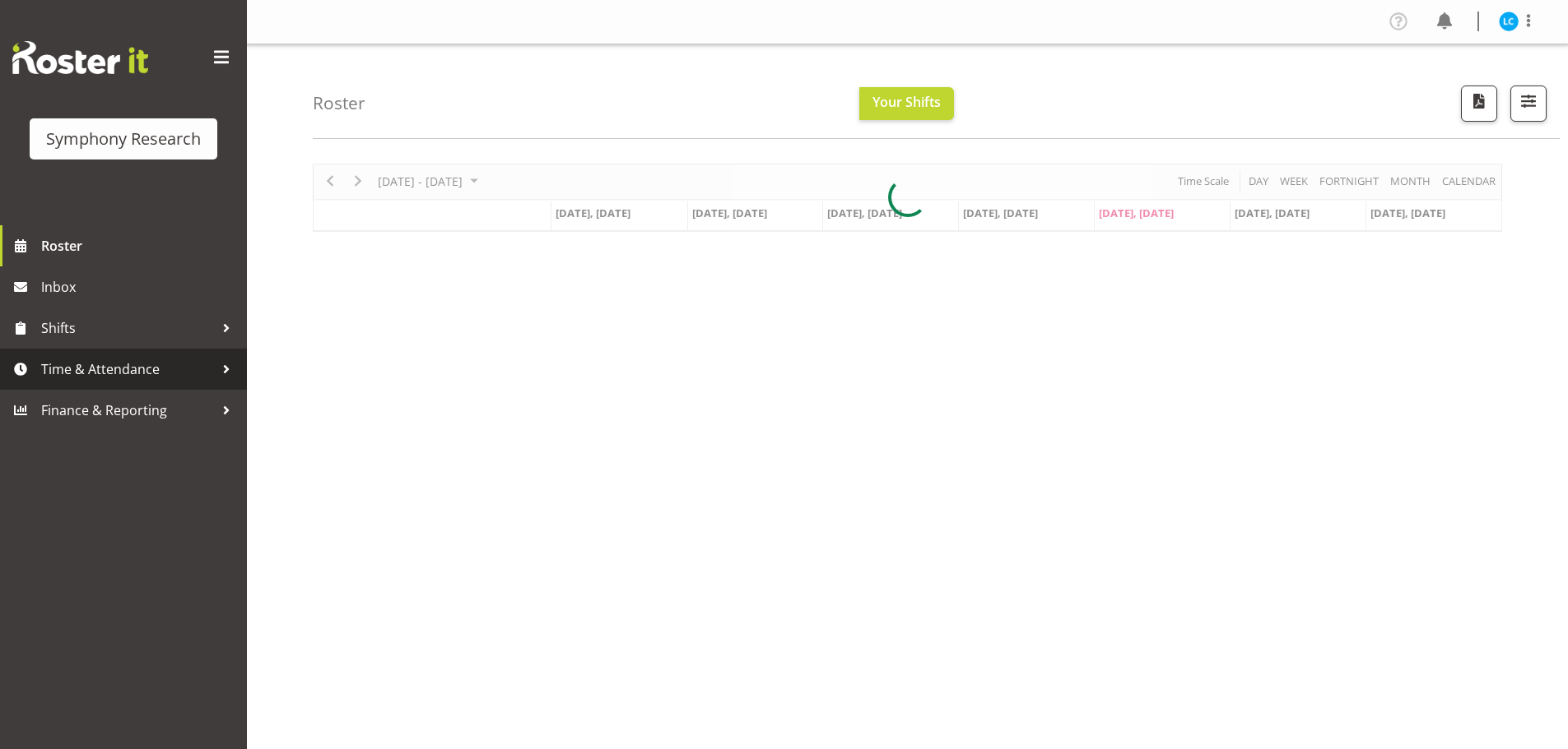
click at [70, 367] on span "Time & Attendance" at bounding box center [127, 369] width 173 height 25
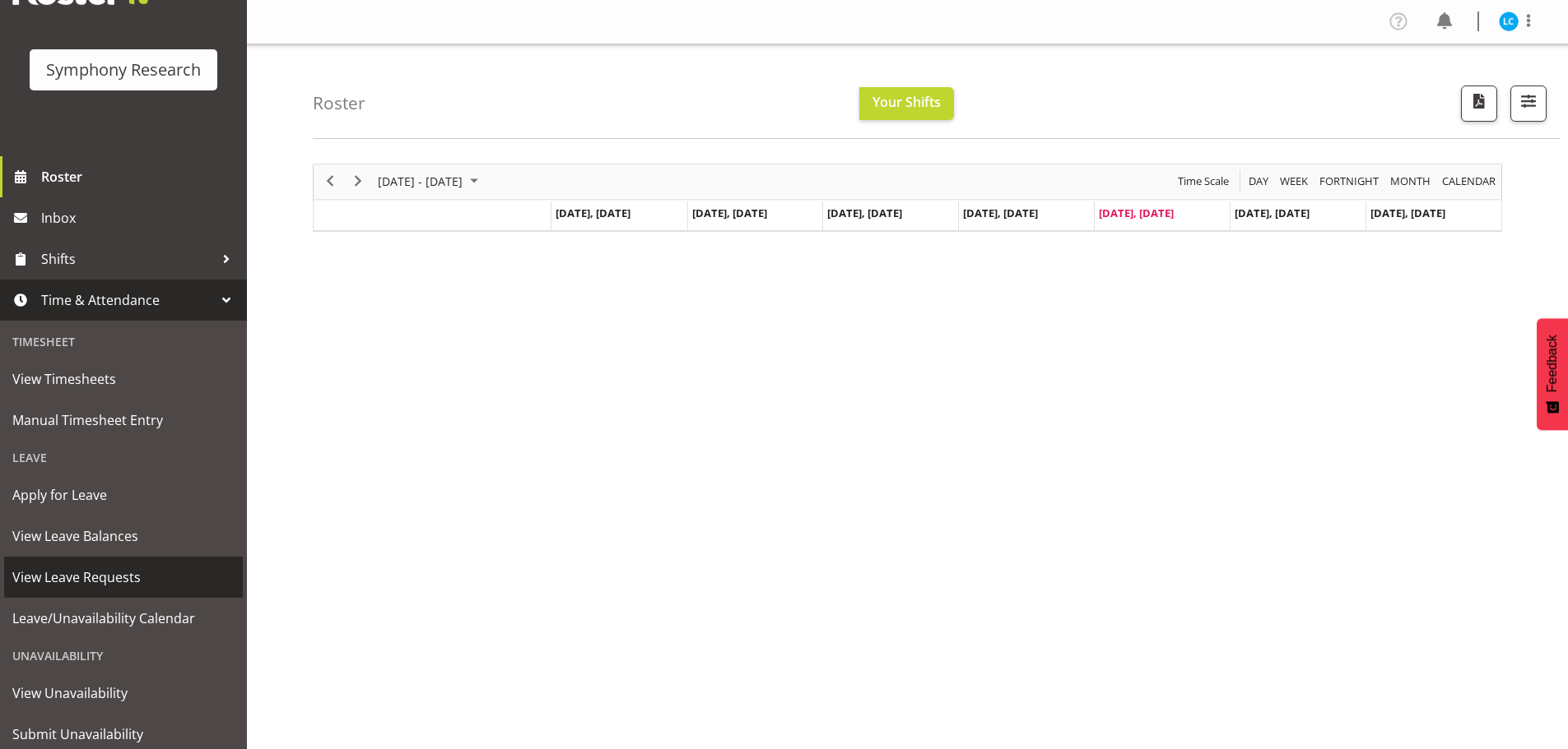
scroll to position [120, 0]
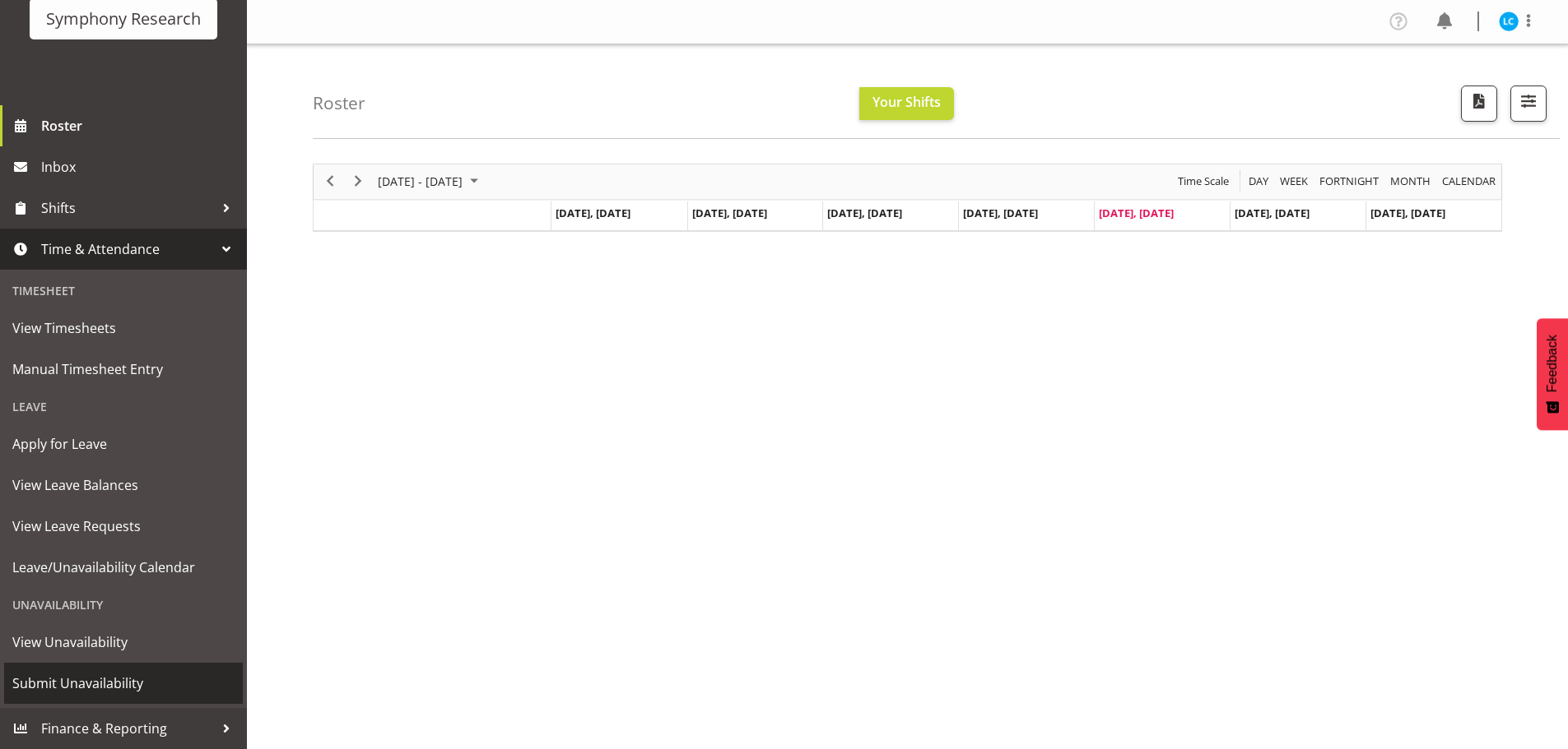
click at [85, 680] on span "Submit Unavailability" at bounding box center [123, 683] width 222 height 25
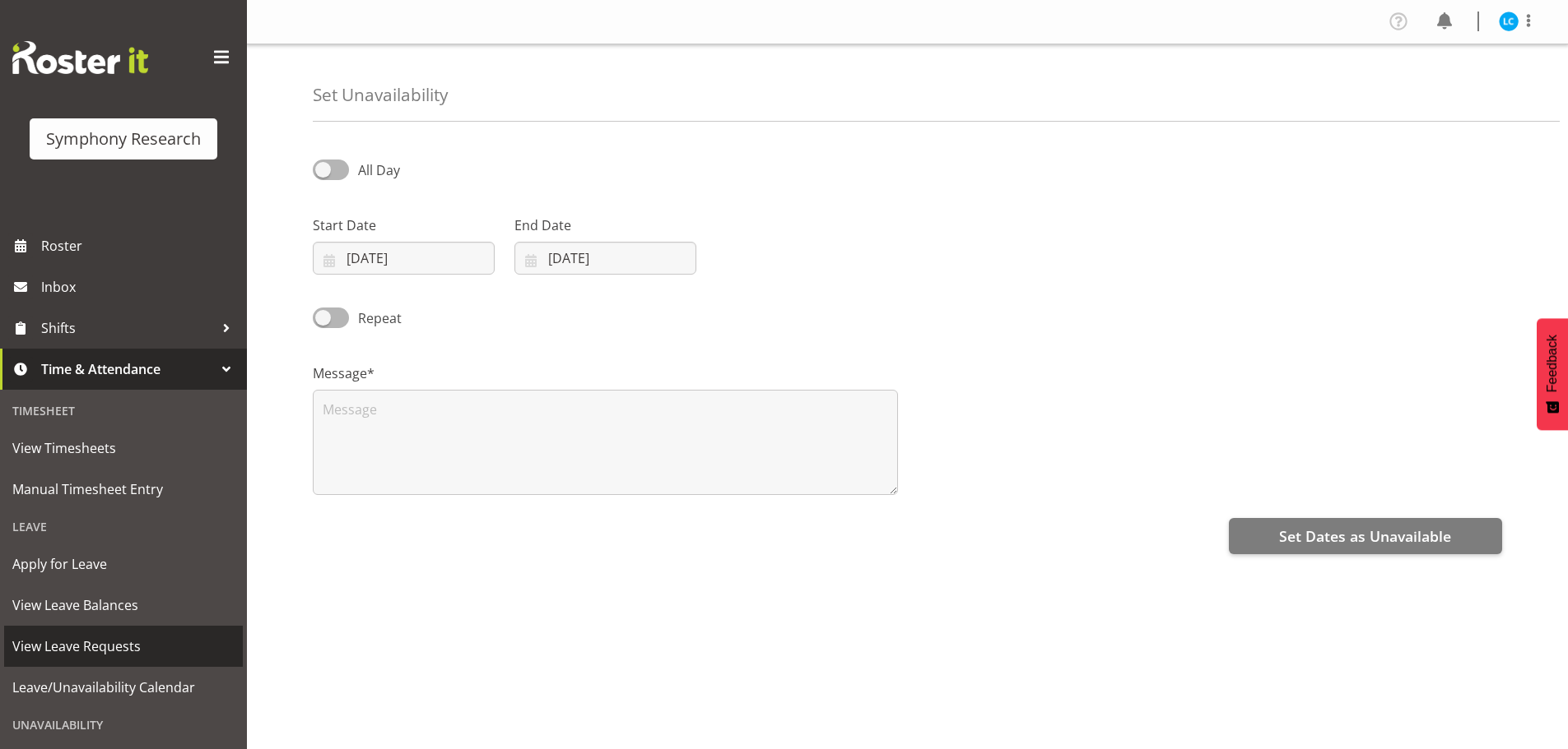
scroll to position [120, 0]
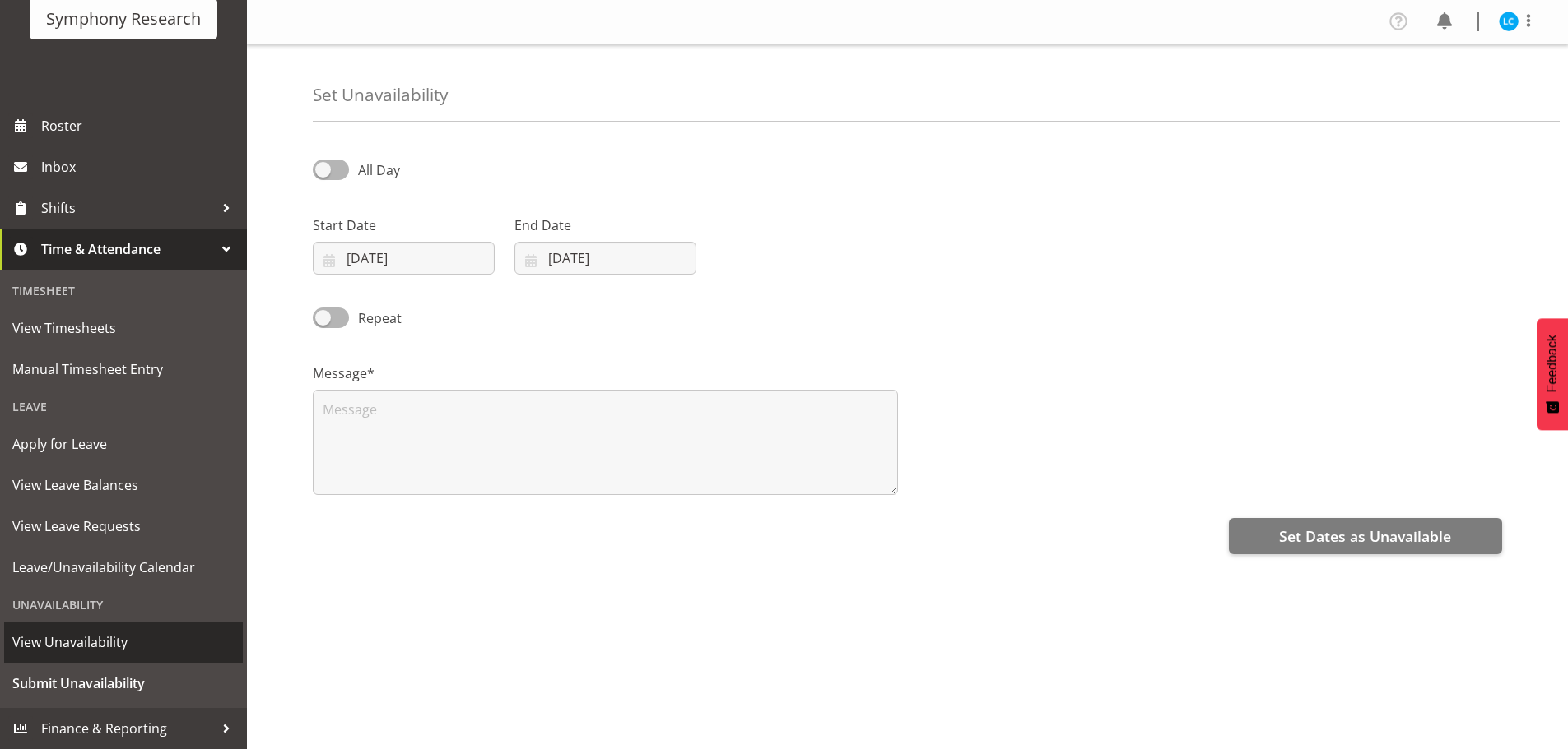
click at [56, 638] on span "View Unavailability" at bounding box center [123, 643] width 222 height 25
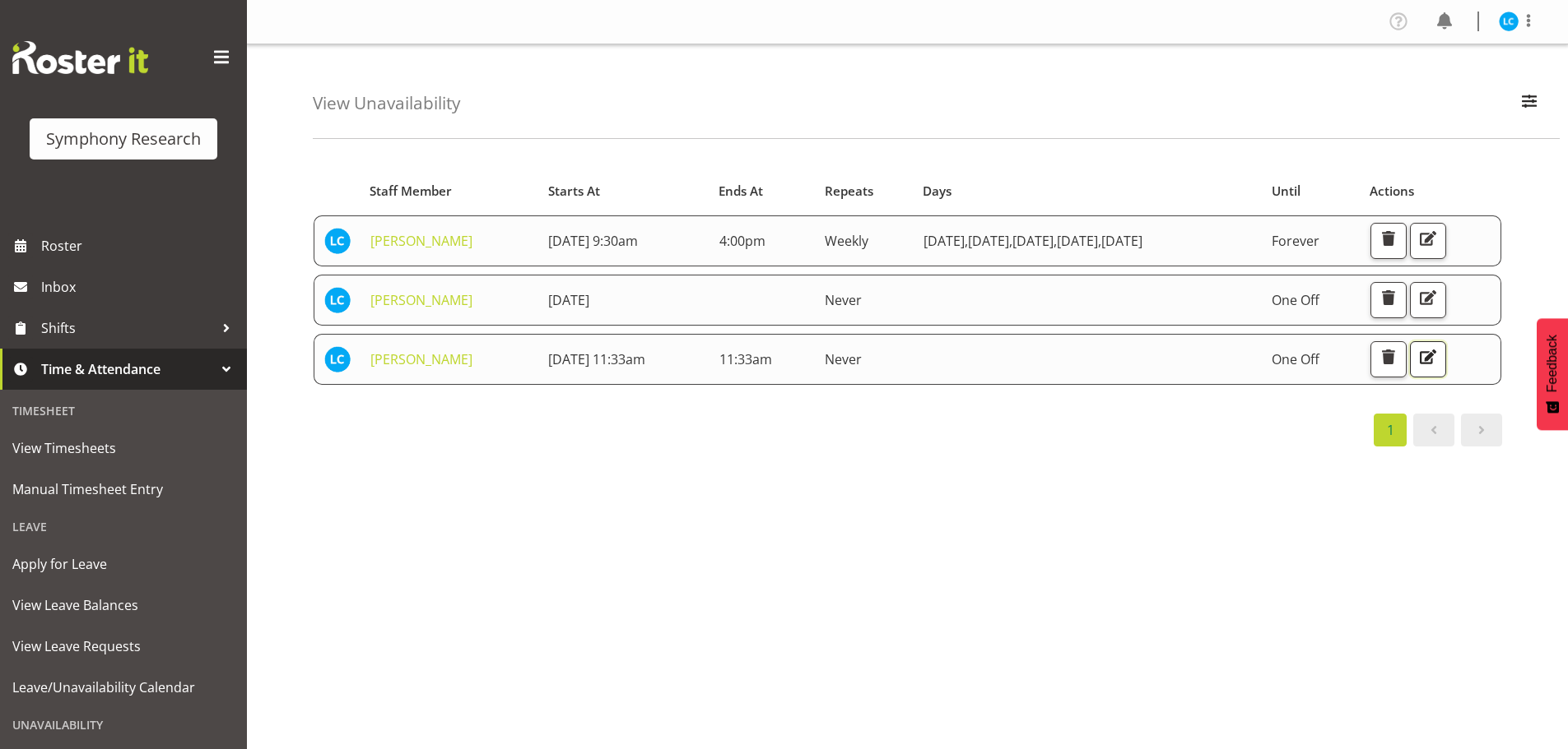
click at [1438, 357] on span "button" at bounding box center [1427, 356] width 21 height 21
click at [1399, 359] on span "button" at bounding box center [1387, 356] width 21 height 21
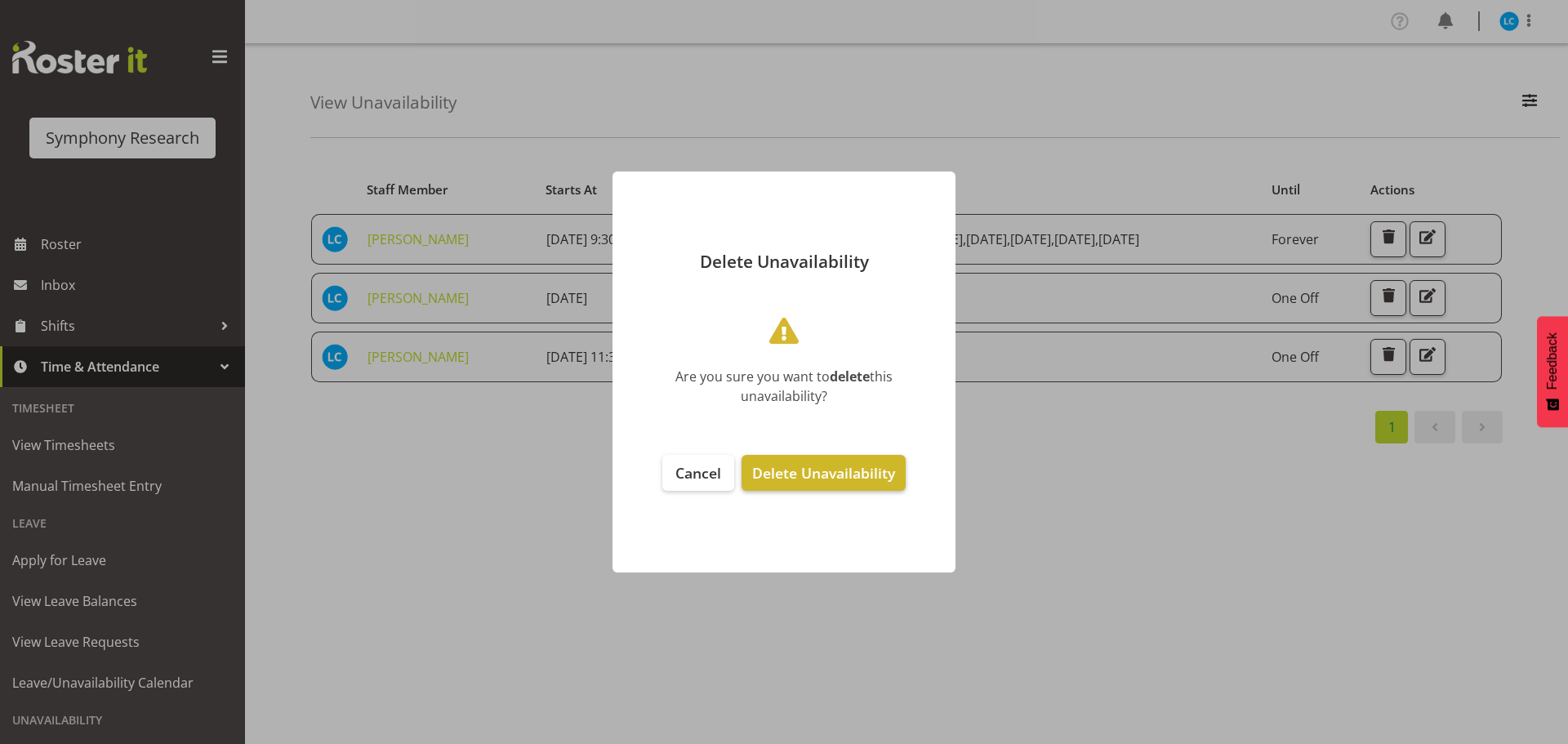
click at [818, 476] on span "Delete Unavailability" at bounding box center [823, 473] width 142 height 19
